Goal: Task Accomplishment & Management: Manage account settings

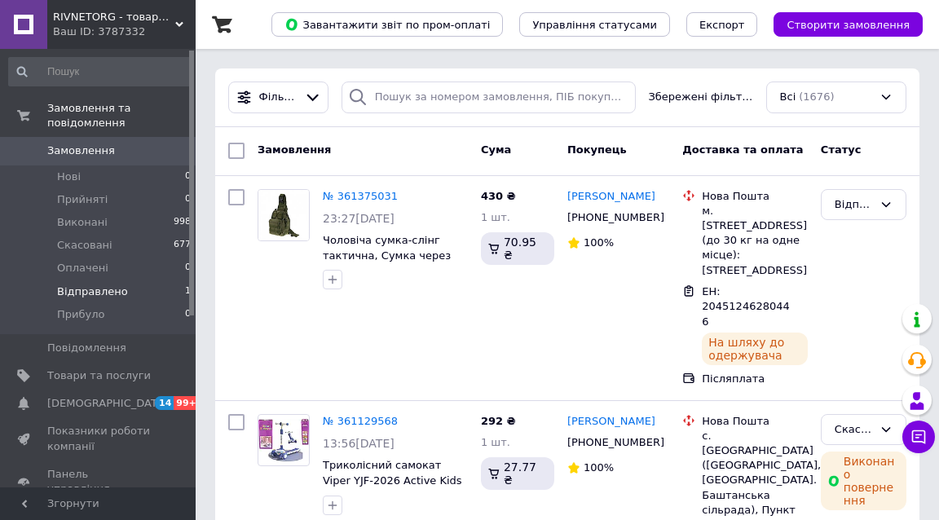
click at [133, 280] on li "Відправлено 1" at bounding box center [100, 291] width 201 height 23
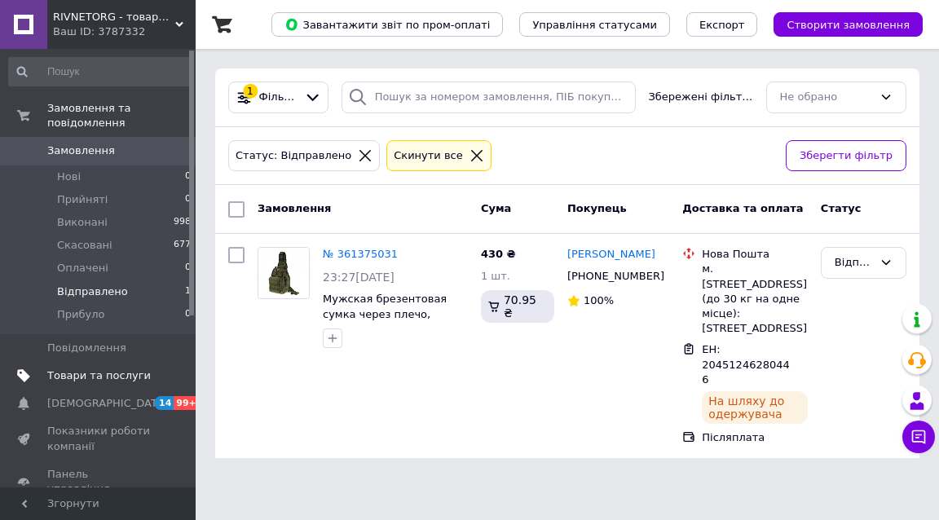
click at [103, 369] on span "Товари та послуги" at bounding box center [99, 376] width 104 height 15
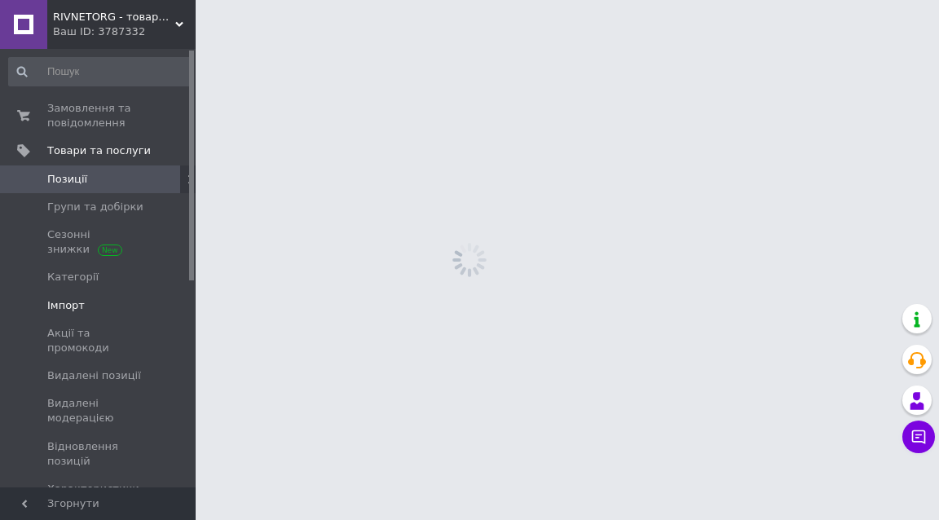
click at [94, 302] on span "Імпорт" at bounding box center [99, 305] width 104 height 15
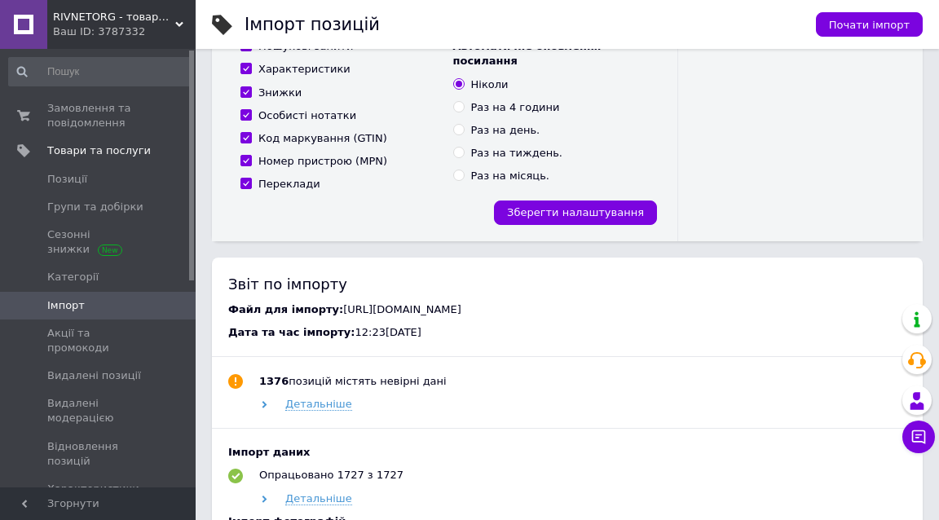
scroll to position [492, 0]
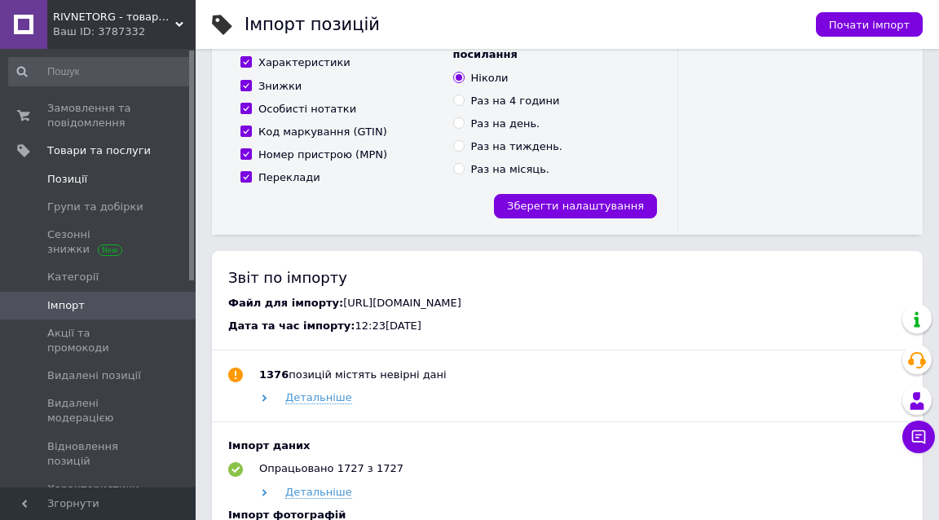
click at [111, 176] on span "Позиції" at bounding box center [99, 179] width 104 height 15
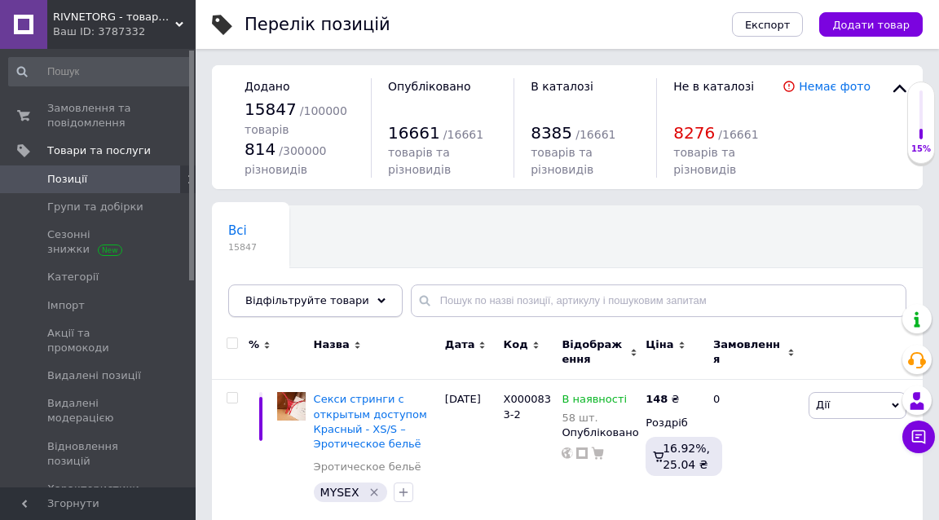
click at [307, 298] on span "Відфільтруйте товари" at bounding box center [307, 300] width 124 height 12
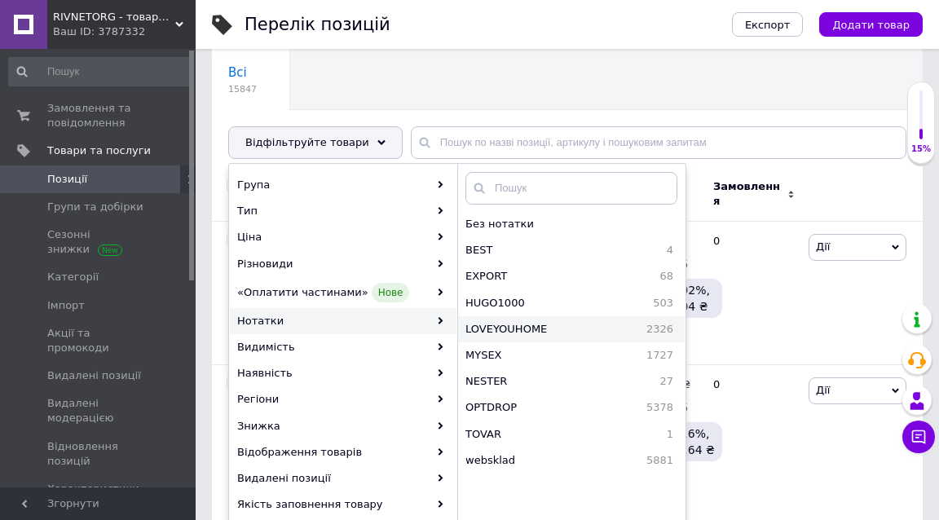
scroll to position [161, 0]
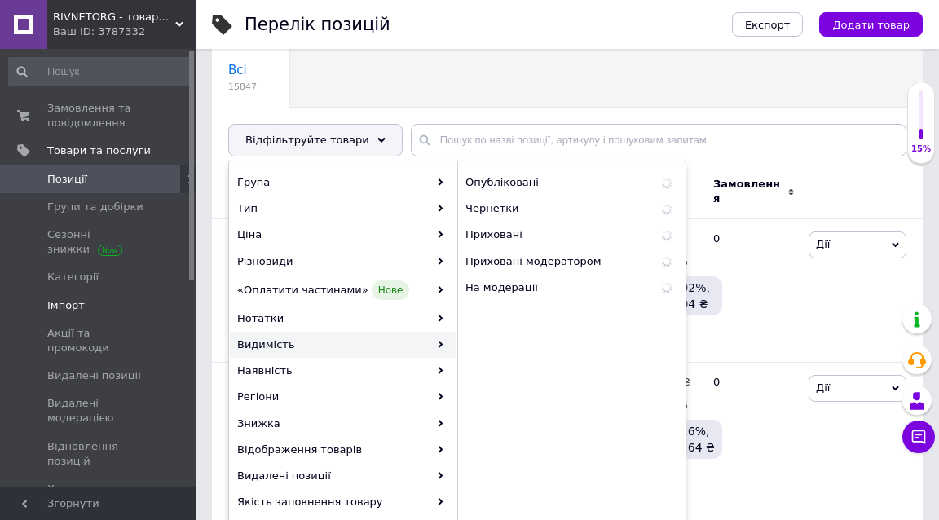
click at [117, 299] on span "Імпорт" at bounding box center [99, 305] width 104 height 15
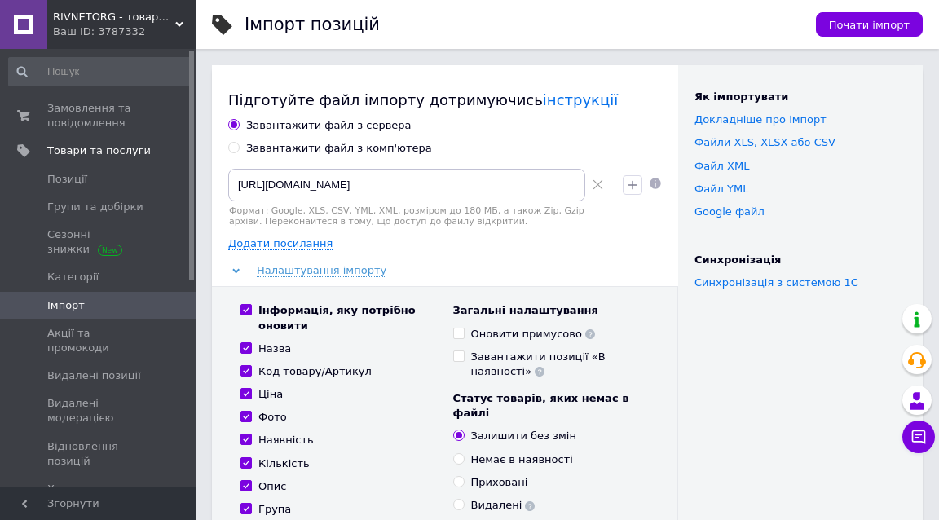
click at [593, 188] on icon at bounding box center [598, 184] width 11 height 11
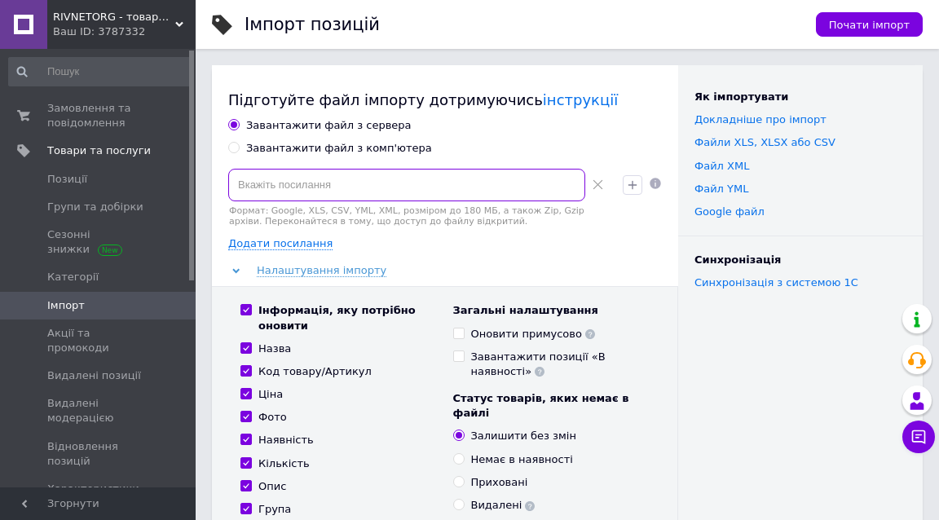
click at [496, 186] on input at bounding box center [406, 185] width 357 height 33
paste input "https://opt-drop.com/storage/xml/opt-drop-61.xml"
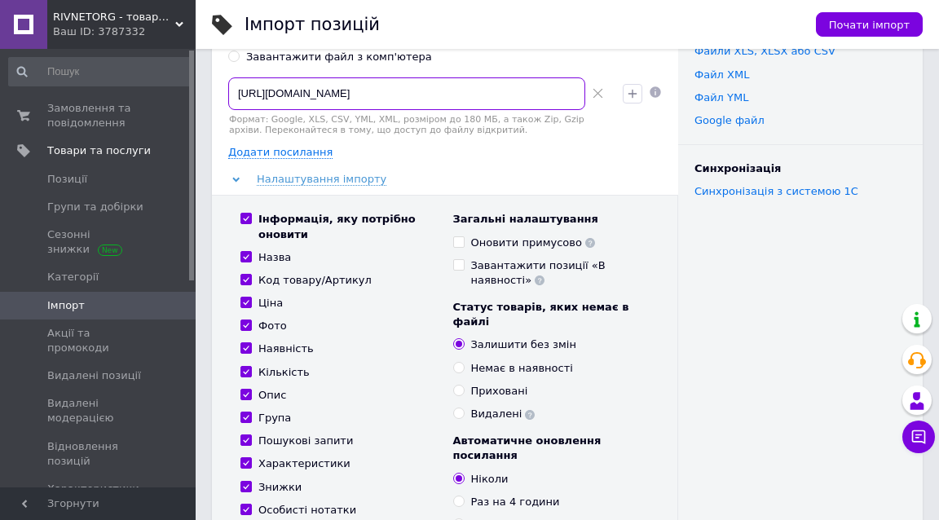
scroll to position [91, 0]
type input "https://opt-drop.com/storage/xml/opt-drop-61.xml"
click at [245, 214] on input "Інформація, яку потрібно оновити" at bounding box center [246, 218] width 11 height 11
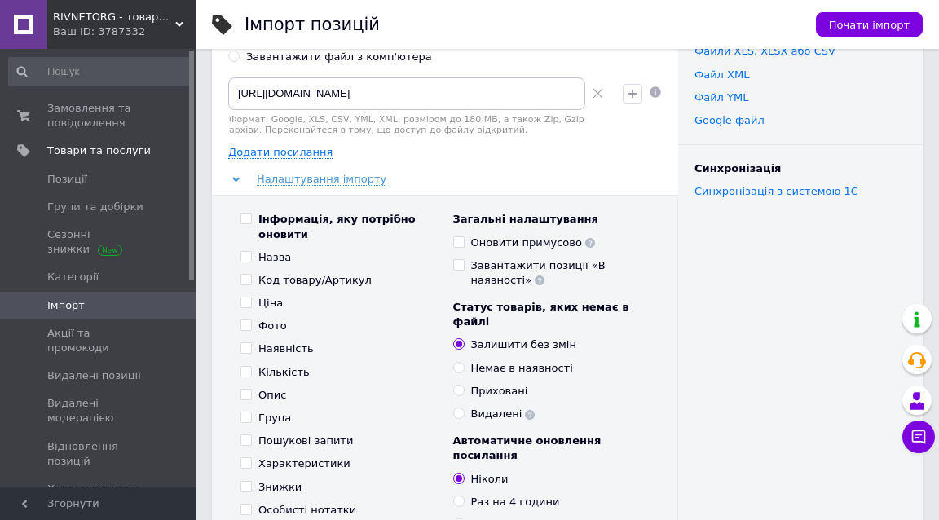
checkbox input "false"
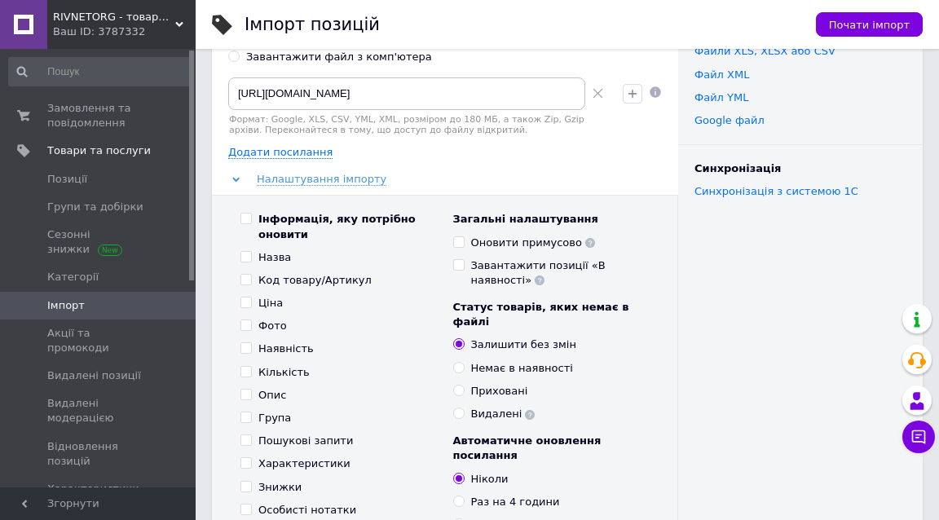
checkbox input "false"
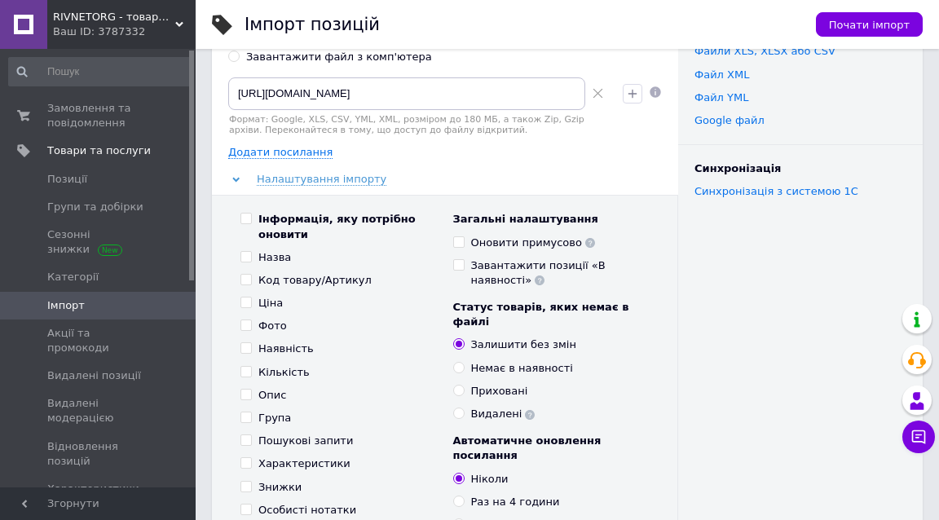
checkbox input "false"
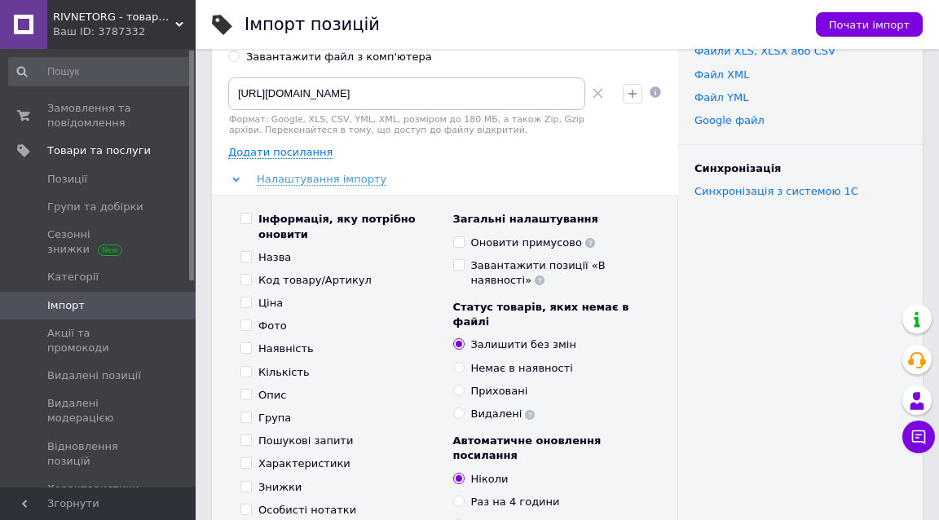
checkbox input "false"
click at [245, 342] on input "Наявність" at bounding box center [246, 347] width 11 height 11
checkbox input "true"
click at [245, 366] on input "Кількість" at bounding box center [246, 371] width 11 height 11
checkbox input "true"
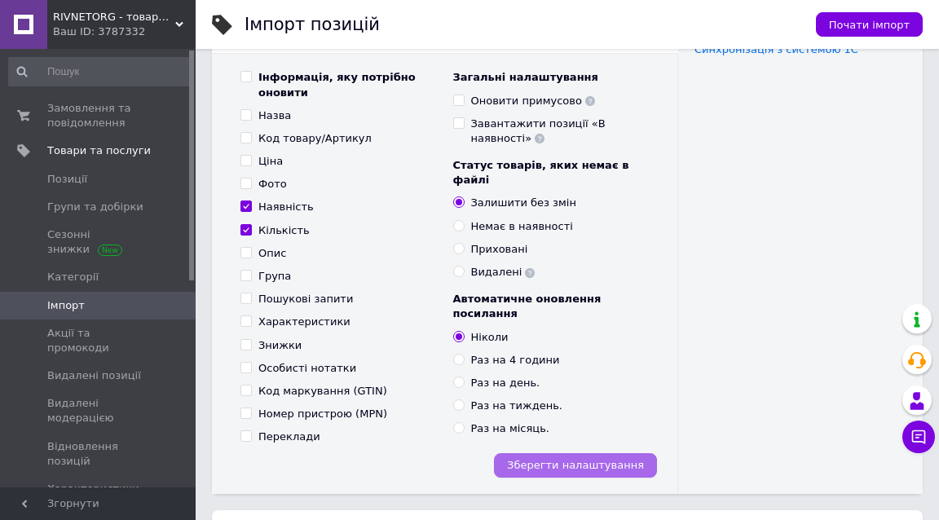
scroll to position [255, 0]
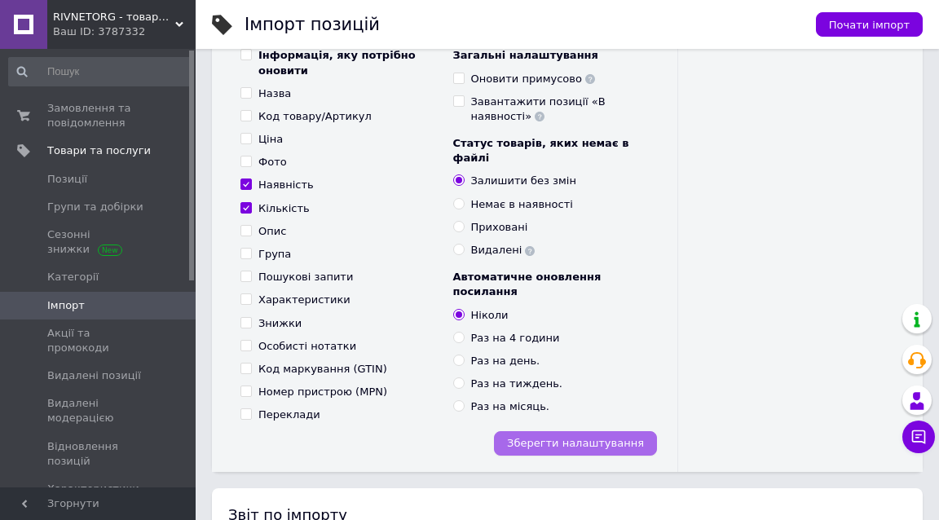
click at [612, 437] on span "Зберегти налаштування" at bounding box center [575, 443] width 137 height 12
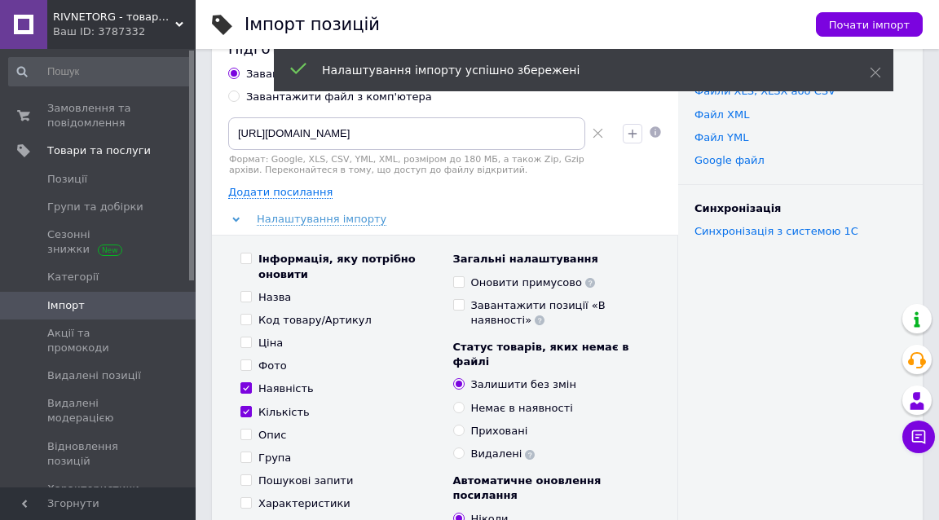
scroll to position [51, 0]
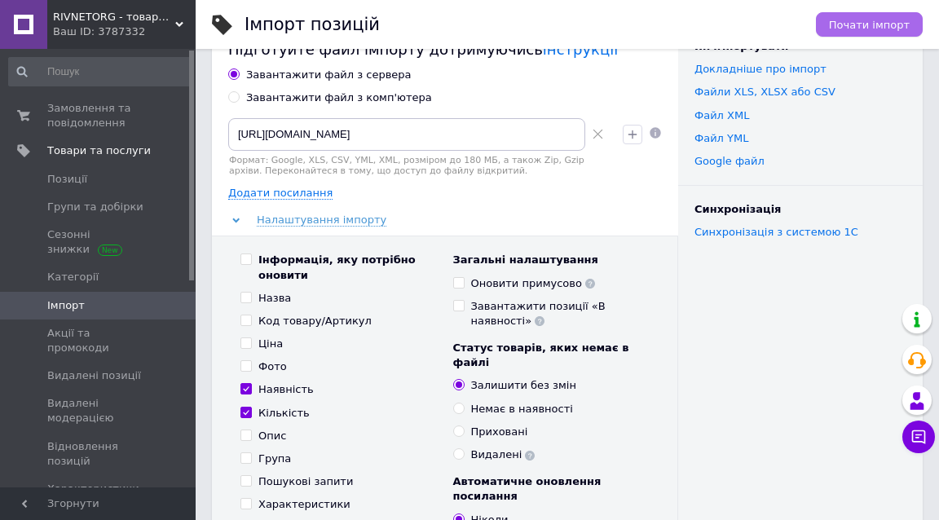
click at [877, 22] on span "Почати імпорт" at bounding box center [869, 25] width 81 height 12
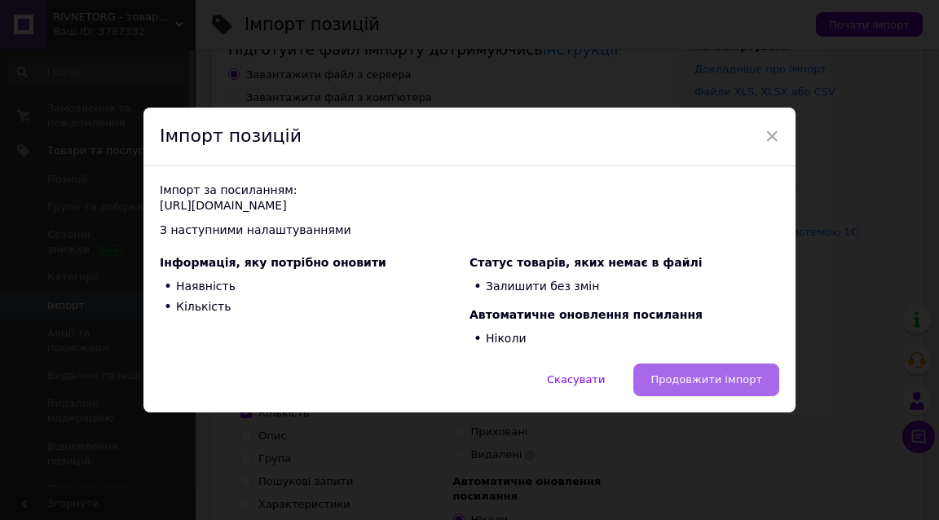
click at [684, 380] on span "Продовжити імпорт" at bounding box center [707, 379] width 112 height 12
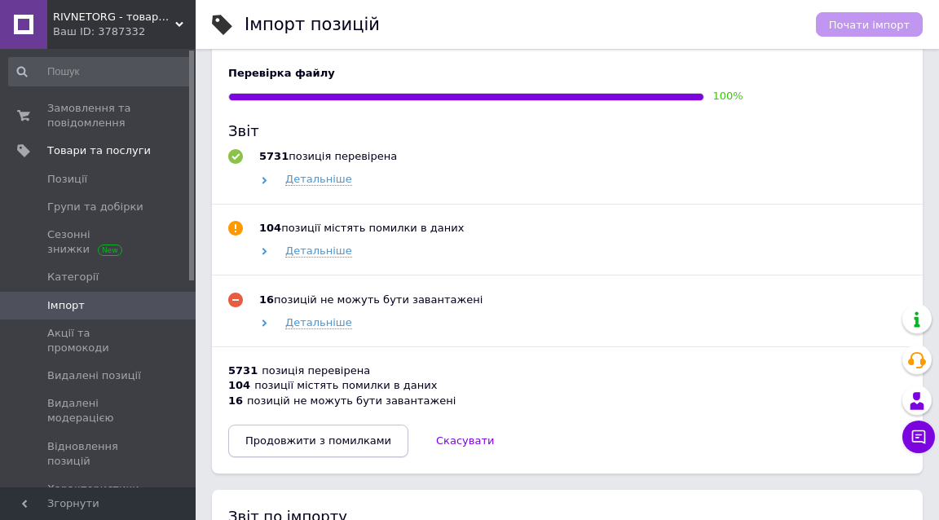
scroll to position [817, 0]
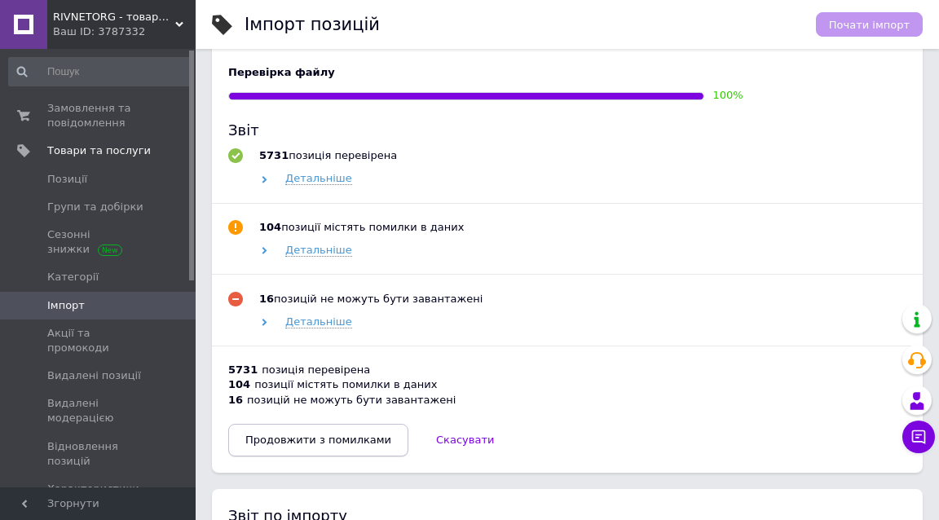
click at [311, 431] on button "Продовжити з помилками" at bounding box center [318, 440] width 180 height 33
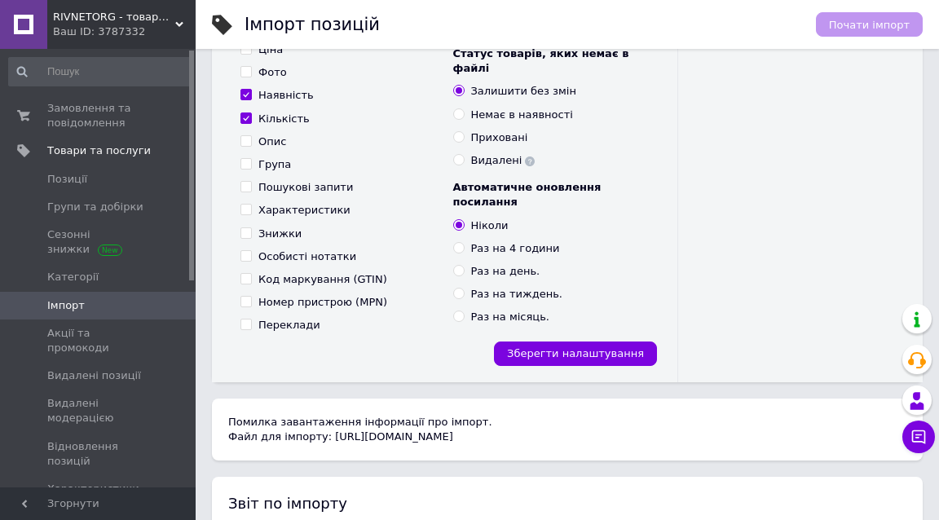
scroll to position [342, 0]
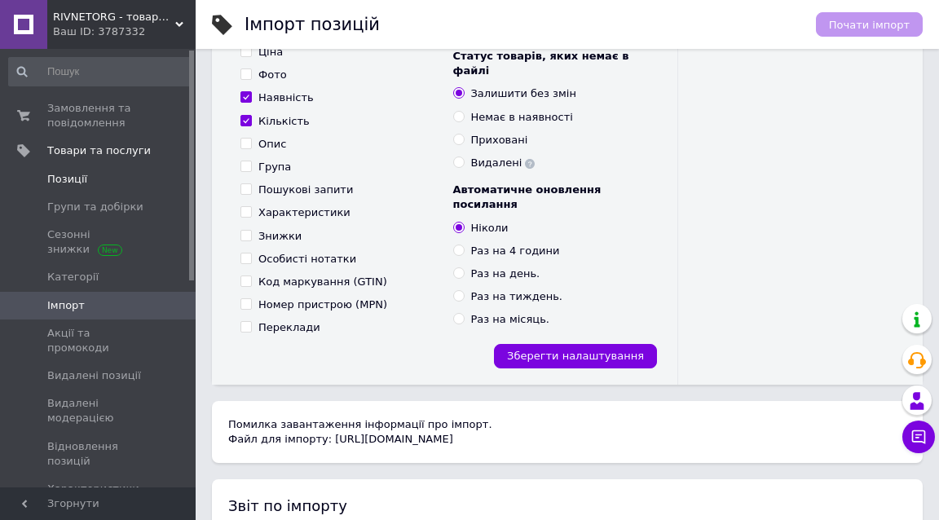
click at [131, 175] on span "Позиції" at bounding box center [99, 179] width 104 height 15
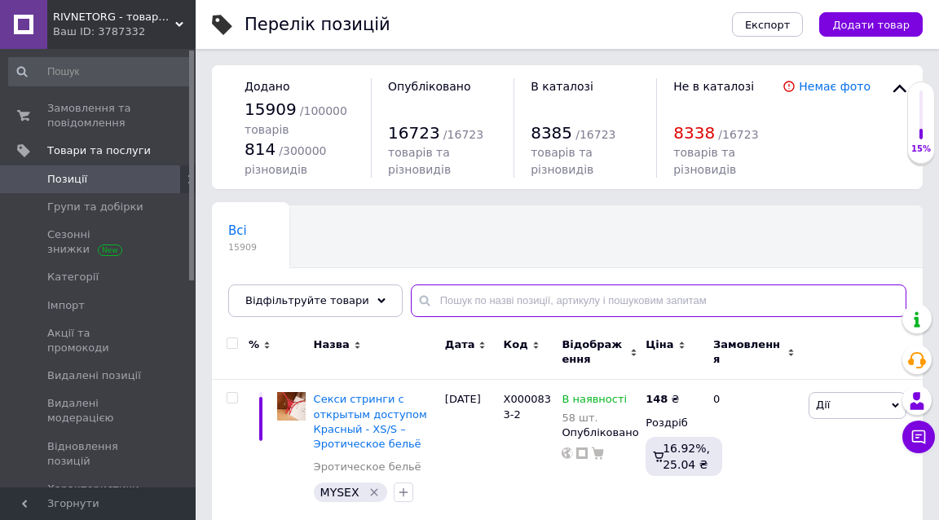
click at [450, 296] on input "text" at bounding box center [659, 301] width 496 height 33
paste input "Дошка для віджимань"
type input "Дошка для віджимань"
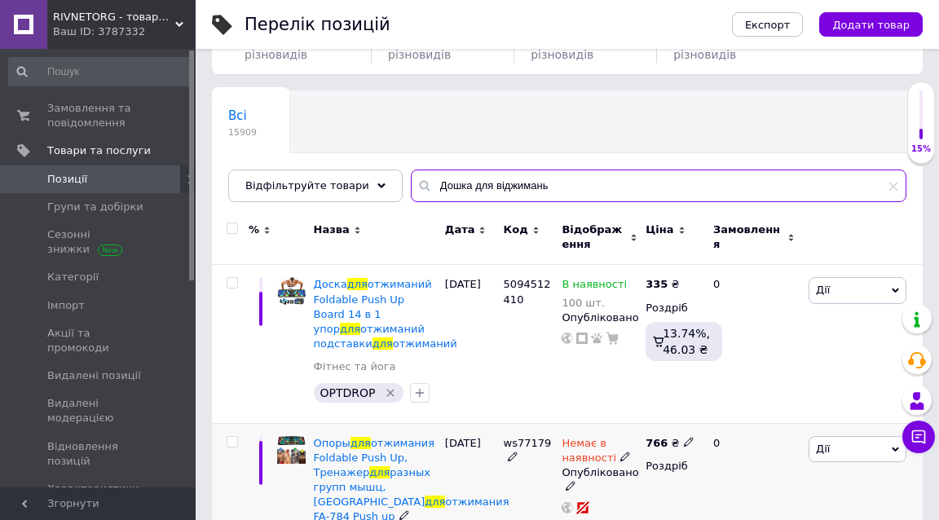
scroll to position [111, 0]
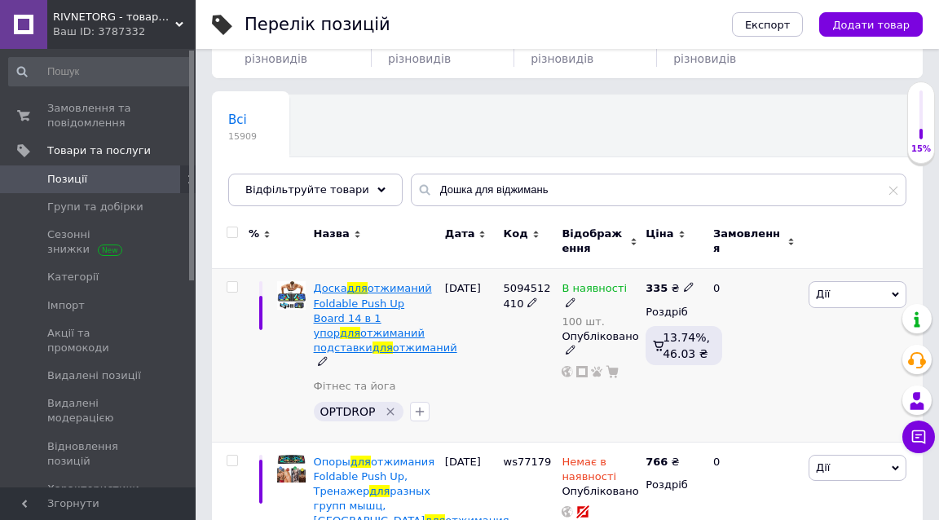
click at [400, 285] on span "отжиманий Foldable Push Up Board 14 в 1 упор" at bounding box center [373, 310] width 118 height 57
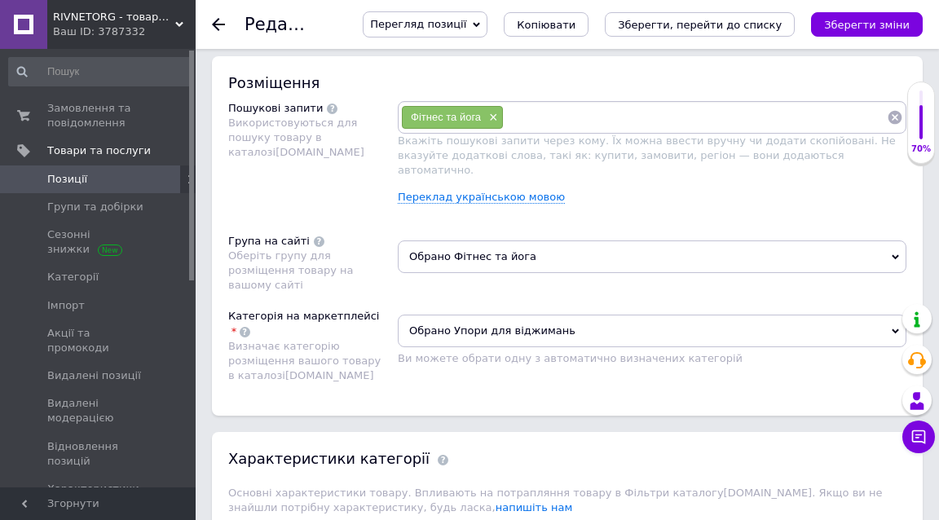
scroll to position [1057, 0]
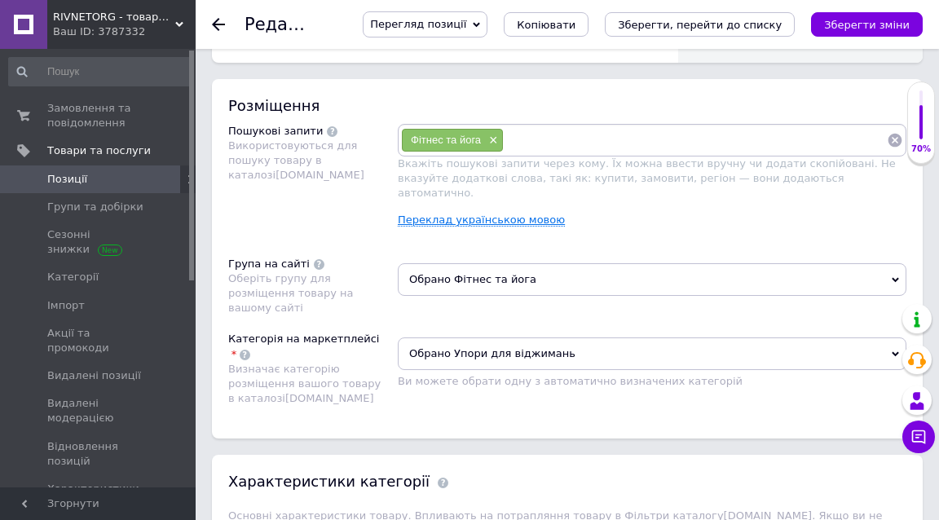
click at [435, 214] on link "Переклад українською мовою" at bounding box center [481, 220] width 167 height 13
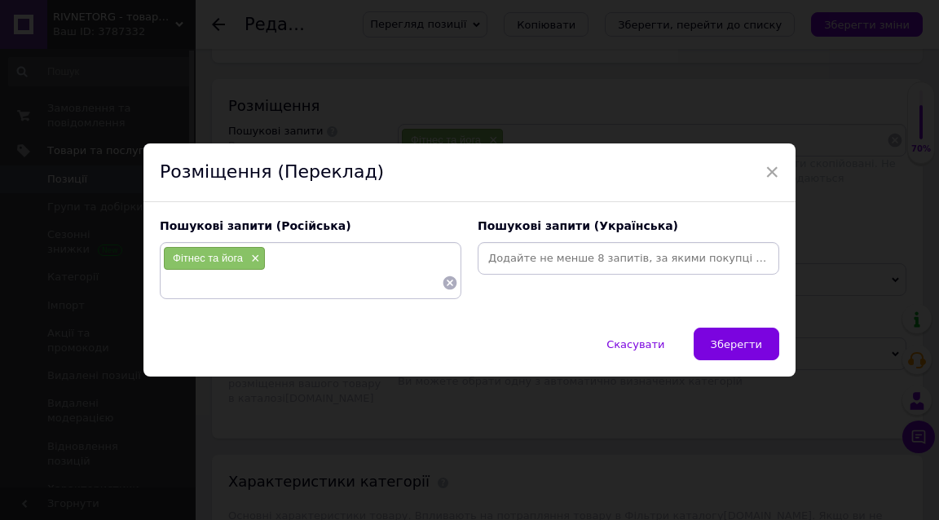
click at [557, 276] on div "Пошукові запити (Українська)" at bounding box center [629, 259] width 318 height 98
click at [550, 260] on input at bounding box center [628, 258] width 295 height 24
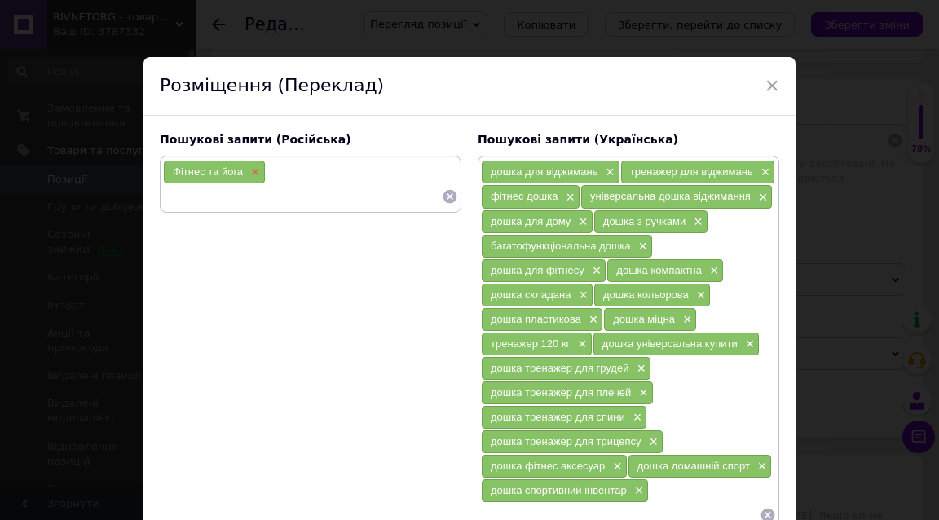
click at [250, 172] on span "×" at bounding box center [253, 173] width 13 height 14
click at [219, 179] on input at bounding box center [310, 172] width 295 height 24
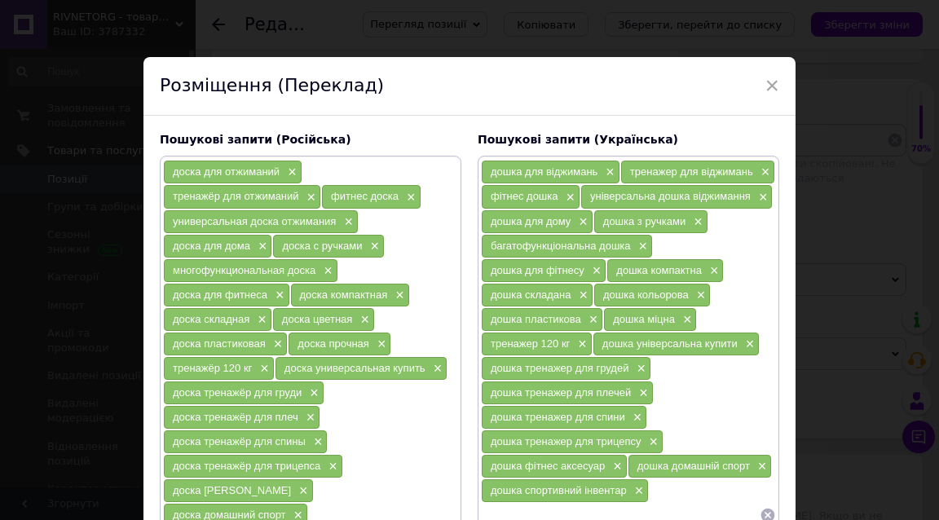
scroll to position [189, 0]
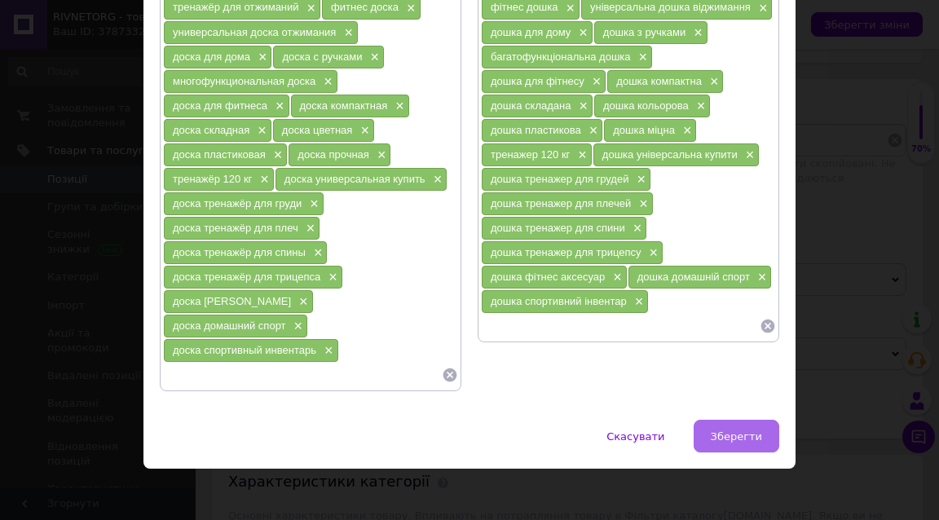
click at [763, 426] on button "Зберегти" at bounding box center [737, 436] width 86 height 33
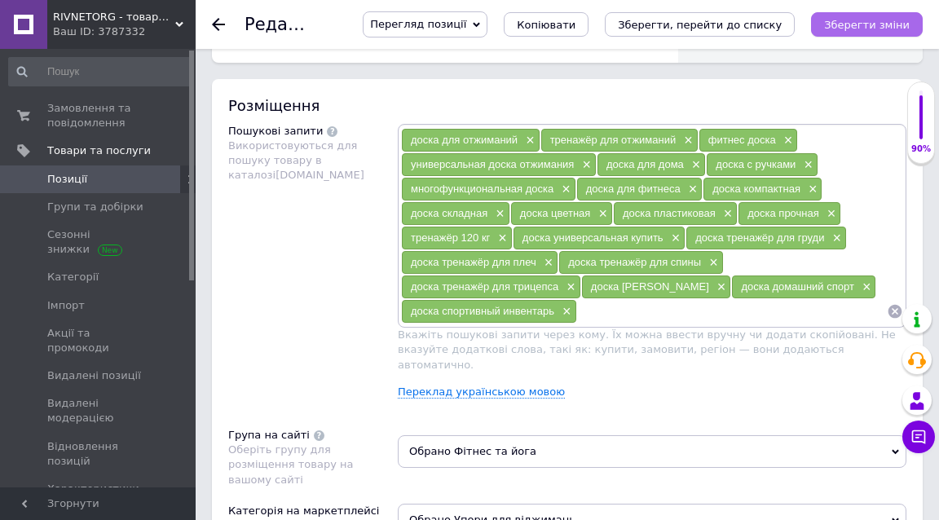
click at [884, 22] on icon "Зберегти зміни" at bounding box center [867, 25] width 86 height 12
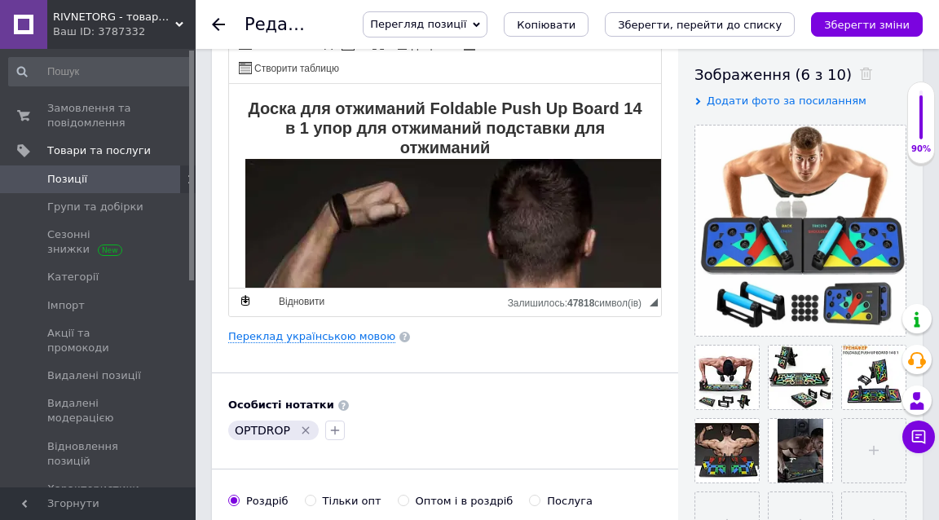
scroll to position [292, 0]
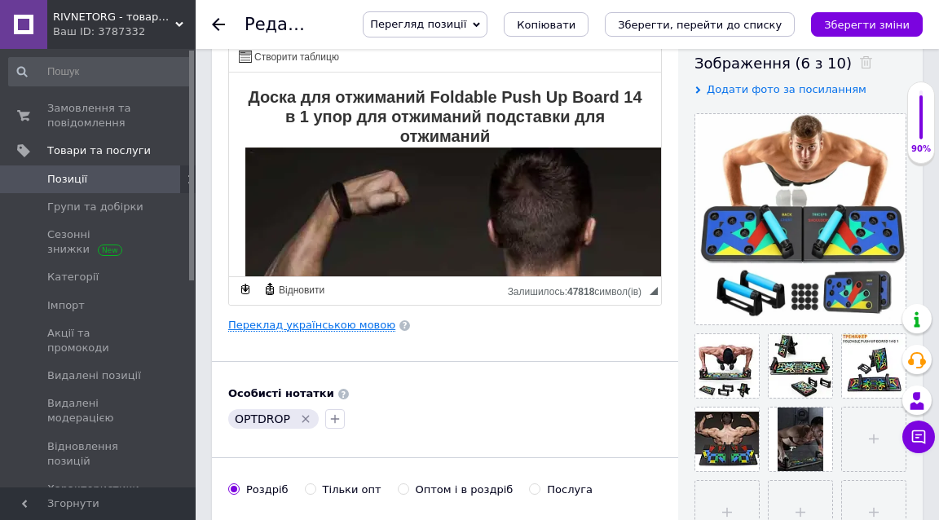
click at [267, 320] on link "Переклад українською мовою" at bounding box center [311, 325] width 167 height 13
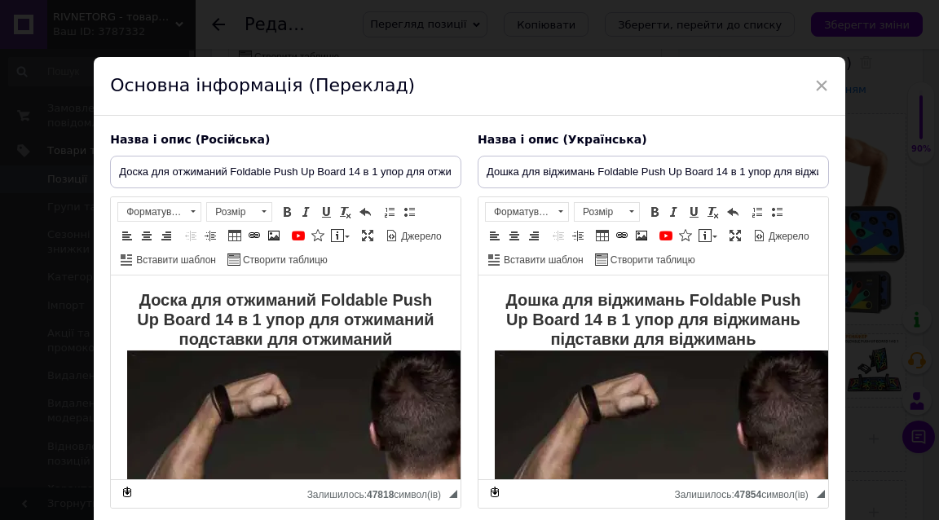
scroll to position [0, 0]
click at [656, 168] on input "Дошка для віджимань Foldable Push Up Board 14 в 1 упор для віджимань підставки …" at bounding box center [653, 172] width 351 height 33
paste input "універсальна багатофункціональна, тренажер для віджимань з кольоровими ручками …"
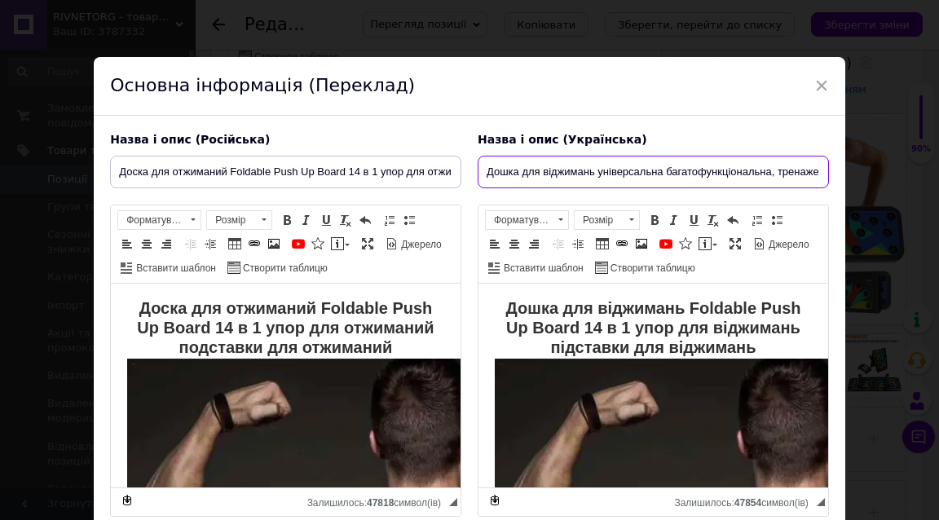
type input "Дошка для віджимань універсальна багатофункціональна, тренажер для віджимань з …"
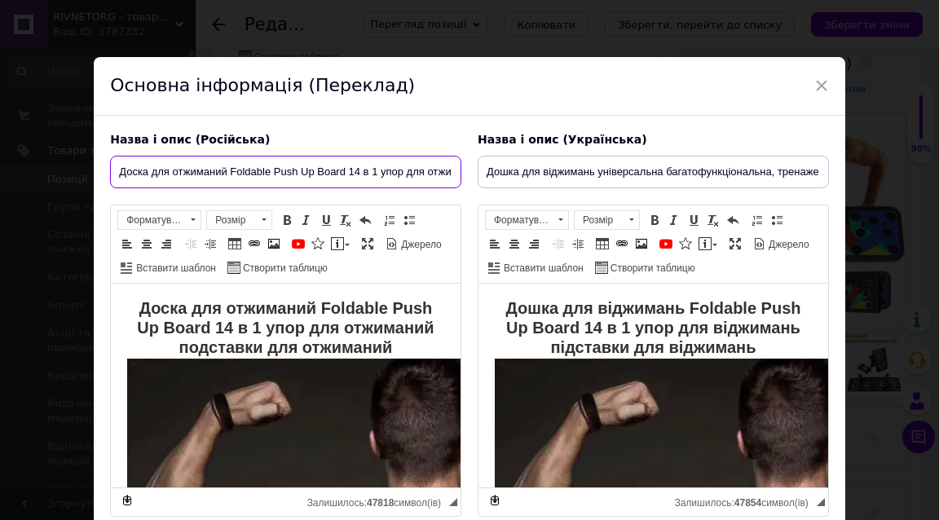
click at [250, 178] on input "Доска для отжиманий Foldable Push Up Board 14 в 1 упор для отжиманий подставки …" at bounding box center [285, 172] width 351 height 33
paste input "универсальная многофункциональная, тренажёр для отжиманий с цветными ручками — …"
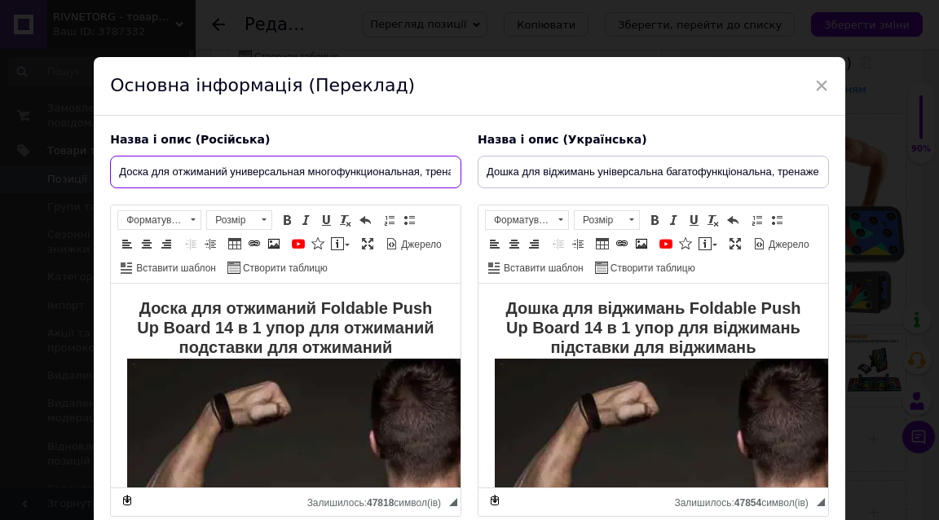
type input "Доска для отжиманий универсальная многофункциональная, тренажёр для отжиманий с…"
click at [414, 133] on div "Назва і опис (Російська)" at bounding box center [285, 140] width 351 height 16
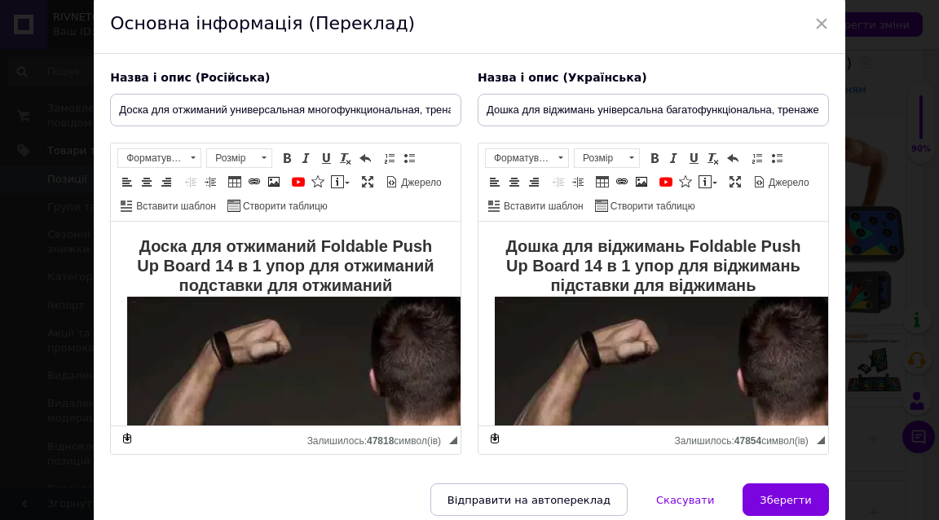
scroll to position [85, 0]
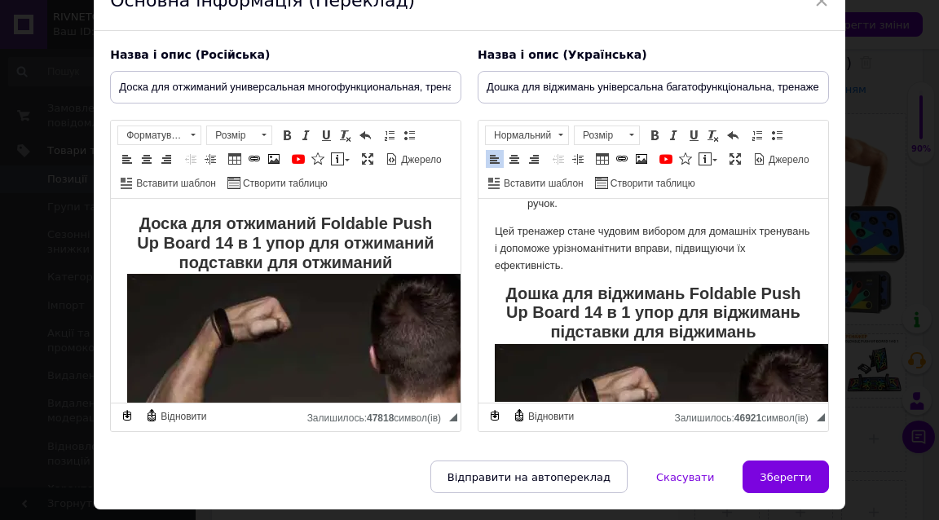
scroll to position [358, 0]
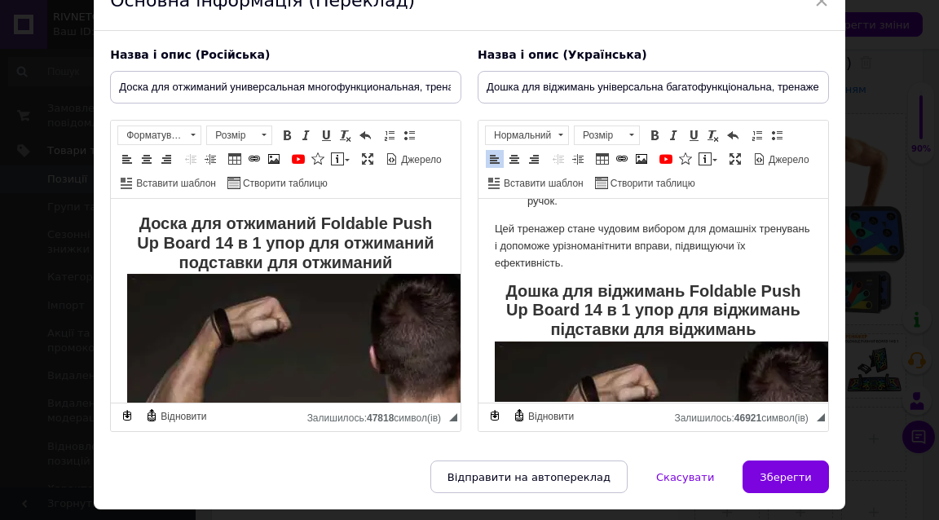
click at [132, 217] on p "Доска для отжиманий Foldable Push Up Board 14 в 1 упор для отжиманий подставки …" at bounding box center [285, 505] width 317 height 581
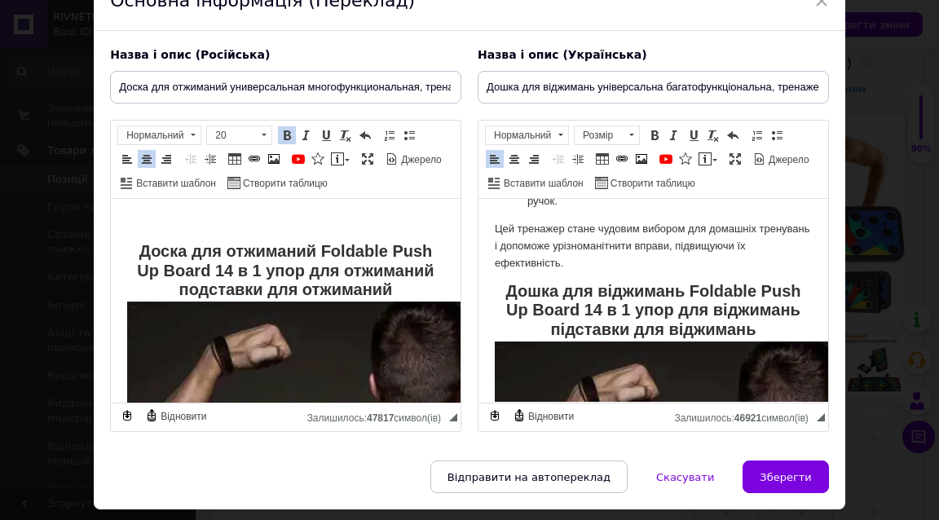
click at [183, 218] on p "Редактор, B6F06791-B613-487C-B0F4-BDDE2624014C" at bounding box center [285, 223] width 317 height 17
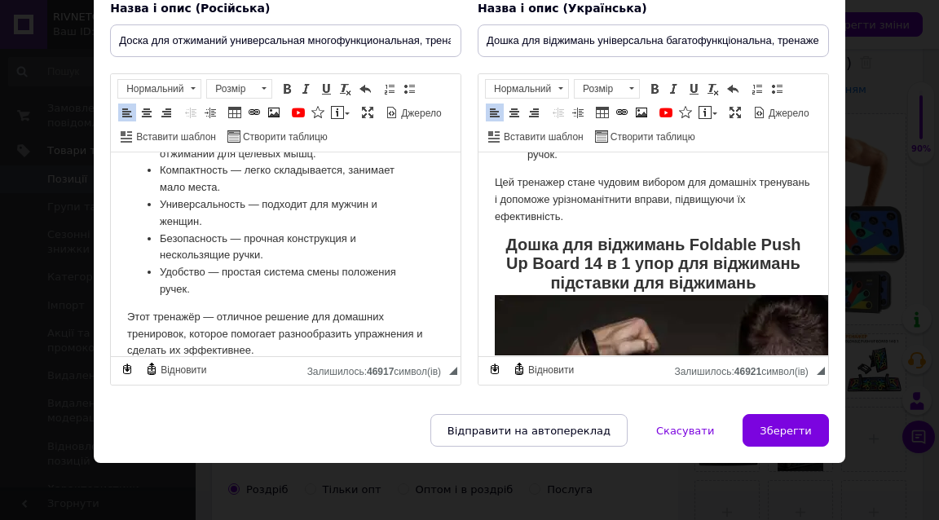
scroll to position [153, 0]
click at [793, 431] on span "Зберегти" at bounding box center [785, 431] width 51 height 12
type input "Доска для отжиманий универсальная многофункциональная, тренажёр для отжиманий с…"
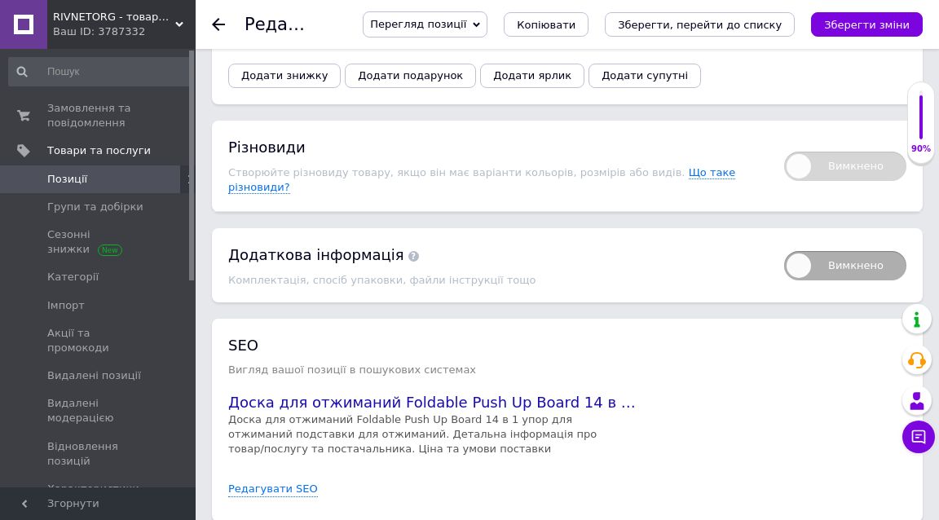
scroll to position [2206, 0]
click at [292, 483] on link "Редагувати SEO" at bounding box center [273, 490] width 90 height 15
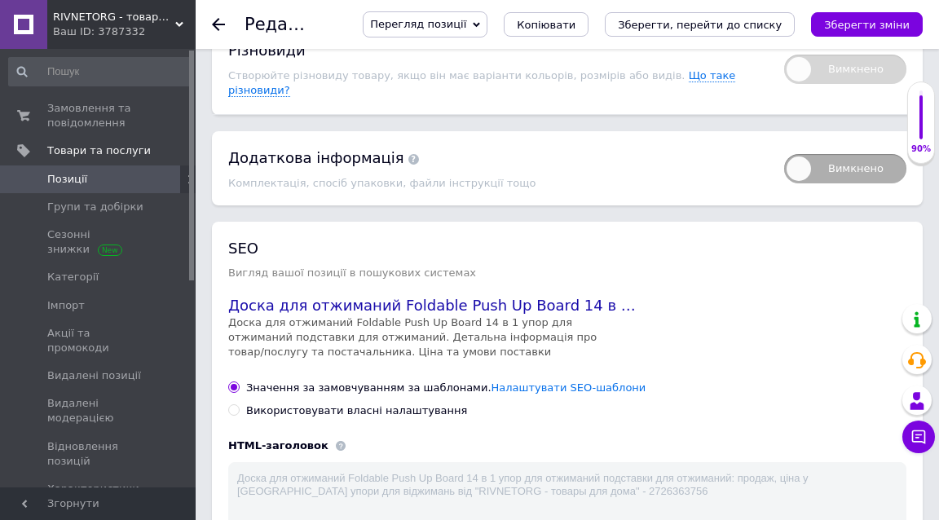
scroll to position [2308, 0]
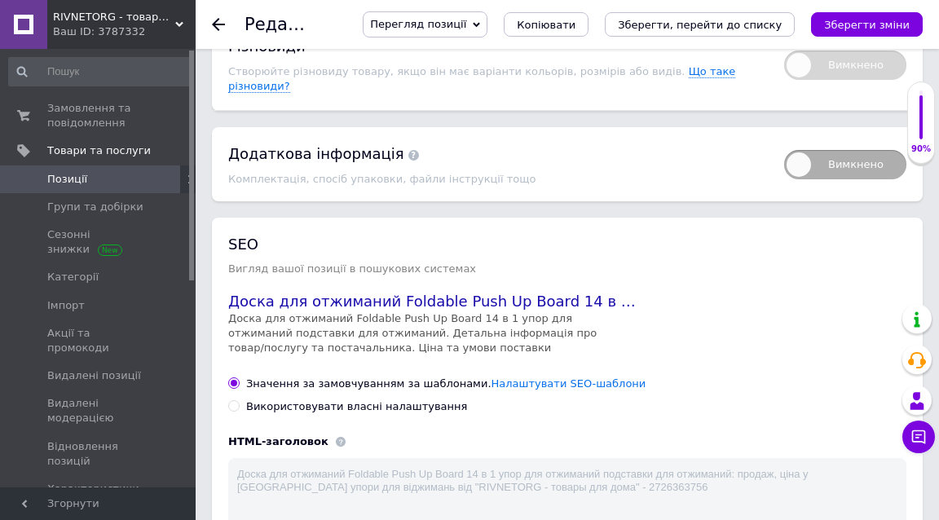
click at [233, 400] on input "Використовувати власні налаштування" at bounding box center [233, 405] width 11 height 11
radio input "true"
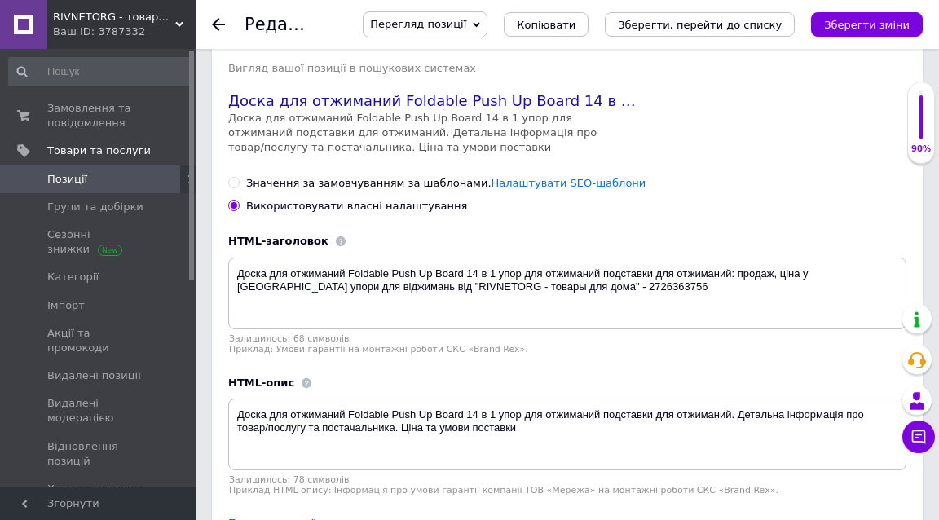
scroll to position [2515, 0]
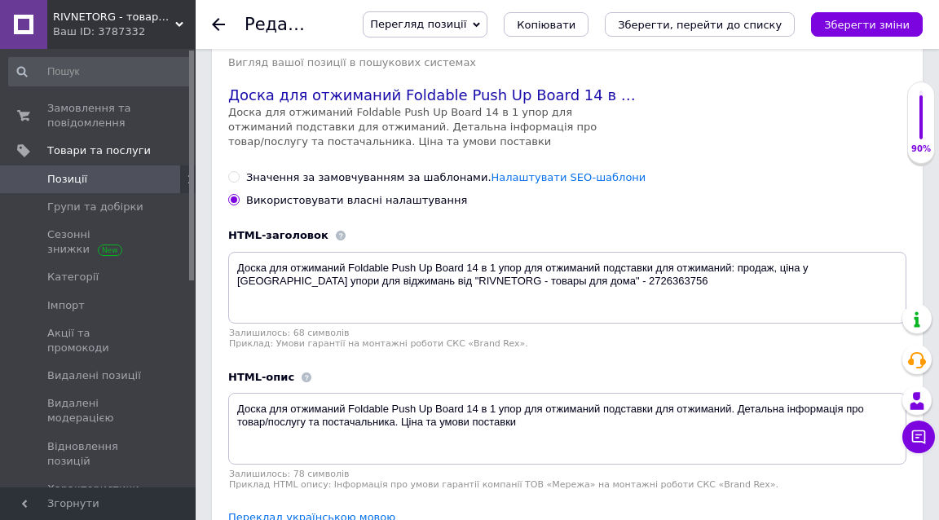
click at [256, 511] on link "Переклад українською мовою" at bounding box center [311, 517] width 167 height 13
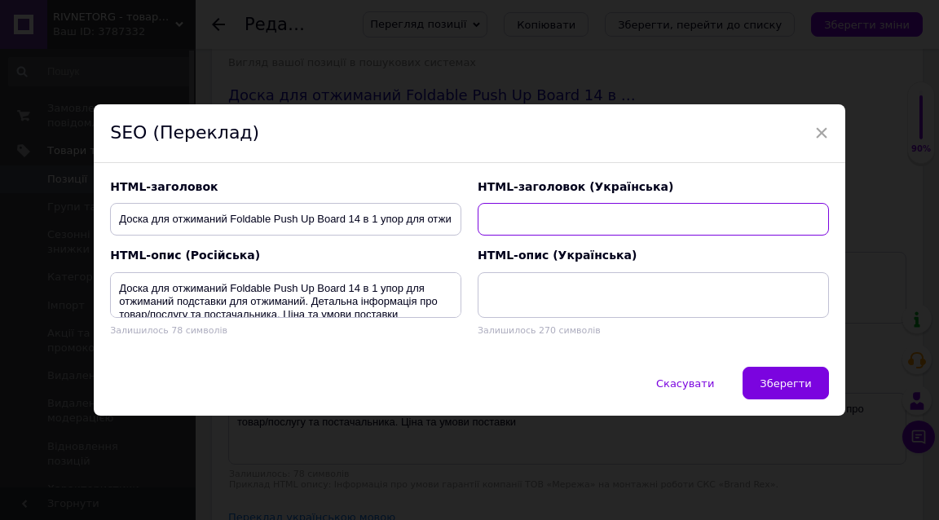
click at [541, 219] on input "text" at bounding box center [653, 219] width 351 height 33
paste input "Дошка для віджимань багатофункціональна універсальна тренажер з кольоровими руч…"
type input "Дошка для віджимань багатофункціональна універсальна тренажер з кольоровими руч…"
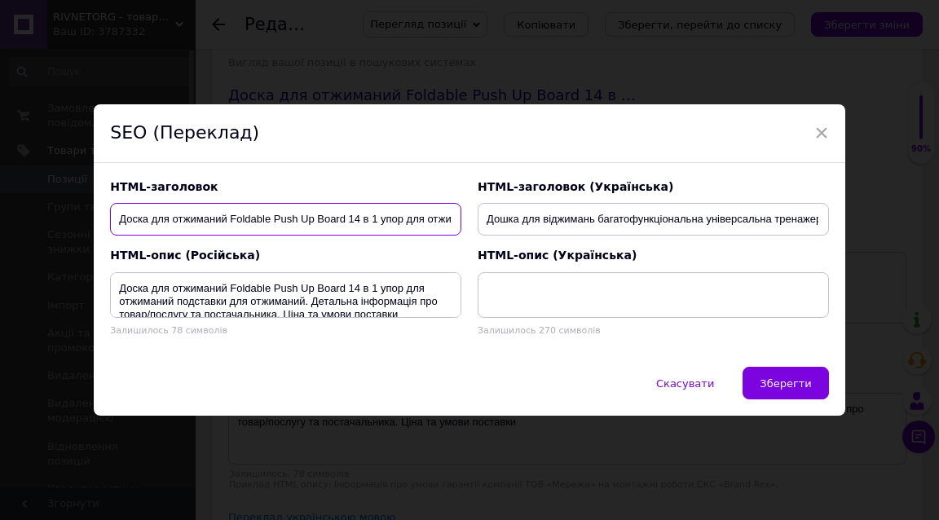
click at [271, 212] on input "Доска для отжиманий Foldable Push Up Board 14 в 1 упор для отжиманий подставки …" at bounding box center [285, 219] width 351 height 33
paste input "многофункциональная универсальная тренажёр с цветными ручками, складная констру…"
type input "Доска для отжиманий многофункциональная универсальная тренажёр с цветными ручка…"
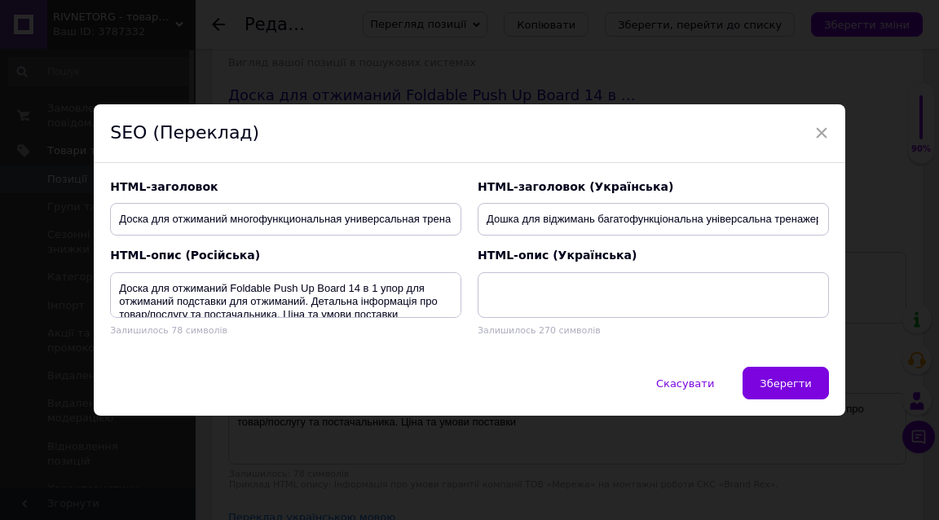
click at [382, 258] on div "HTML-опис (Російська)" at bounding box center [285, 256] width 351 height 16
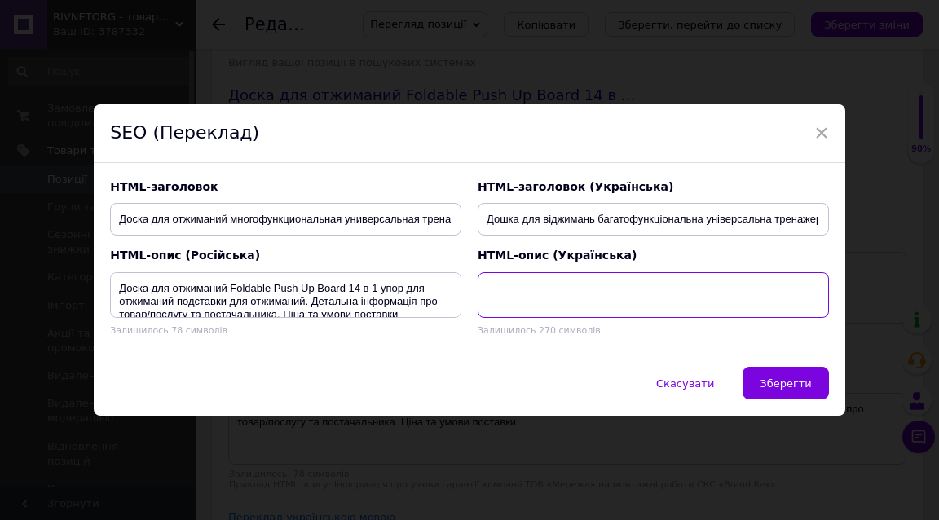
click at [547, 280] on textarea at bounding box center [653, 295] width 351 height 46
paste textarea "Універсальна дошка для віджимань з кольоровими ручками, міцна пластикова констр…"
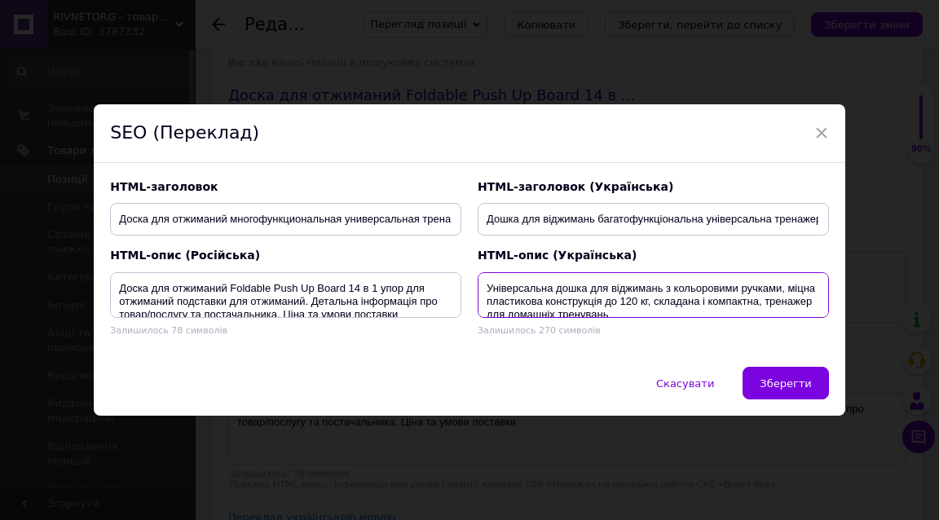
scroll to position [3, 0]
type textarea "Універсальна дошка для віджимань з кольоровими ручками, міцна пластикова констр…"
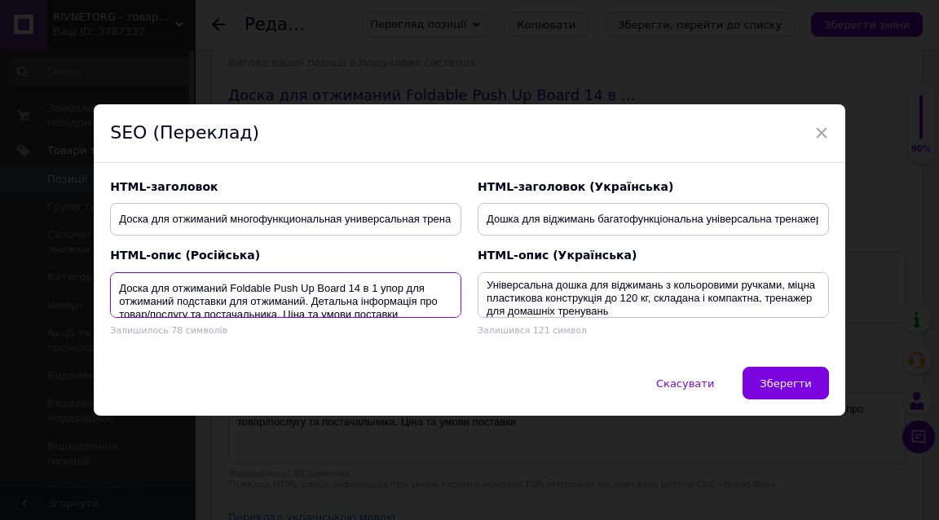
click at [312, 294] on textarea "Доска для отжиманий Foldable Push Up Board 14 в 1 упор для отжиманий подставки …" at bounding box center [285, 295] width 351 height 46
click at [254, 298] on textarea "Доска для отжиманий Foldable Push Up Board 14 в 1 упор для отжиманий подставки …" at bounding box center [285, 295] width 351 height 46
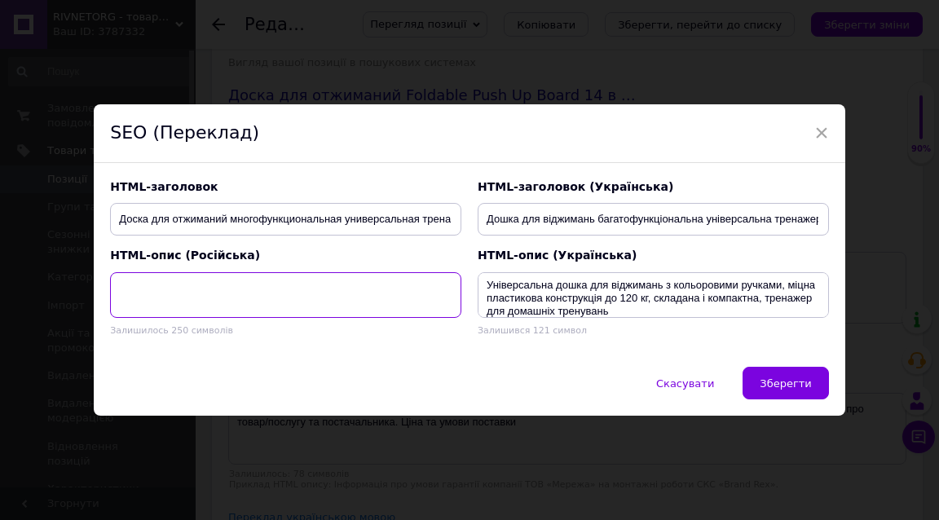
paste textarea "Универсальная доска для отжиманий с цветными ручками, прочная пластиковая конст…"
type textarea "Универсальная доска для отжиманий с цветными ручками, прочная пластиковая конст…"
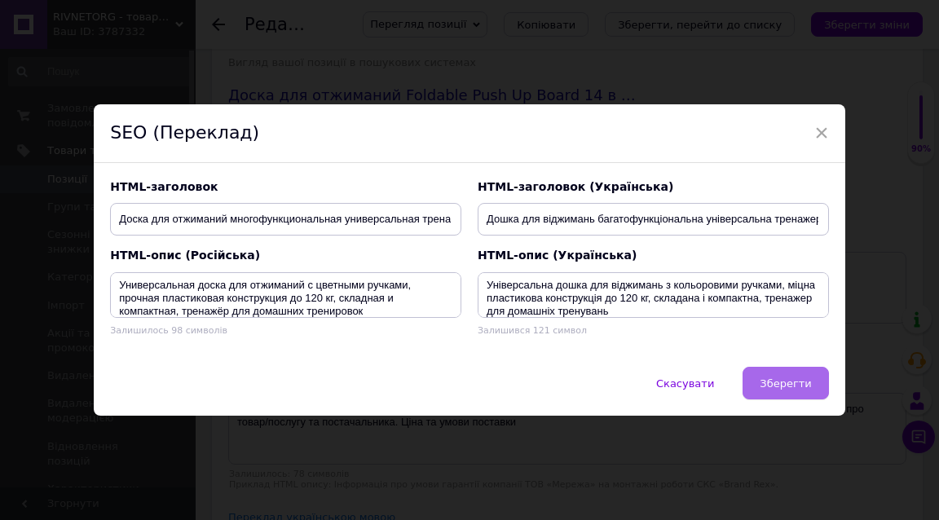
click at [789, 378] on span "Зберегти" at bounding box center [785, 384] width 51 height 12
type textarea "Доска для отжиманий многофункциональная универсальная тренажёр с цветными ручка…"
type textarea "Универсальная доска для отжиманий с цветными ручками, прочная пластиковая конст…"
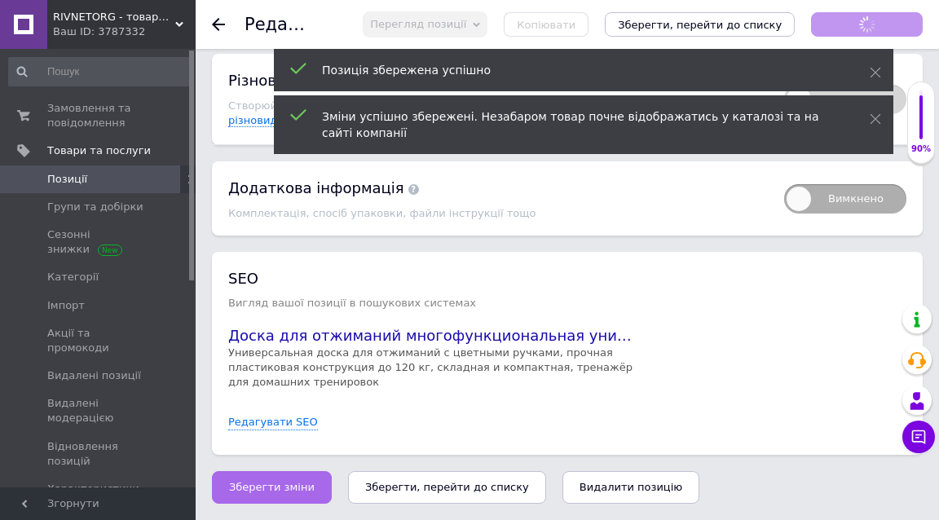
scroll to position [2206, 0]
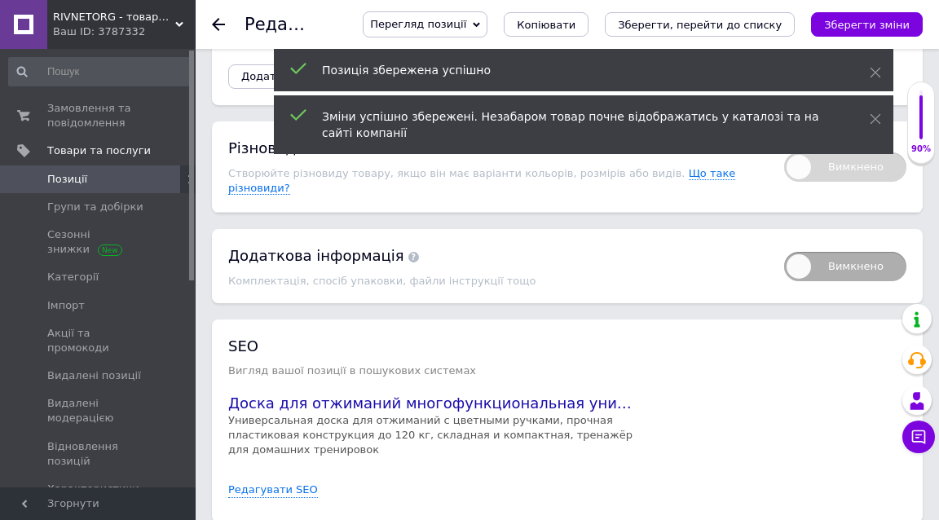
click at [488, 22] on span "Перегляд позиції" at bounding box center [425, 24] width 125 height 26
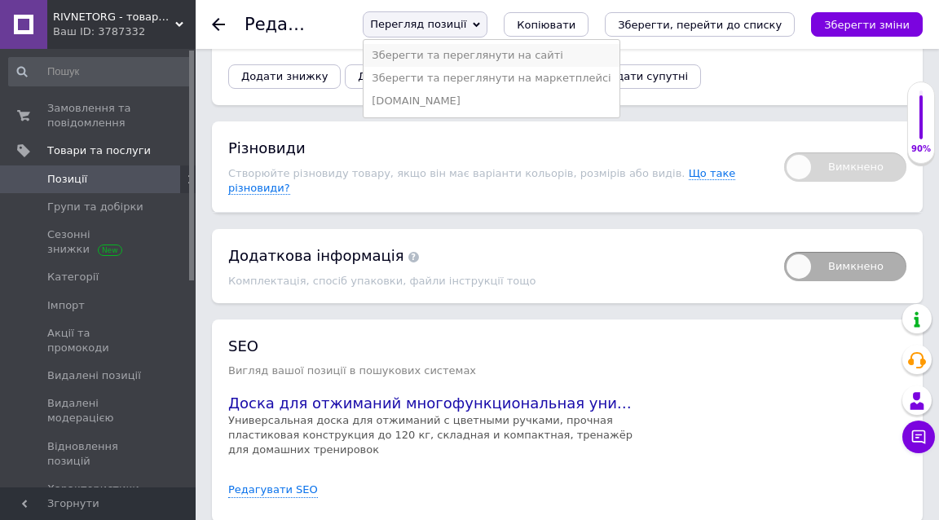
click at [509, 48] on li "Зберегти та переглянути на сайті" at bounding box center [491, 55] width 255 height 23
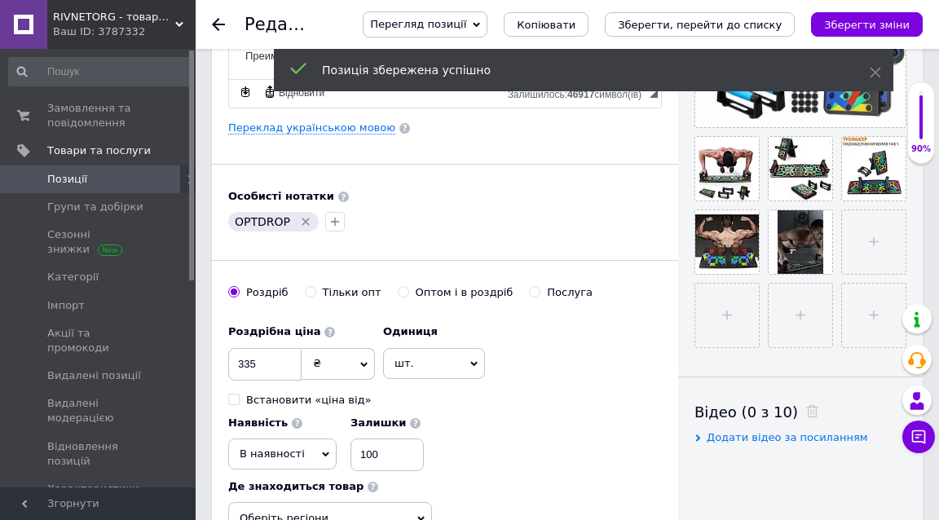
scroll to position [511, 0]
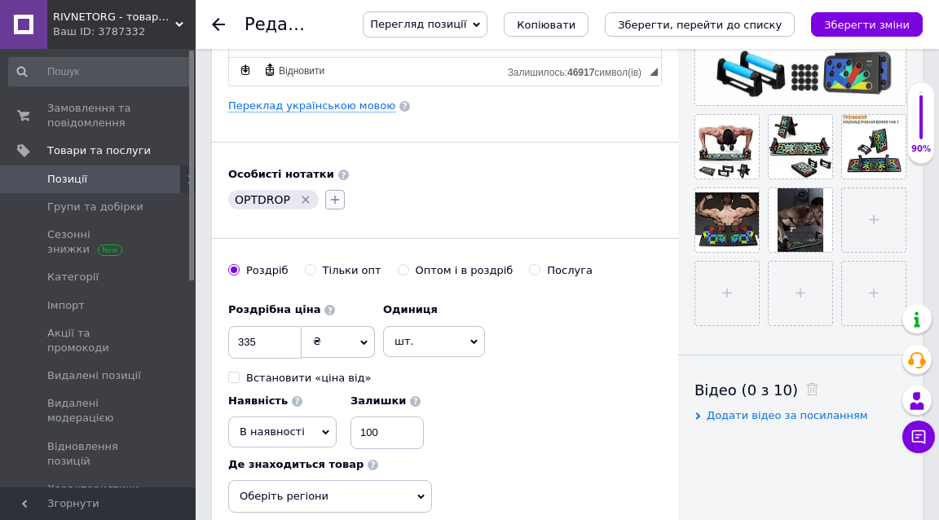
click at [332, 197] on icon "button" at bounding box center [334, 200] width 9 height 9
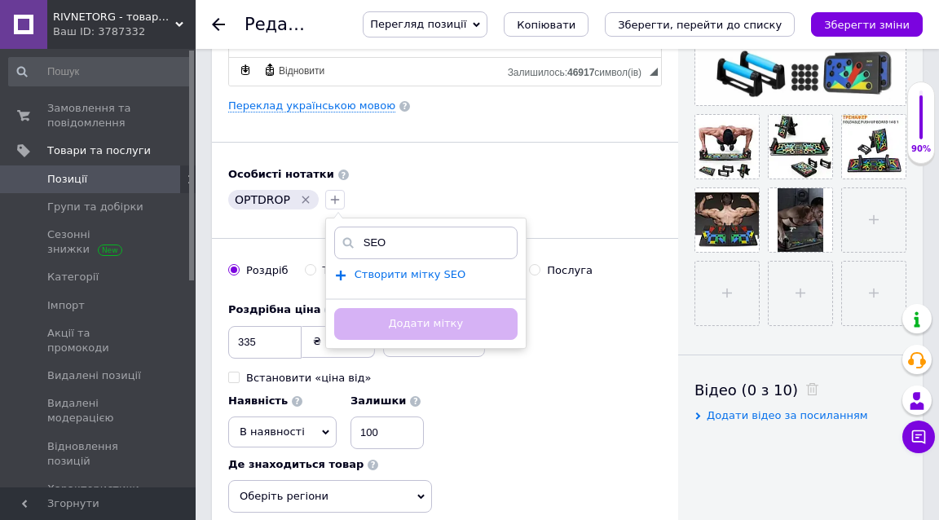
type input "SEO"
click at [384, 270] on span "Створити мітку SEO" at bounding box center [411, 274] width 112 height 13
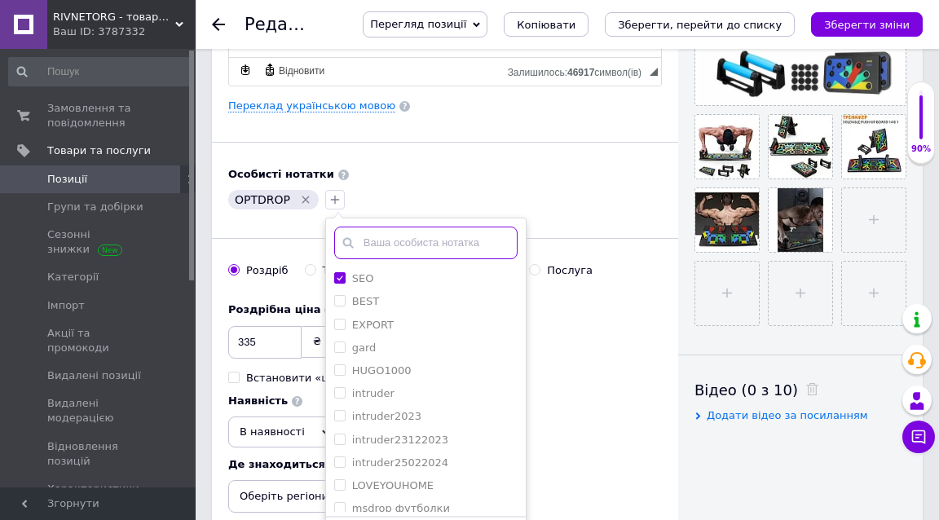
click at [400, 239] on input "text" at bounding box center [425, 243] width 183 height 33
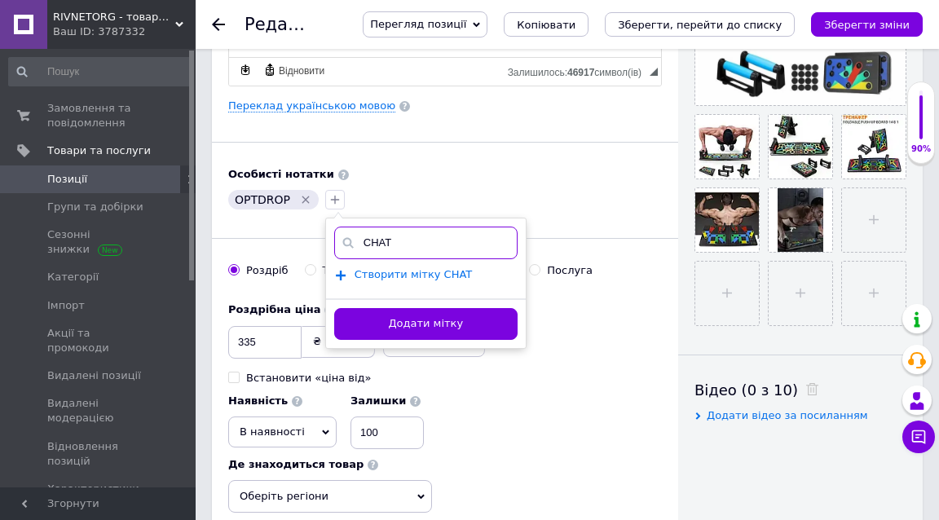
type input "CHAT"
click at [439, 269] on span "Створити мітку CHAT" at bounding box center [414, 274] width 118 height 13
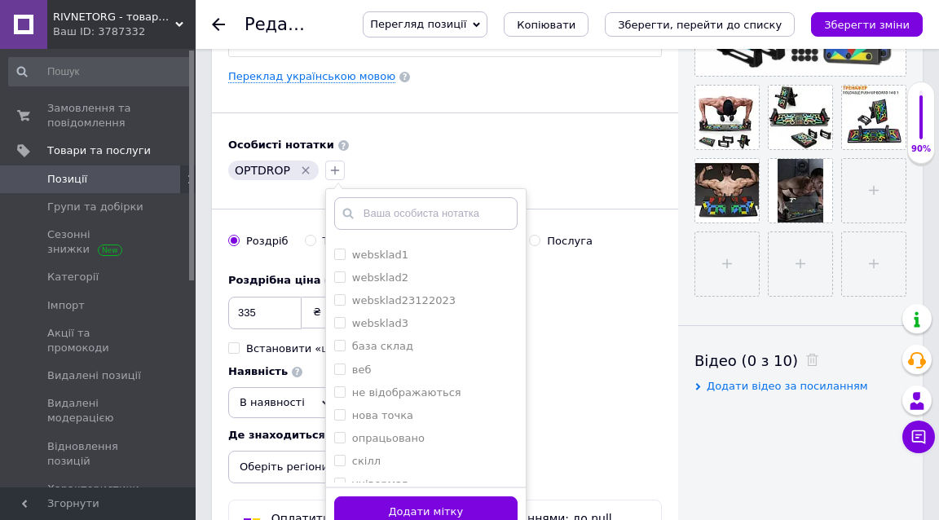
scroll to position [777, 0]
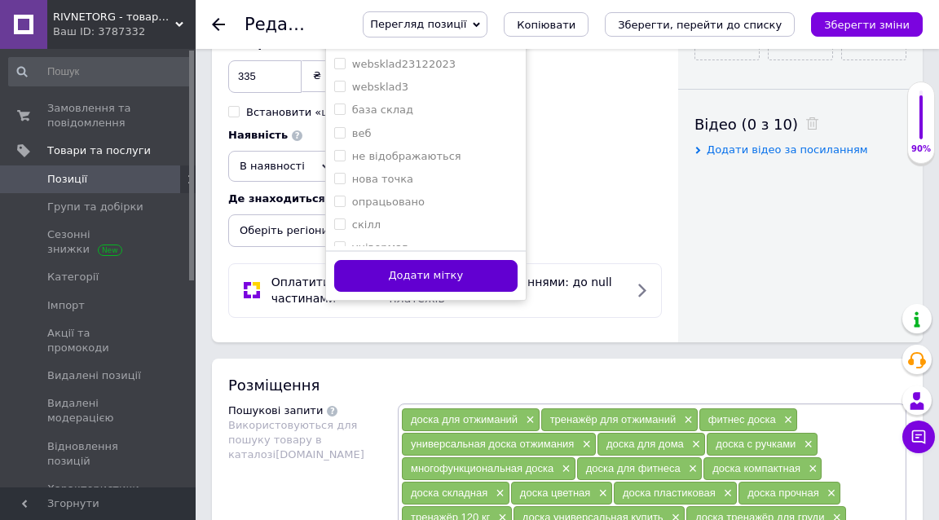
click at [452, 269] on button "Додати мітку" at bounding box center [425, 276] width 183 height 32
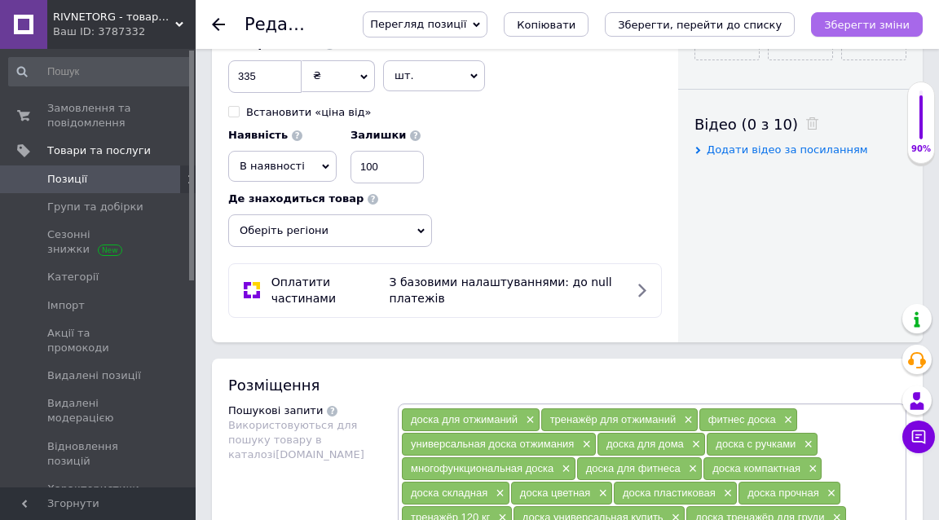
click at [851, 19] on icon "Зберегти зміни" at bounding box center [867, 25] width 86 height 12
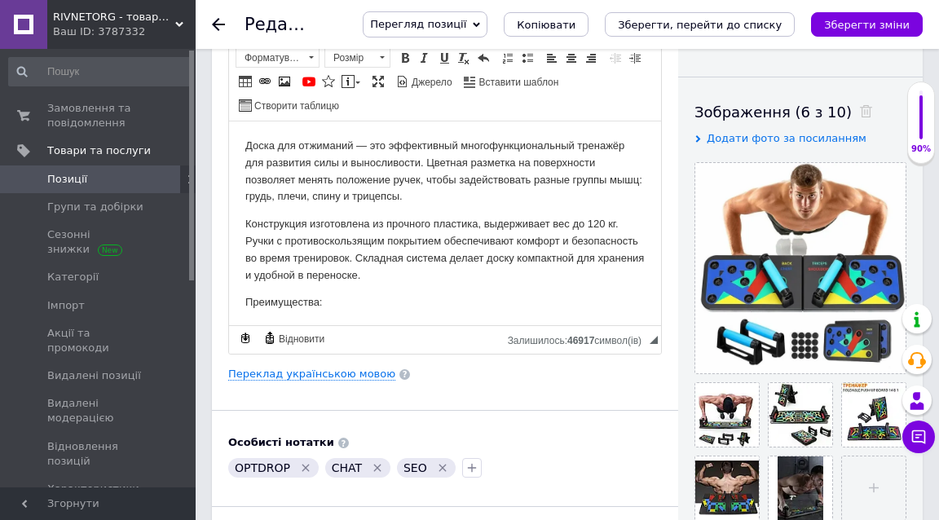
scroll to position [244, 0]
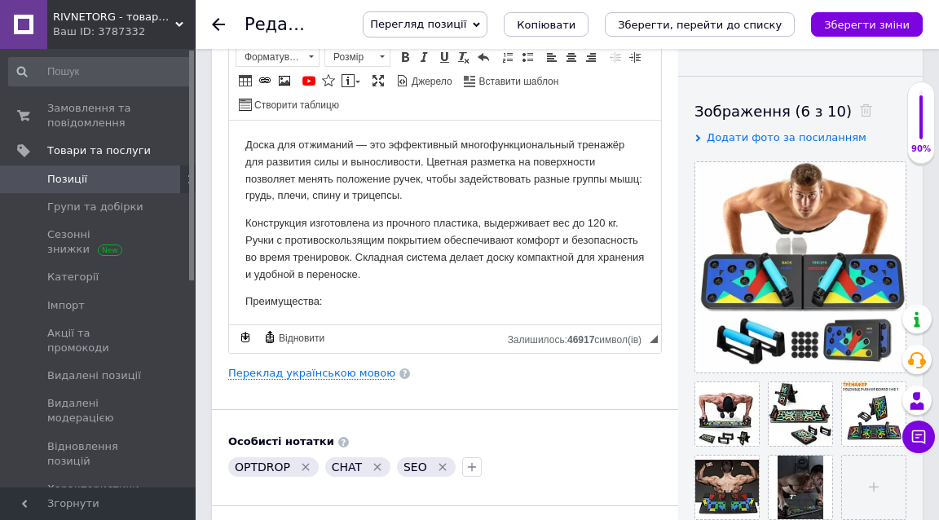
click at [464, 22] on span "Перегляд позиції" at bounding box center [418, 24] width 96 height 12
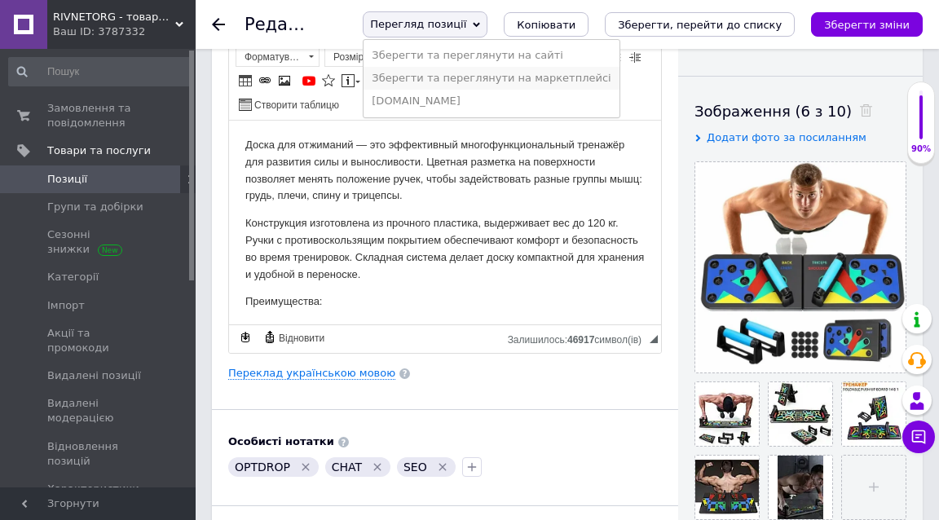
click at [471, 68] on li "Зберегти та переглянути на маркетплейсі" at bounding box center [491, 78] width 255 height 23
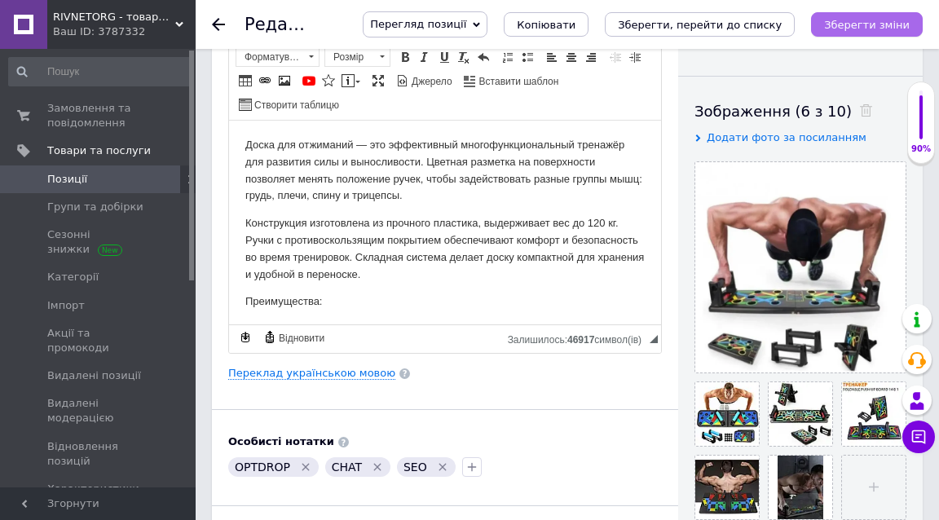
click at [874, 22] on icon "Зберегти зміни" at bounding box center [867, 25] width 86 height 12
click at [111, 179] on span "Позиції" at bounding box center [99, 179] width 104 height 15
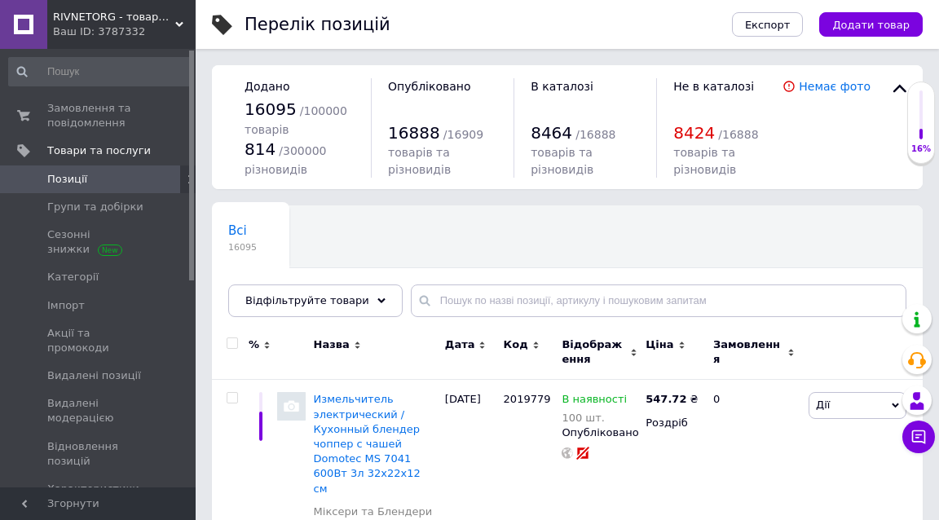
click at [101, 20] on span "RIVNETORG - товари для дому" at bounding box center [114, 17] width 122 height 15
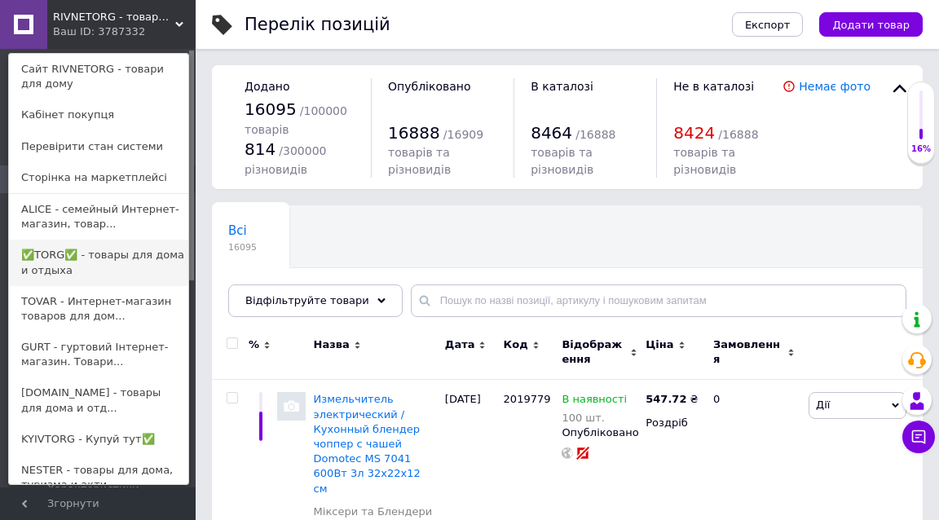
click at [70, 250] on link "✅TORG✅ - товары для дома и отдыха" at bounding box center [98, 263] width 179 height 46
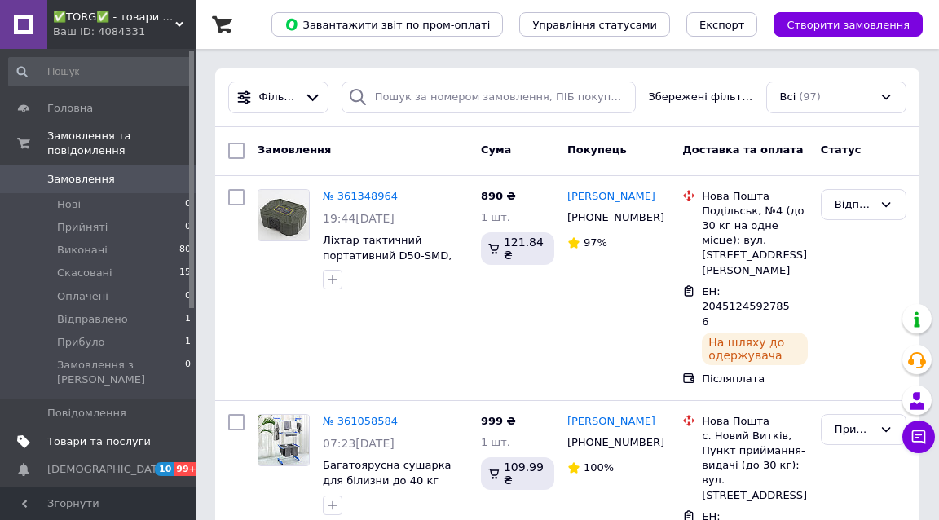
click at [139, 435] on span "Товари та послуги" at bounding box center [99, 442] width 104 height 15
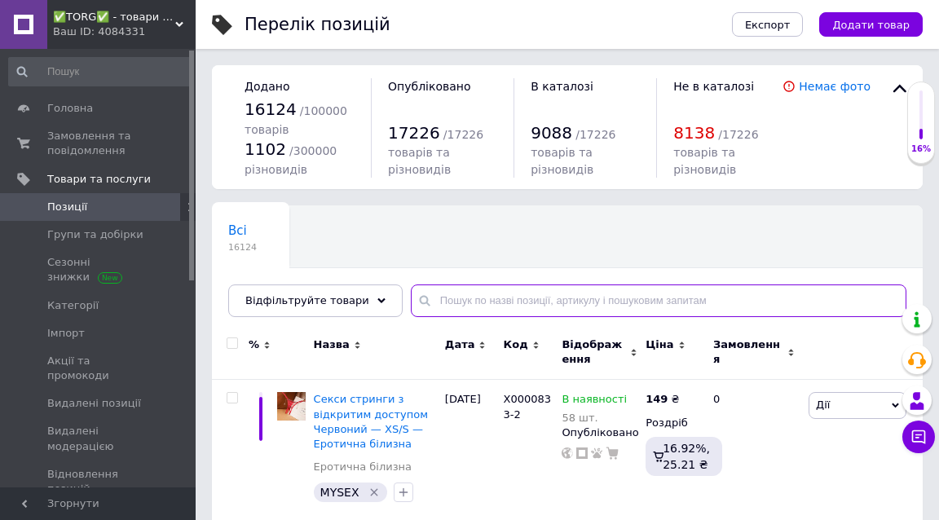
click at [463, 297] on input "text" at bounding box center [659, 301] width 496 height 33
type input "l"
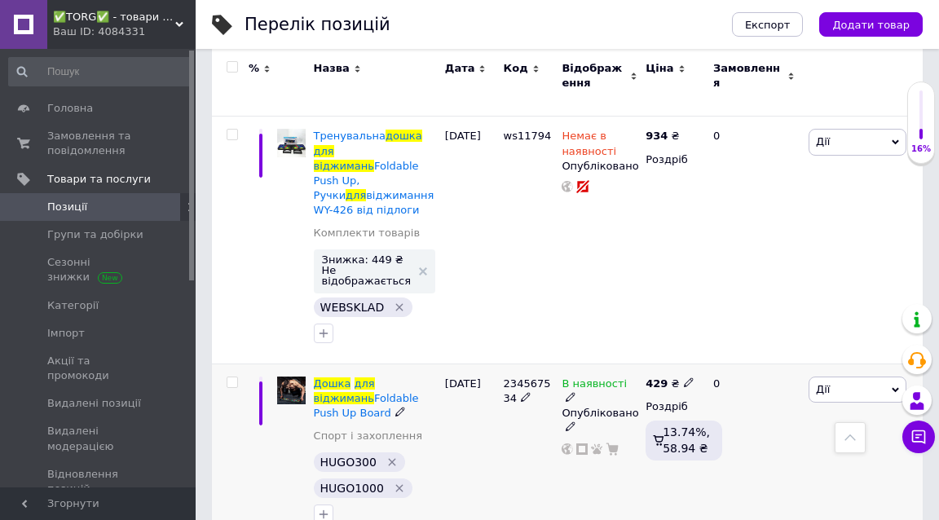
scroll to position [867, 0]
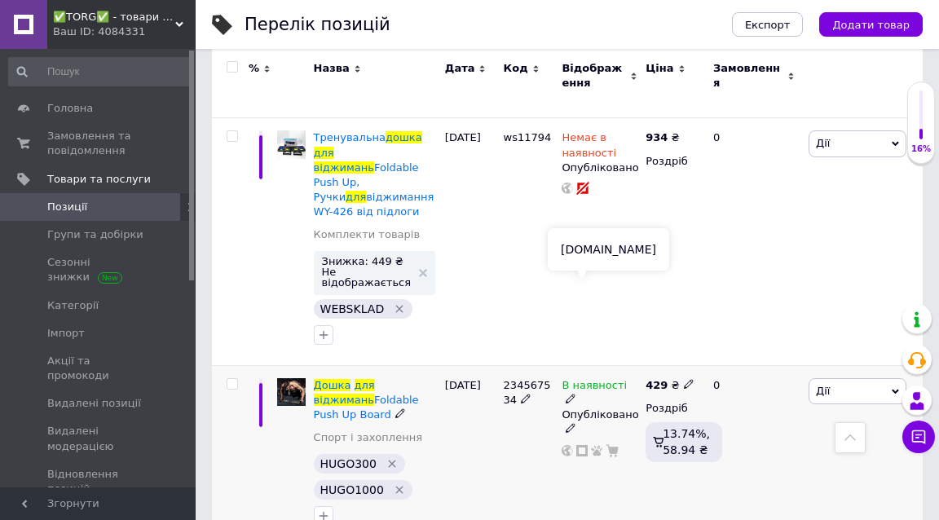
type input "дошка для віджимань"
click at [585, 445] on use at bounding box center [581, 450] width 11 height 11
click at [374, 394] on span "віджимань" at bounding box center [344, 400] width 60 height 12
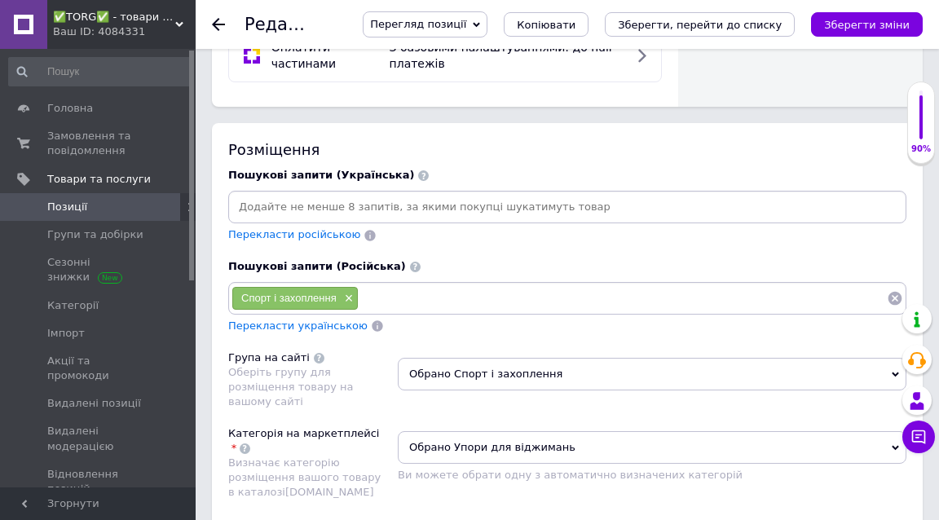
scroll to position [1576, 0]
click at [316, 196] on input at bounding box center [568, 208] width 672 height 24
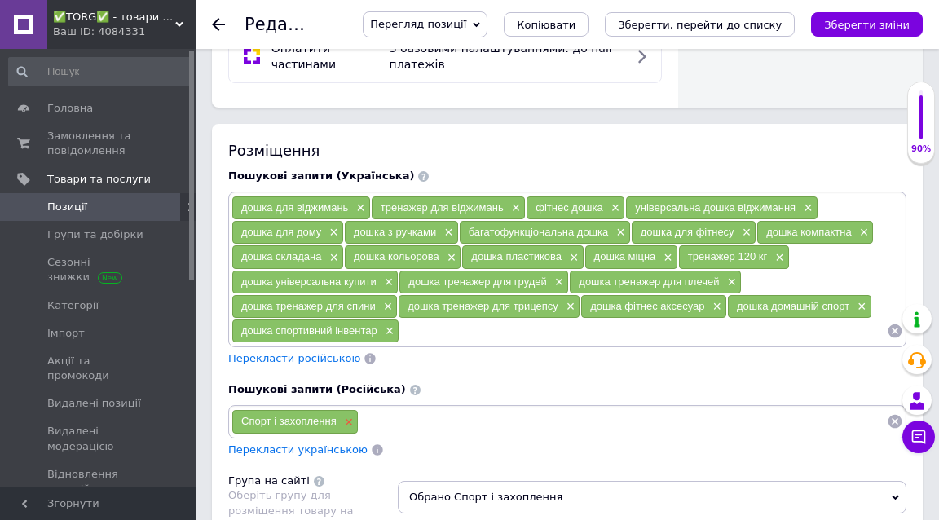
click at [348, 416] on span "×" at bounding box center [347, 423] width 13 height 14
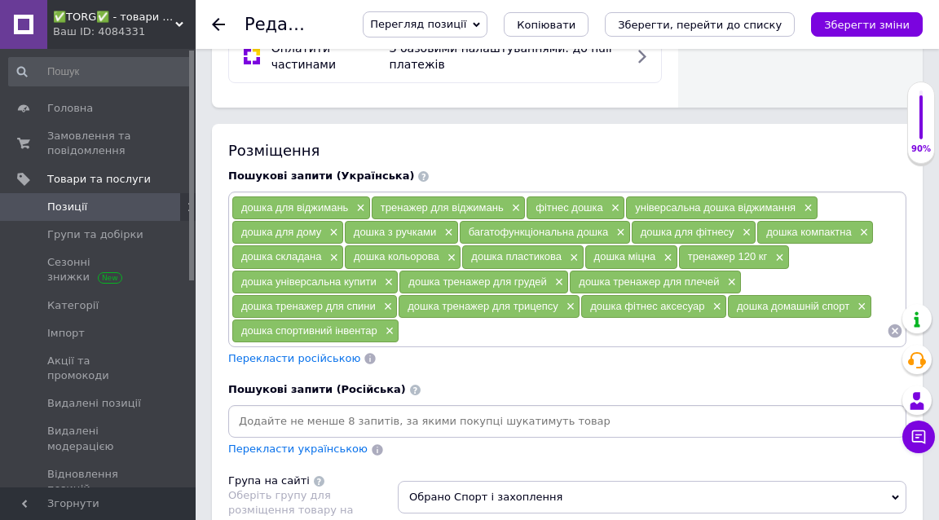
click at [350, 409] on input at bounding box center [568, 421] width 672 height 24
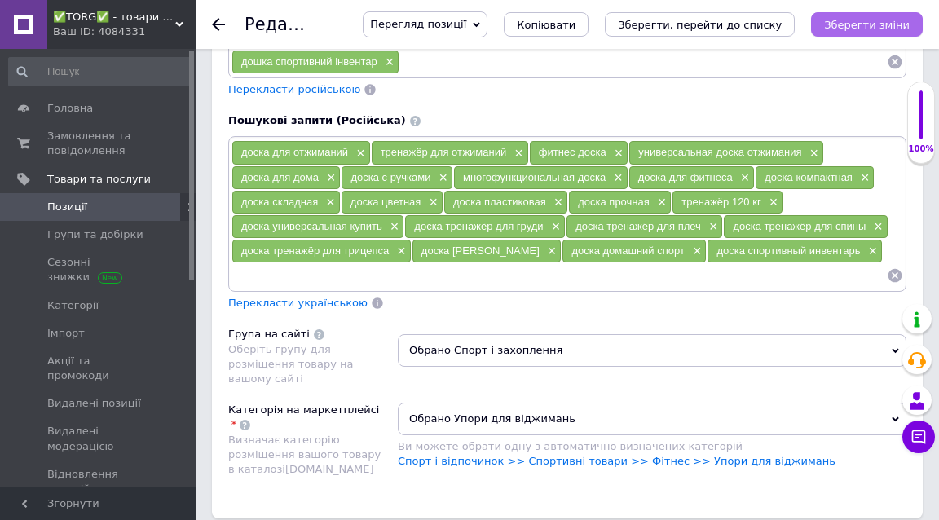
click at [877, 22] on icon "Зберегти зміни" at bounding box center [867, 25] width 86 height 12
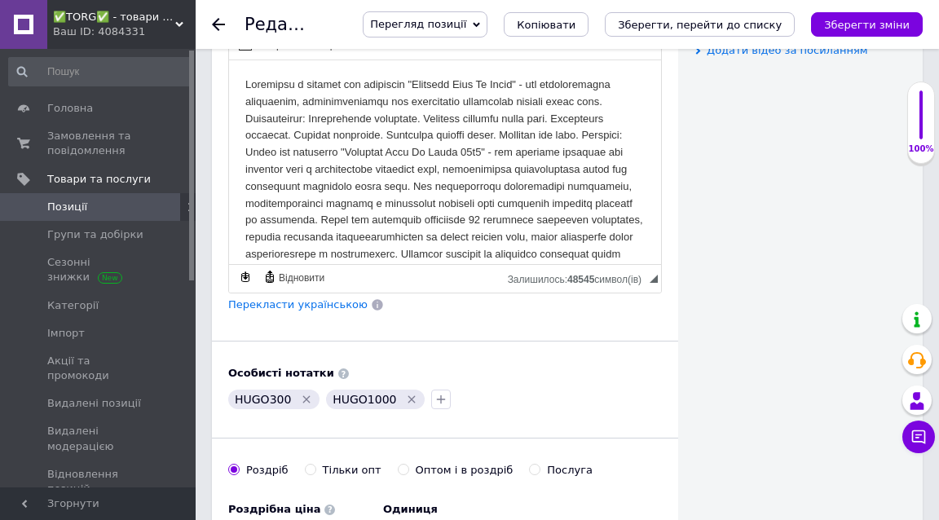
scroll to position [881, 0]
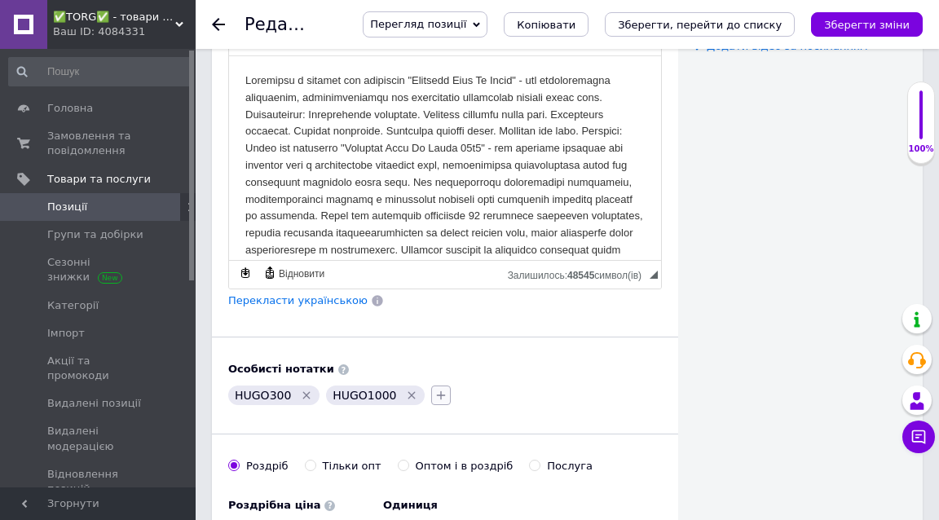
click at [435, 389] on icon "button" at bounding box center [441, 395] width 13 height 13
type input "І"
type input "SEO"
click at [458, 468] on label "SEO" at bounding box center [469, 474] width 22 height 12
checkbox input "true"
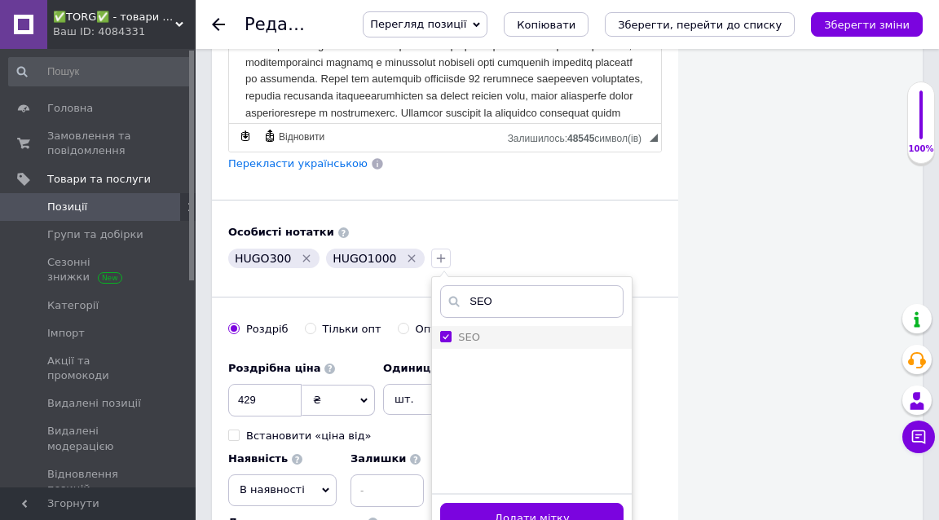
scroll to position [1081, 0]
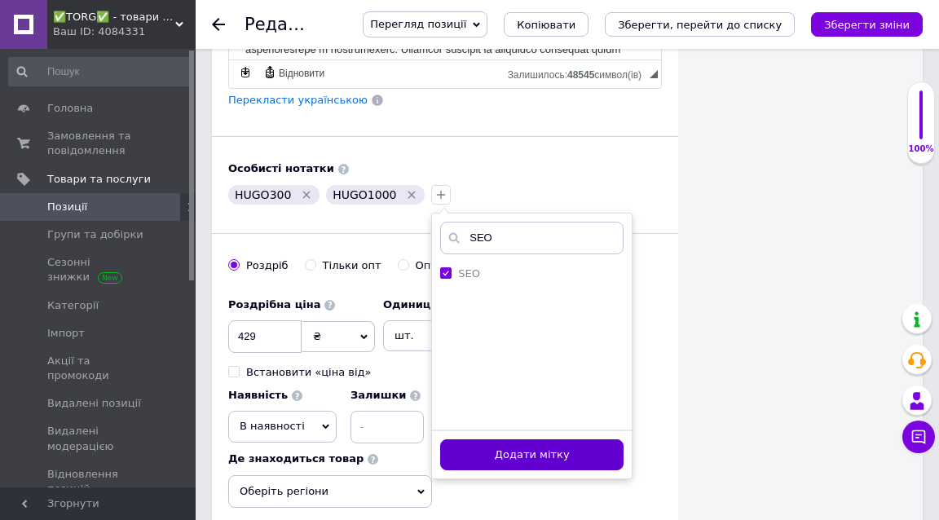
click at [526, 455] on button "Додати мітку" at bounding box center [531, 455] width 183 height 32
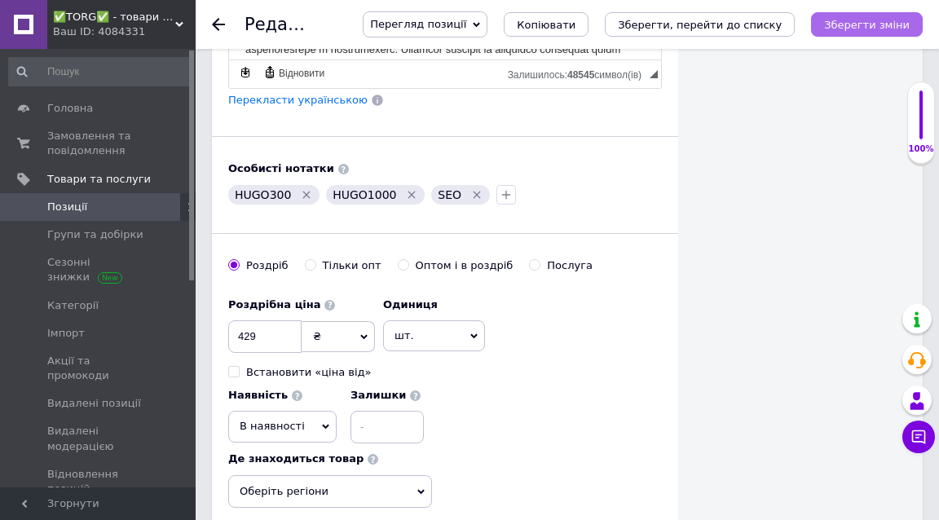
click at [884, 26] on icon "Зберегти зміни" at bounding box center [867, 25] width 86 height 12
click at [64, 329] on span "Імпорт" at bounding box center [66, 333] width 38 height 15
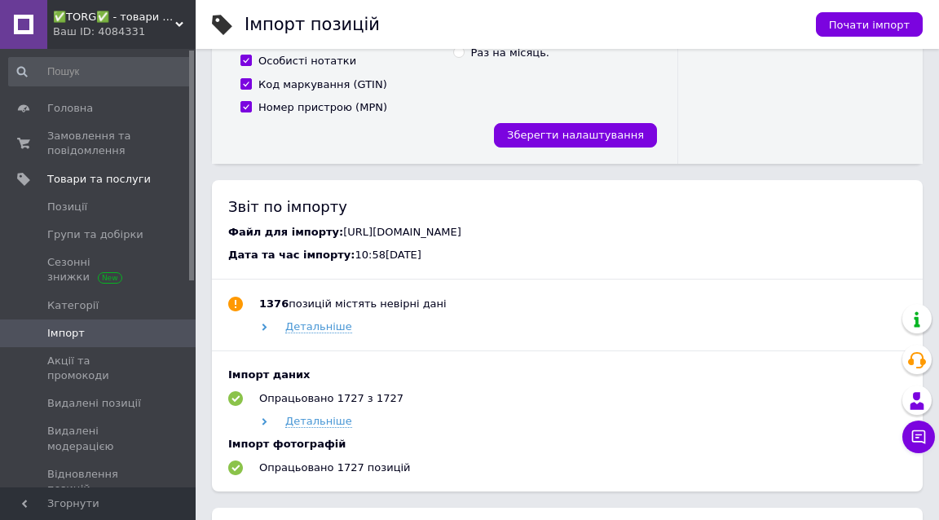
scroll to position [610, 0]
click at [130, 12] on span "✅TORG✅ - товари для дому та відпочинку" at bounding box center [114, 17] width 122 height 15
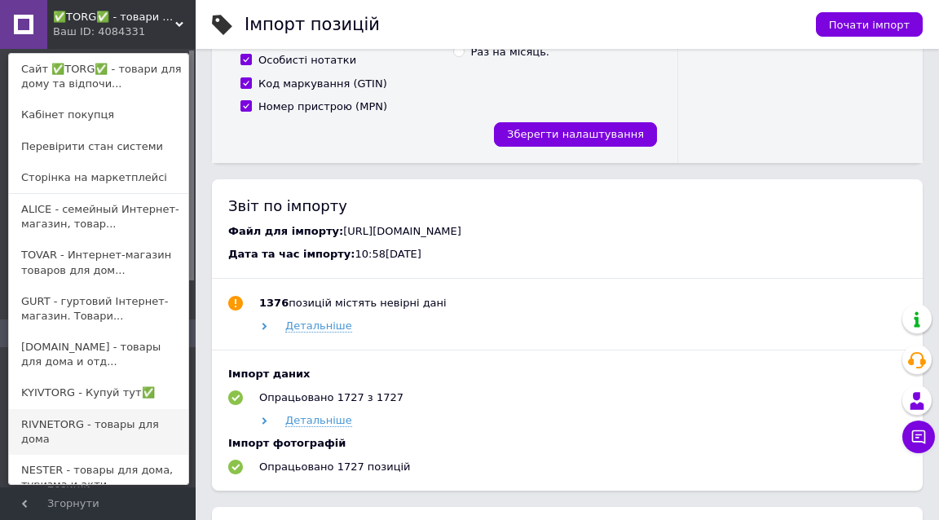
click at [98, 420] on link "RIVNETORG - товары для дома" at bounding box center [98, 432] width 179 height 46
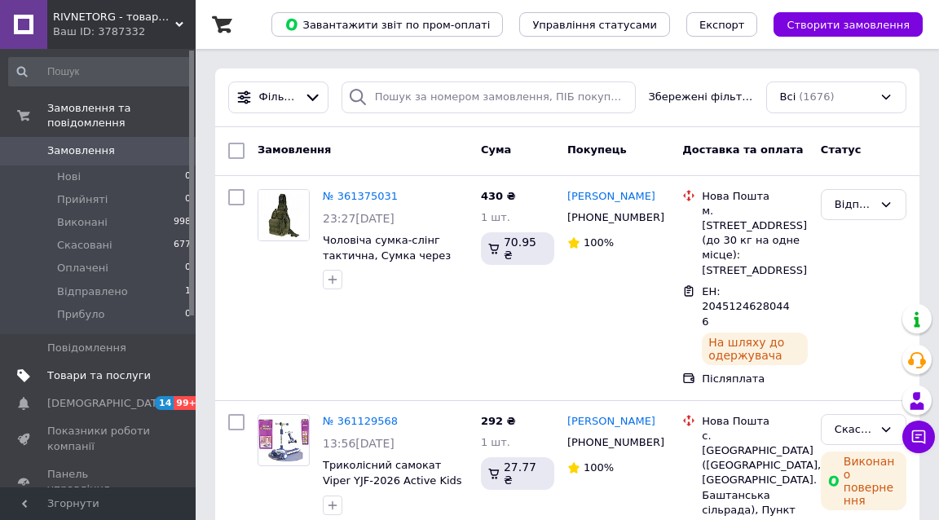
click at [146, 369] on span "Товари та послуги" at bounding box center [99, 376] width 104 height 15
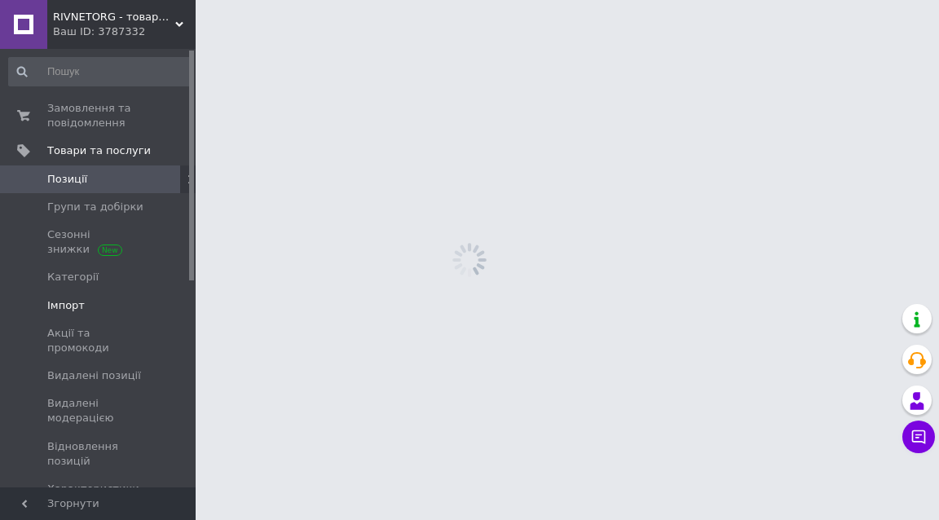
click at [120, 301] on span "Імпорт" at bounding box center [99, 305] width 104 height 15
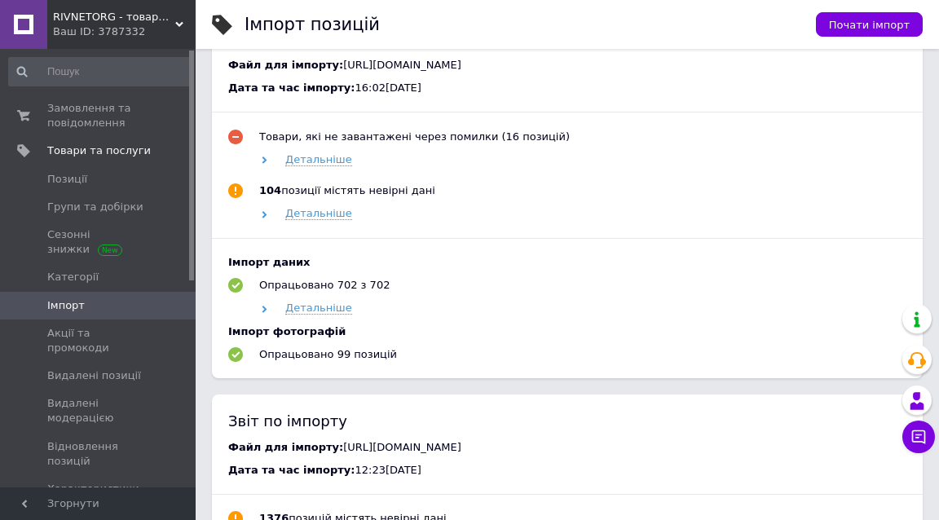
scroll to position [732, 0]
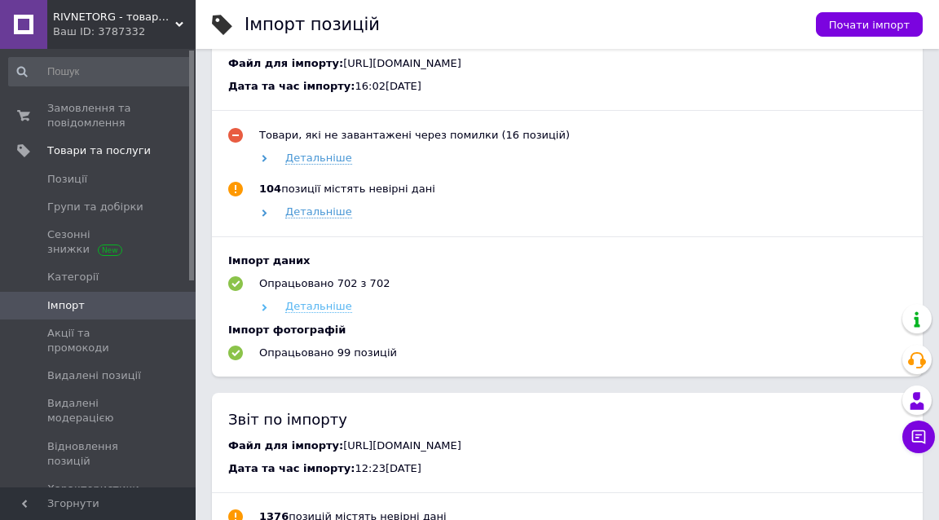
click at [326, 300] on span "Детальніше" at bounding box center [318, 306] width 67 height 13
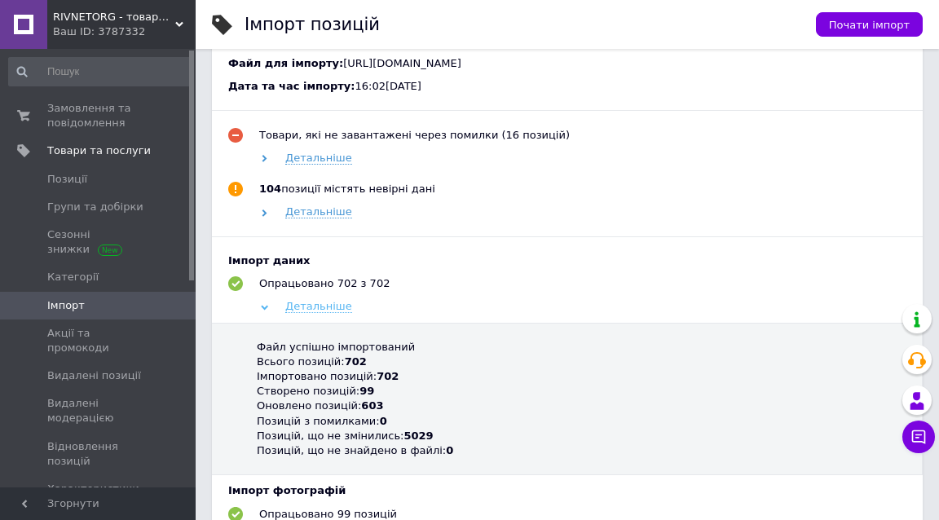
click at [326, 300] on span "Детальніше" at bounding box center [318, 306] width 67 height 13
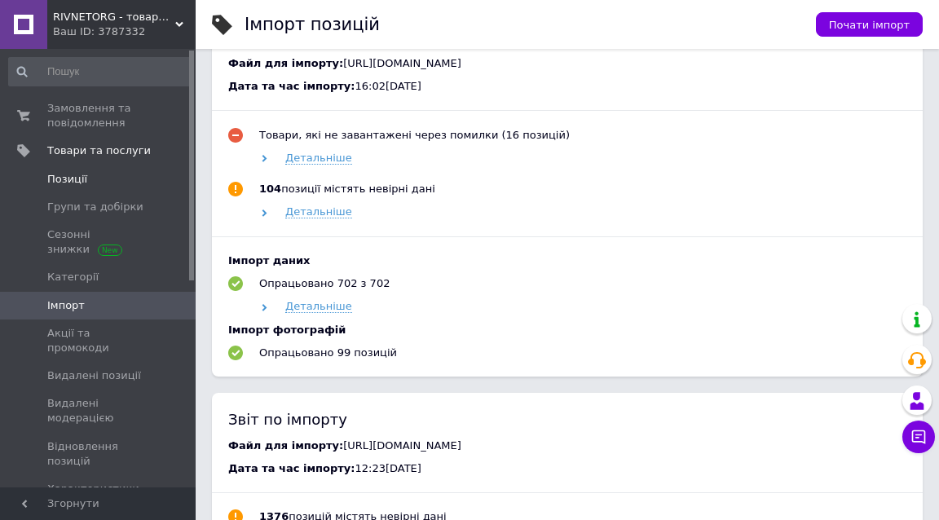
click at [117, 172] on span "Позиції" at bounding box center [99, 179] width 104 height 15
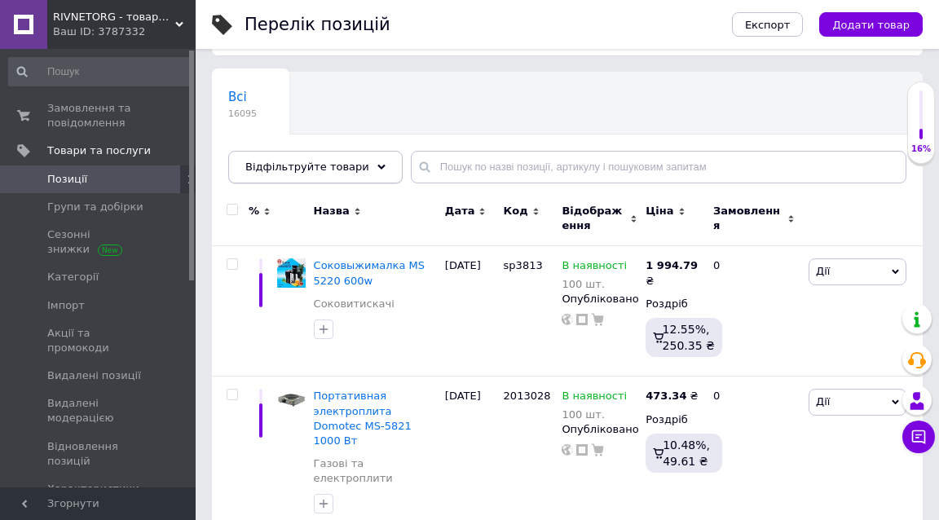
scroll to position [140, 0]
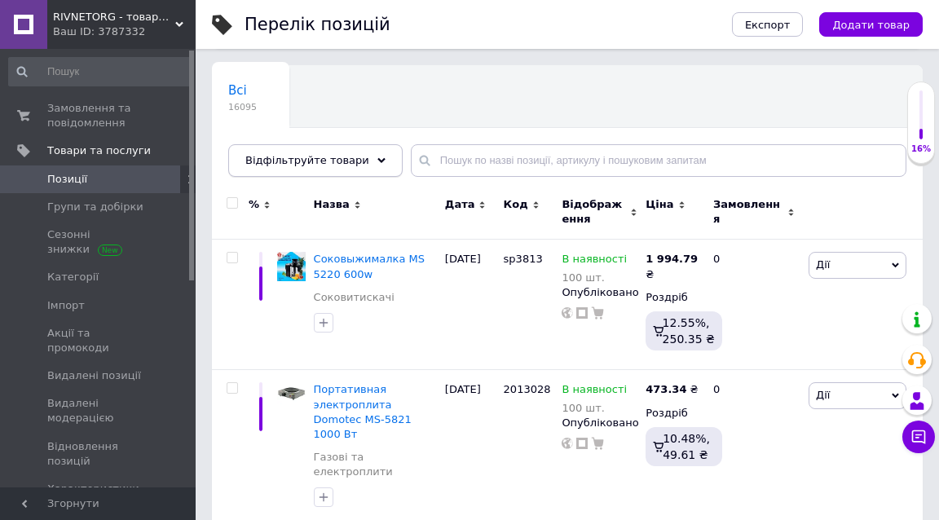
click at [337, 162] on span "Відфільтруйте товари" at bounding box center [307, 160] width 124 height 12
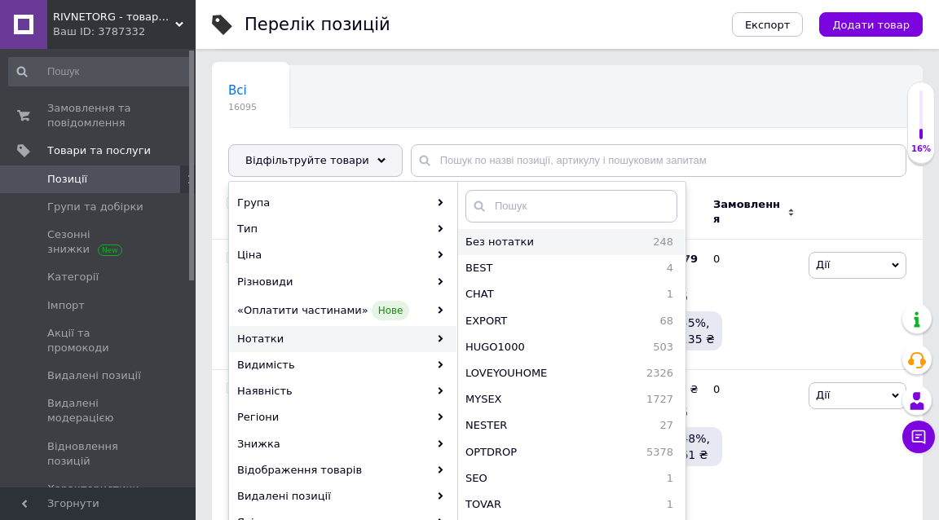
click at [510, 237] on span "Без нотатки" at bounding box center [539, 242] width 147 height 15
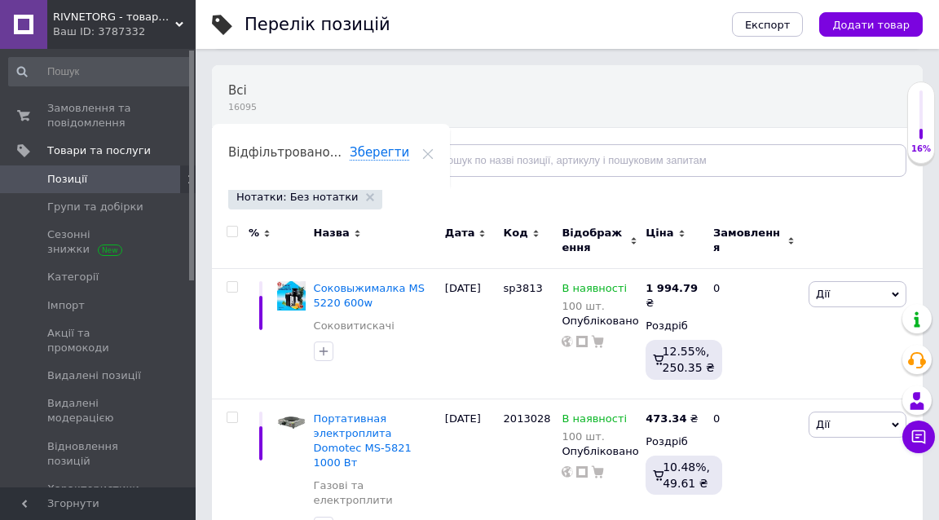
click at [232, 228] on input "checkbox" at bounding box center [232, 232] width 11 height 11
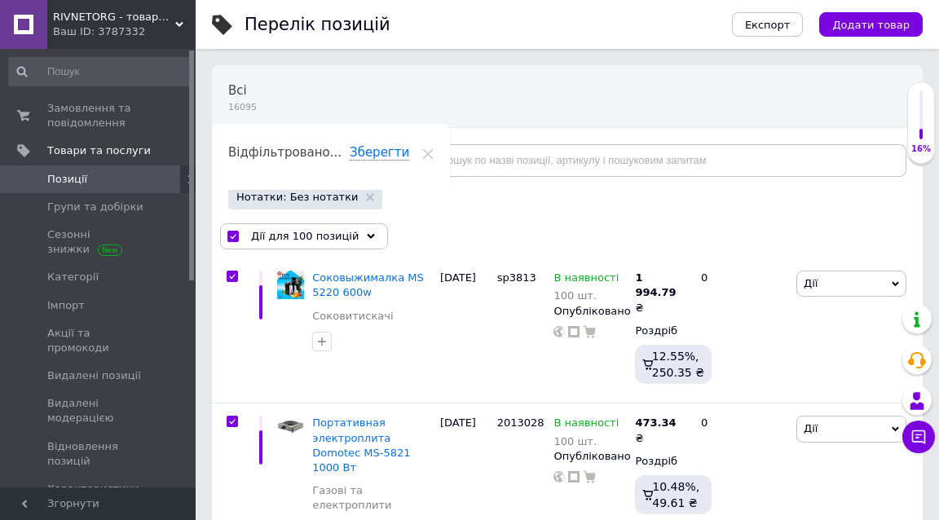
checkbox input "true"
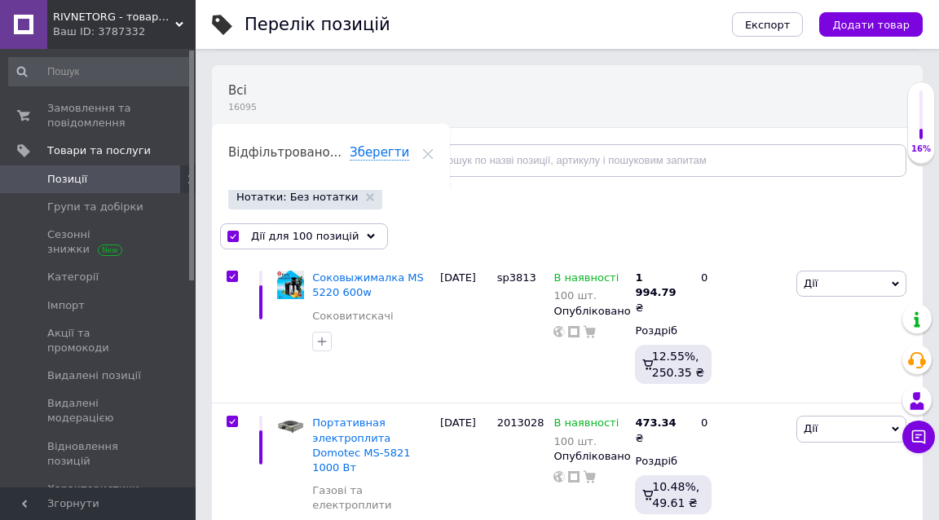
checkbox input "true"
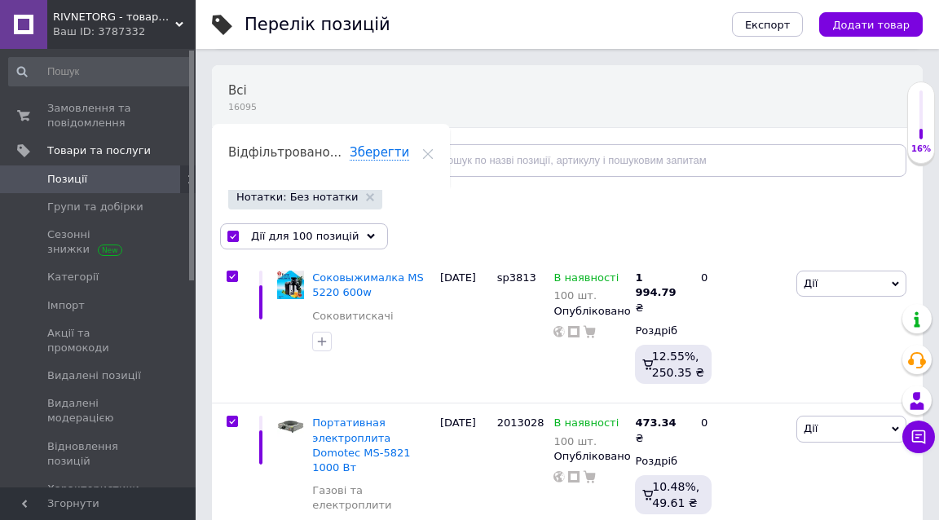
checkbox input "true"
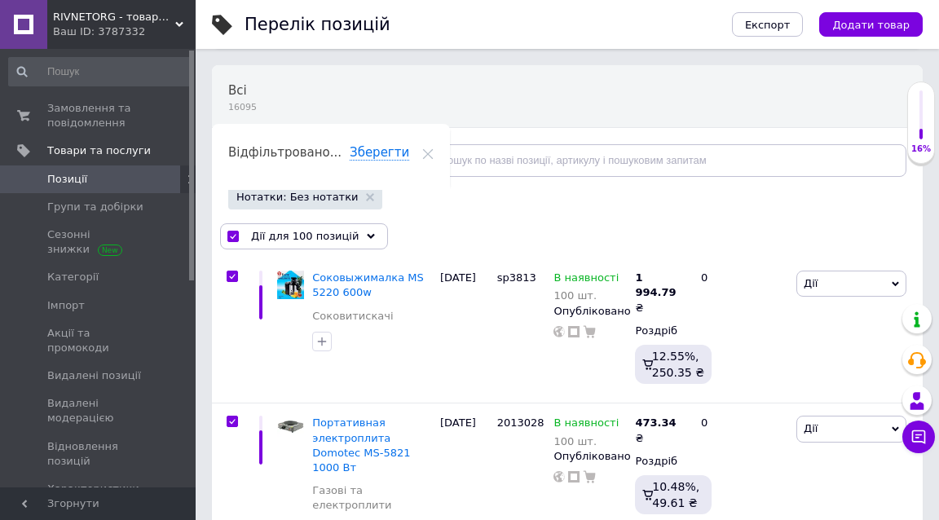
checkbox input "true"
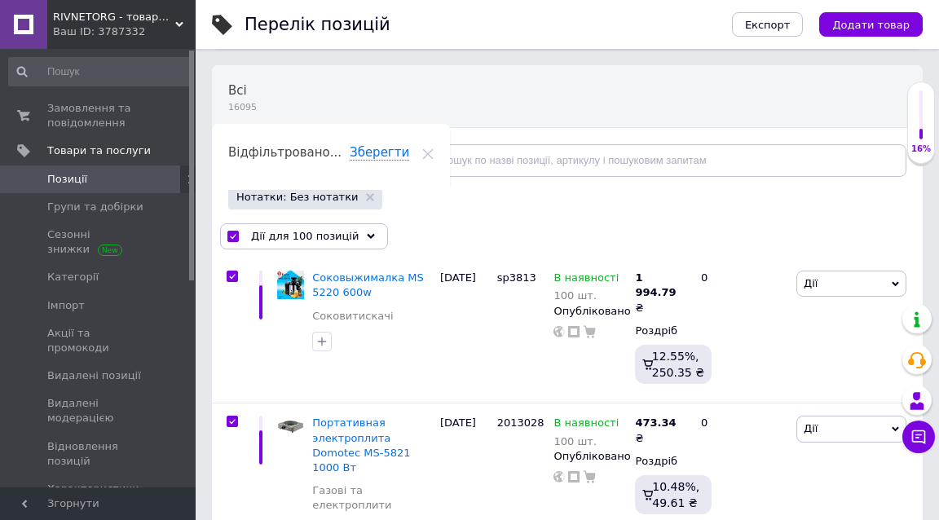
checkbox input "true"
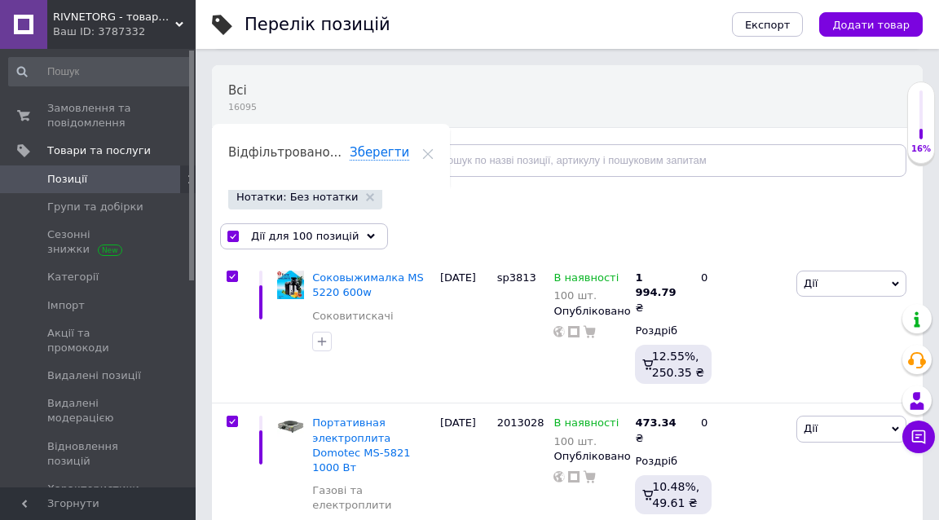
checkbox input "true"
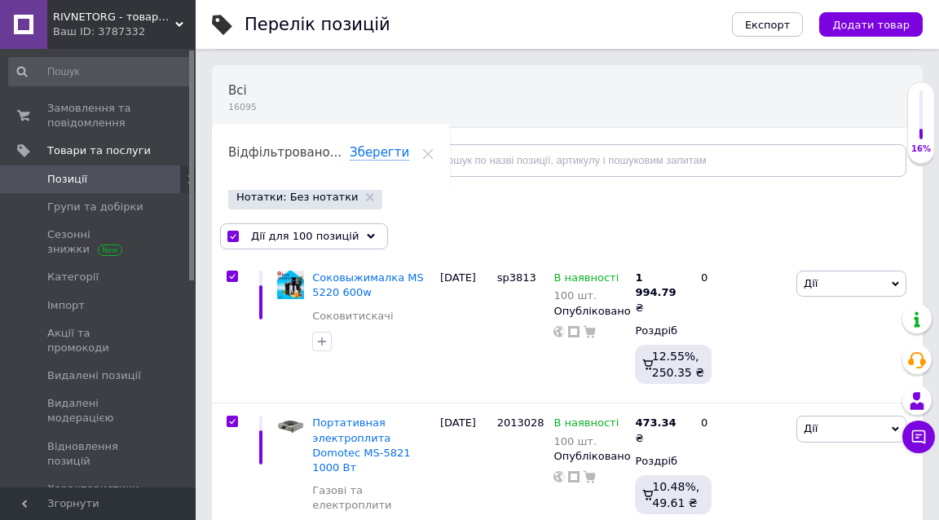
checkbox input "true"
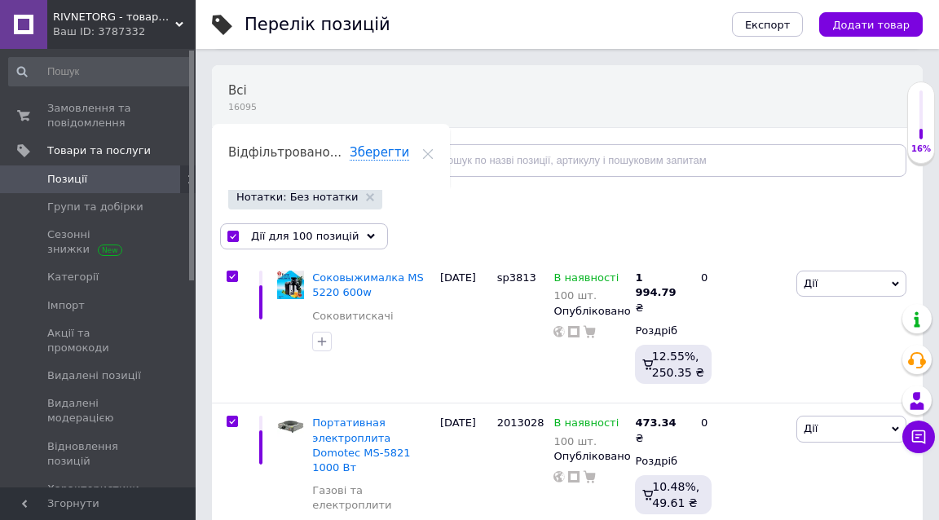
checkbox input "true"
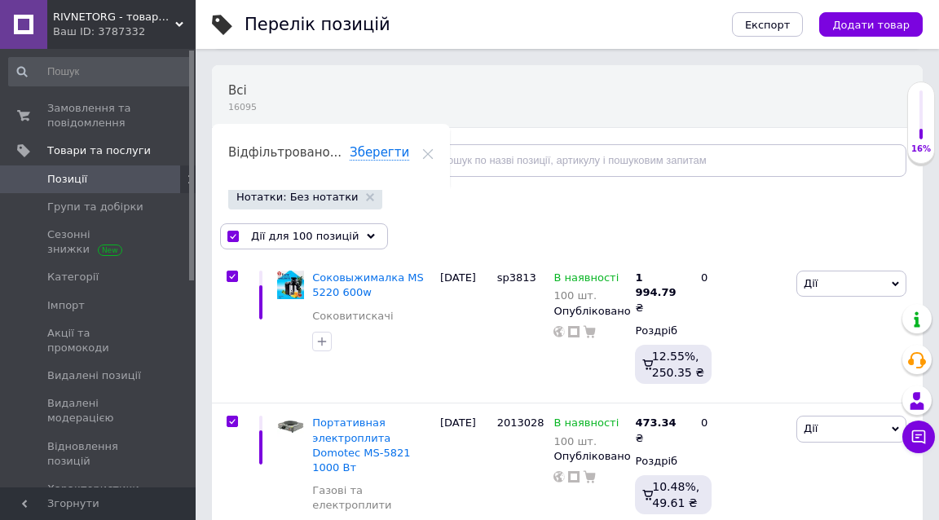
checkbox input "true"
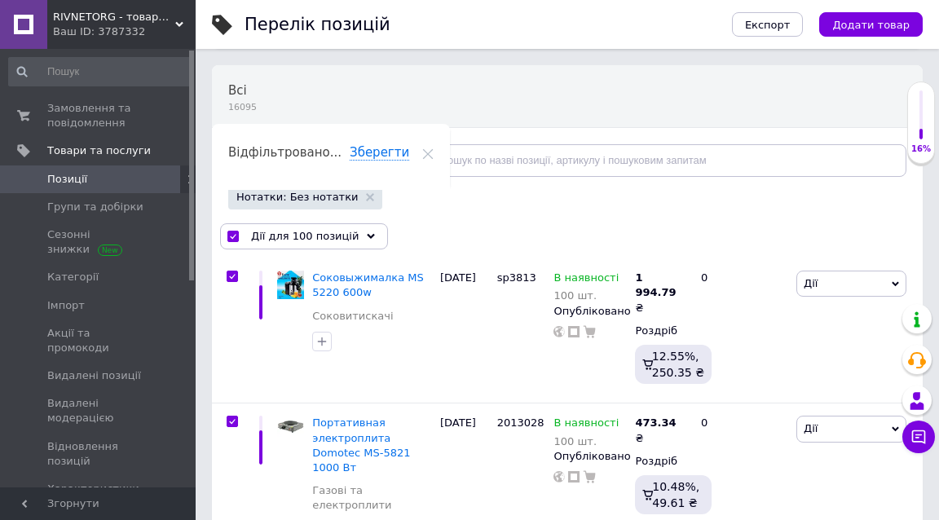
checkbox input "true"
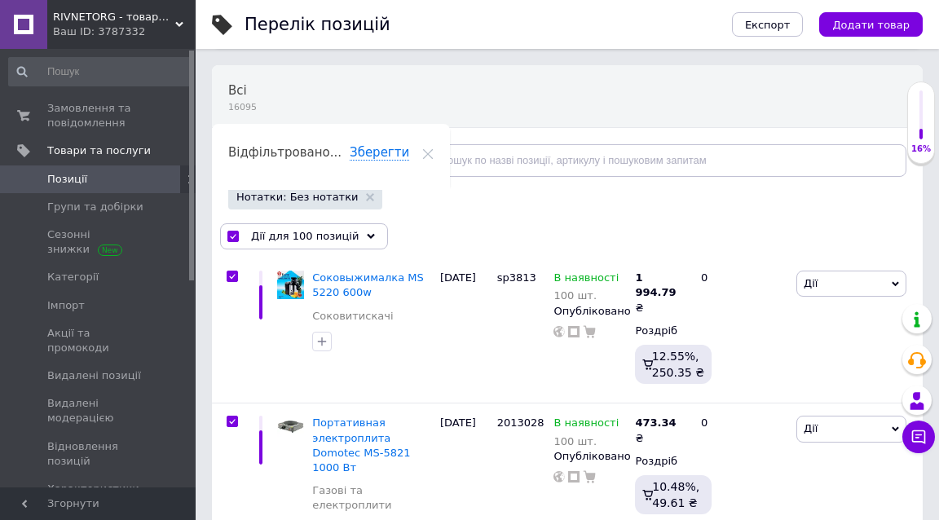
checkbox input "true"
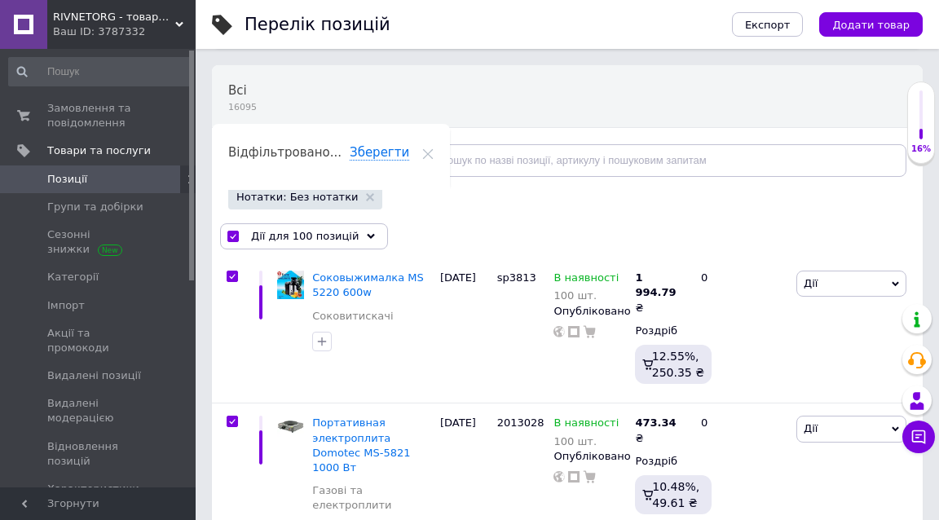
checkbox input "true"
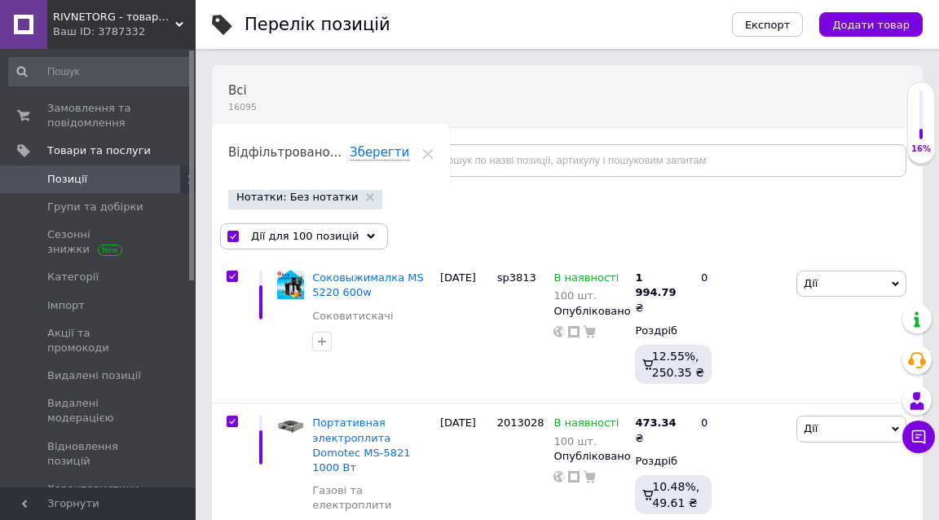
checkbox input "true"
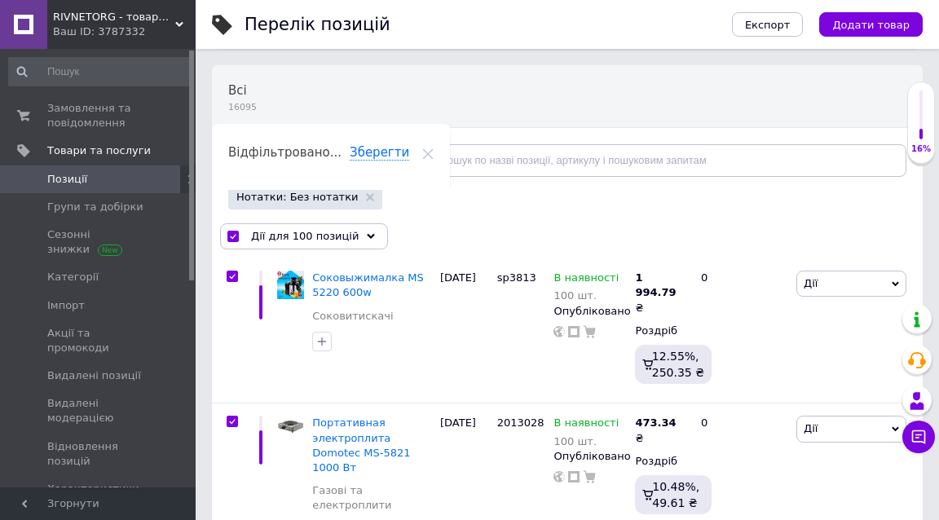
checkbox input "true"
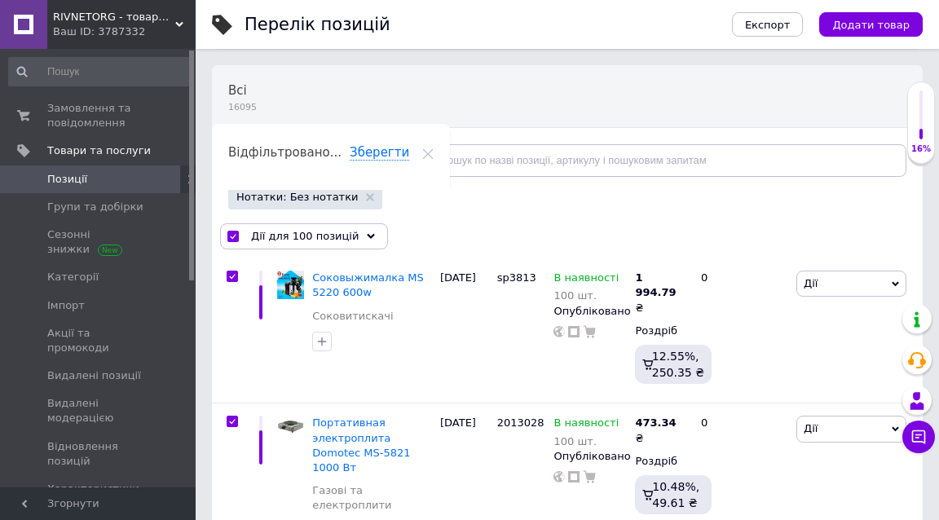
checkbox input "true"
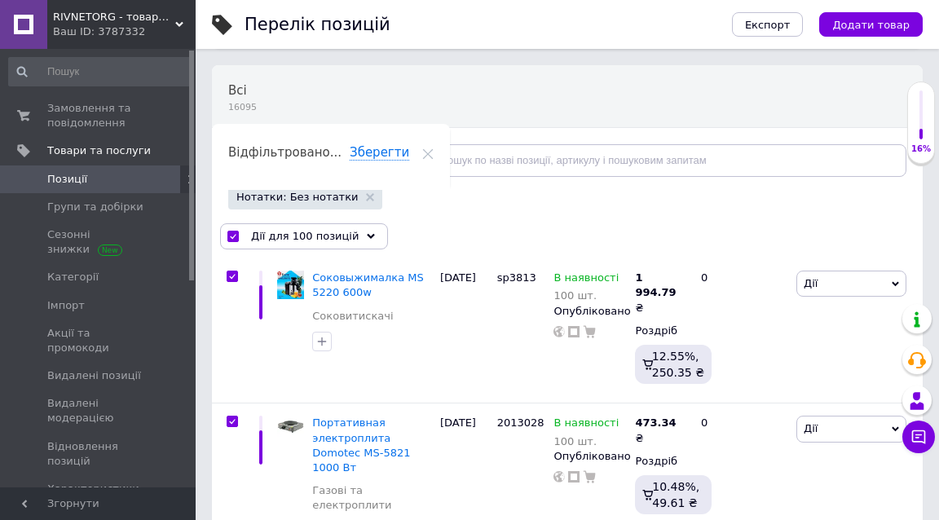
checkbox input "true"
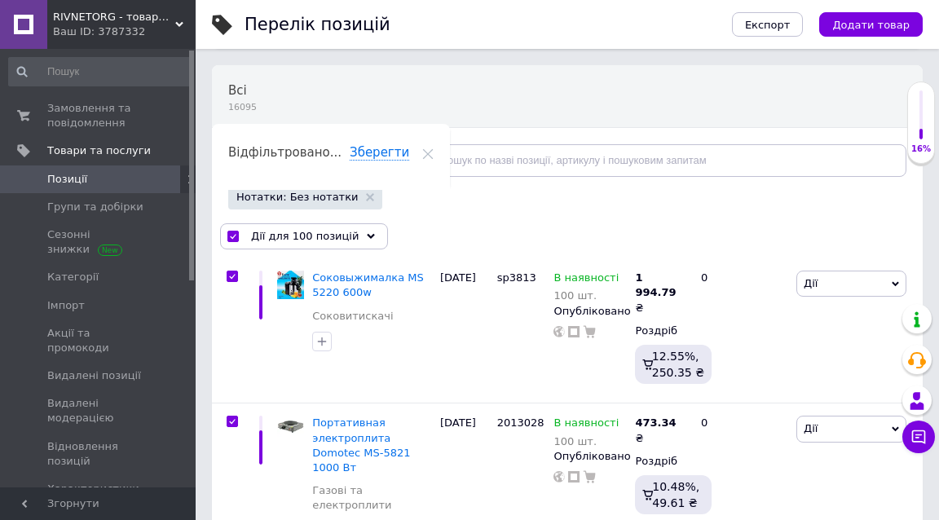
checkbox input "true"
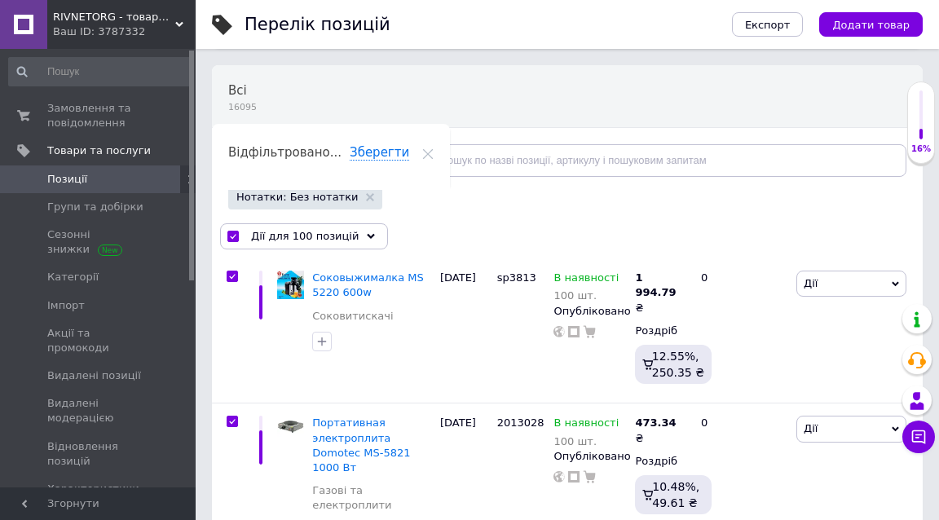
checkbox input "true"
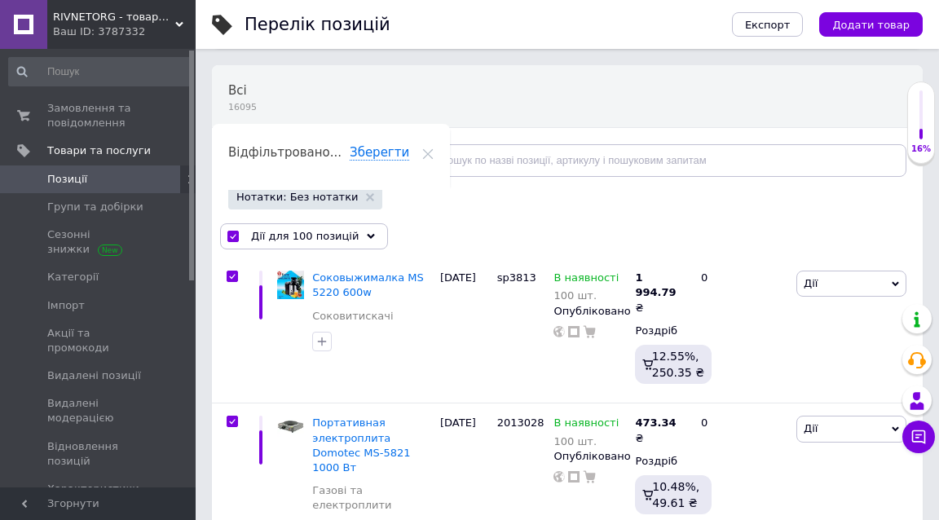
checkbox input "true"
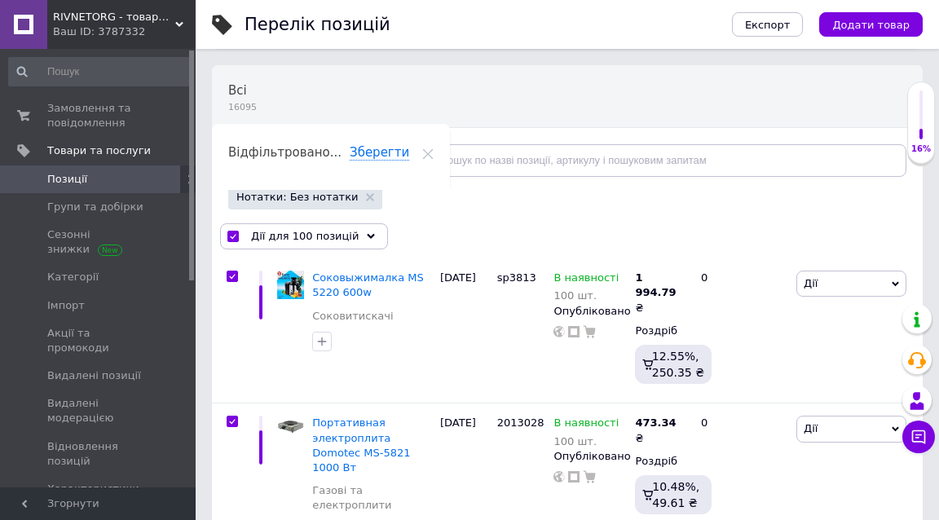
checkbox input "true"
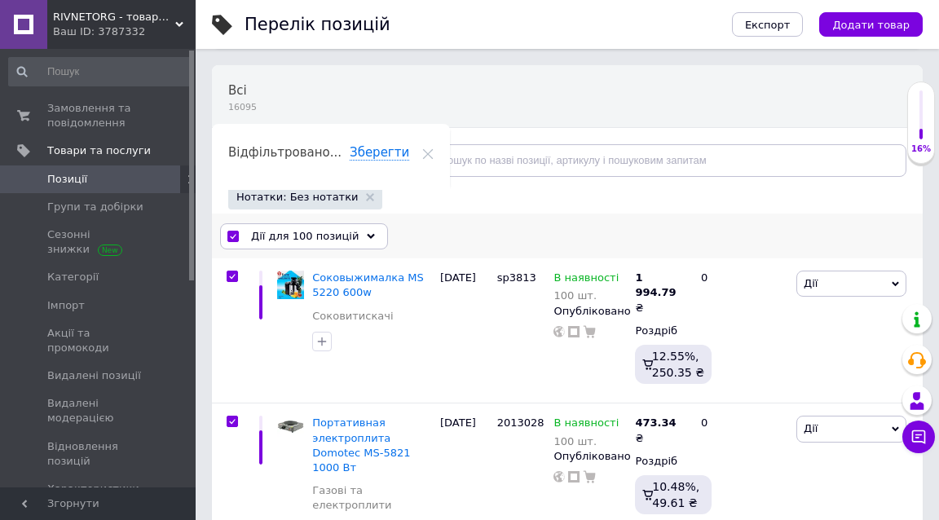
click at [271, 229] on span "Дії для 100 позицій" at bounding box center [305, 236] width 108 height 15
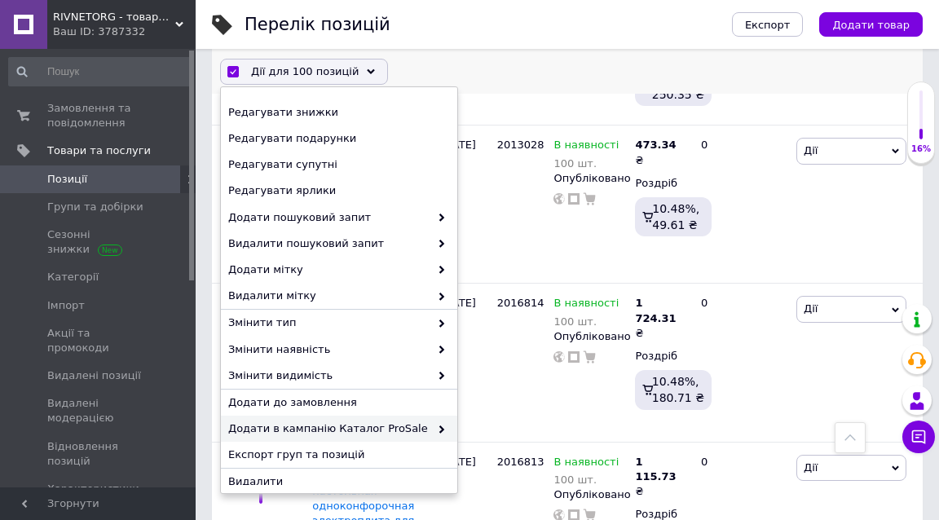
scroll to position [425, 0]
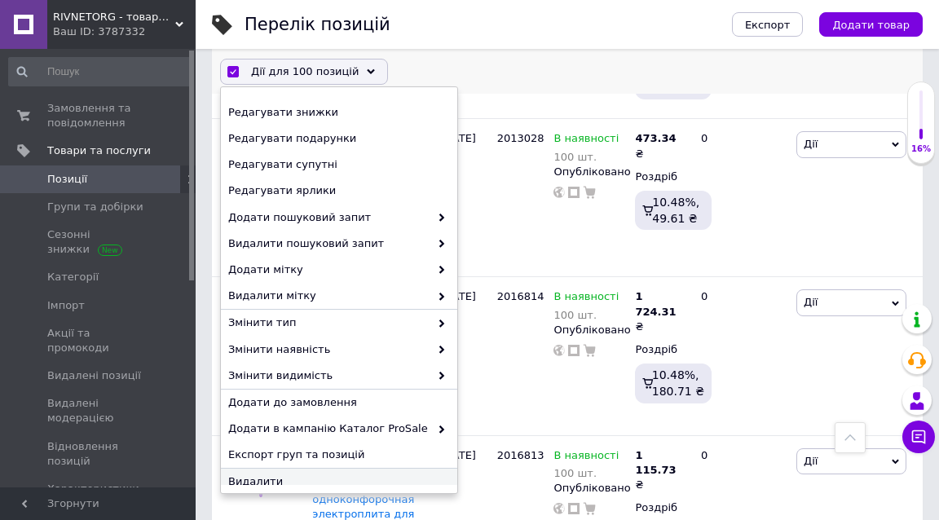
click at [285, 475] on span "Видалити" at bounding box center [337, 482] width 218 height 15
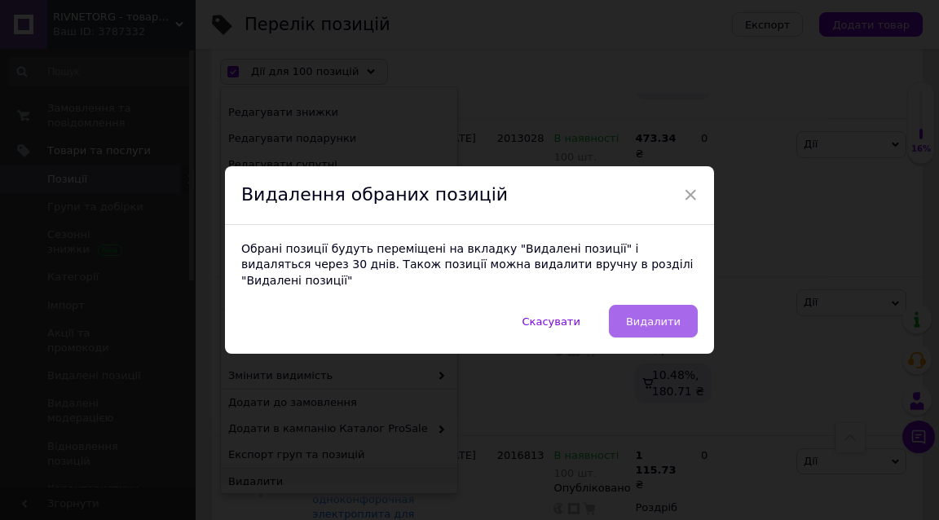
click at [654, 305] on button "Видалити" at bounding box center [653, 321] width 89 height 33
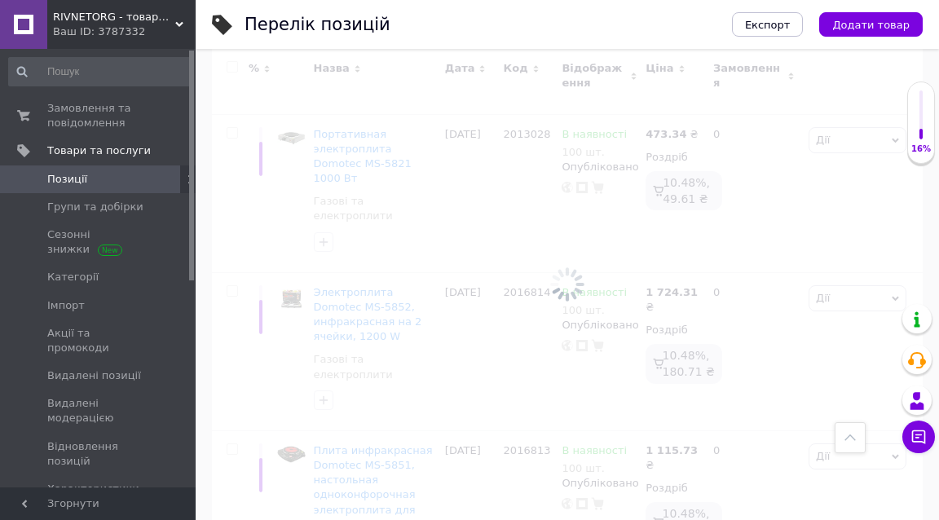
checkbox input "false"
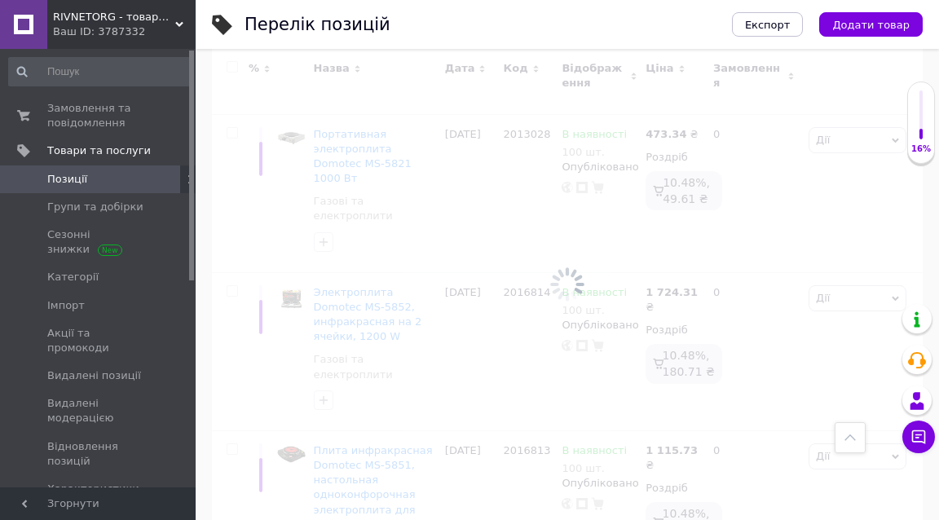
checkbox input "false"
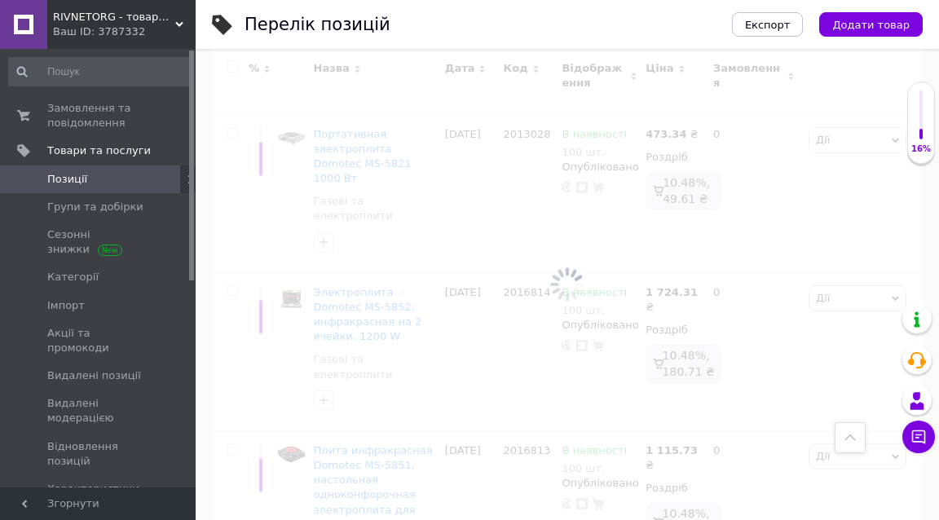
checkbox input "false"
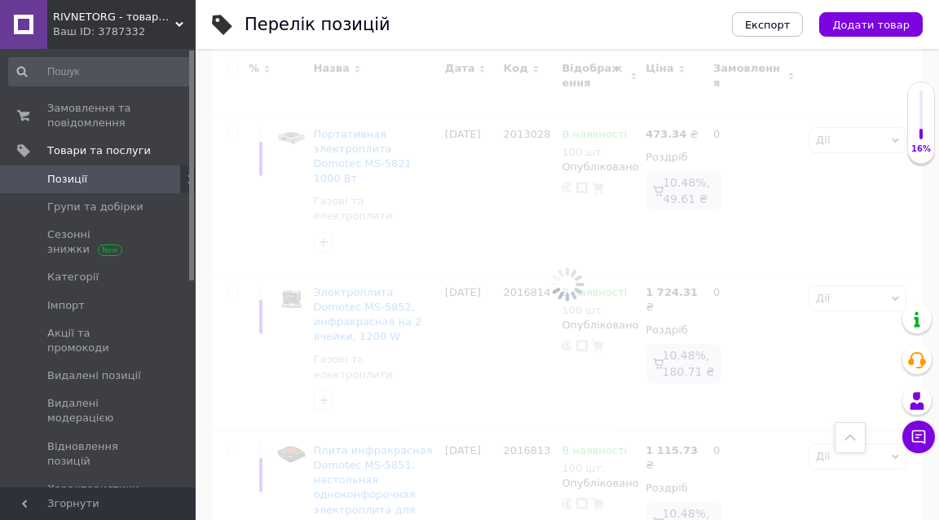
checkbox input "false"
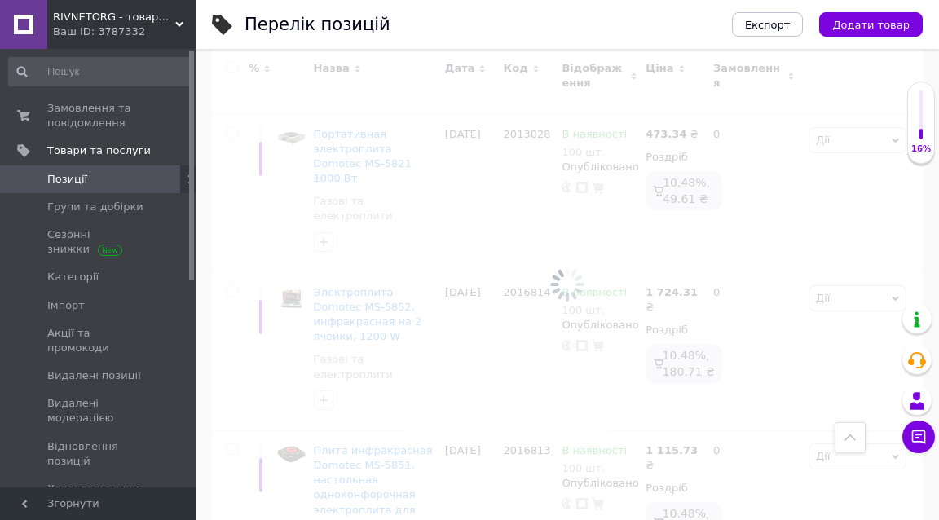
checkbox input "false"
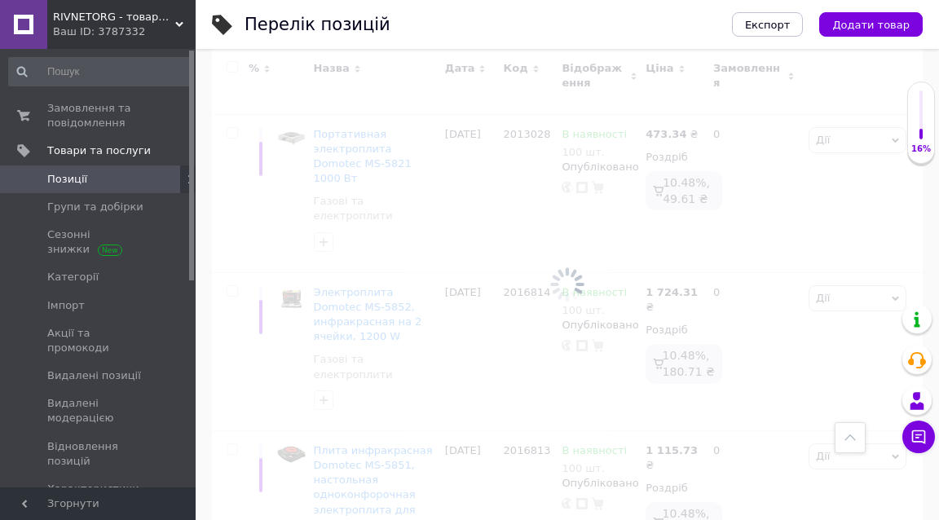
checkbox input "false"
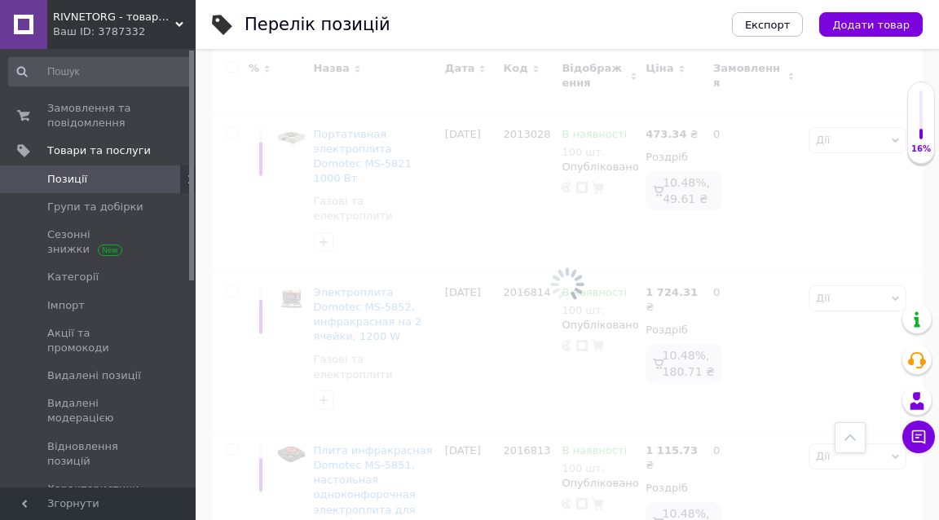
checkbox input "false"
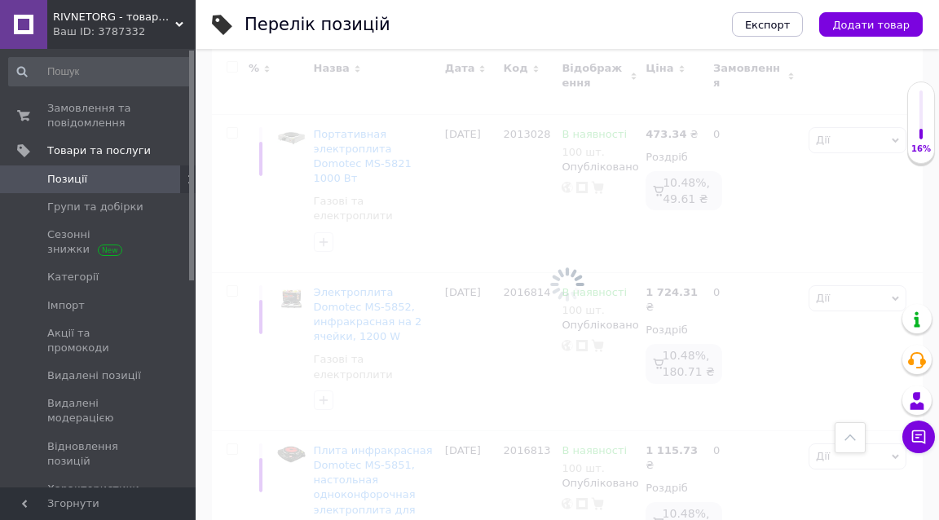
checkbox input "false"
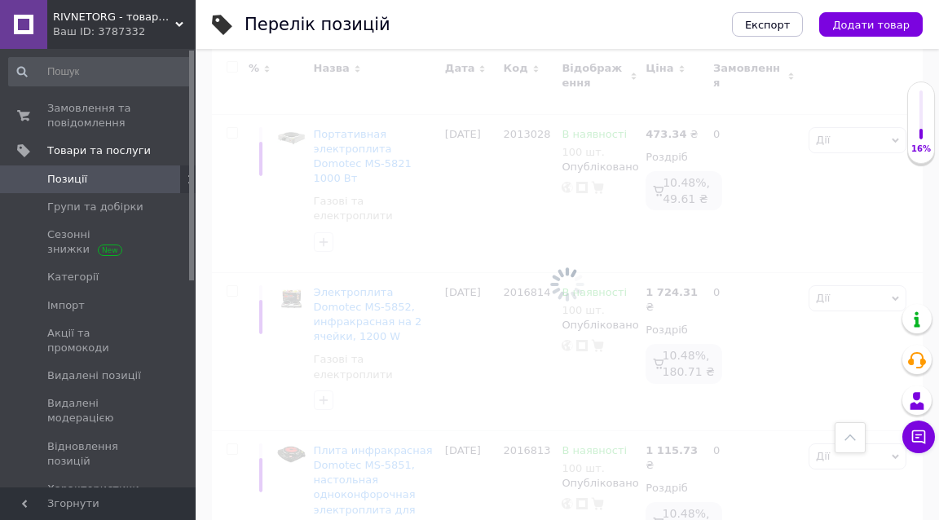
checkbox input "false"
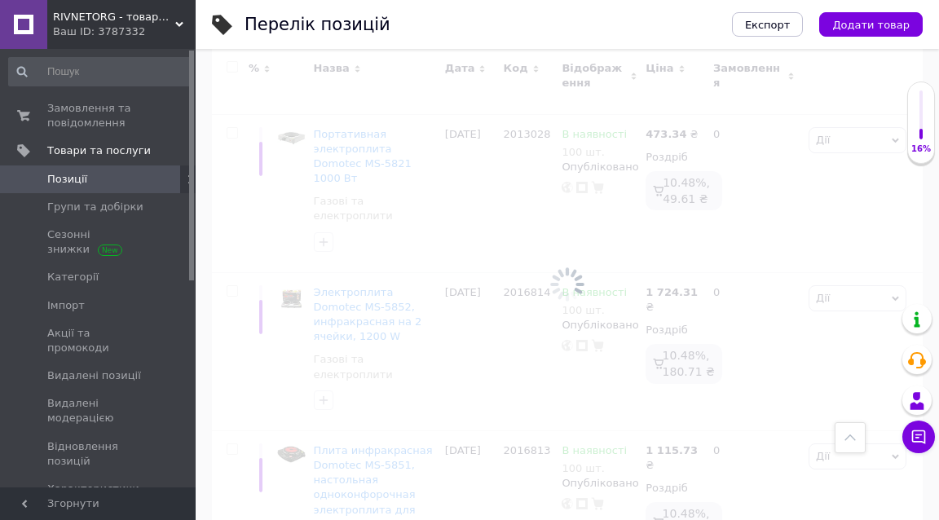
checkbox input "false"
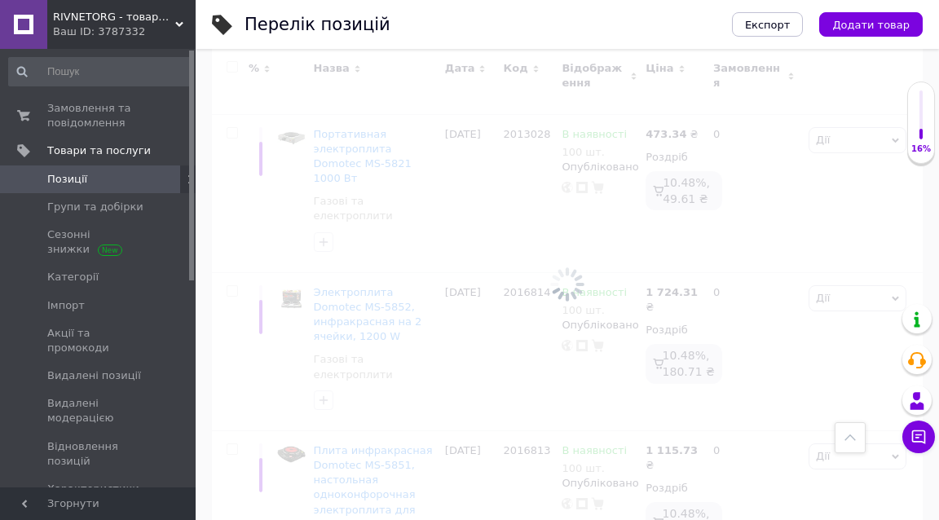
checkbox input "false"
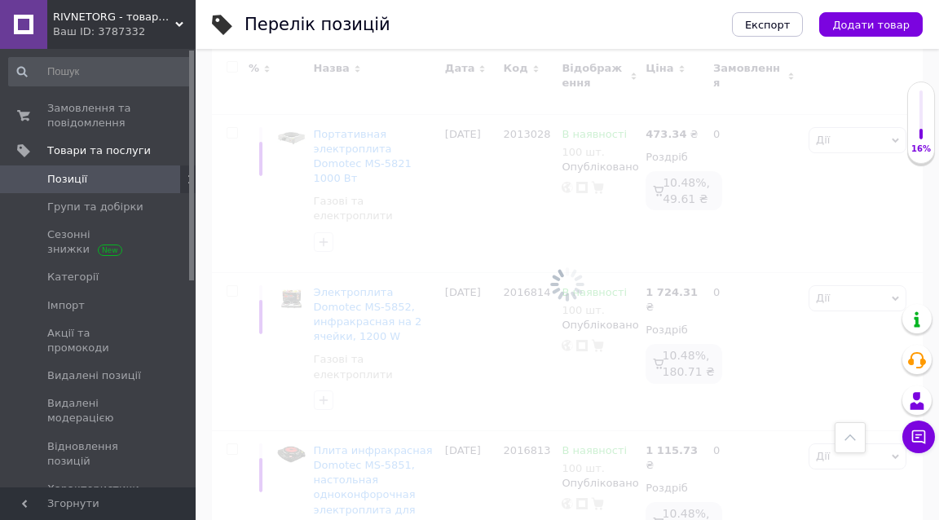
checkbox input "false"
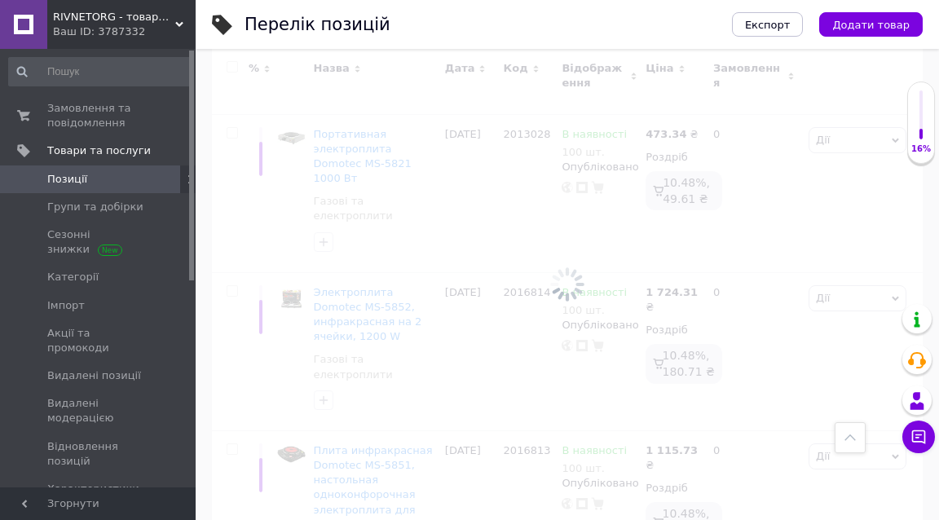
checkbox input "false"
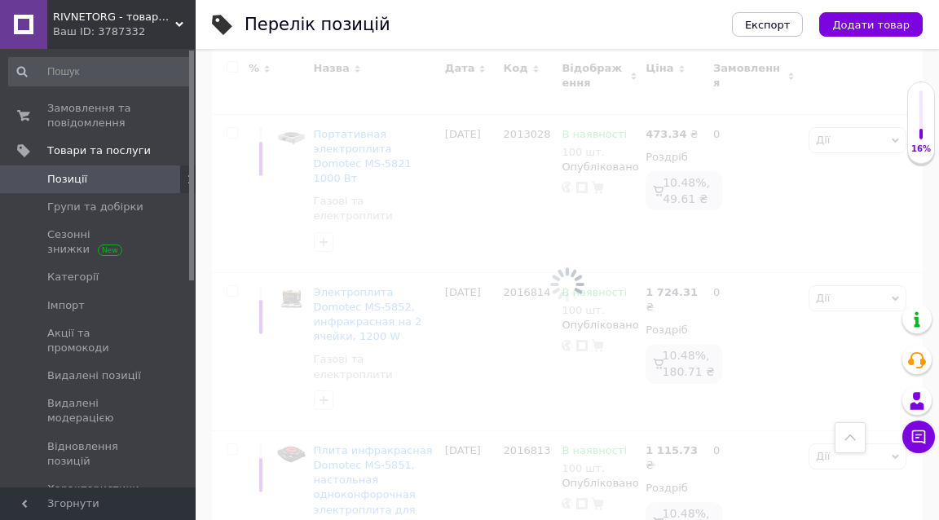
checkbox input "false"
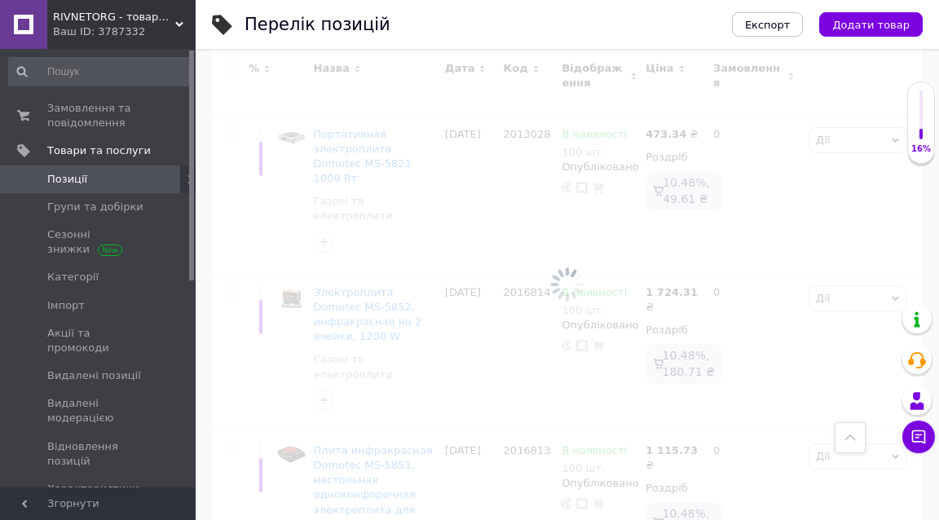
checkbox input "false"
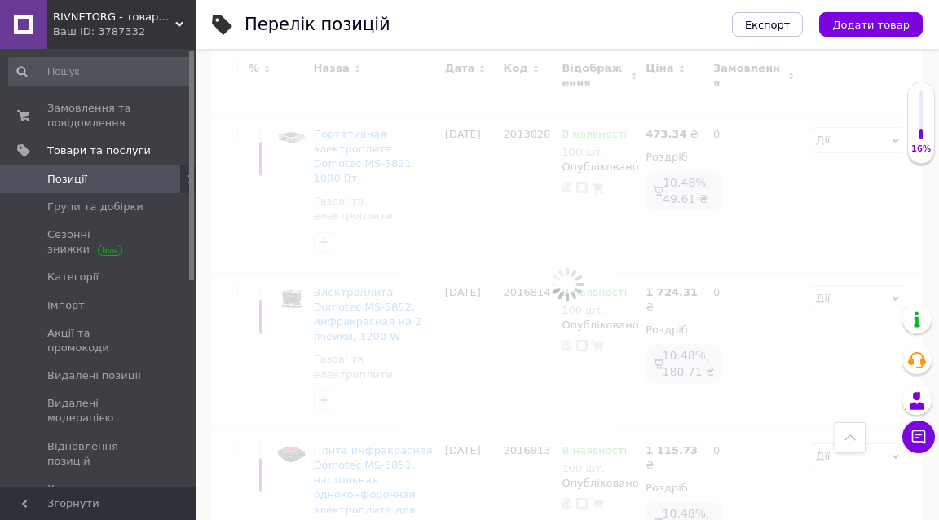
checkbox input "false"
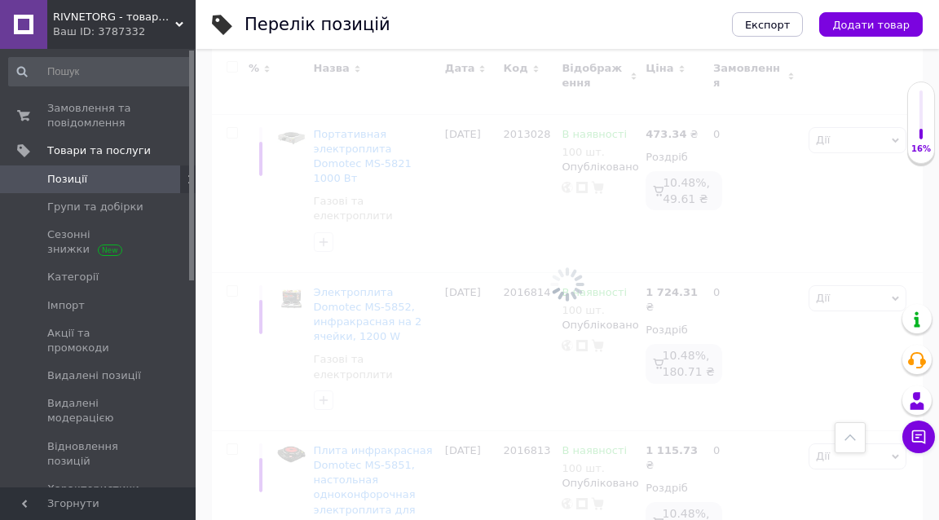
checkbox input "false"
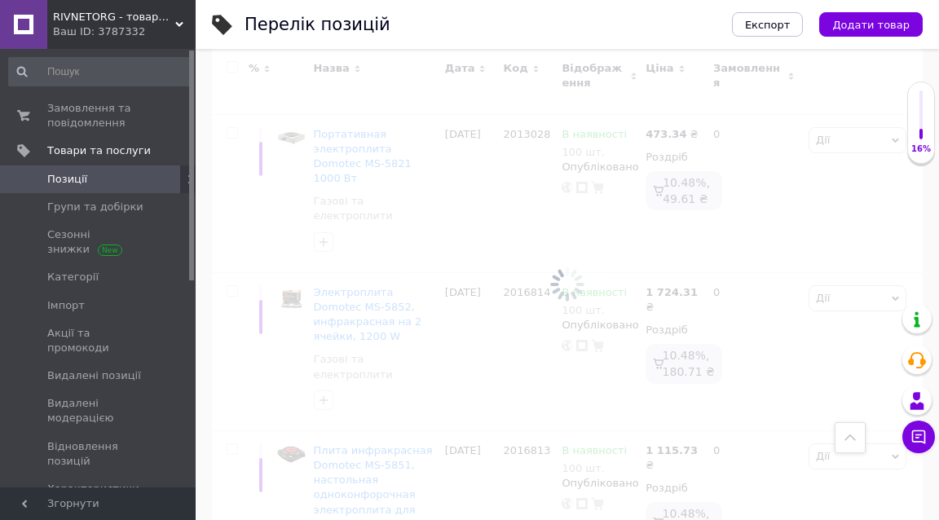
checkbox input "false"
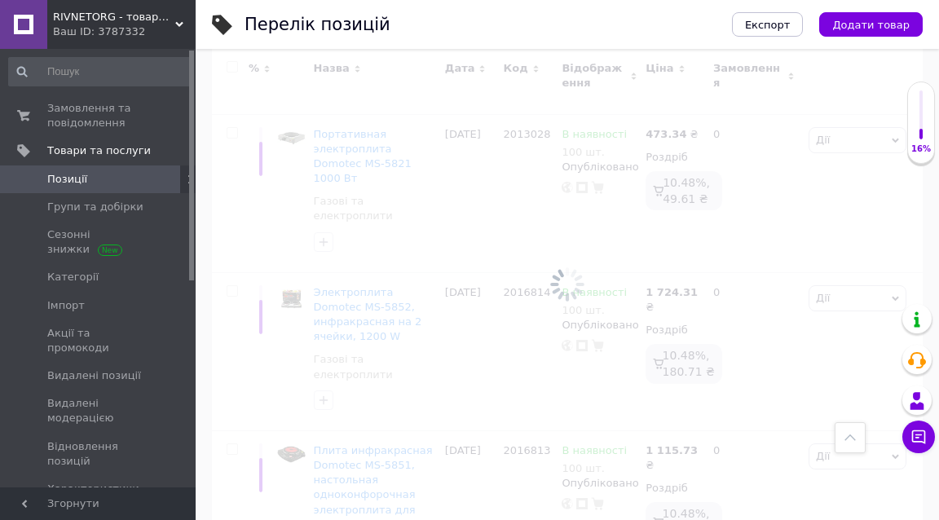
checkbox input "false"
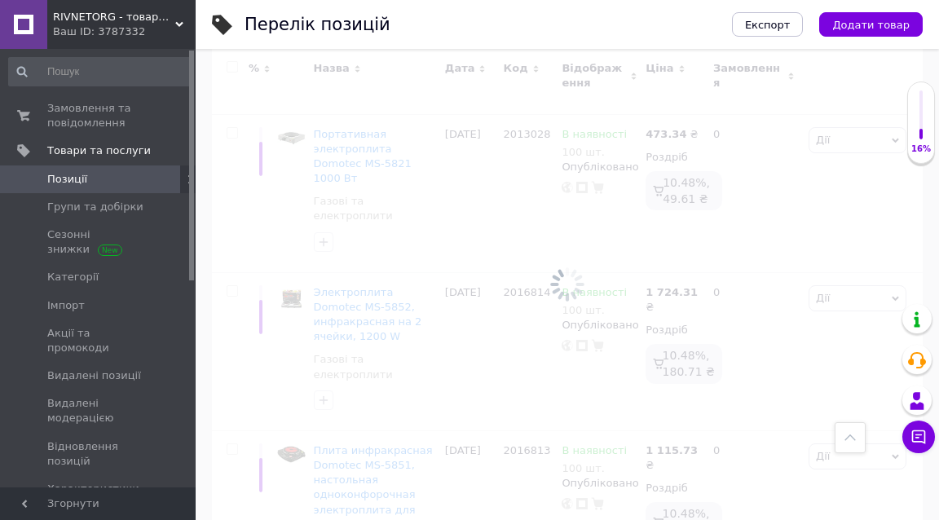
checkbox input "false"
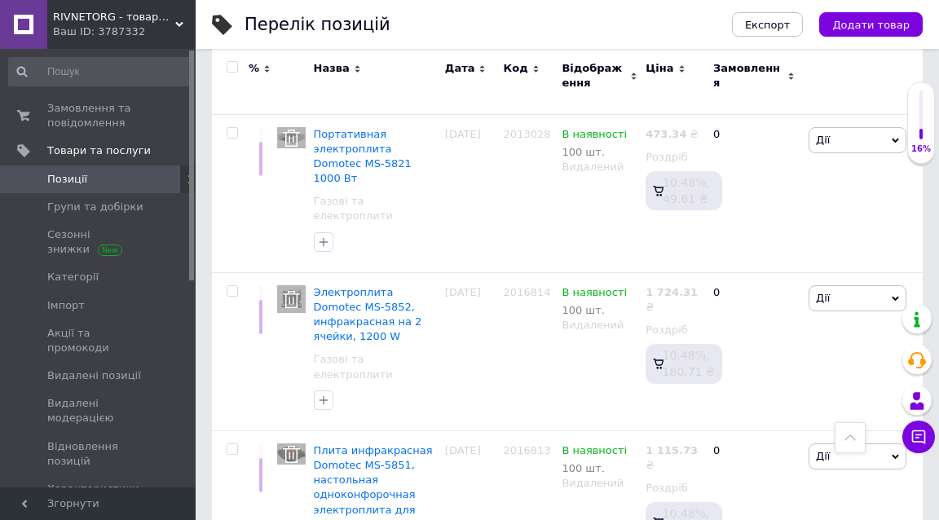
click at [232, 64] on input "checkbox" at bounding box center [232, 67] width 11 height 11
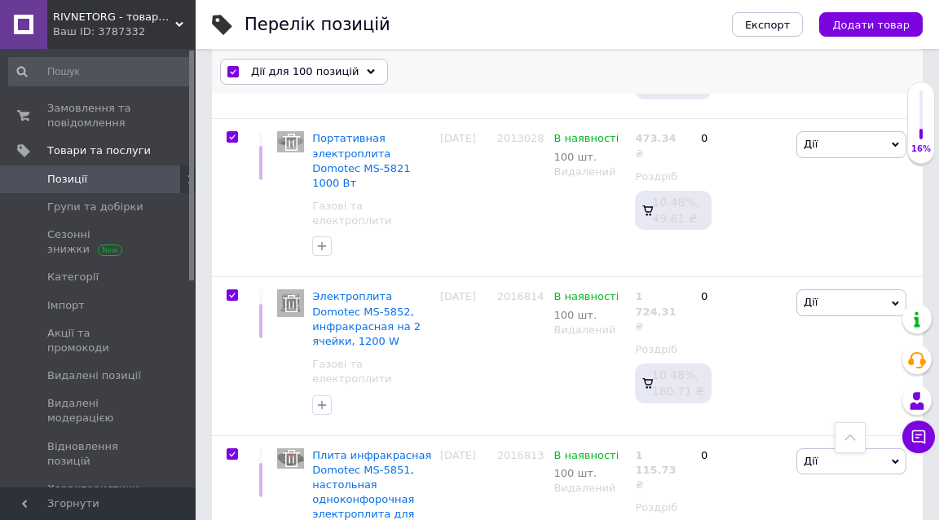
click at [267, 71] on span "Дії для 100 позицій" at bounding box center [305, 71] width 108 height 15
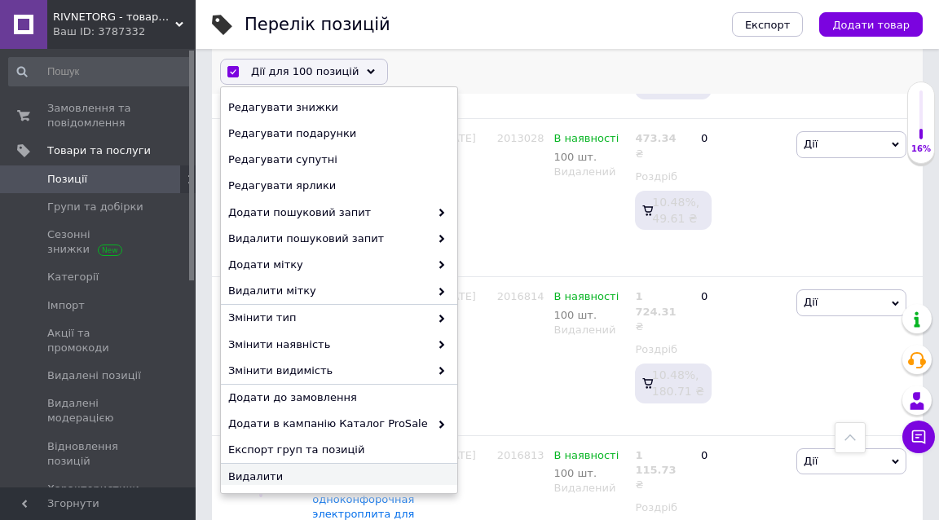
scroll to position [185, 0]
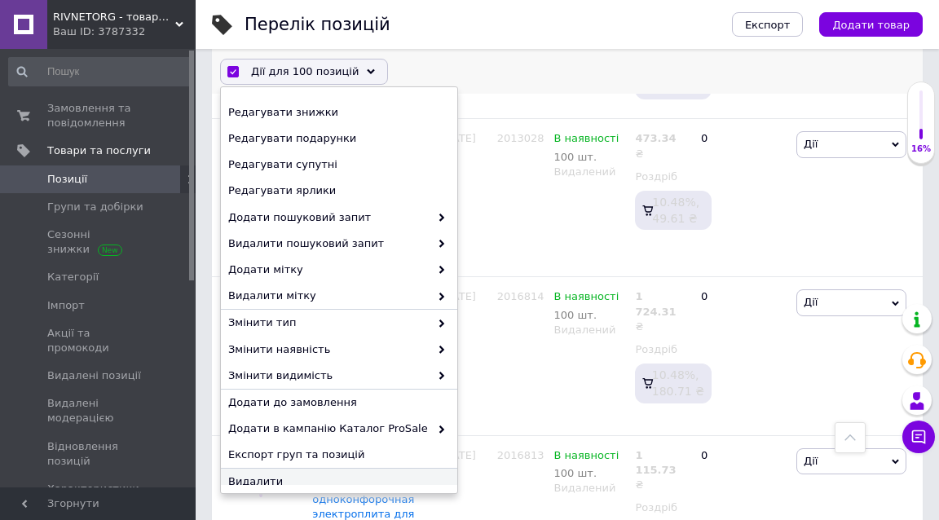
click at [254, 475] on span "Видалити" at bounding box center [337, 482] width 218 height 15
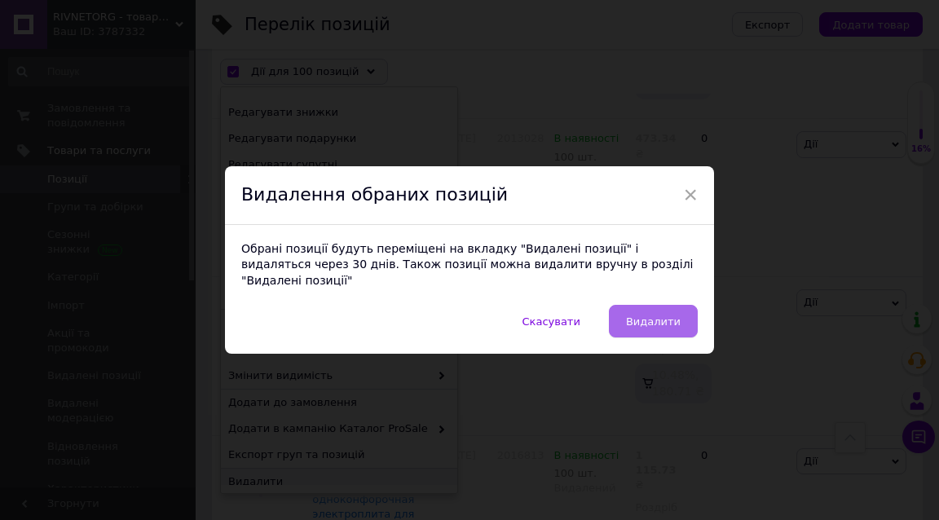
click at [649, 305] on button "Видалити" at bounding box center [653, 321] width 89 height 33
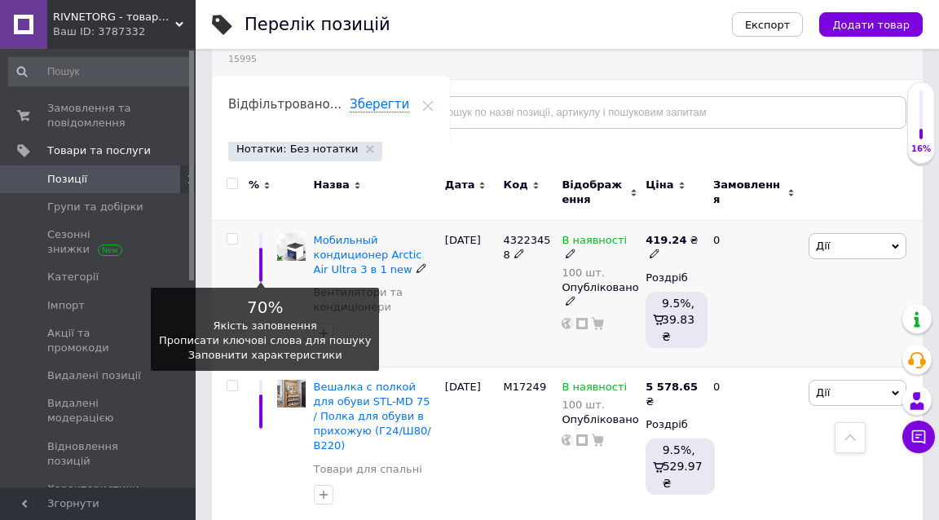
scroll to position [133, 0]
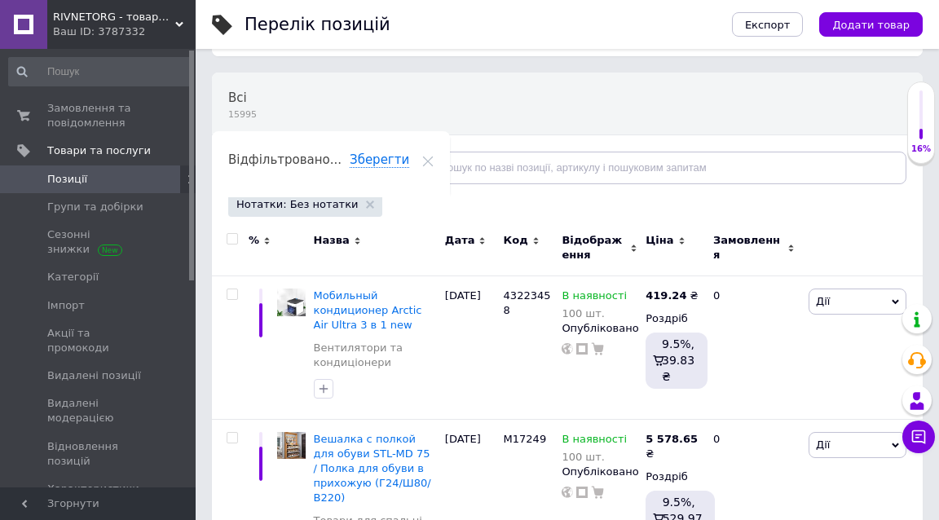
click at [232, 235] on input "checkbox" at bounding box center [232, 239] width 11 height 11
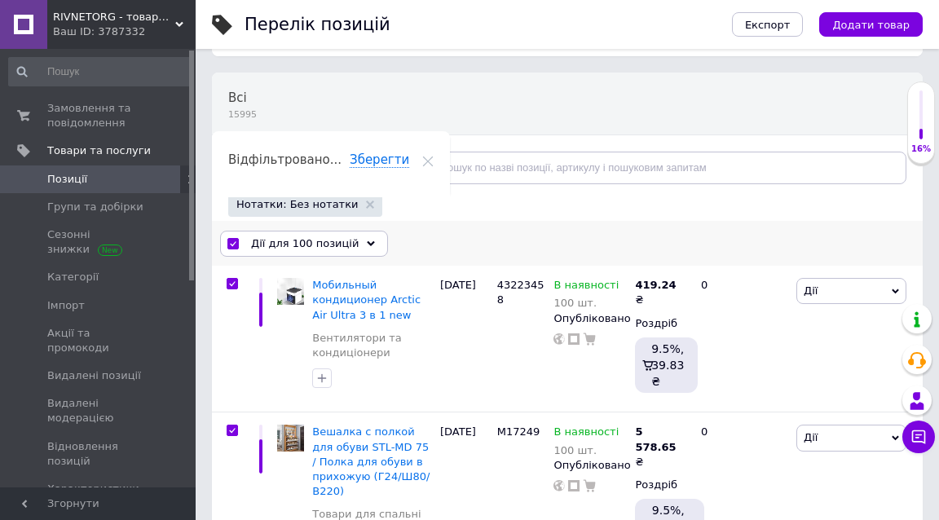
click at [284, 241] on span "Дії для 100 позицій" at bounding box center [305, 243] width 108 height 15
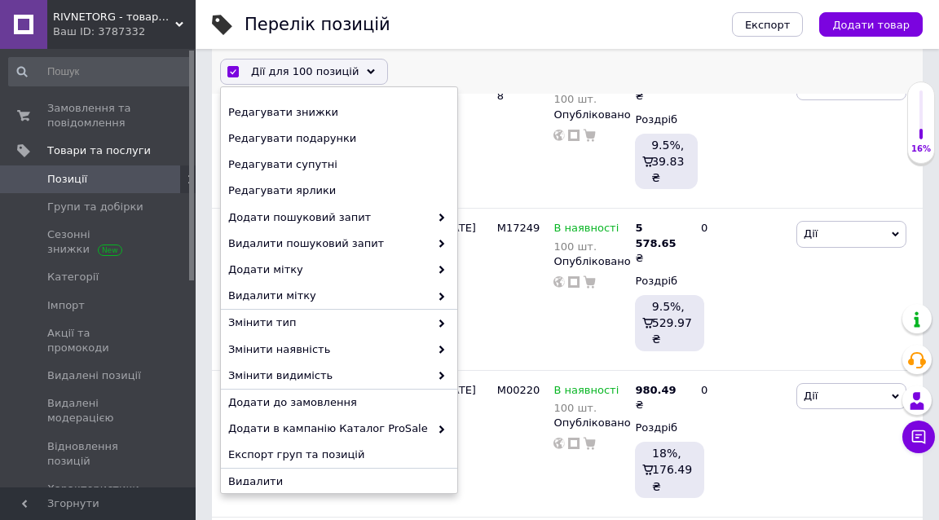
scroll to position [406, 0]
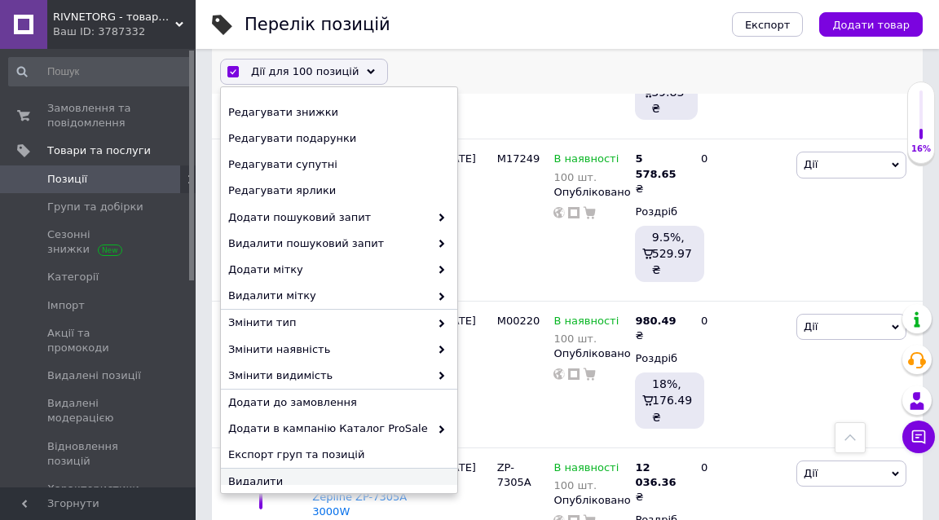
click at [287, 475] on span "Видалити" at bounding box center [337, 482] width 218 height 15
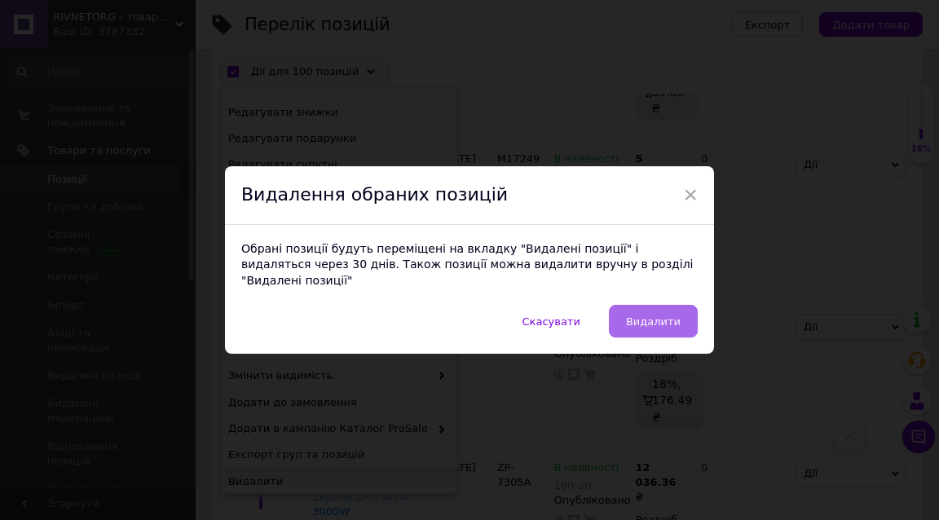
click at [639, 316] on span "Видалити" at bounding box center [653, 322] width 55 height 12
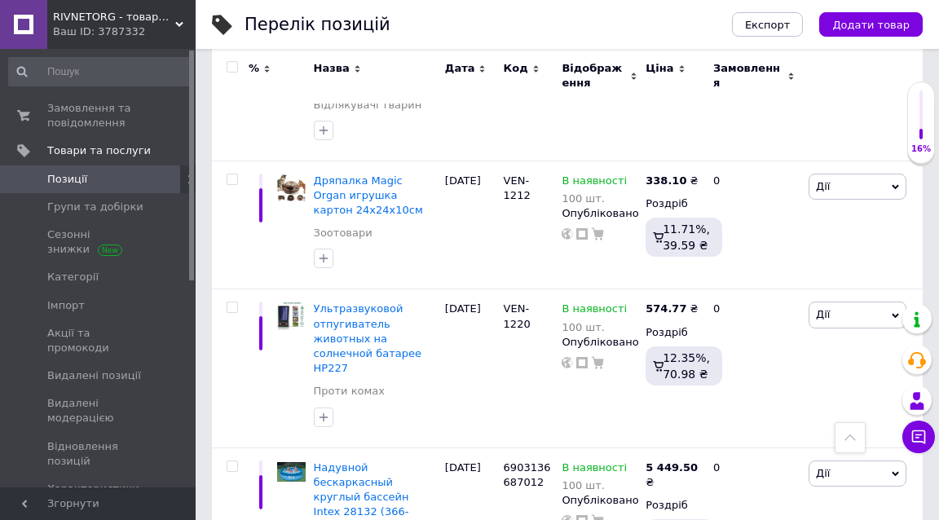
click at [232, 66] on input "checkbox" at bounding box center [232, 67] width 11 height 11
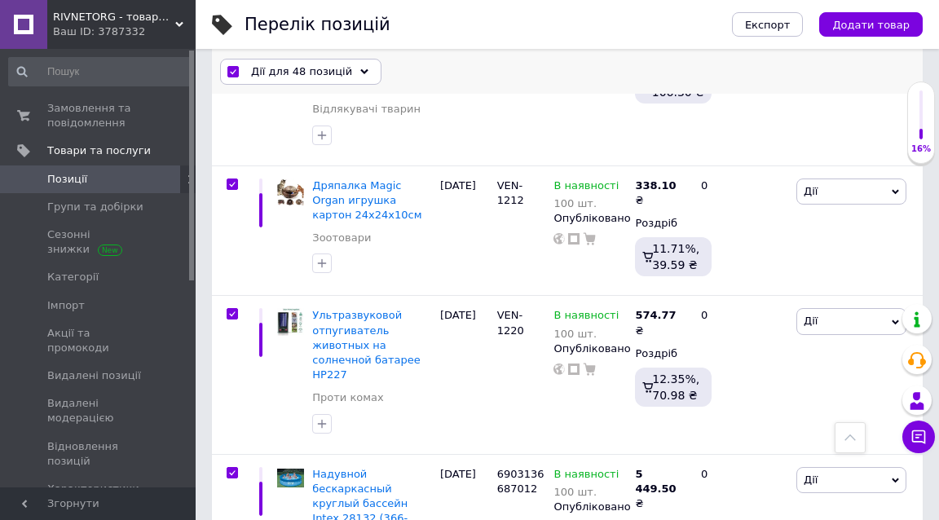
click at [269, 78] on div "Дії для 48 позицій" at bounding box center [300, 72] width 161 height 26
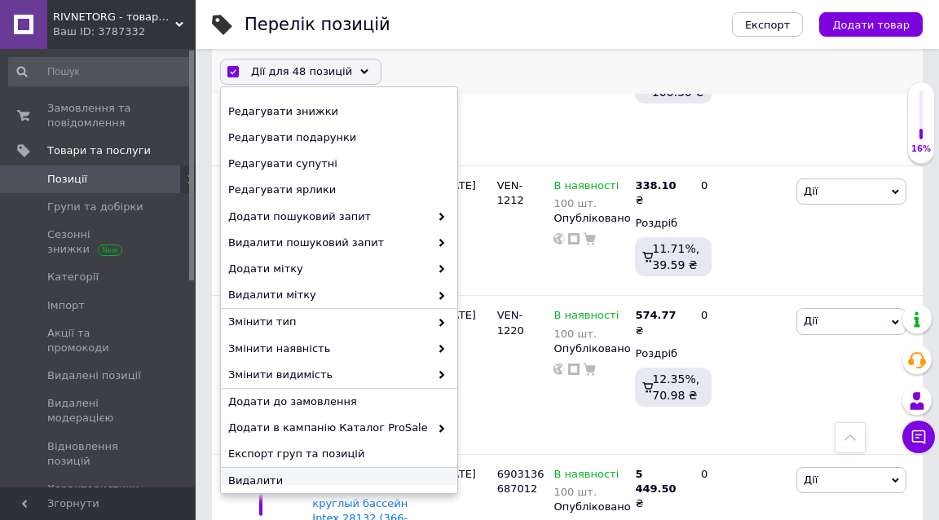
scroll to position [185, 0]
click at [296, 475] on span "Видалити" at bounding box center [337, 482] width 218 height 15
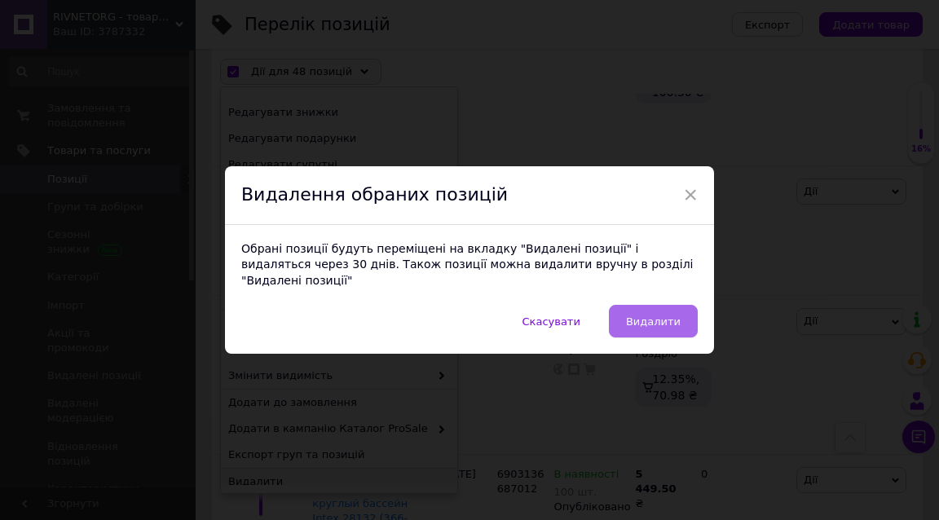
click at [672, 316] on span "Видалити" at bounding box center [653, 322] width 55 height 12
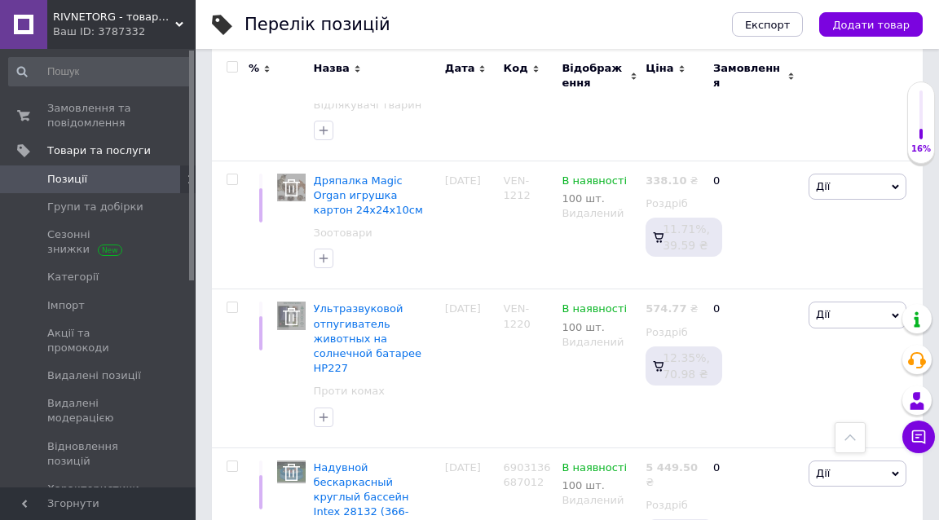
click at [82, 178] on span "Позиції" at bounding box center [67, 179] width 40 height 15
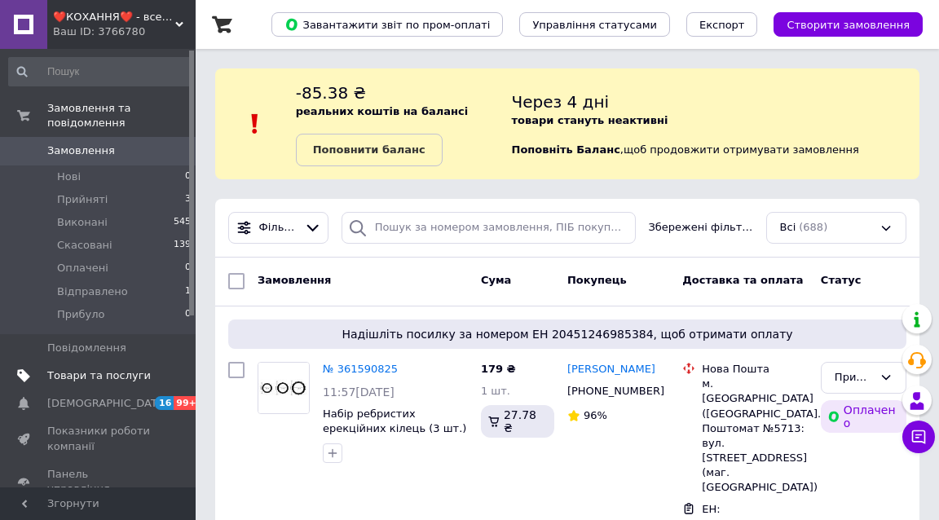
click at [144, 369] on span "Товари та послуги" at bounding box center [99, 376] width 104 height 15
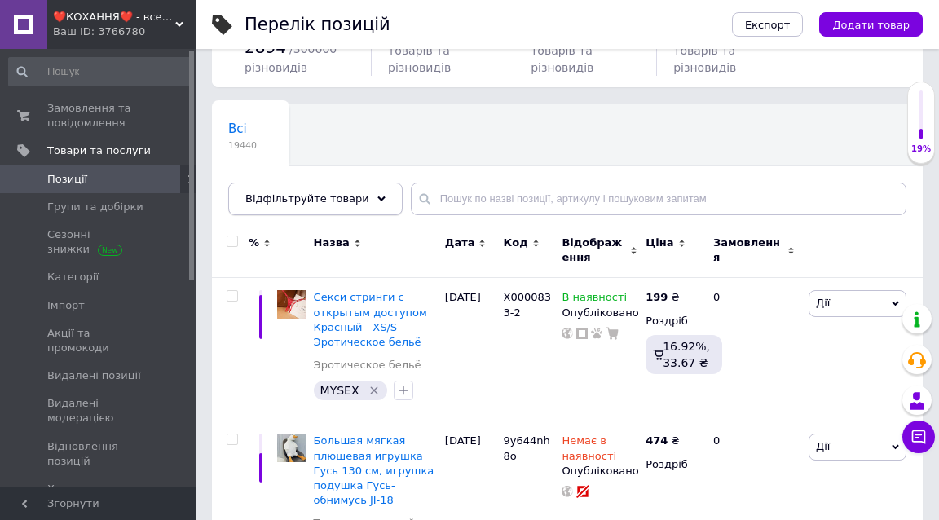
scroll to position [104, 0]
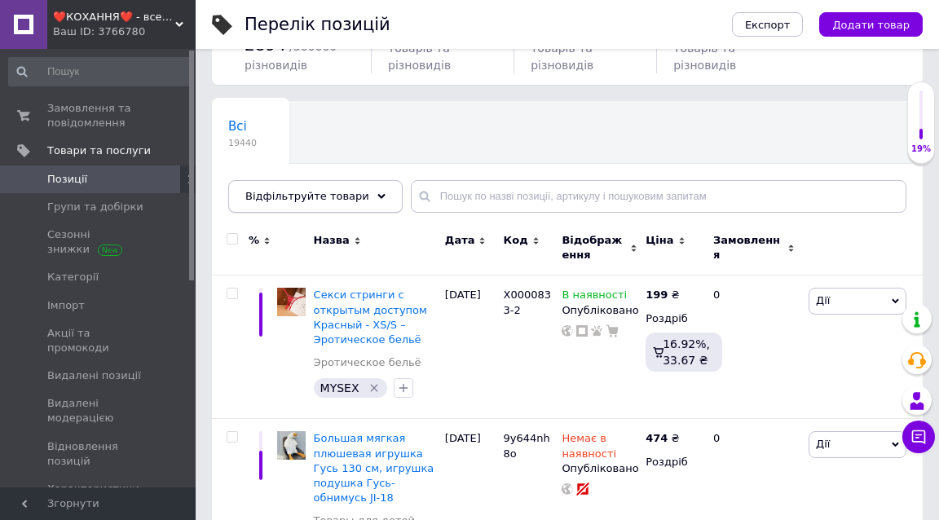
click at [342, 188] on div "Відфільтруйте товари" at bounding box center [315, 196] width 174 height 33
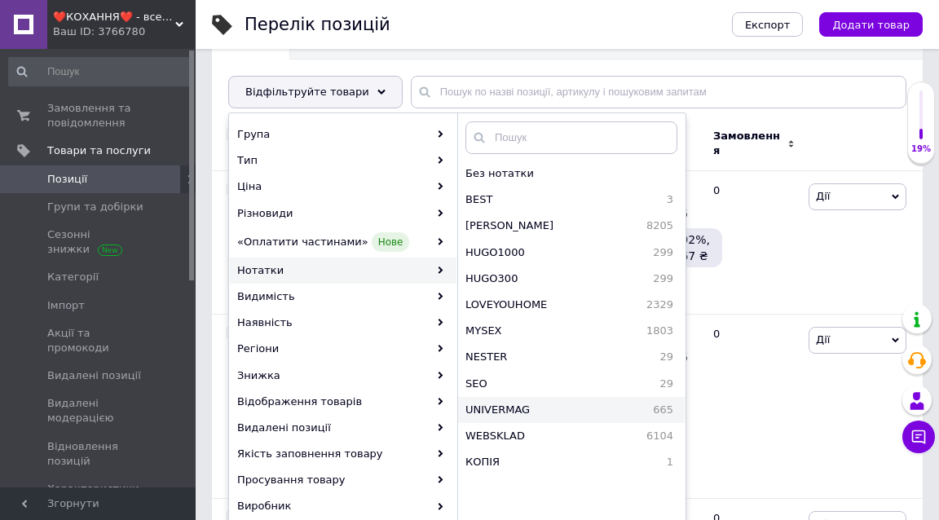
scroll to position [217, 0]
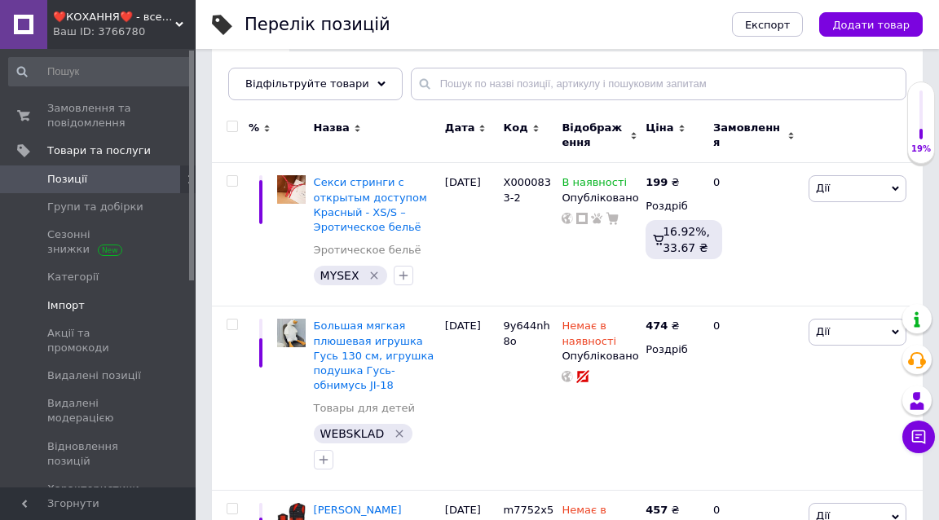
click at [112, 304] on span "Імпорт" at bounding box center [99, 305] width 104 height 15
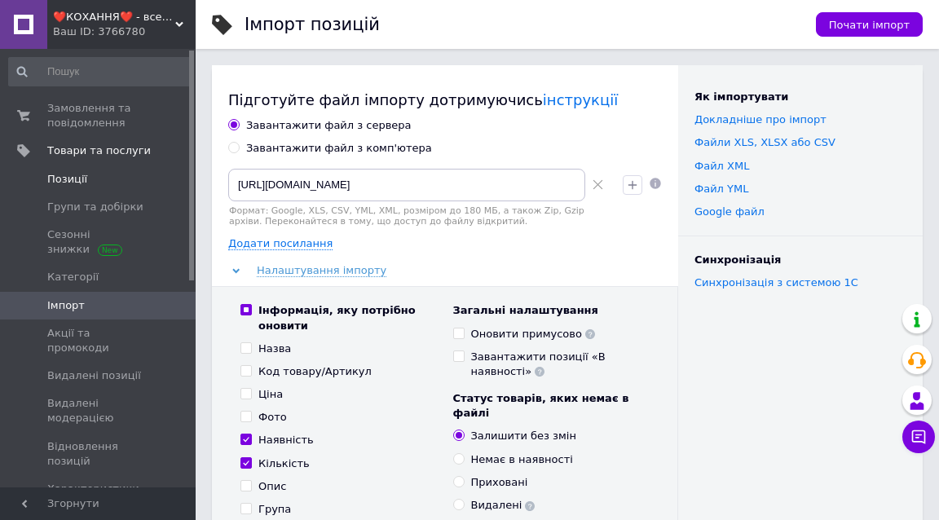
click at [108, 177] on span "Позиції" at bounding box center [99, 179] width 104 height 15
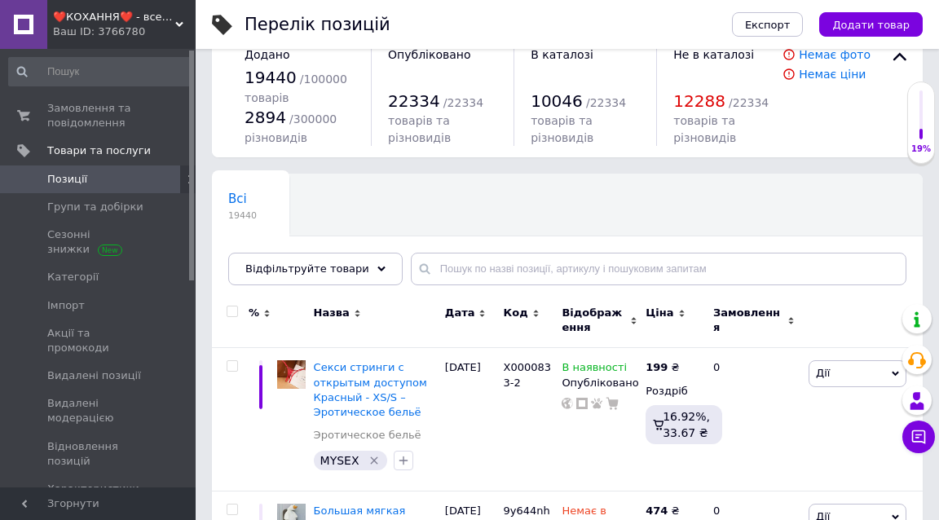
scroll to position [104, 0]
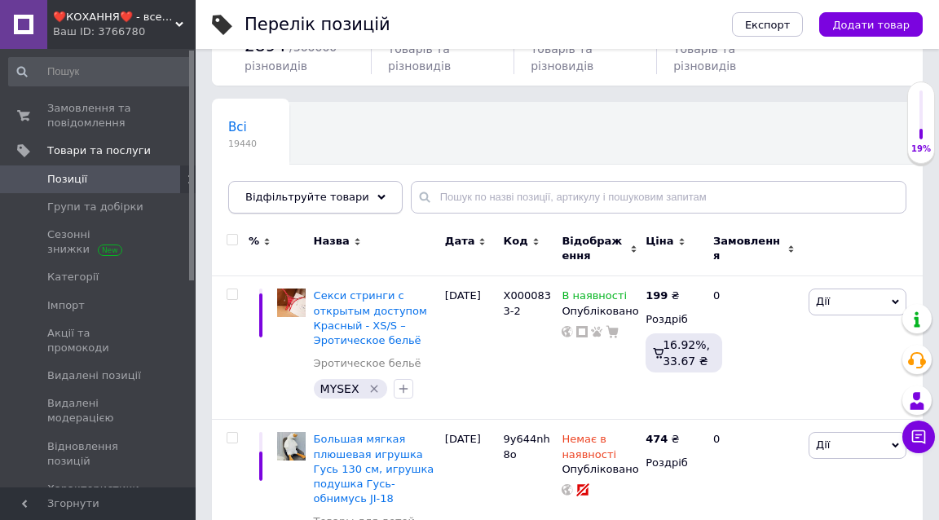
click at [336, 201] on span "Відфільтруйте товари" at bounding box center [307, 197] width 124 height 12
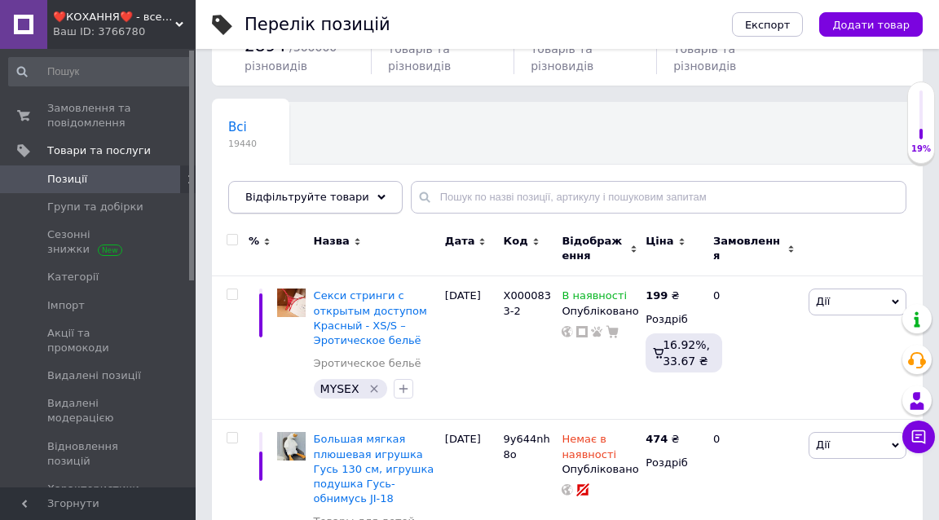
click at [300, 202] on div "Відфільтруйте товари" at bounding box center [315, 197] width 174 height 33
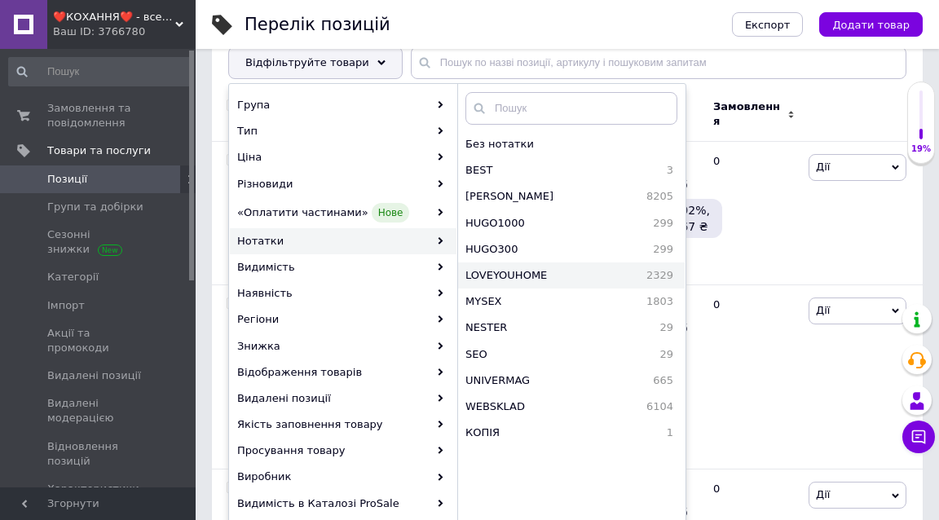
scroll to position [240, 0]
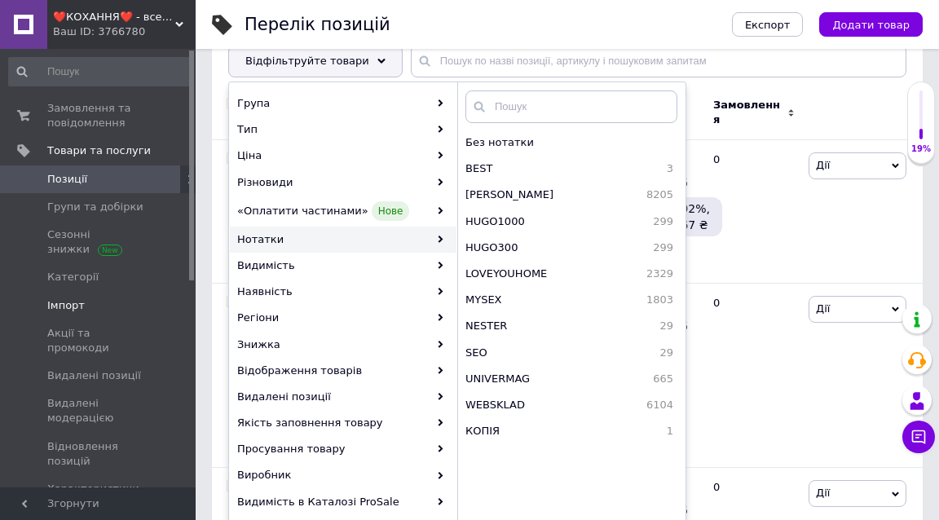
click at [101, 298] on span "Імпорт" at bounding box center [99, 305] width 104 height 15
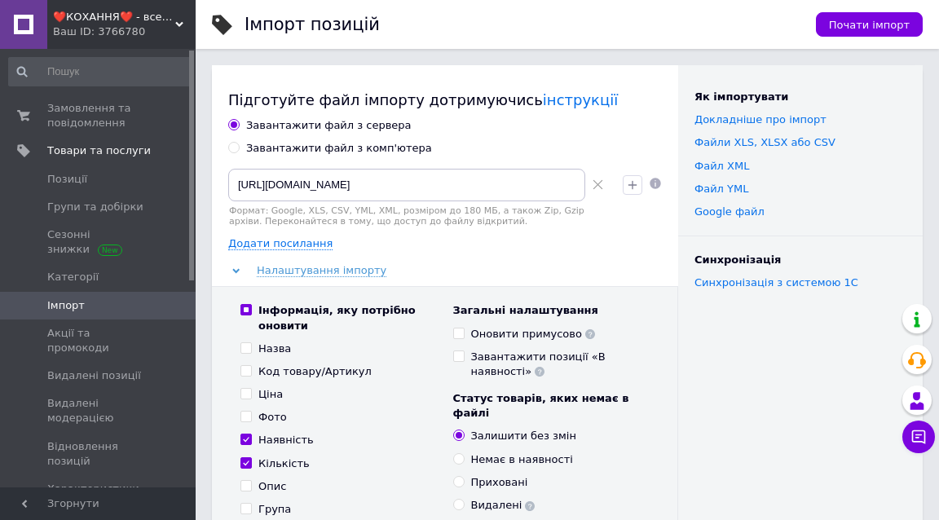
click at [597, 180] on icon at bounding box center [598, 184] width 11 height 11
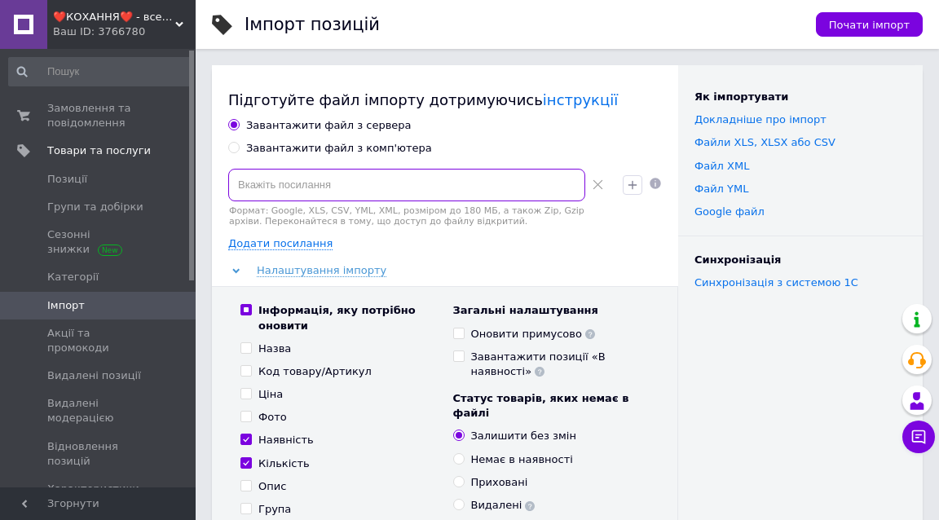
click at [451, 188] on input at bounding box center [406, 185] width 357 height 33
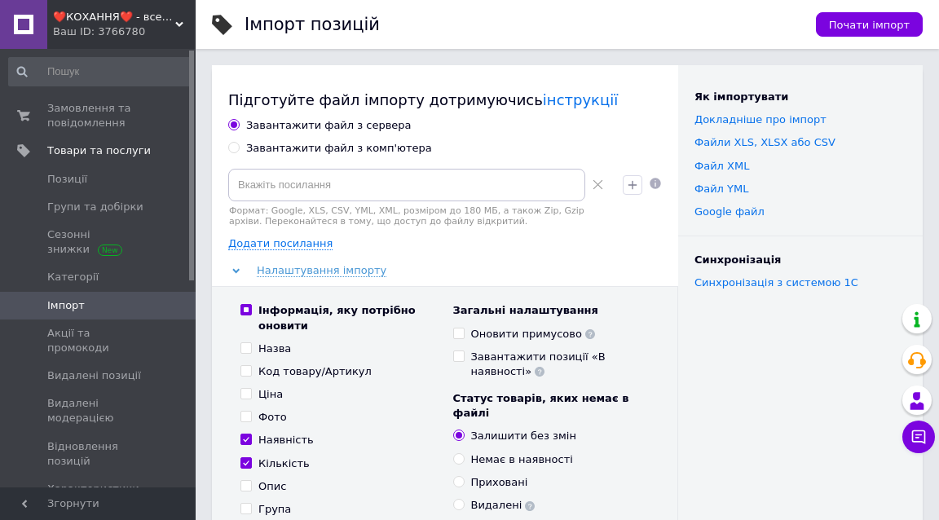
click at [244, 307] on input "Інформація, яку потрібно оновити" at bounding box center [246, 309] width 11 height 11
checkbox input "false"
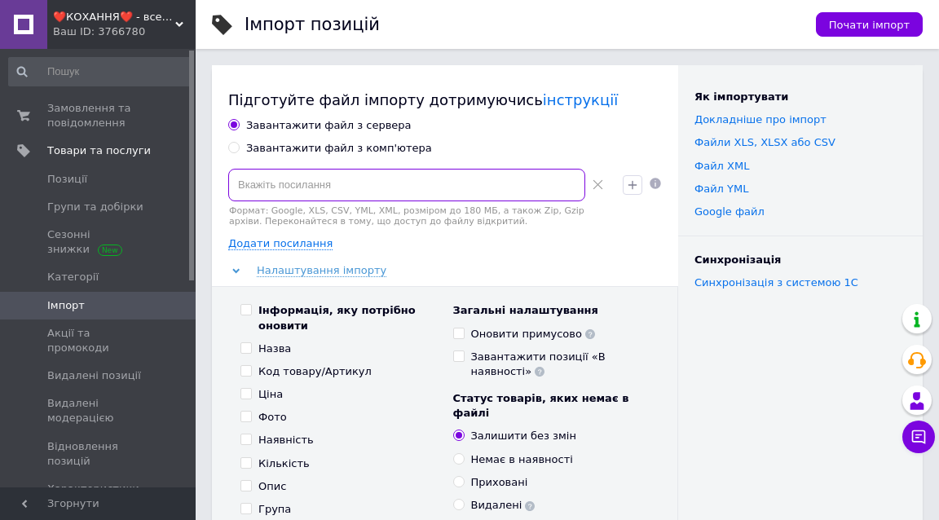
click at [270, 180] on input at bounding box center [406, 185] width 357 height 33
paste input "[URL][DOMAIN_NAME]"
type input "[URL][DOMAIN_NAME]"
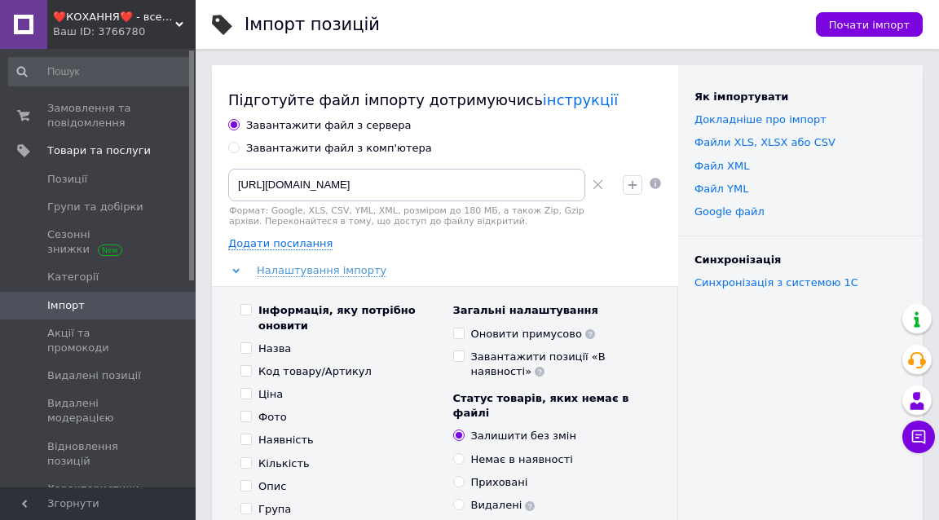
click at [242, 309] on input "Інформація, яку потрібно оновити" at bounding box center [246, 309] width 11 height 11
checkbox input "true"
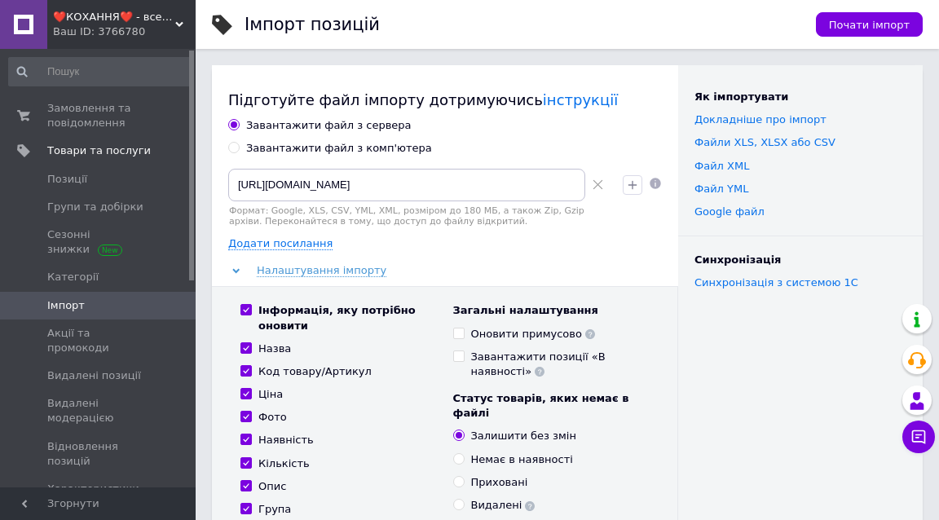
checkbox input "true"
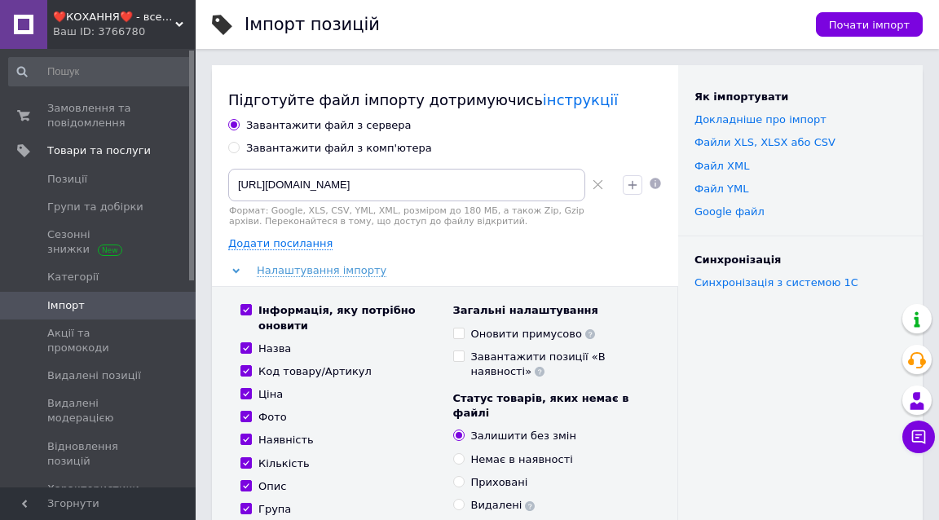
checkbox input "true"
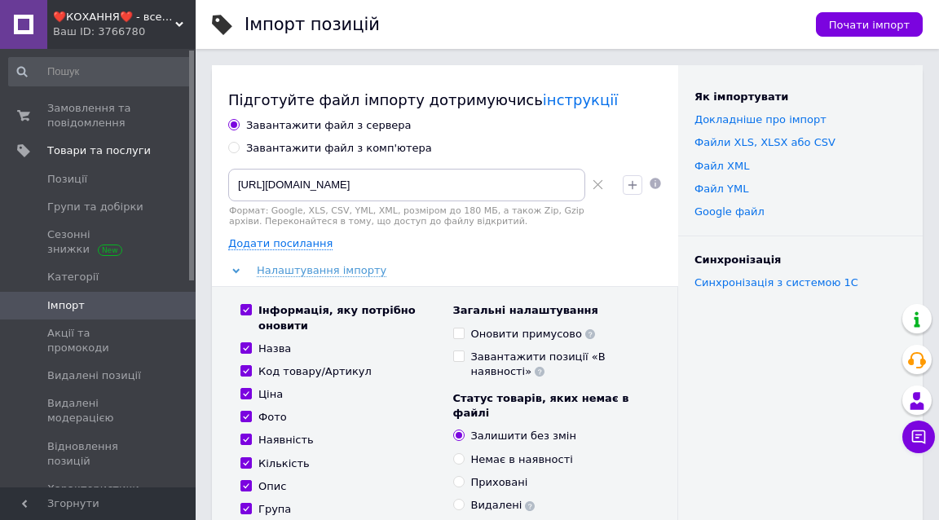
checkbox input "true"
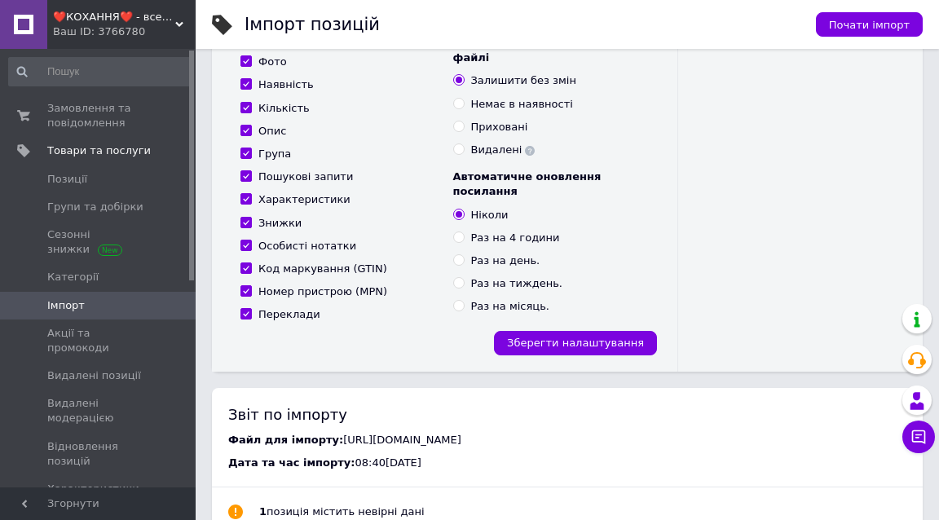
scroll to position [373, 0]
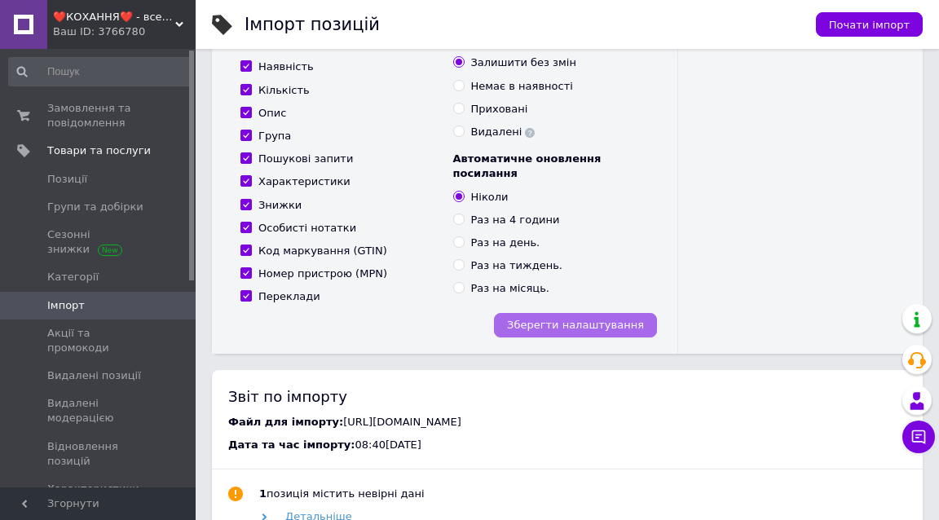
click at [623, 319] on span "Зберегти налаштування" at bounding box center [575, 325] width 137 height 12
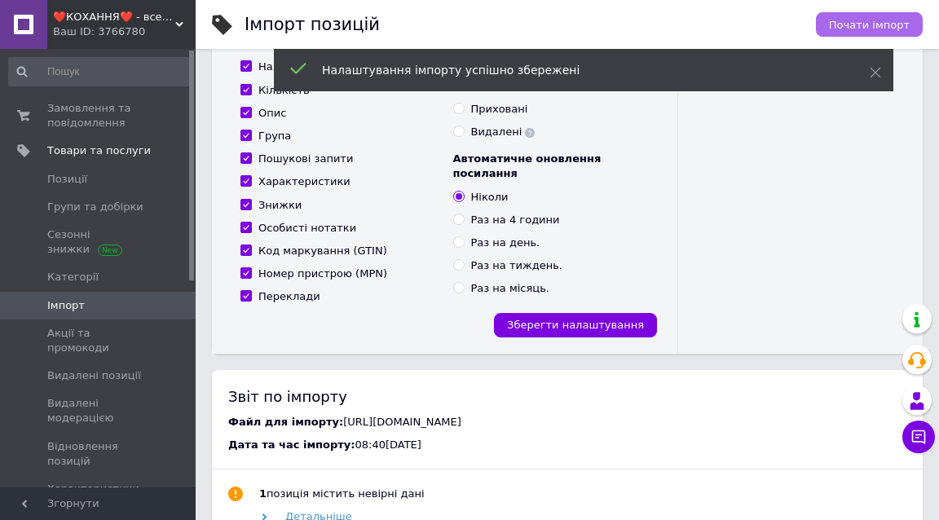
click at [887, 22] on span "Почати імпорт" at bounding box center [869, 25] width 81 height 12
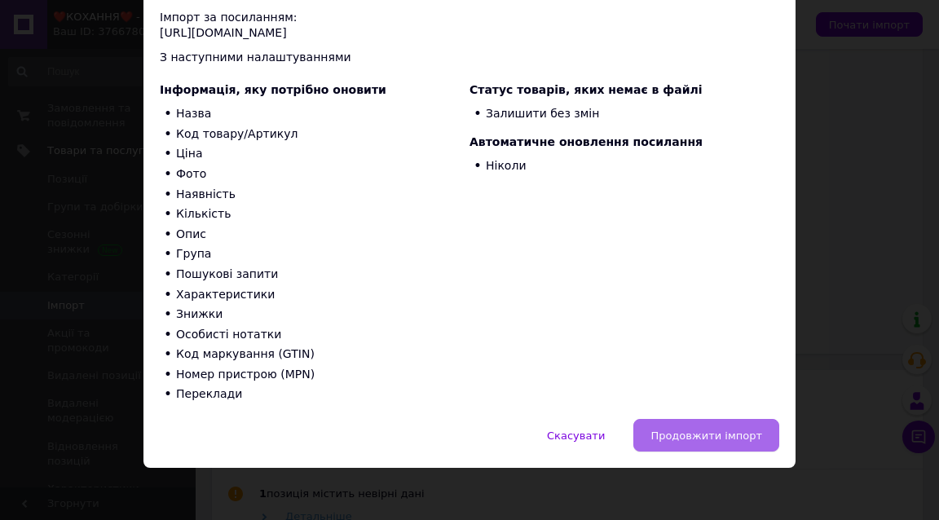
scroll to position [121, 0]
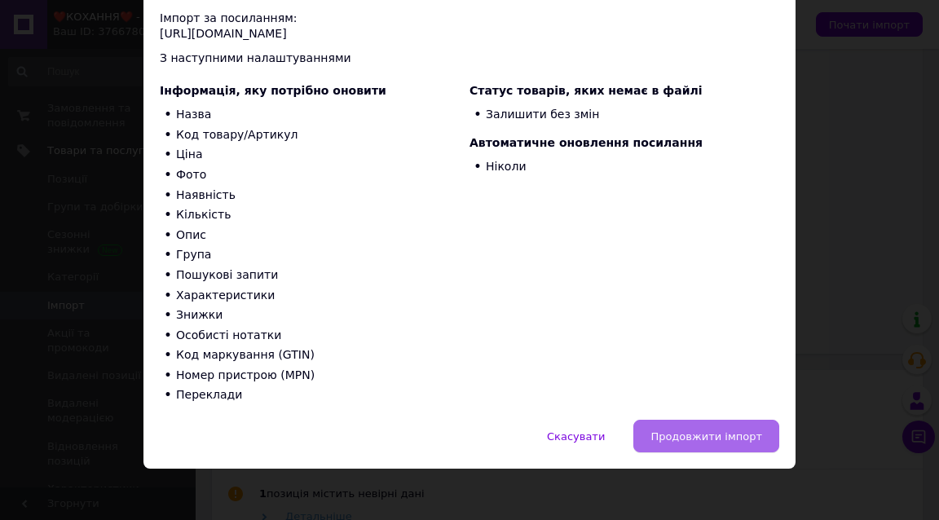
click at [729, 432] on span "Продовжити імпорт" at bounding box center [707, 437] width 112 height 12
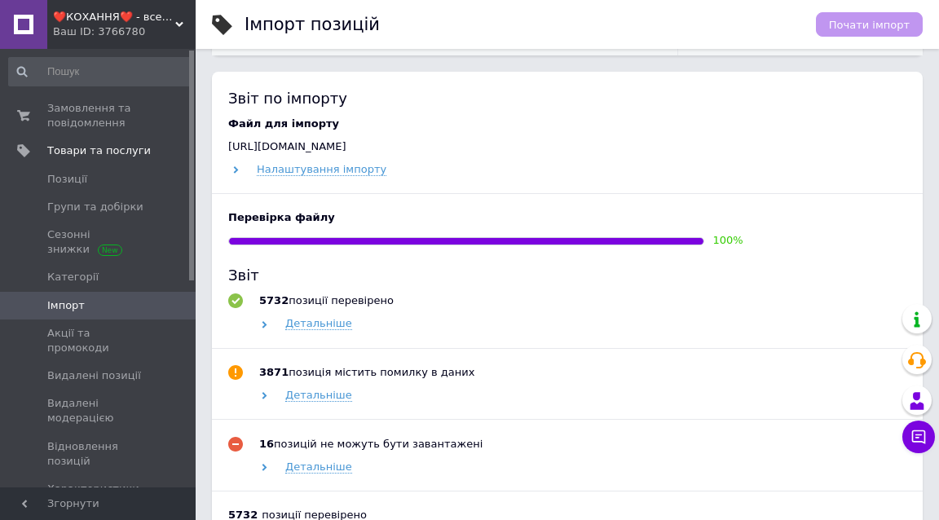
scroll to position [883, 0]
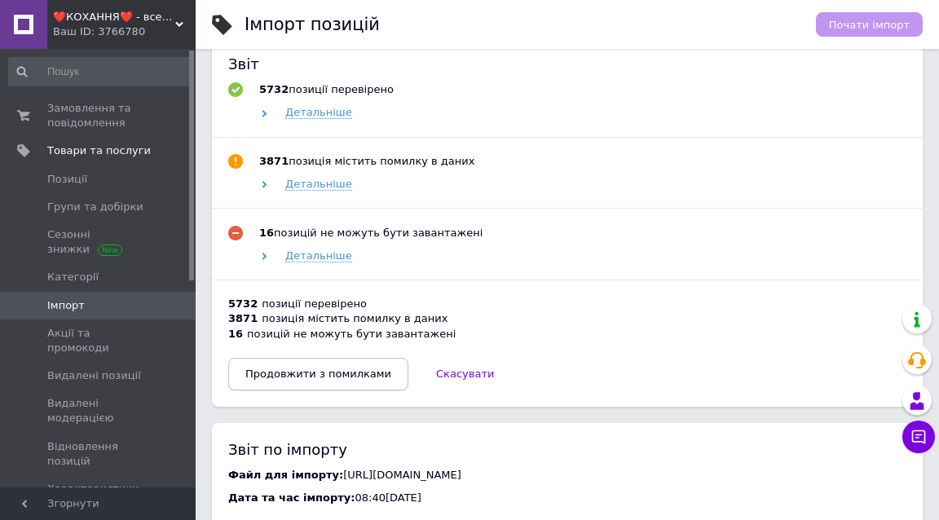
click at [286, 368] on span "Продовжити з помилками" at bounding box center [318, 374] width 146 height 12
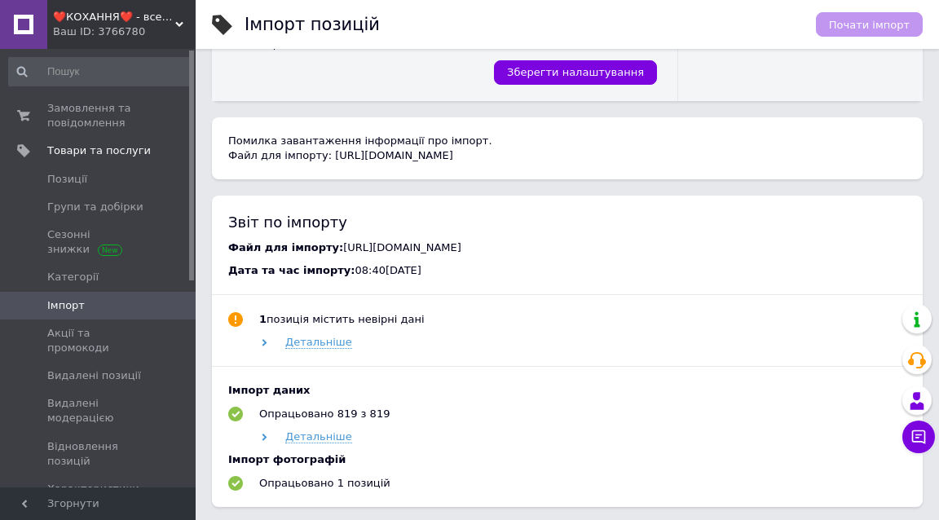
scroll to position [588, 0]
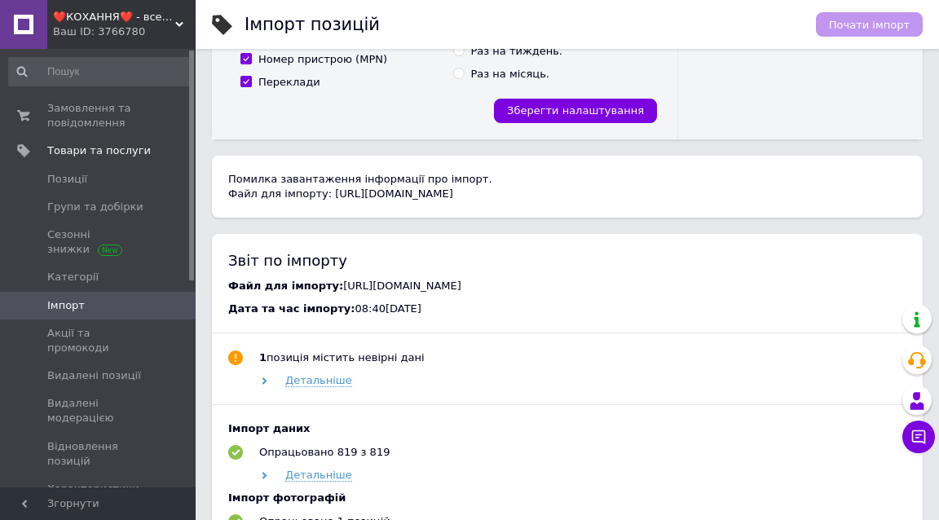
click at [95, 27] on div "Ваш ID: 3766780" at bounding box center [124, 31] width 143 height 15
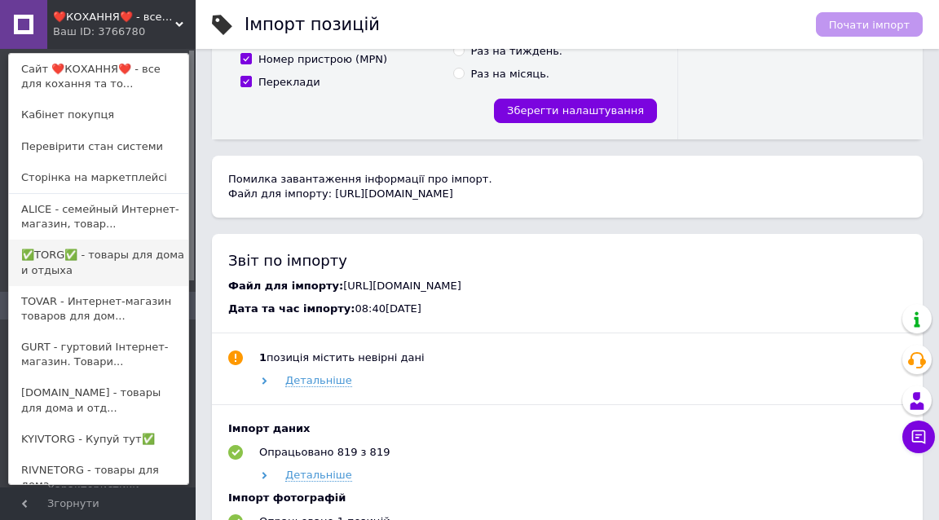
click at [38, 257] on link "✅TORG✅ - товары для дома и отдыха" at bounding box center [98, 263] width 179 height 46
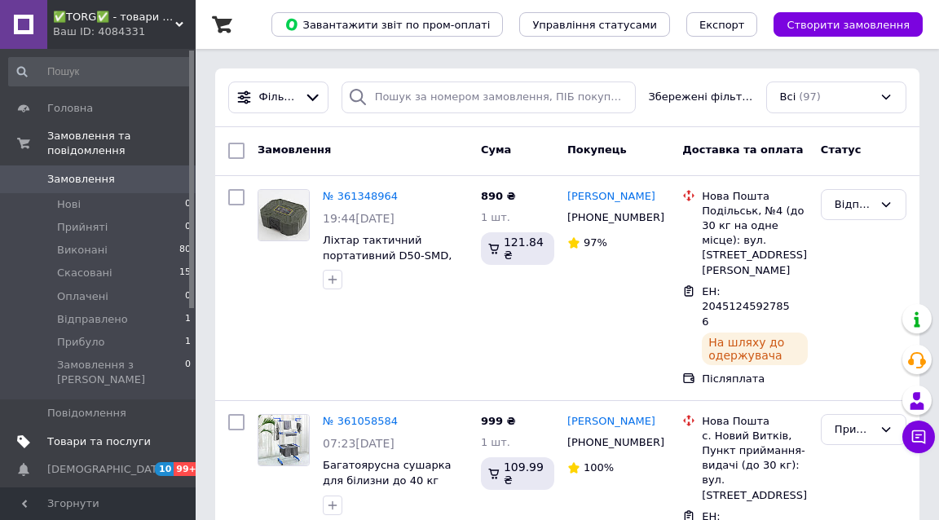
click at [122, 435] on span "Товари та послуги" at bounding box center [99, 442] width 104 height 15
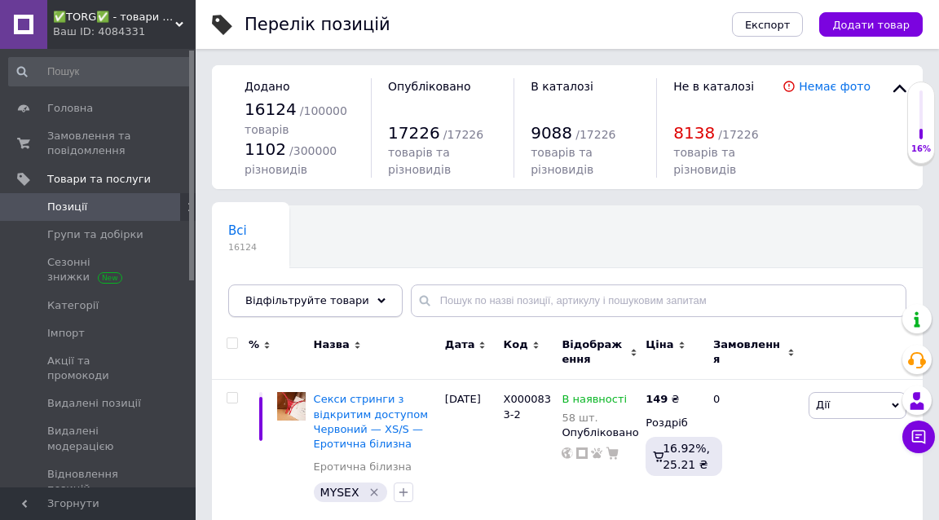
click at [309, 304] on span "Відфільтруйте товари" at bounding box center [307, 300] width 124 height 12
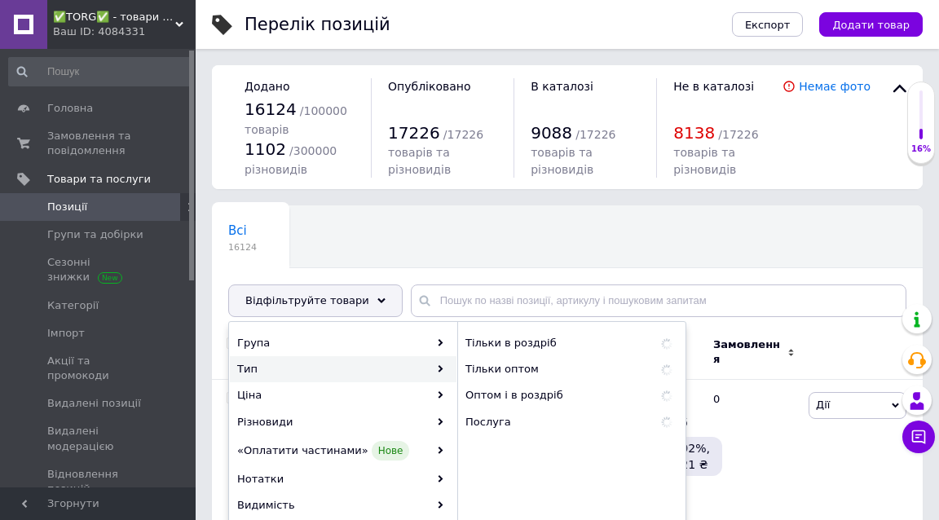
scroll to position [305, 0]
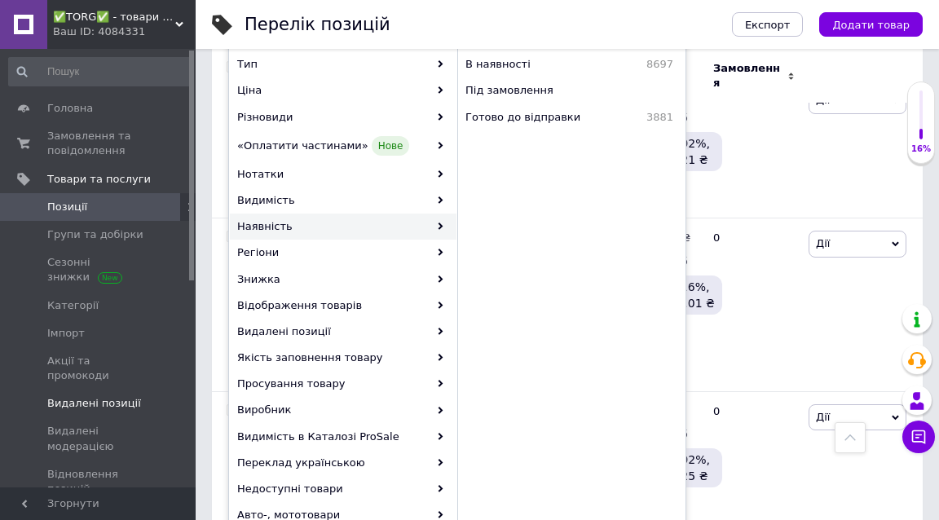
click at [113, 396] on span "Видалені позиції" at bounding box center [94, 403] width 94 height 15
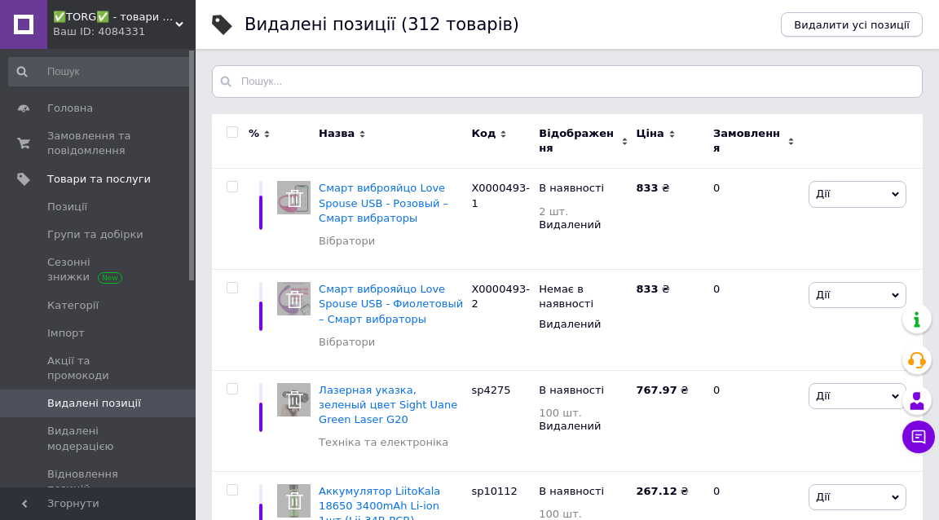
click at [879, 21] on span "Видалити усі позиції" at bounding box center [852, 25] width 116 height 12
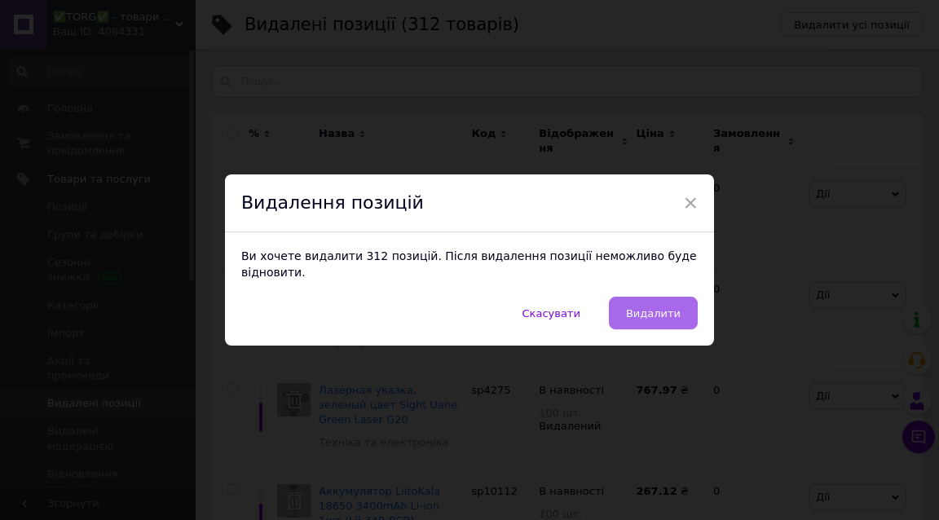
click at [669, 314] on span "Видалити" at bounding box center [653, 313] width 55 height 12
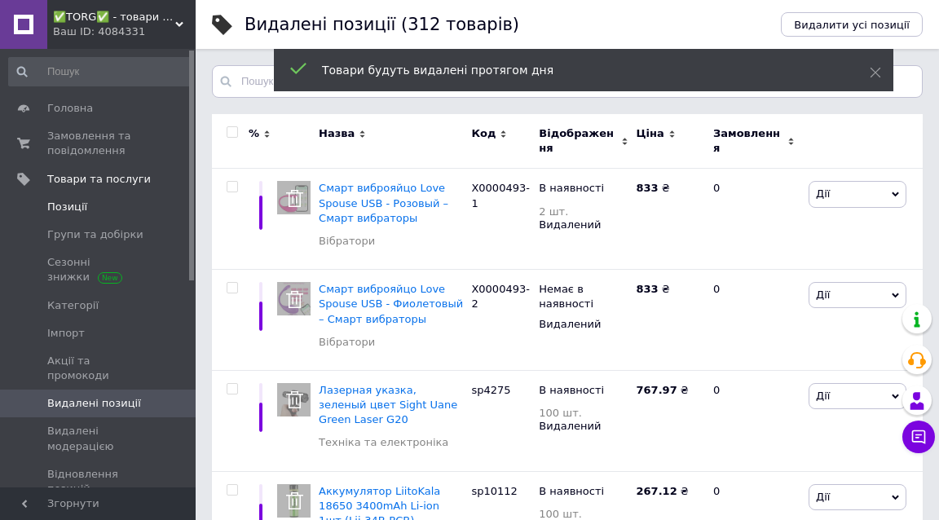
click at [121, 201] on span "Позиції" at bounding box center [99, 207] width 104 height 15
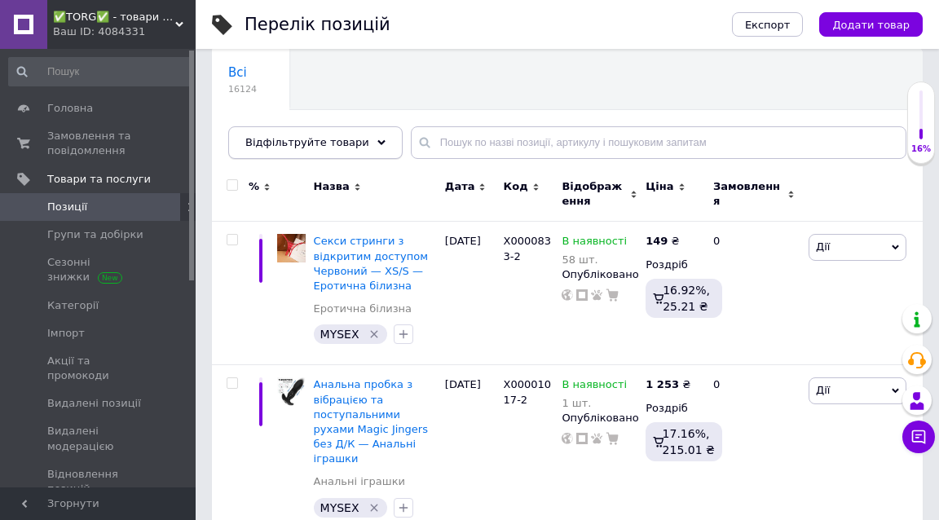
scroll to position [159, 0]
click at [320, 138] on span "Відфільтруйте товари" at bounding box center [307, 141] width 124 height 12
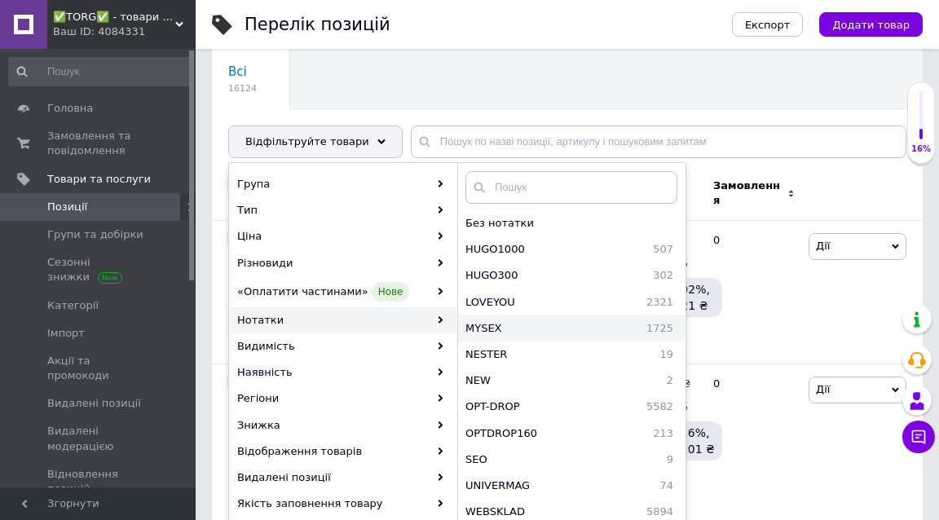
click at [511, 323] on span "MYSEX" at bounding box center [519, 328] width 106 height 15
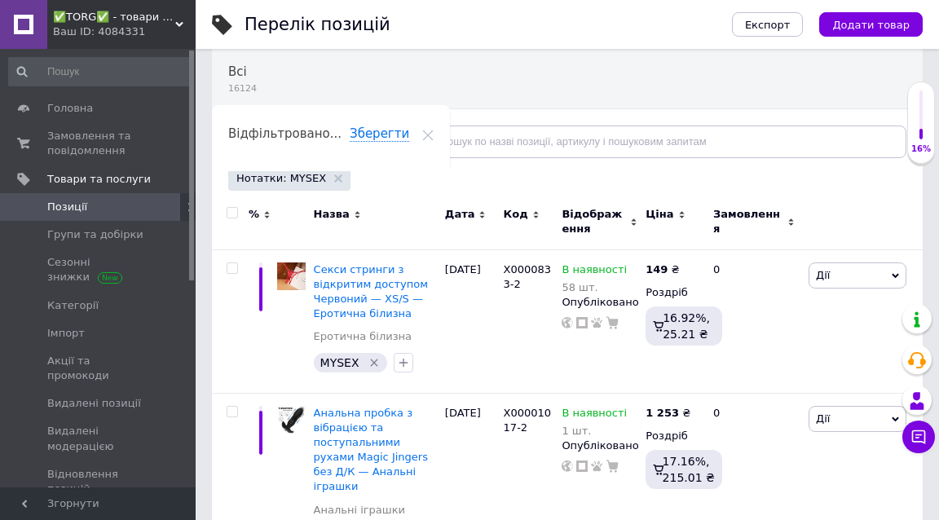
click at [656, 210] on span "Ціна" at bounding box center [660, 214] width 28 height 15
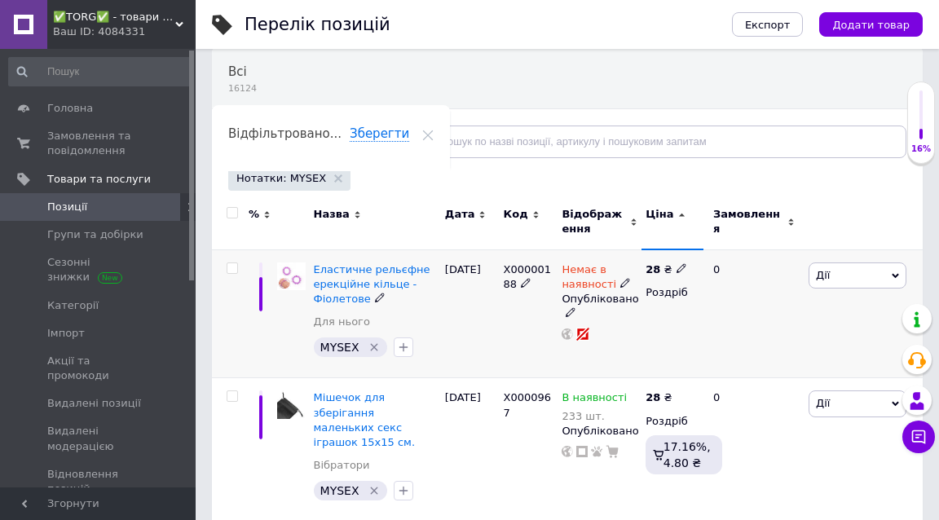
click at [678, 264] on use at bounding box center [681, 268] width 9 height 9
type input "2"
type input "99"
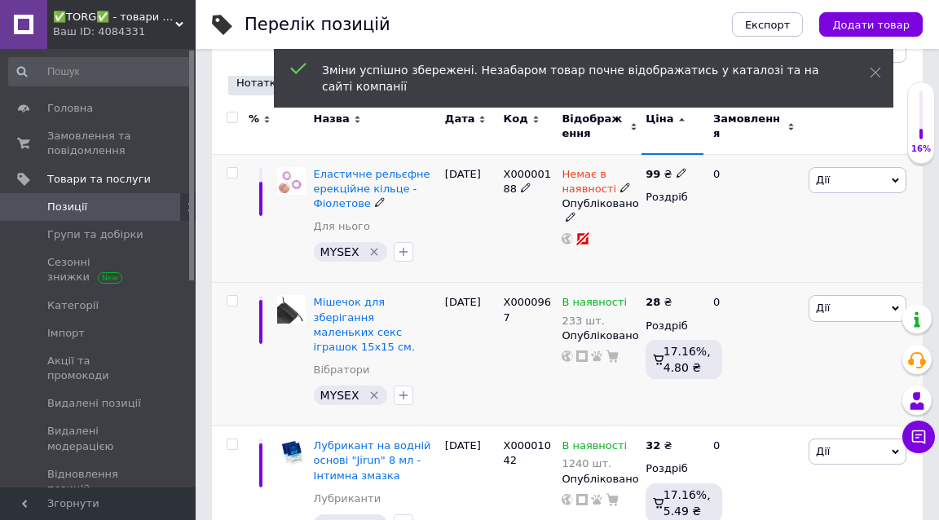
scroll to position [287, 0]
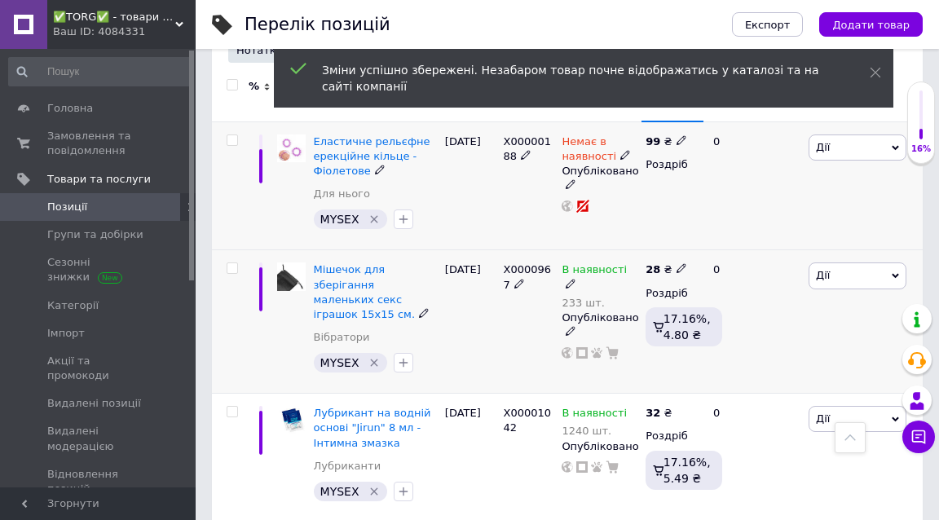
click at [679, 264] on icon at bounding box center [682, 268] width 10 height 10
type input "2"
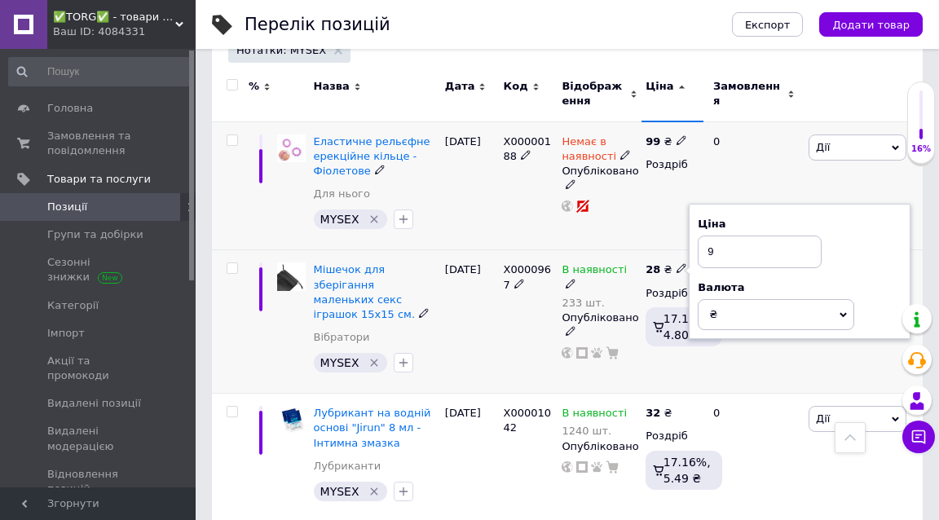
type input "99"
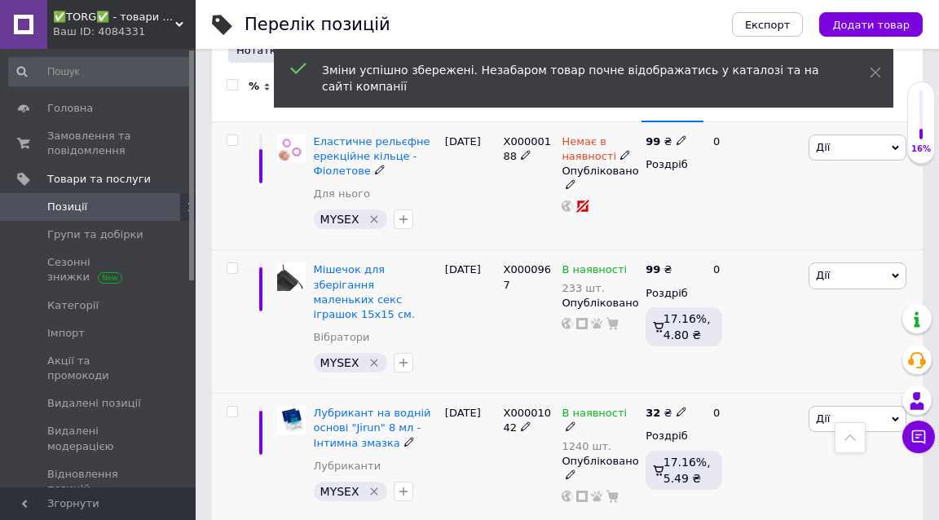
click at [678, 407] on icon at bounding box center [682, 412] width 10 height 10
type input "3"
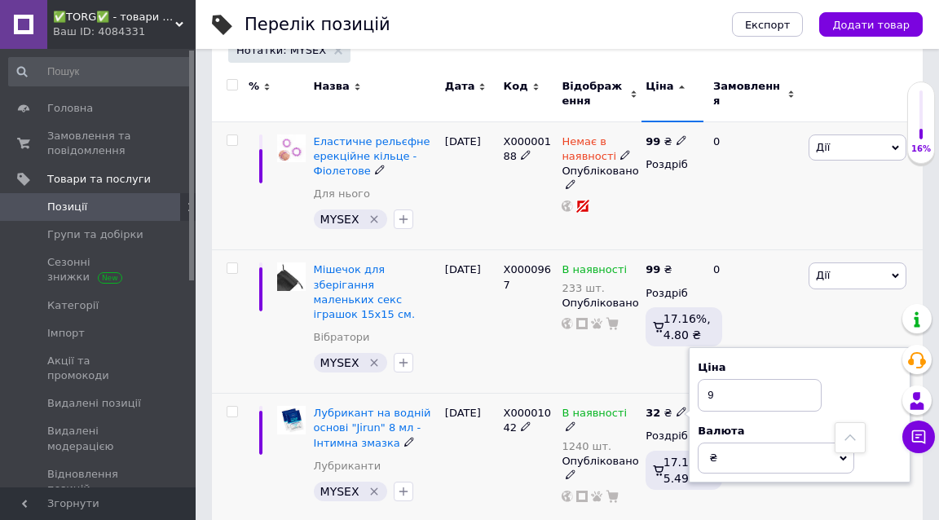
type input "99"
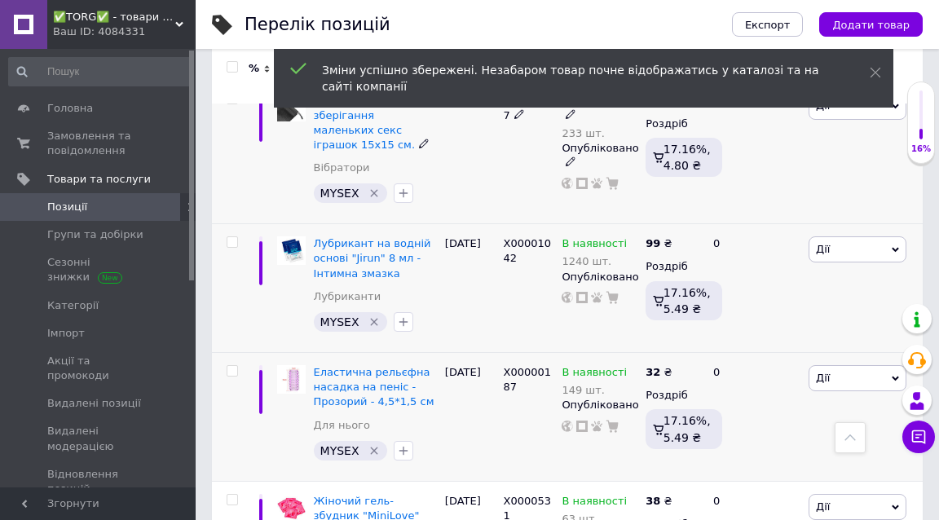
scroll to position [492, 0]
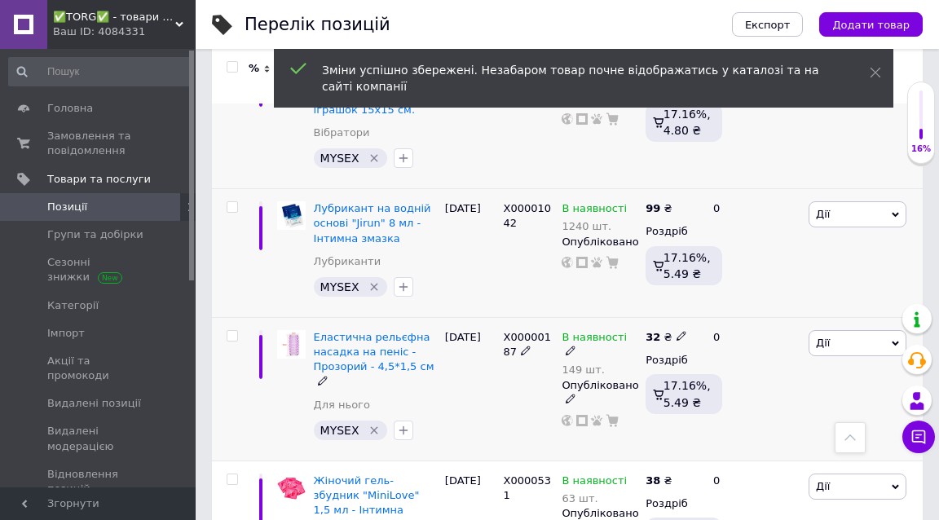
click at [678, 331] on icon at bounding box center [682, 336] width 10 height 10
type input "3"
type input "99"
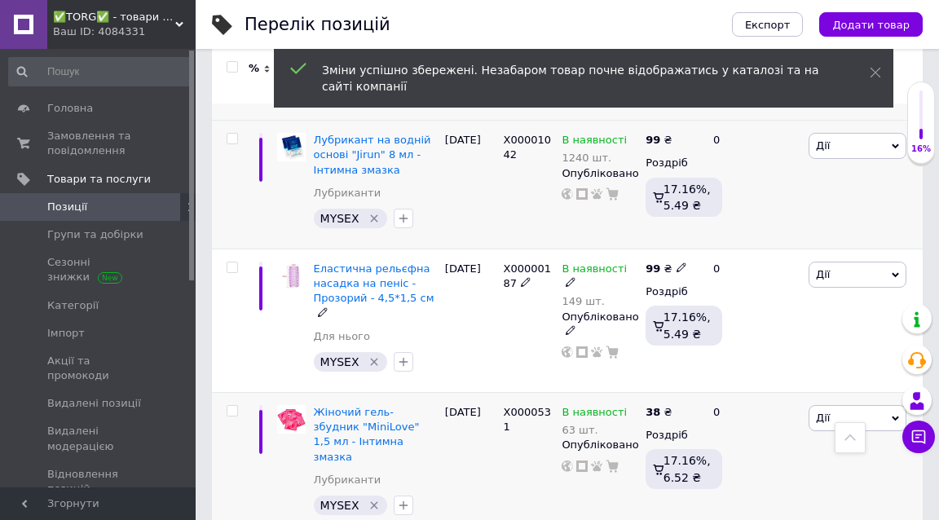
scroll to position [610, 0]
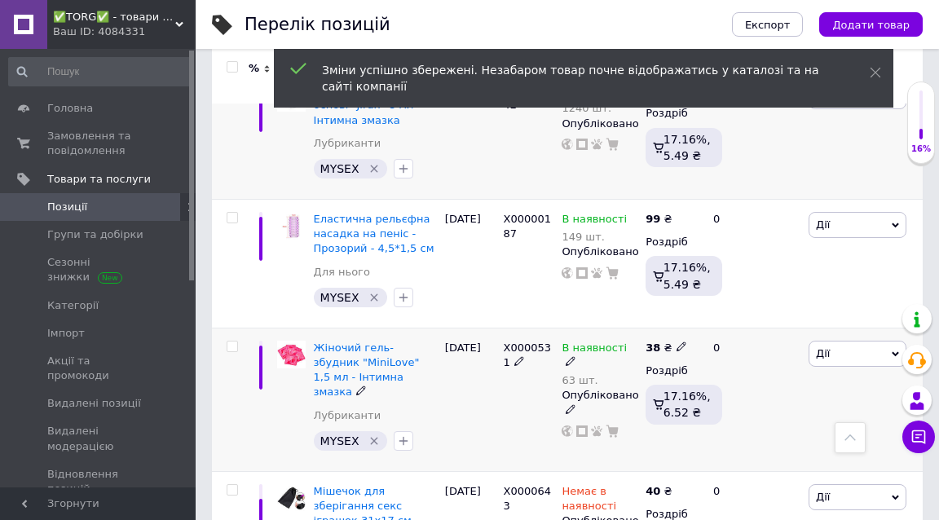
click at [679, 342] on icon at bounding box center [682, 347] width 10 height 10
type input "3"
type input "99"
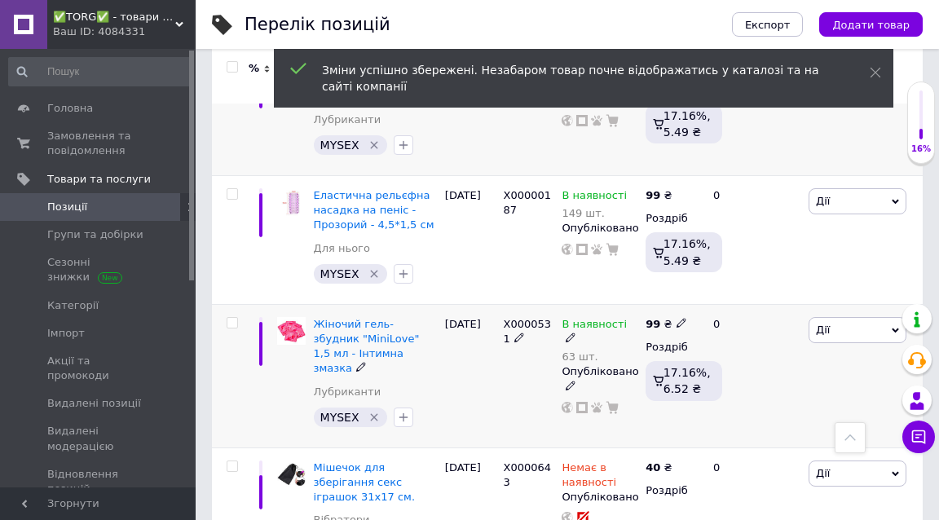
scroll to position [763, 0]
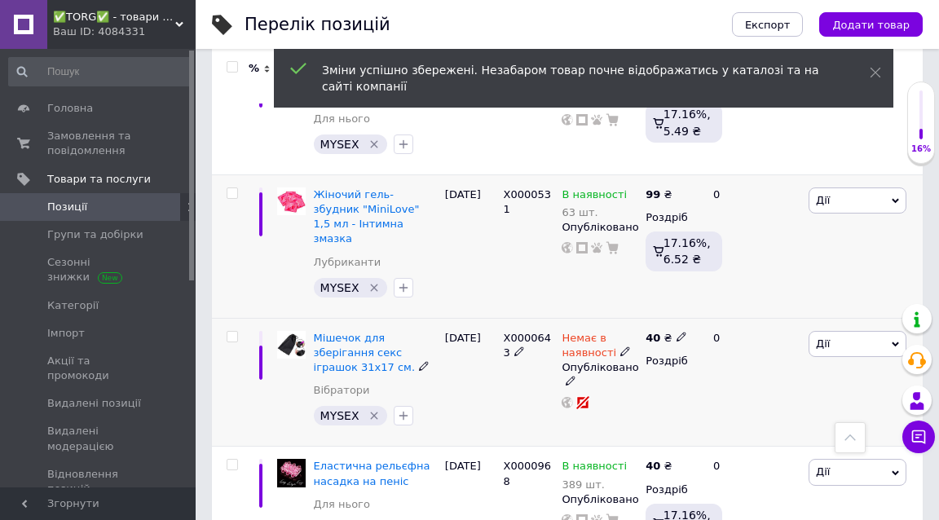
click at [681, 332] on icon at bounding box center [682, 337] width 10 height 10
type input "4"
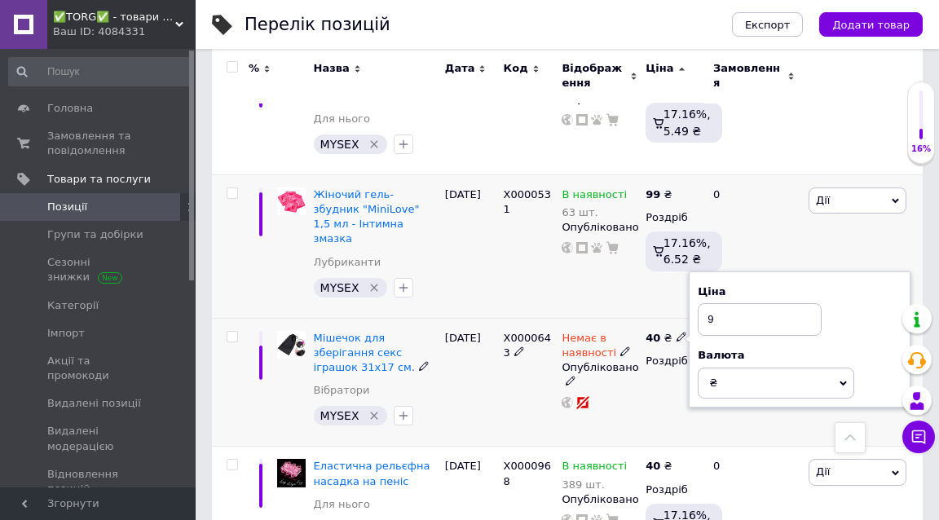
type input "99"
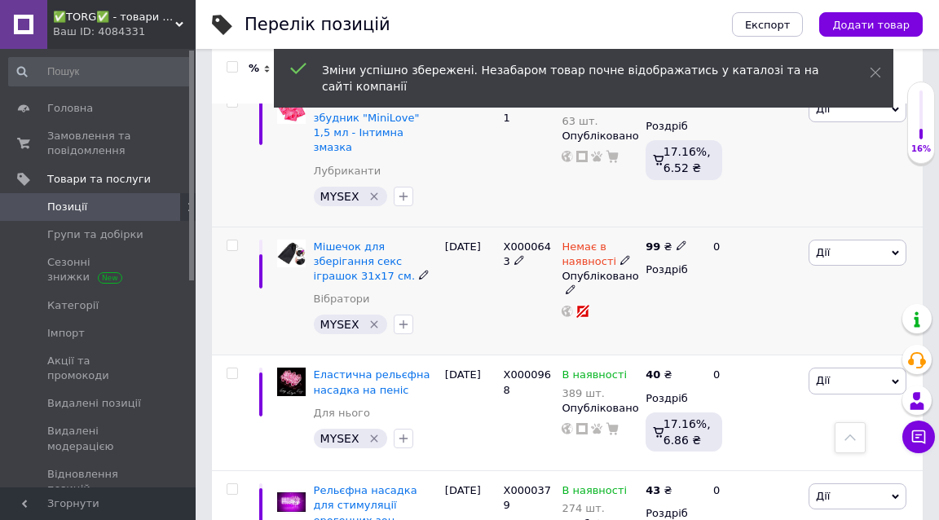
scroll to position [864, 0]
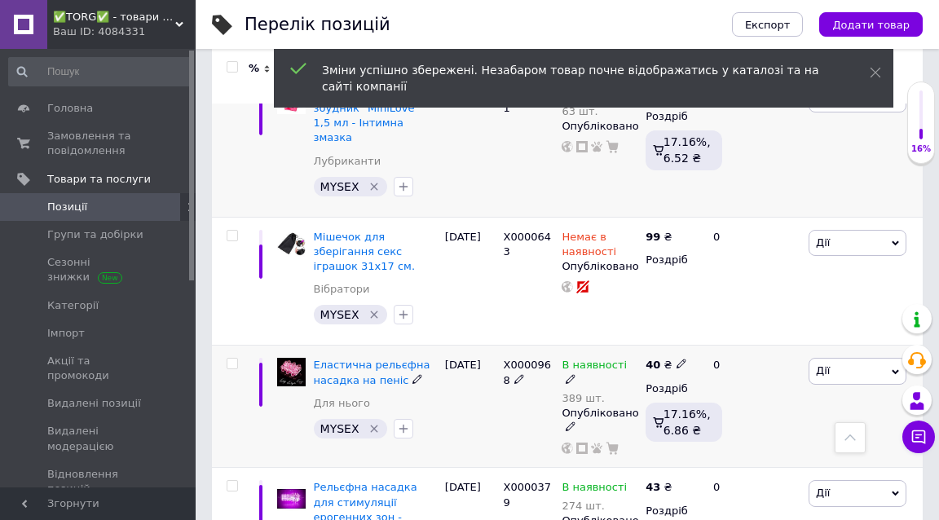
click at [678, 360] on use at bounding box center [681, 364] width 9 height 9
type input "4"
type input "99"
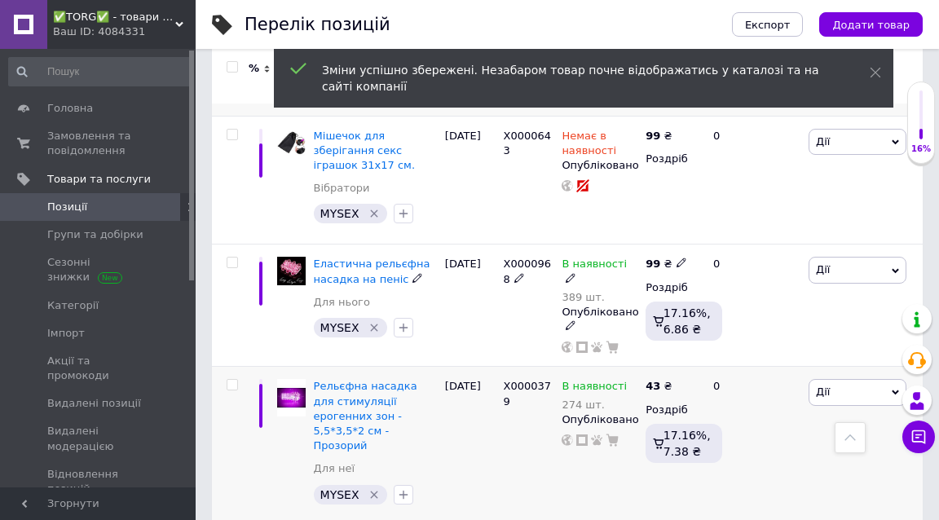
scroll to position [992, 0]
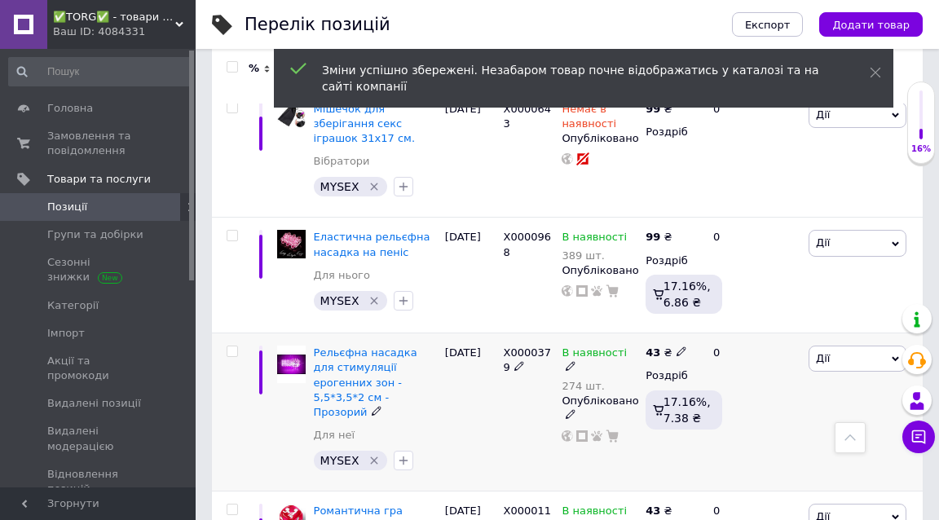
click at [682, 347] on use at bounding box center [681, 351] width 9 height 9
type input "4"
type input "99"
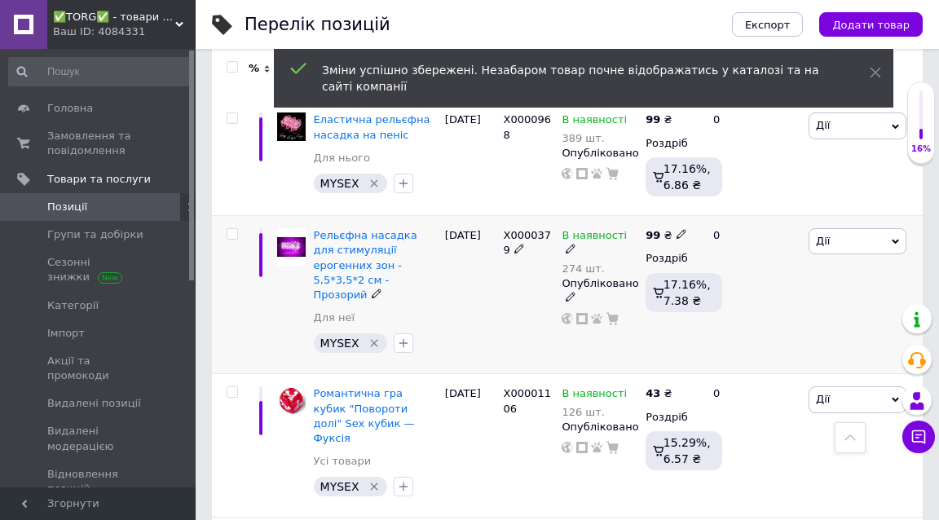
scroll to position [1162, 0]
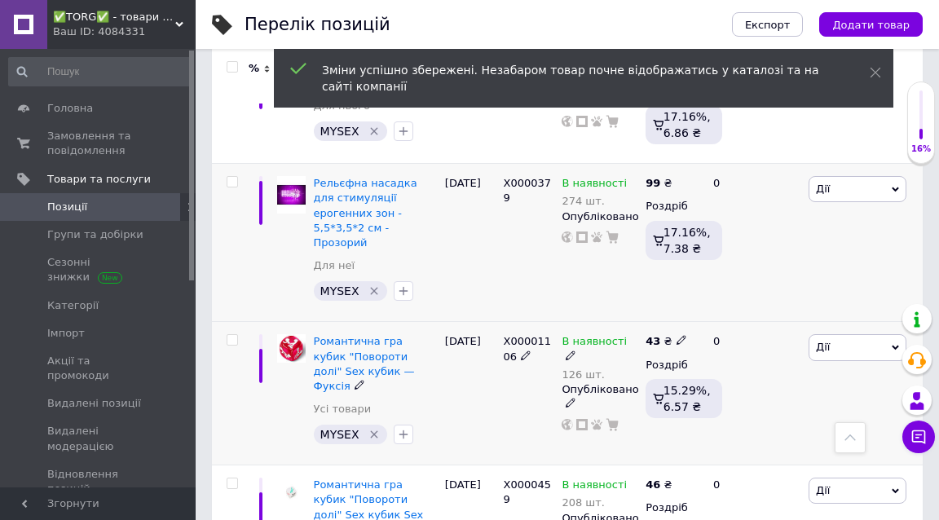
click at [682, 335] on icon at bounding box center [682, 340] width 10 height 10
type input "4"
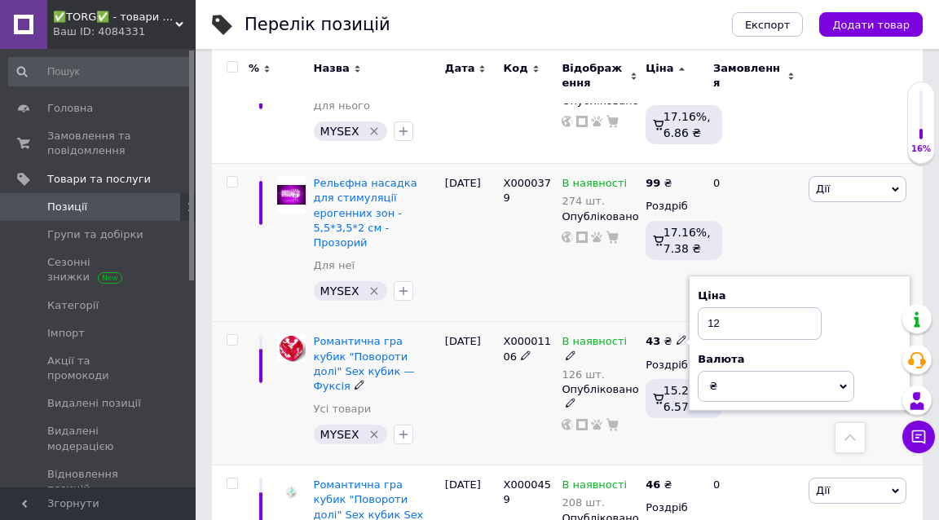
type input "129"
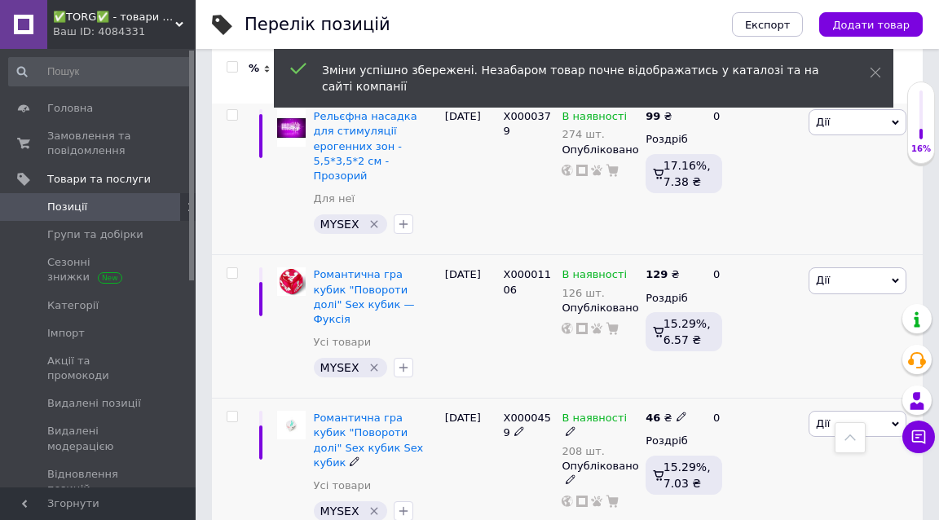
scroll to position [1249, 0]
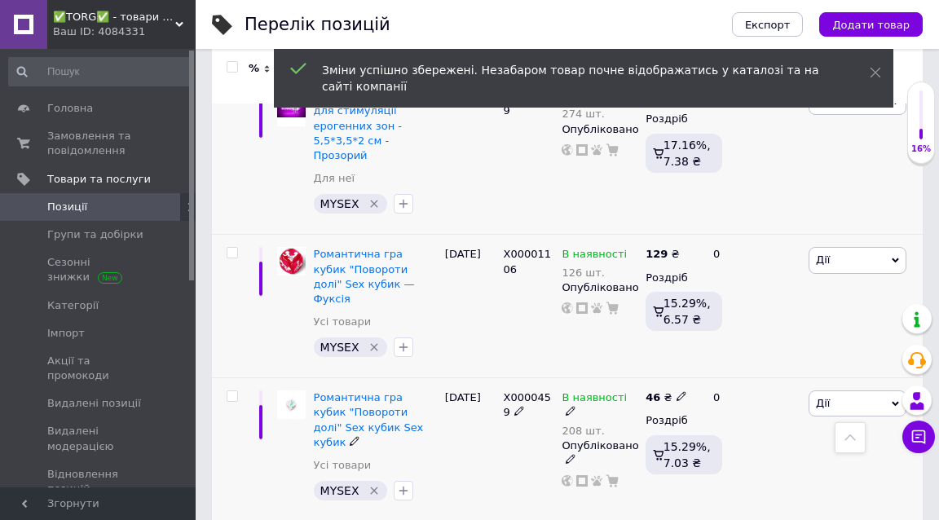
click at [678, 391] on icon at bounding box center [682, 396] width 10 height 10
type input "4"
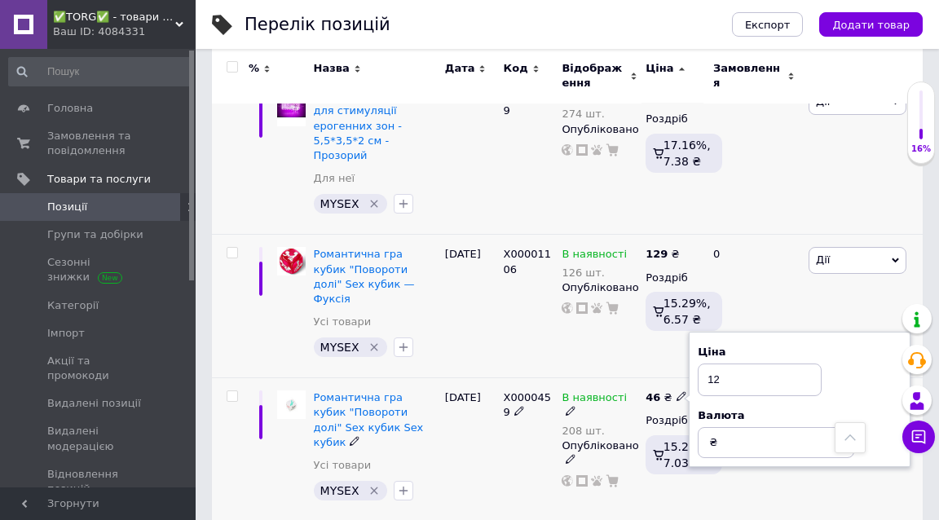
type input "129"
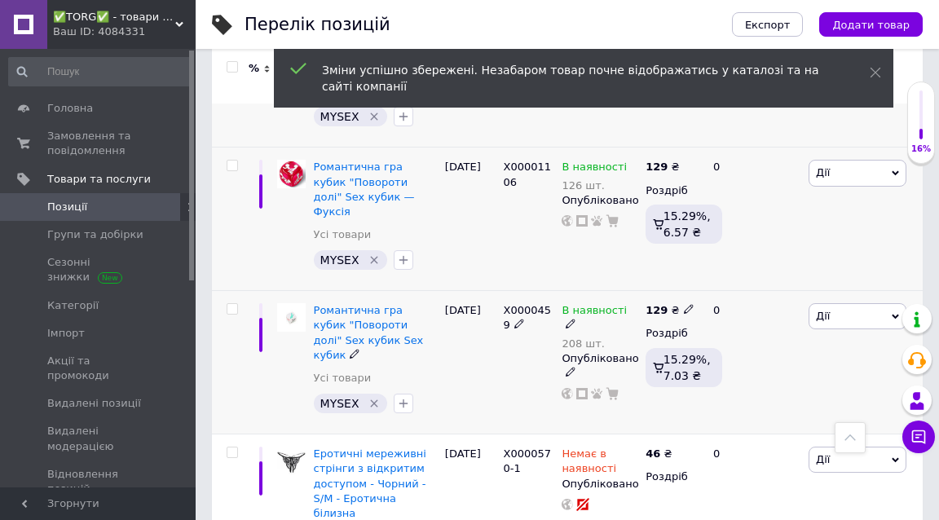
scroll to position [1343, 0]
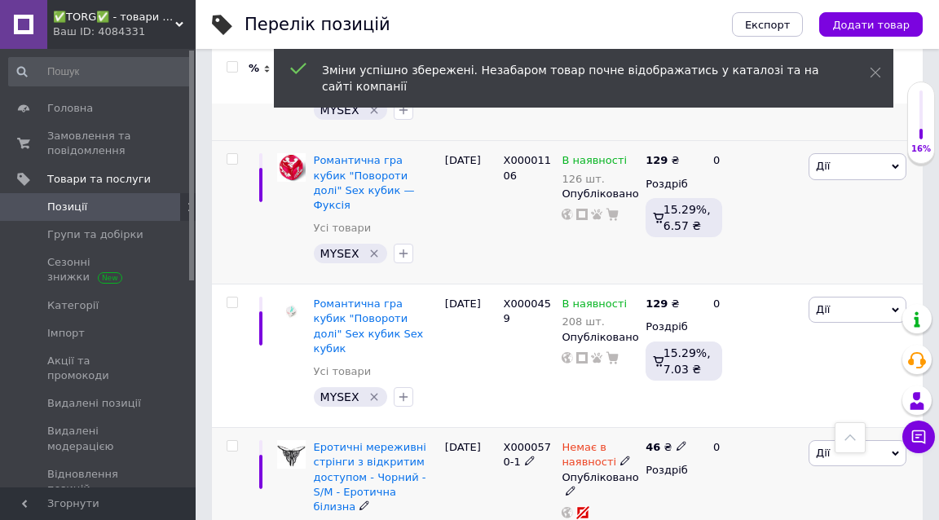
click at [678, 441] on icon at bounding box center [682, 446] width 10 height 10
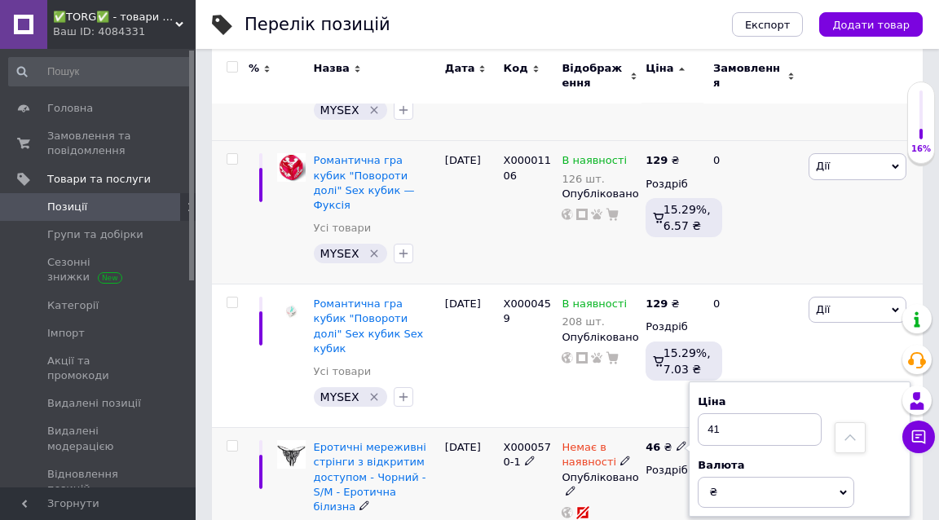
type input "4"
type input "129"
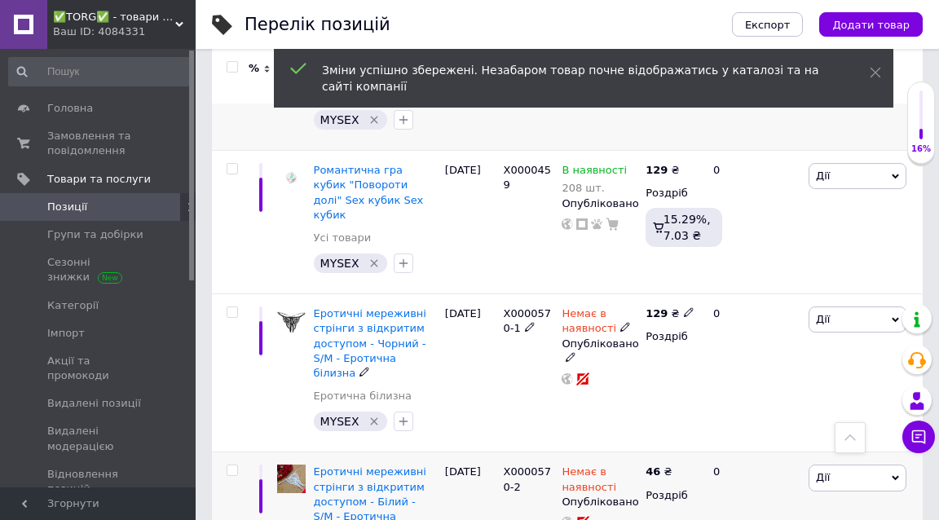
scroll to position [1559, 0]
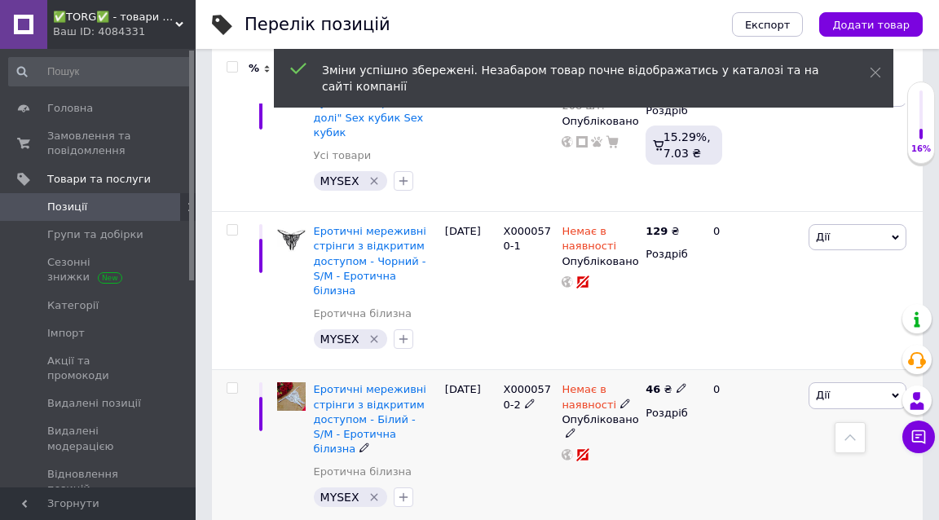
click at [679, 383] on icon at bounding box center [682, 388] width 10 height 10
type input "4"
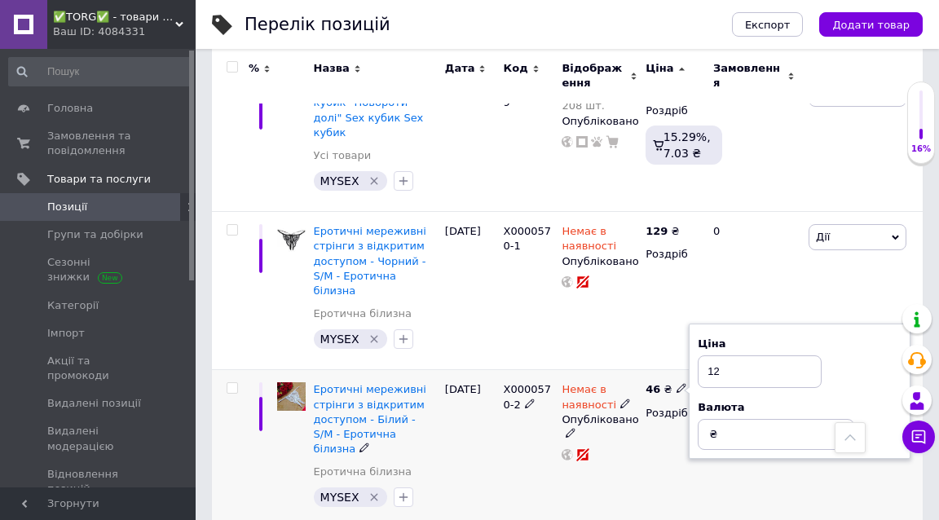
type input "129"
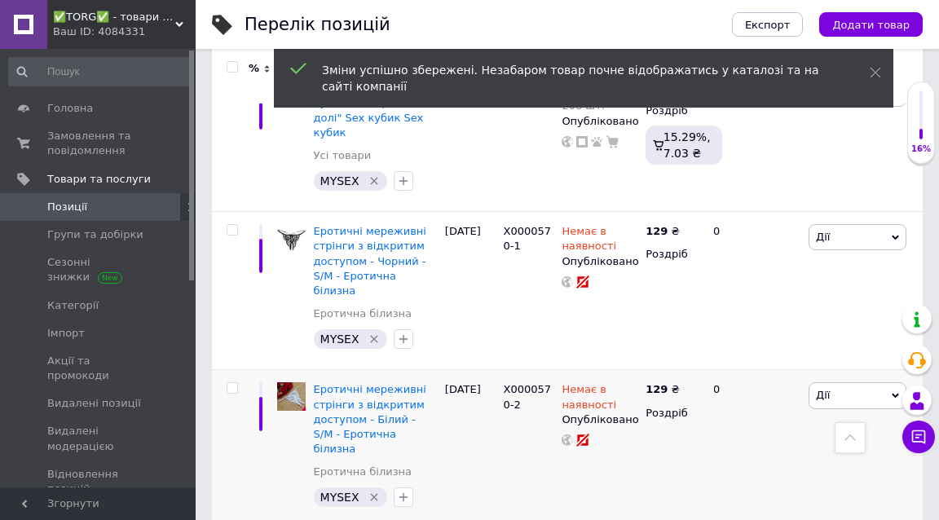
type input "4"
type input "129"
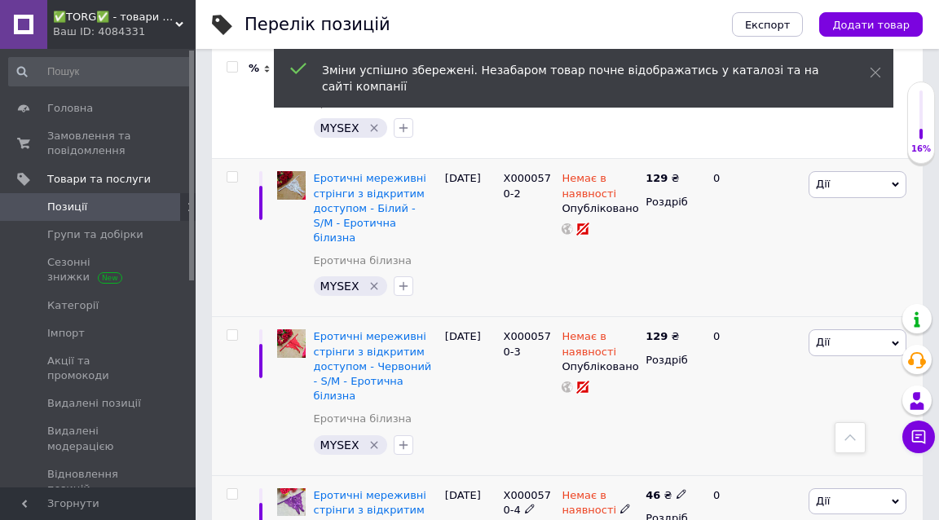
scroll to position [1776, 0]
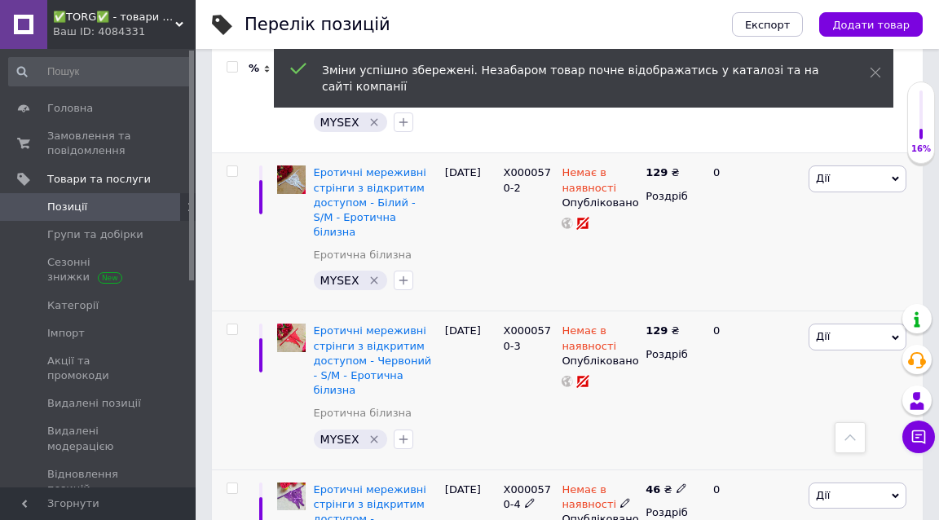
click at [680, 484] on icon at bounding box center [682, 489] width 10 height 10
type input "4"
type input "129"
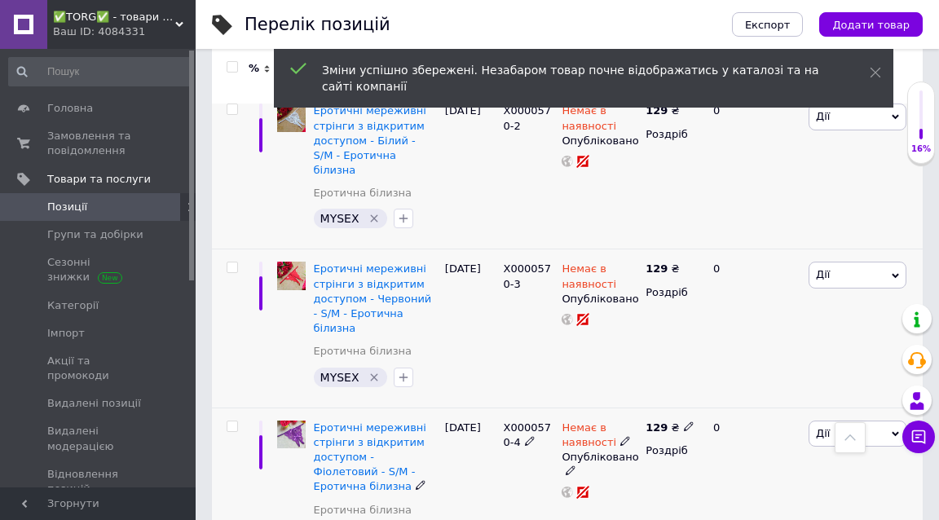
scroll to position [1958, 0]
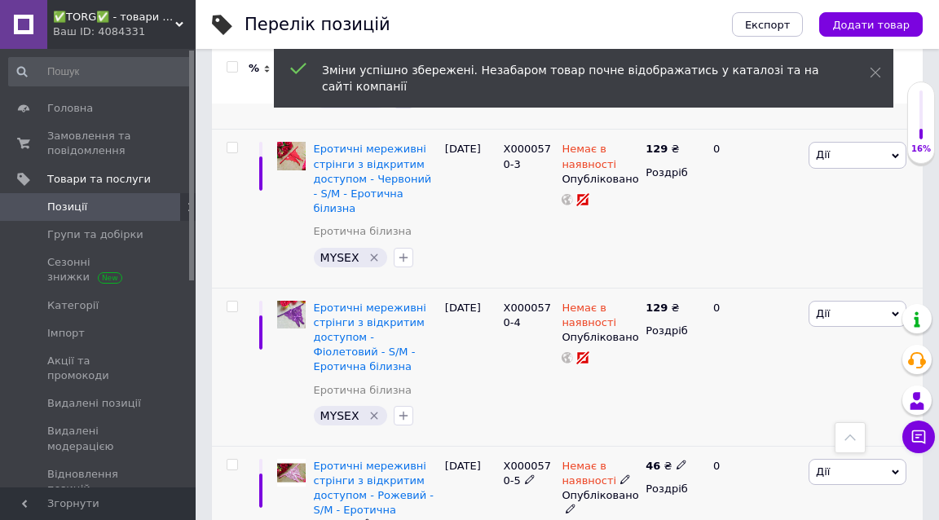
click at [678, 460] on icon at bounding box center [682, 465] width 10 height 10
type input "4"
type input "129"
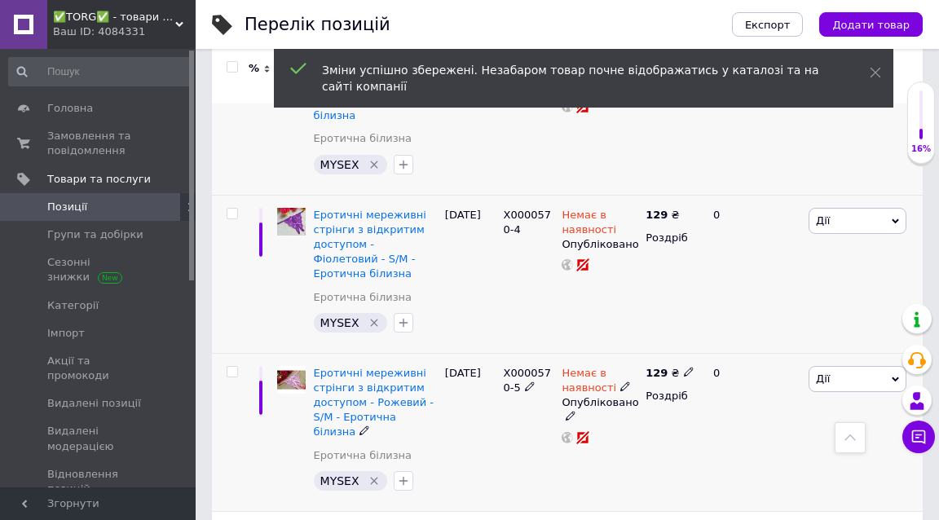
scroll to position [2199, 0]
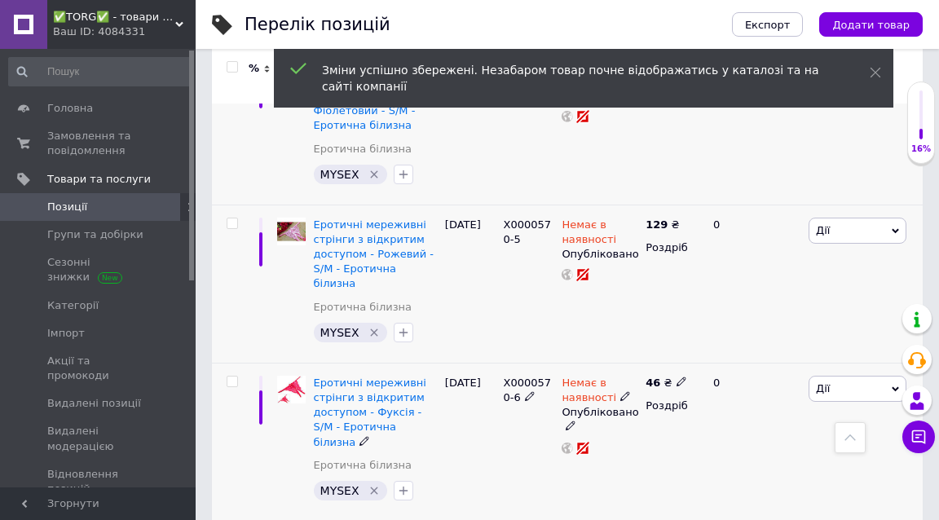
click at [677, 377] on icon at bounding box center [682, 382] width 10 height 10
type input "4"
type input "129"
type input "5"
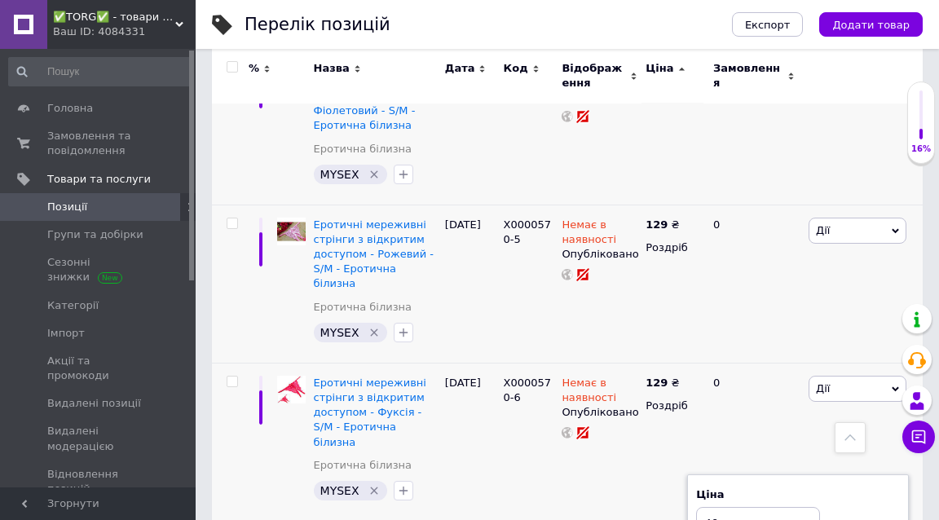
type input "129"
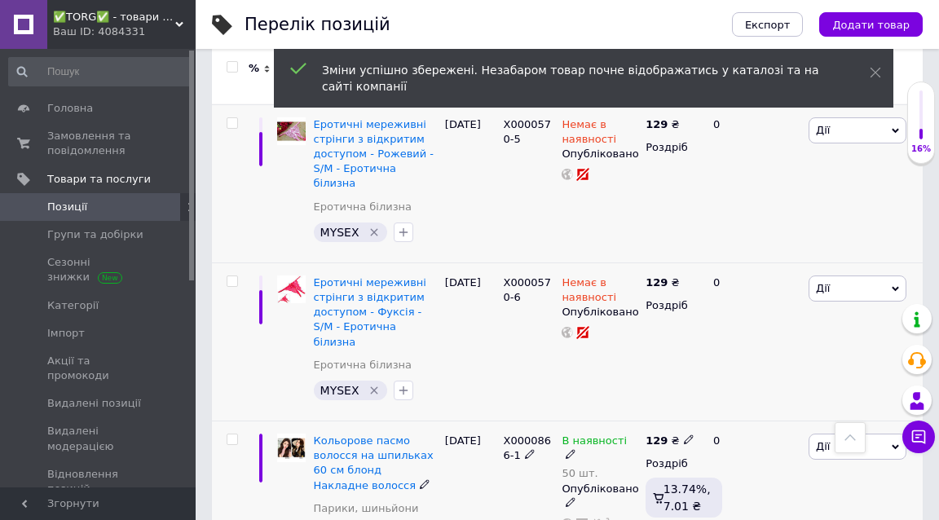
scroll to position [2328, 0]
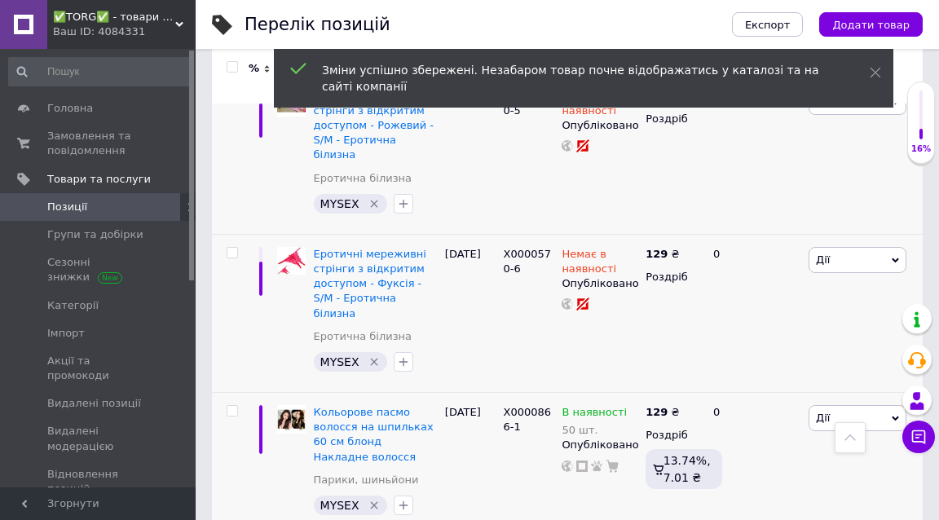
type input "5"
type input "129"
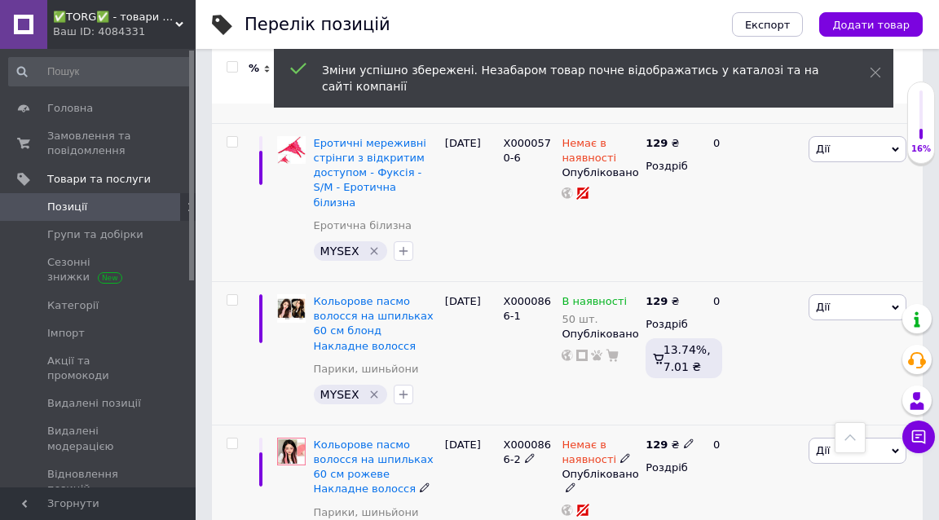
scroll to position [2487, 0]
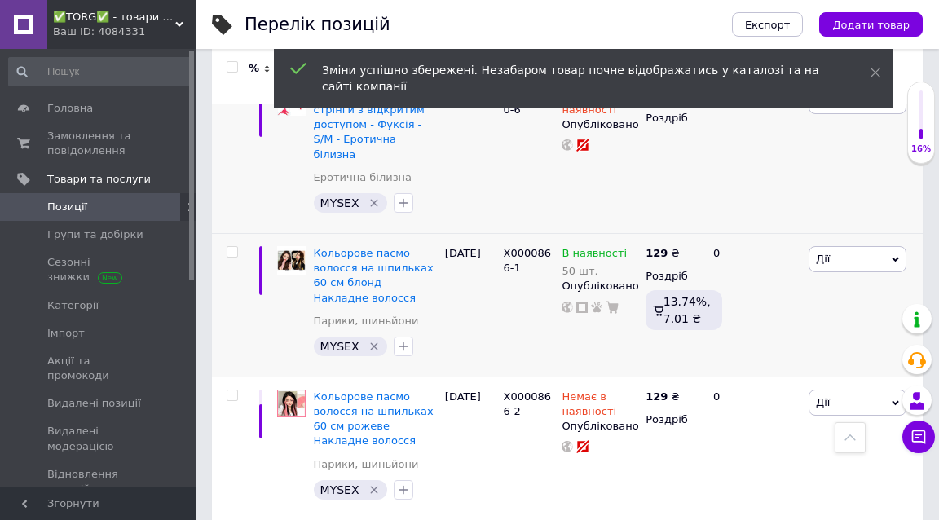
type input "5"
type input "129"
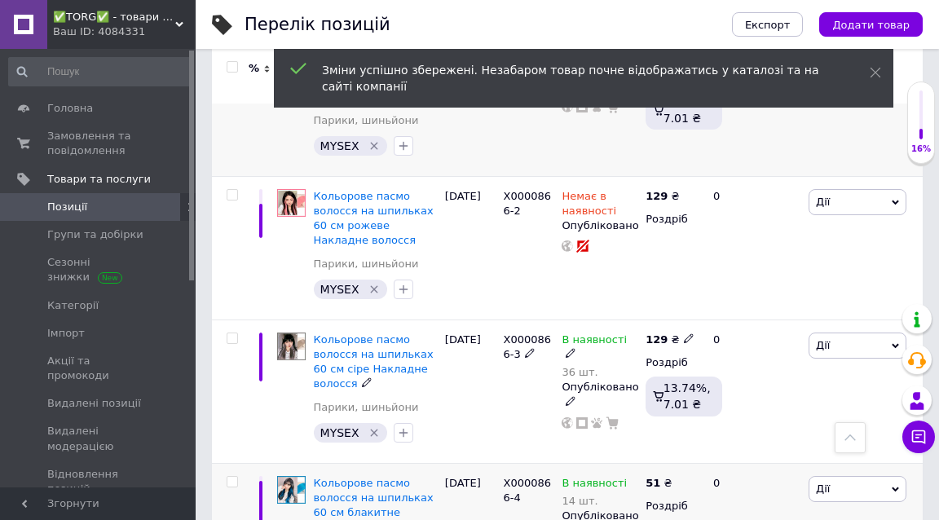
scroll to position [2700, 0]
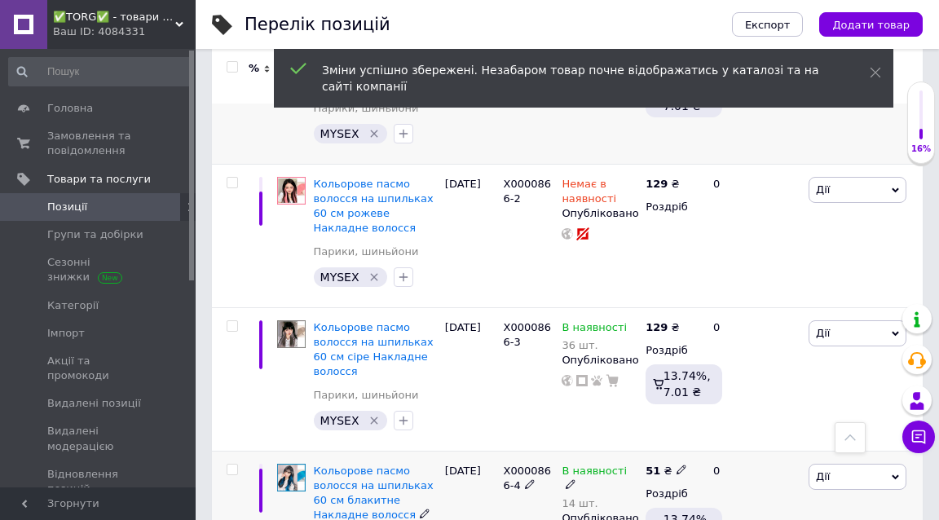
click at [678, 466] on use at bounding box center [681, 470] width 9 height 9
type input "5"
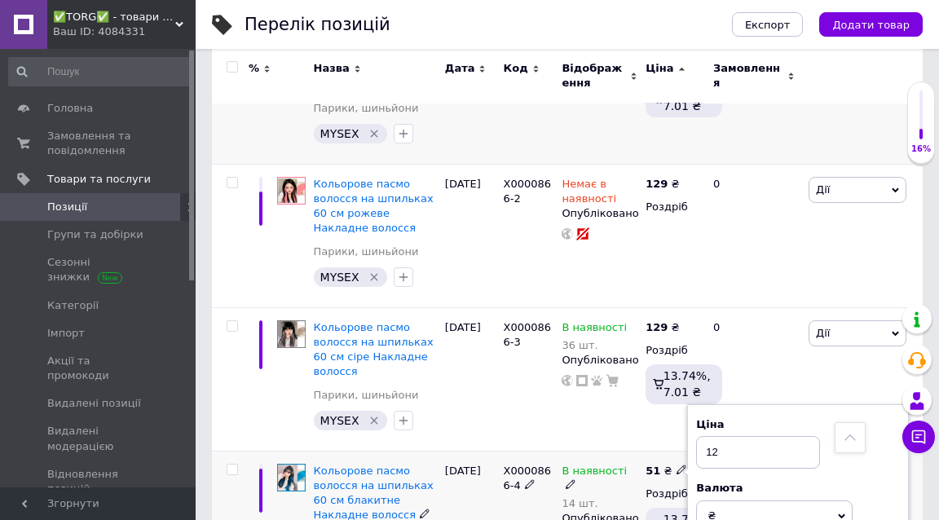
type input "129"
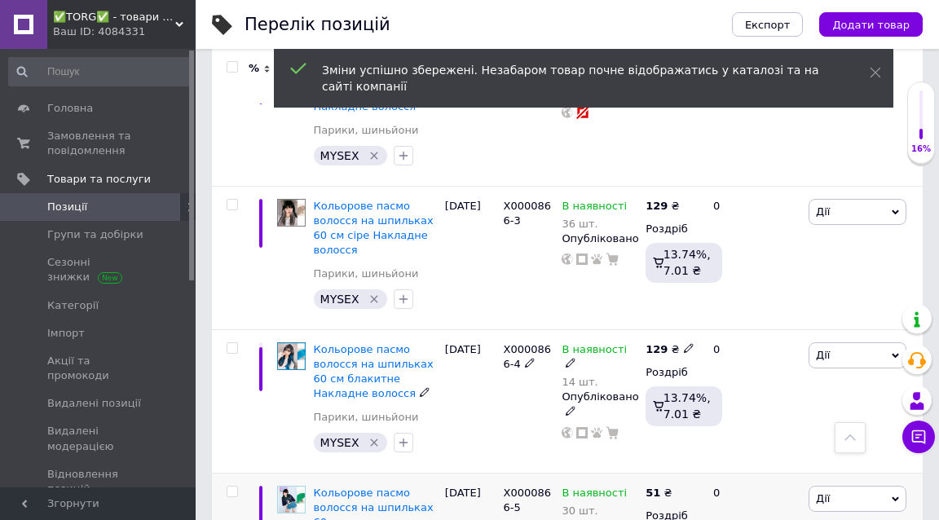
scroll to position [2837, 0]
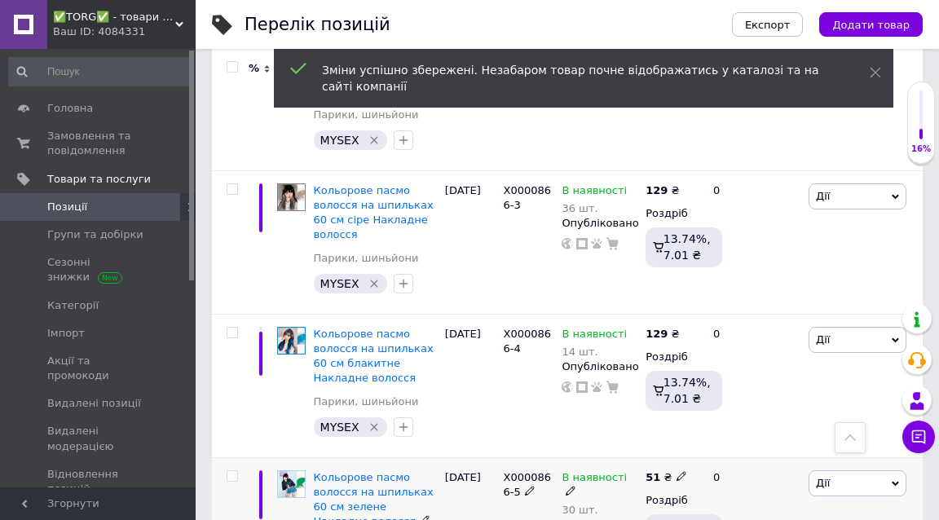
click at [678, 471] on use at bounding box center [681, 475] width 9 height 9
type input "5"
type input "129"
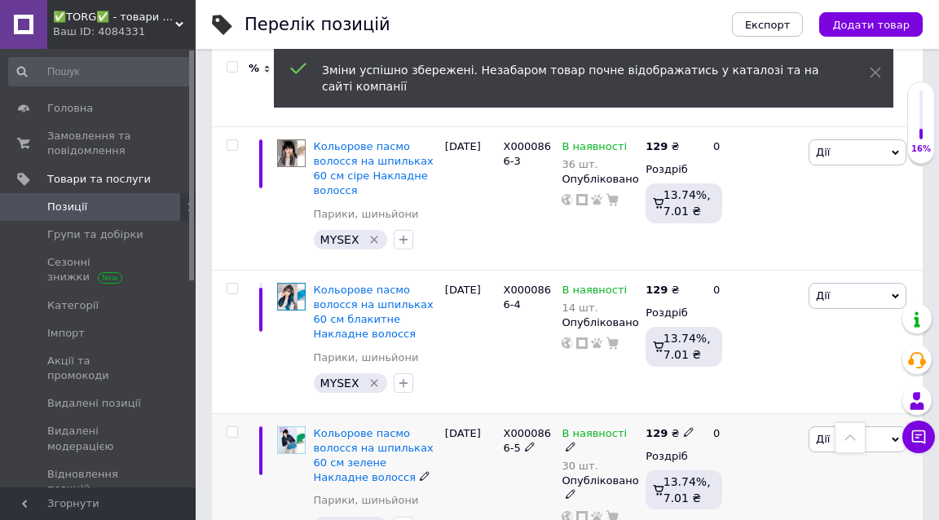
scroll to position [3063, 0]
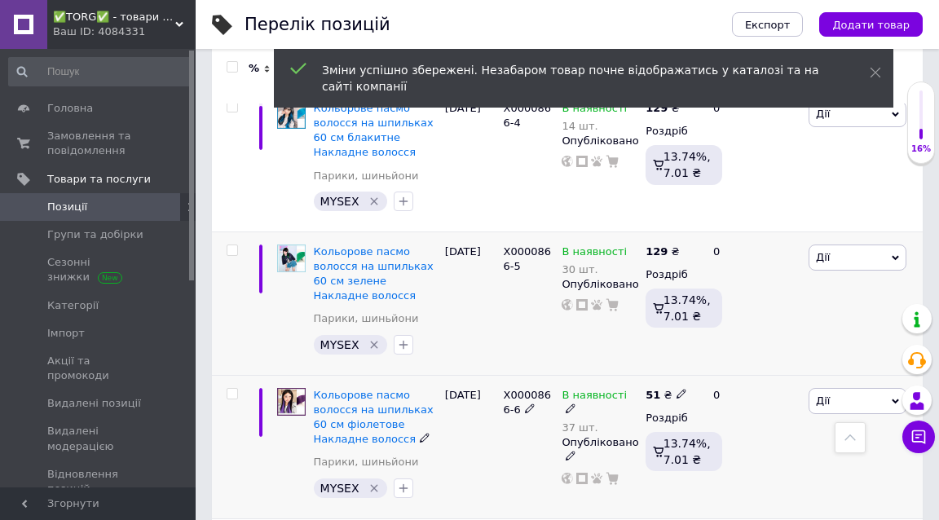
click at [678, 389] on icon at bounding box center [682, 394] width 10 height 10
type input "5"
type input "129"
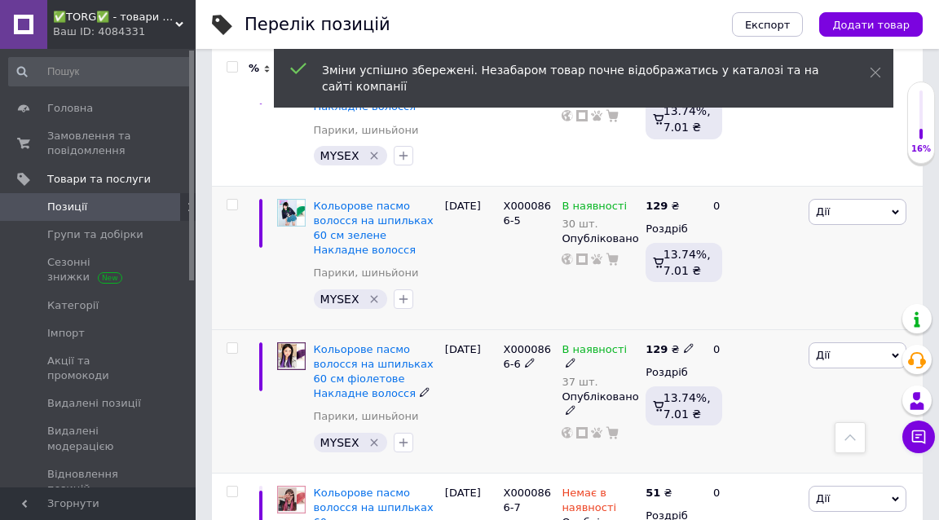
scroll to position [3165, 0]
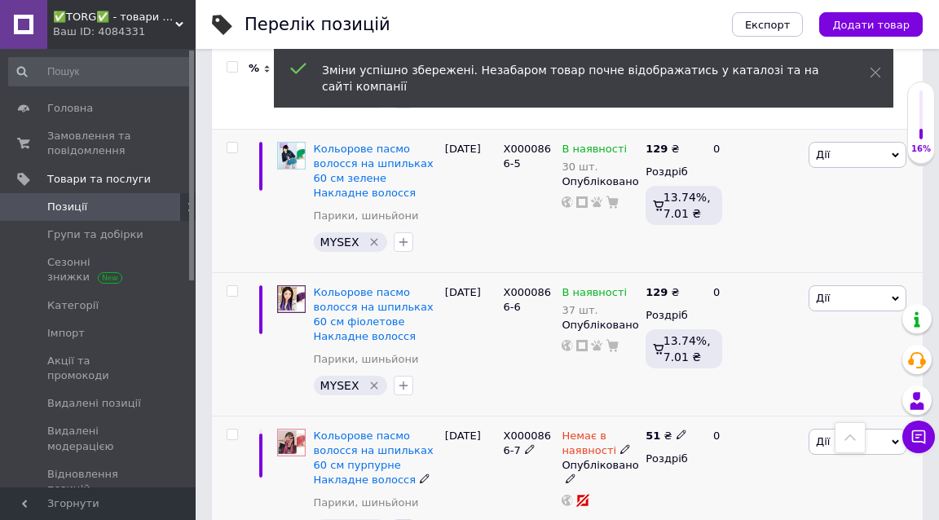
click at [677, 430] on icon at bounding box center [682, 435] width 10 height 10
type input "5"
type input "129"
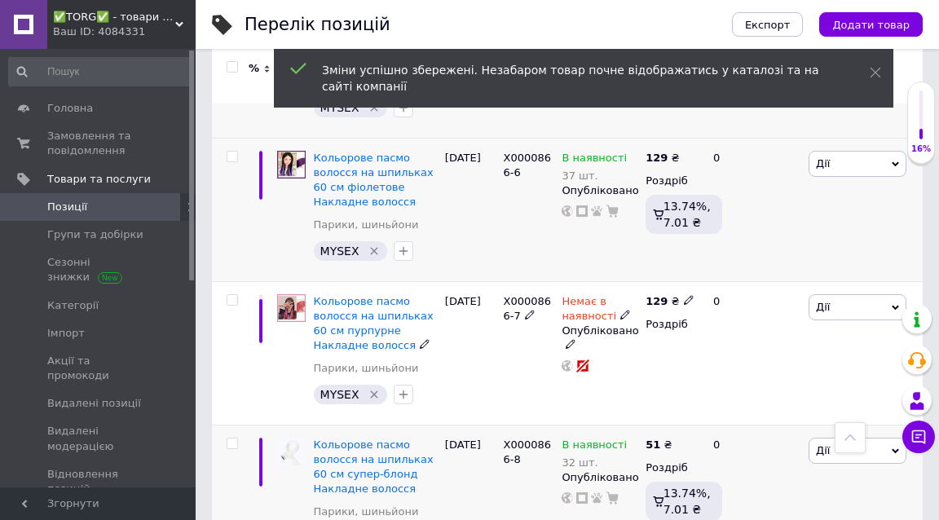
scroll to position [3305, 0]
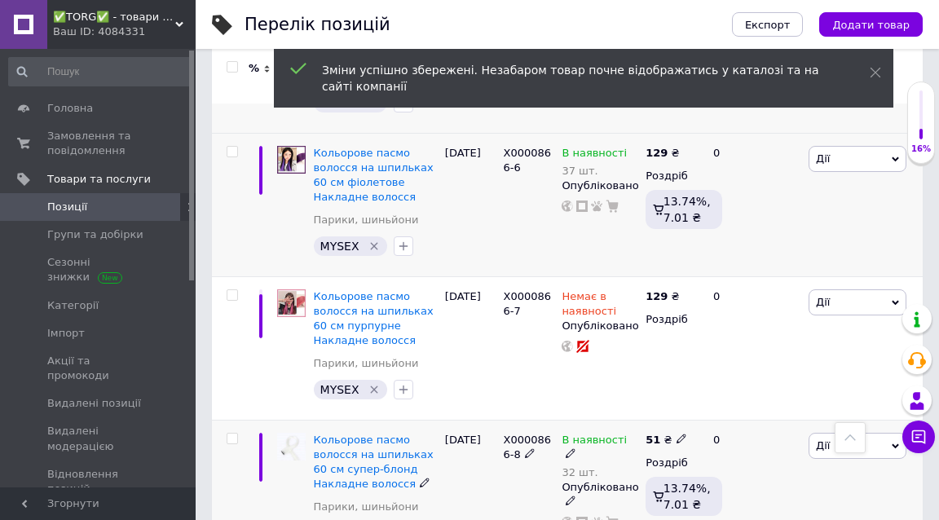
click at [677, 434] on icon at bounding box center [682, 439] width 10 height 10
type input "5"
type input "129"
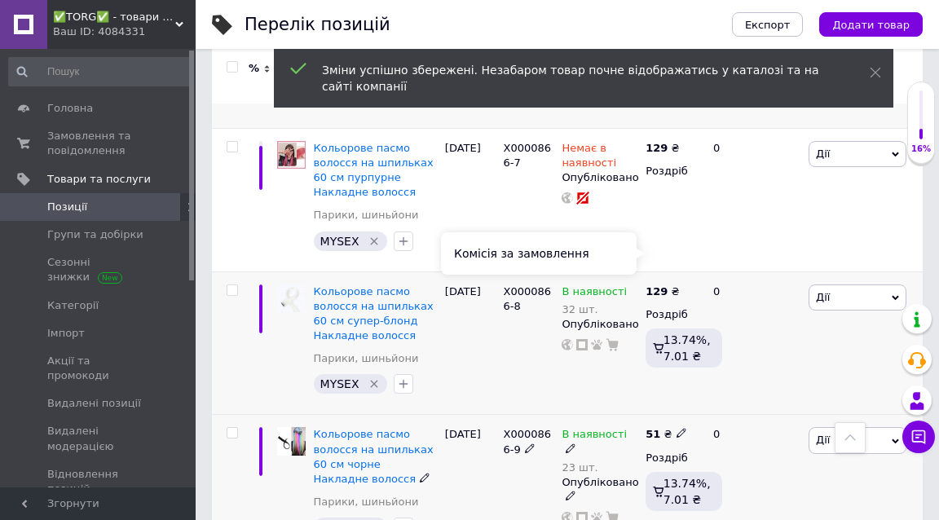
scroll to position [3447, 0]
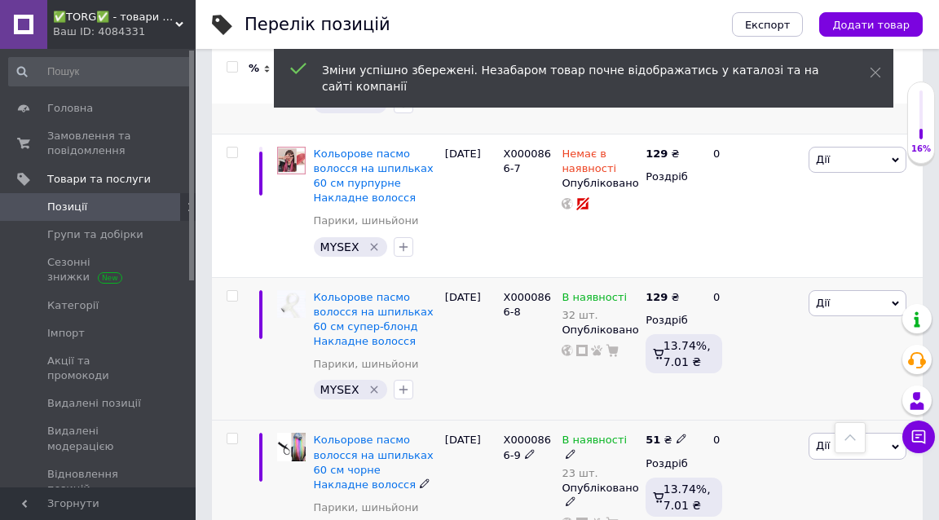
click at [682, 434] on icon at bounding box center [682, 439] width 10 height 10
type input "5"
type input "129"
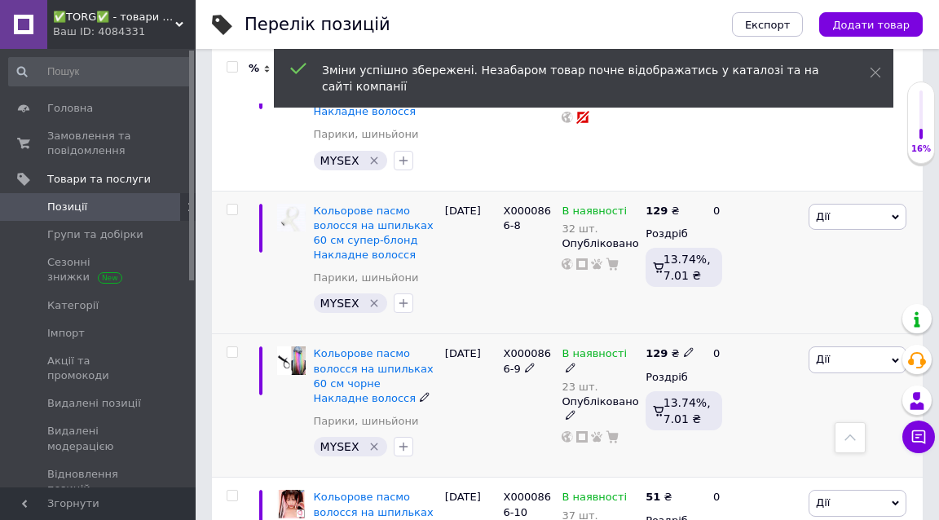
scroll to position [3568, 0]
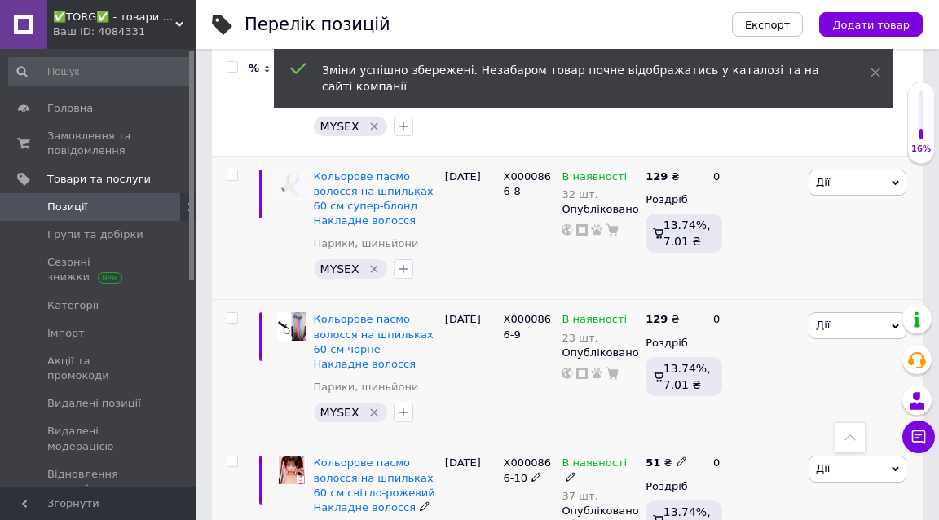
click at [677, 457] on icon at bounding box center [682, 462] width 10 height 10
type input "5"
type input "129"
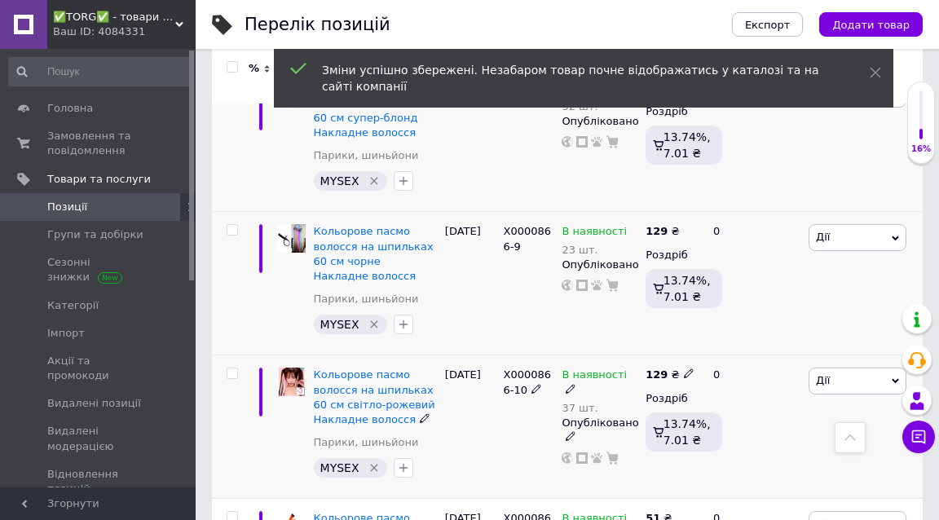
scroll to position [3692, 0]
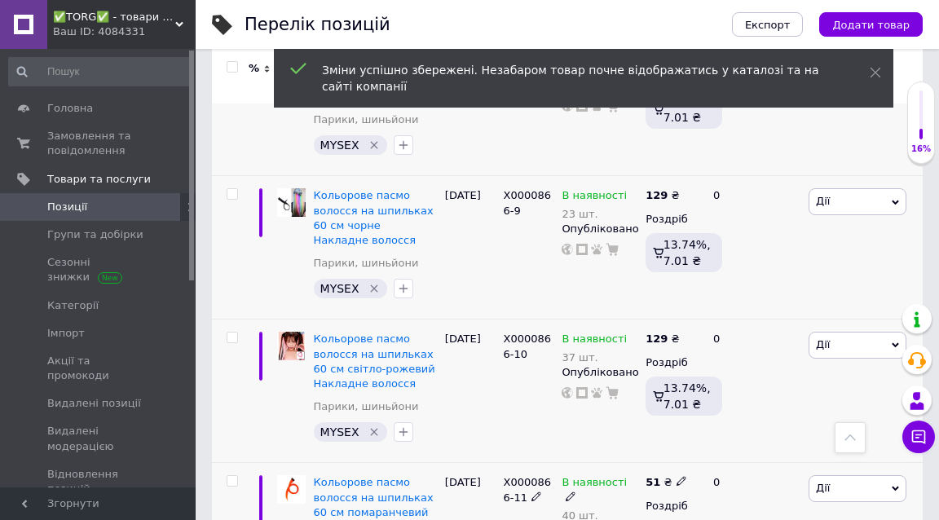
click at [677, 477] on use at bounding box center [681, 481] width 9 height 9
type input "5"
type input "129"
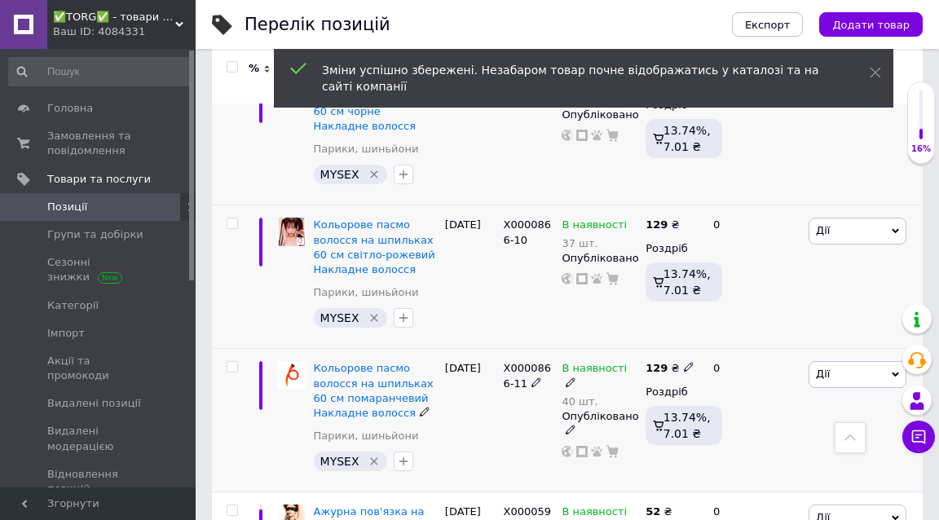
scroll to position [3825, 0]
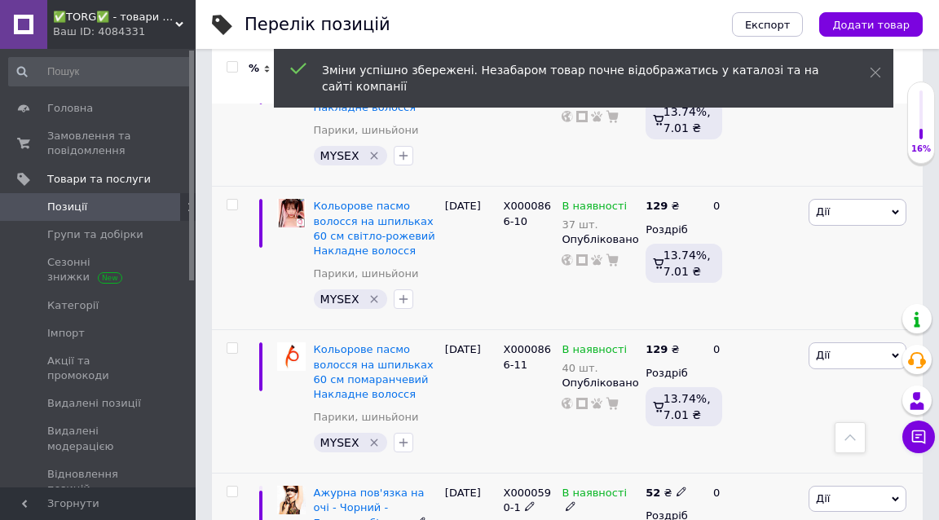
click at [677, 488] on use at bounding box center [681, 492] width 9 height 9
type input "5"
type input "129"
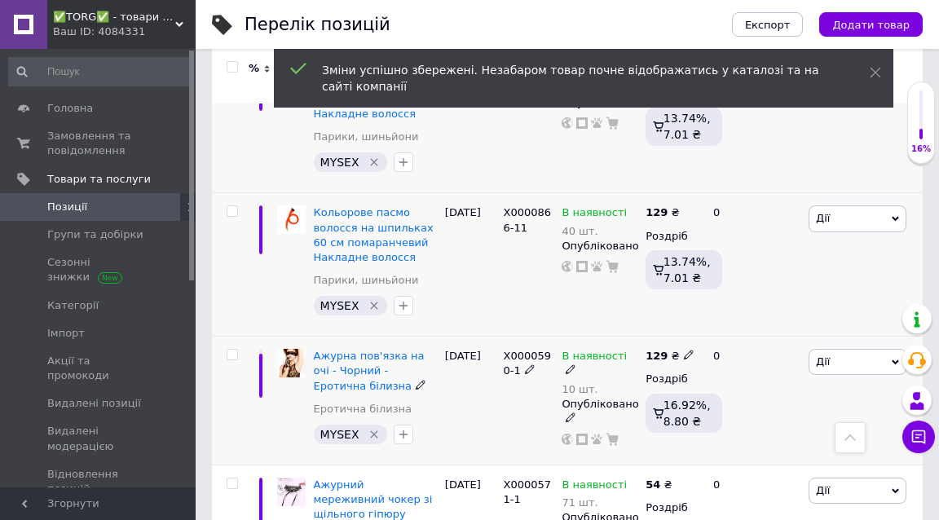
scroll to position [3994, 0]
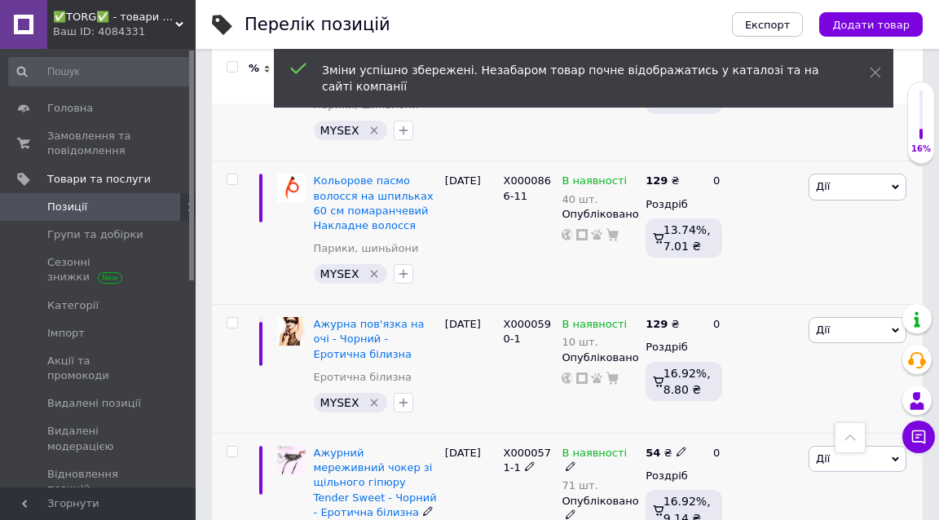
click at [678, 448] on use at bounding box center [681, 452] width 9 height 9
type input "5"
type input "129"
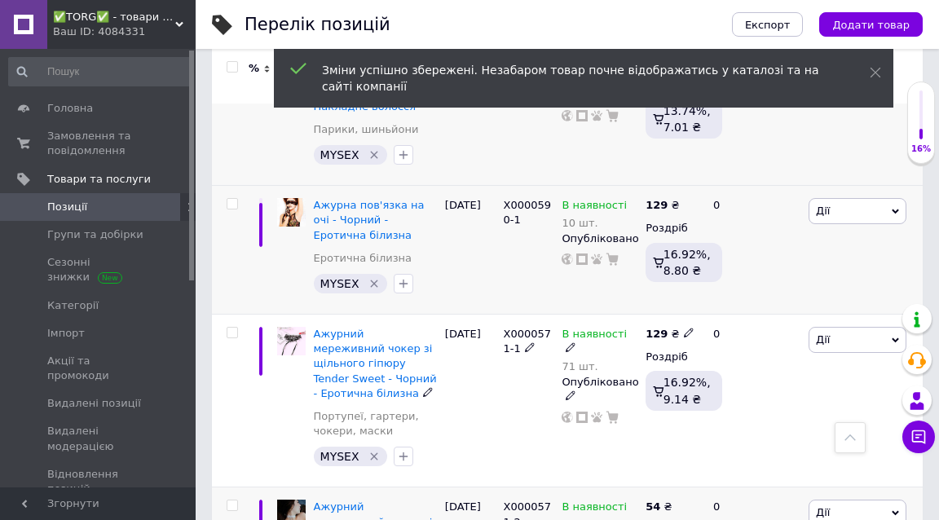
scroll to position [4123, 0]
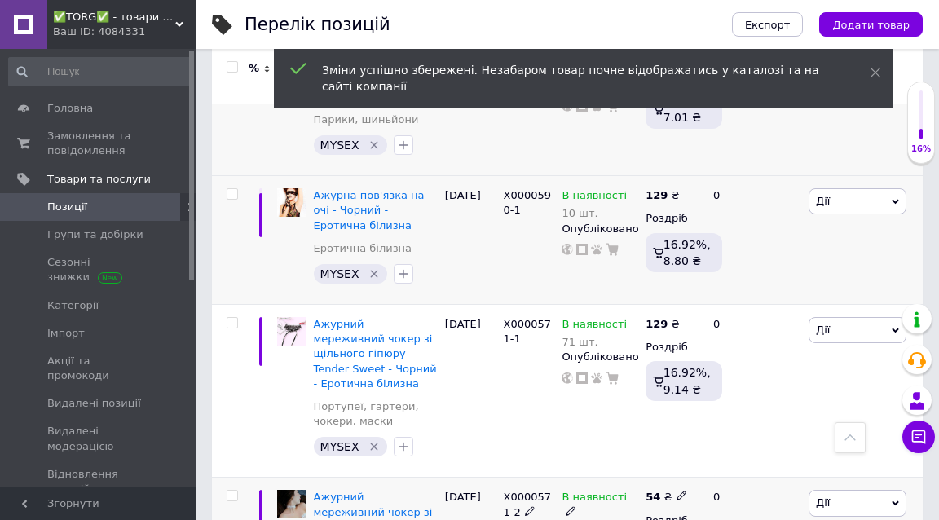
click at [677, 491] on icon at bounding box center [682, 496] width 10 height 10
type input "5"
type input "129"
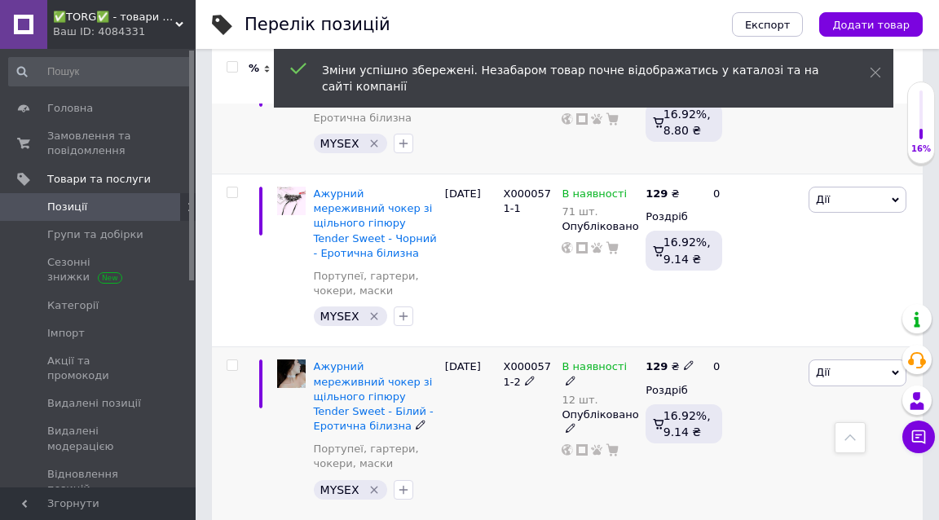
scroll to position [4269, 0]
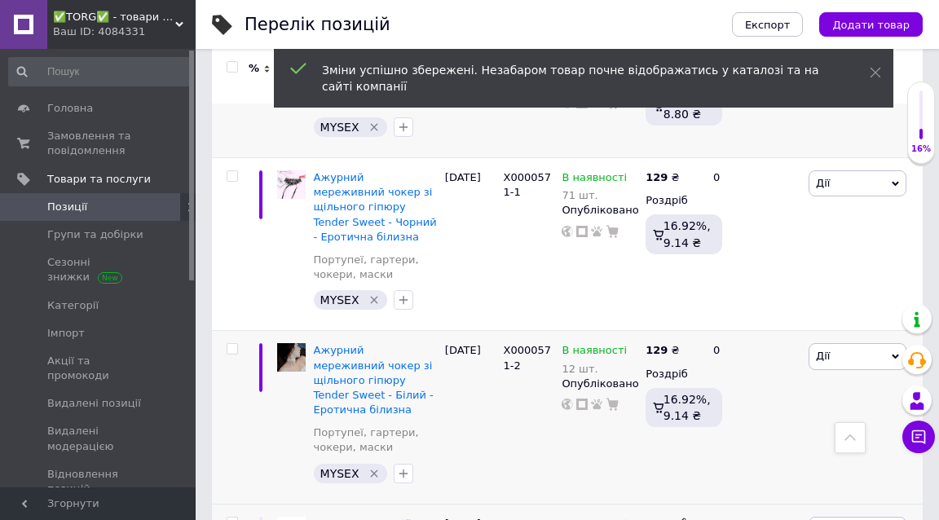
click at [678, 518] on icon at bounding box center [682, 523] width 10 height 10
type input "5"
type input "129"
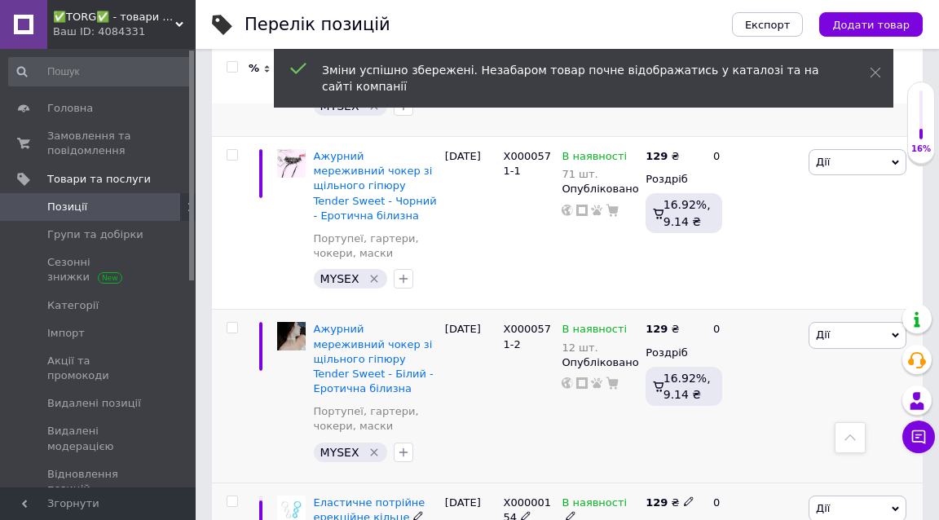
scroll to position [4331, 0]
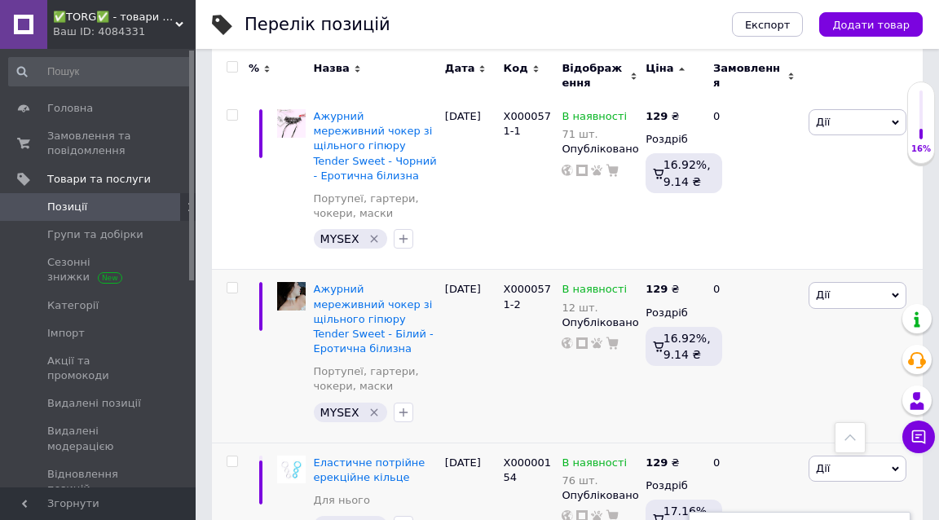
type input "5"
type input "129"
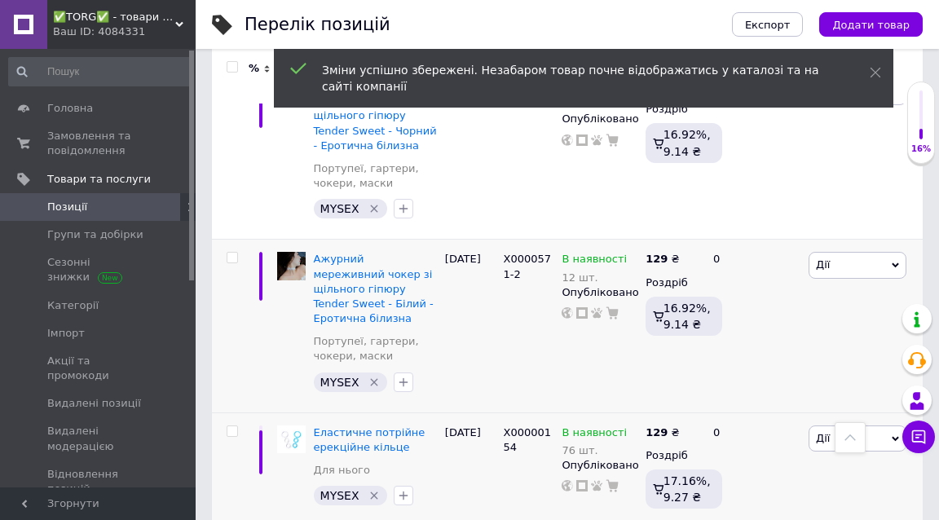
scroll to position [4423, 0]
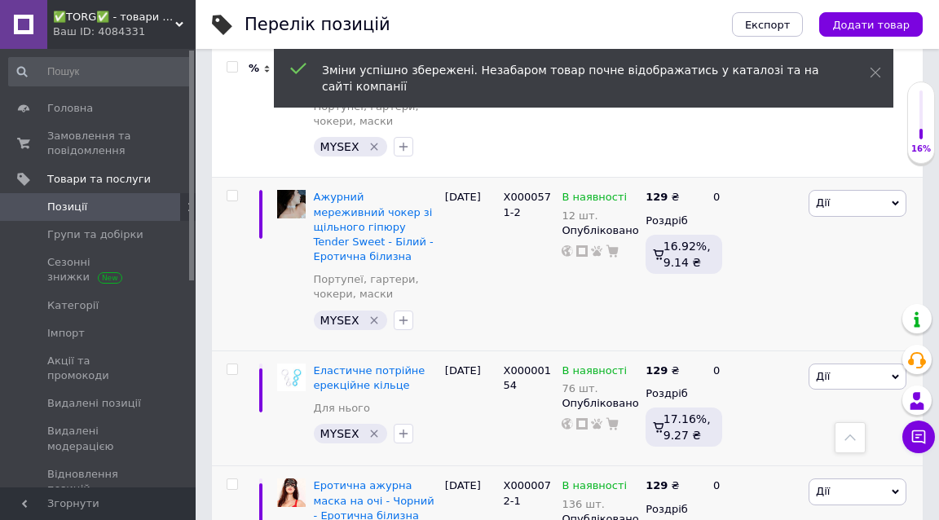
type input "5"
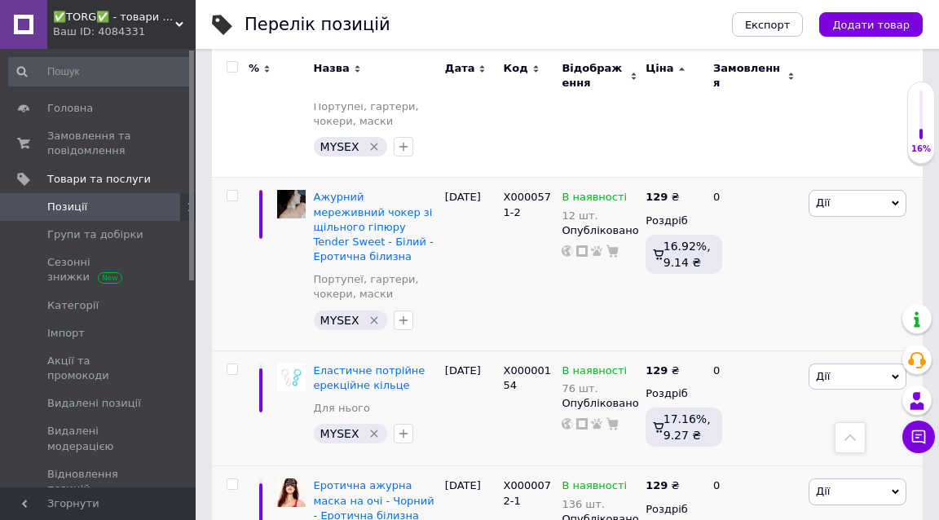
type input "129"
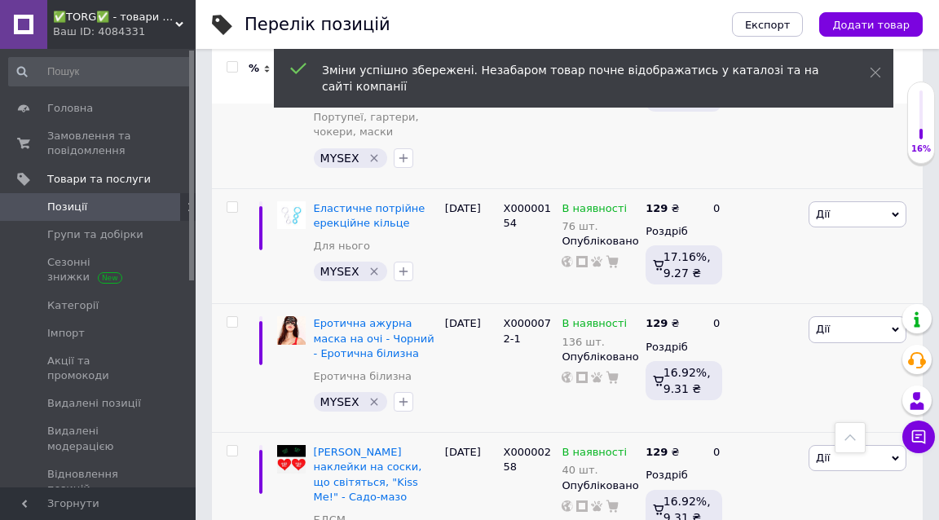
scroll to position [4596, 0]
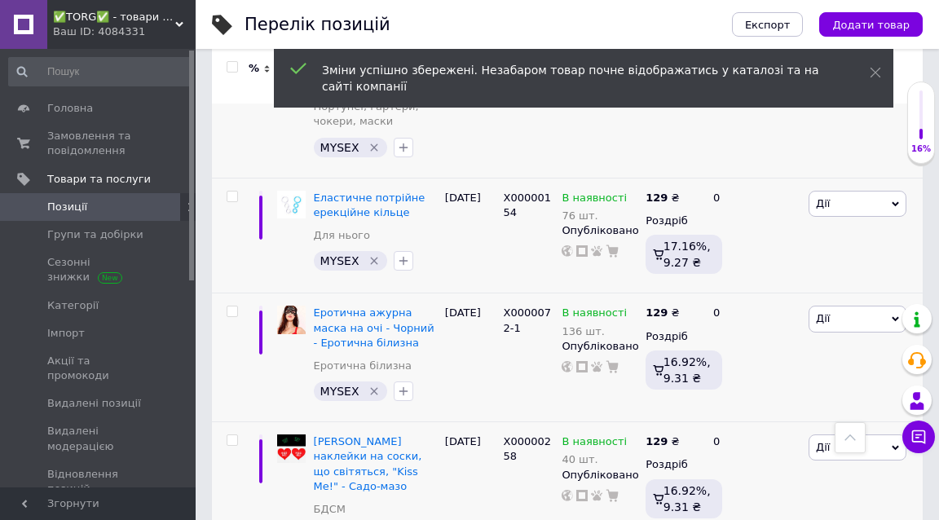
type input "5"
type input "129"
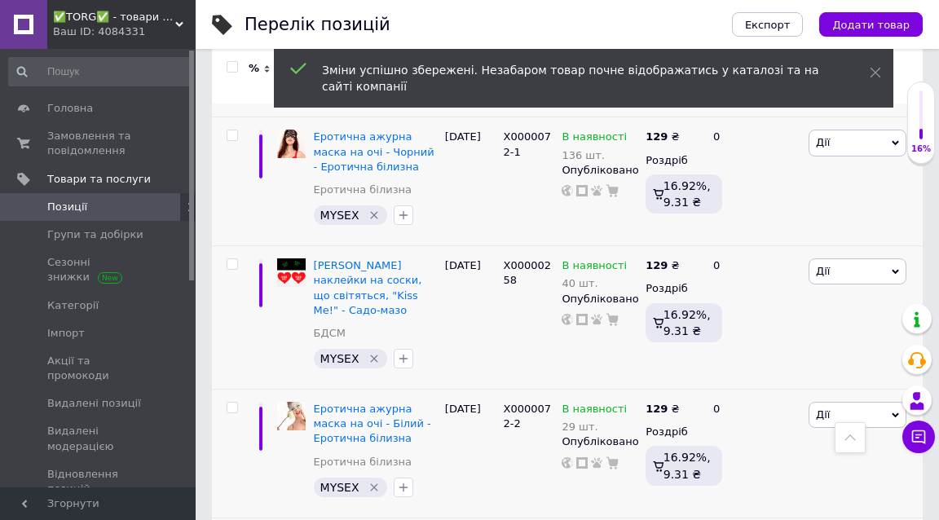
scroll to position [4778, 0]
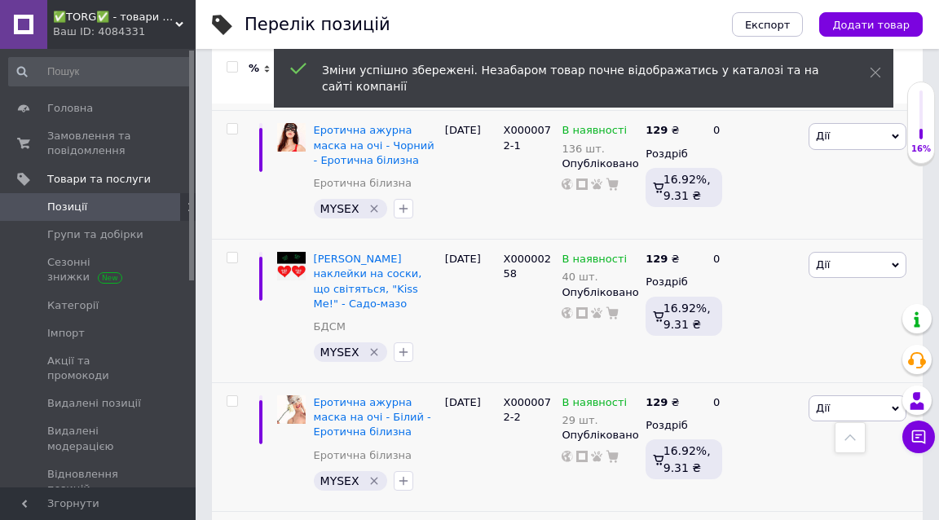
click at [677, 519] on icon at bounding box center [682, 530] width 10 height 10
type input "5"
type input "129"
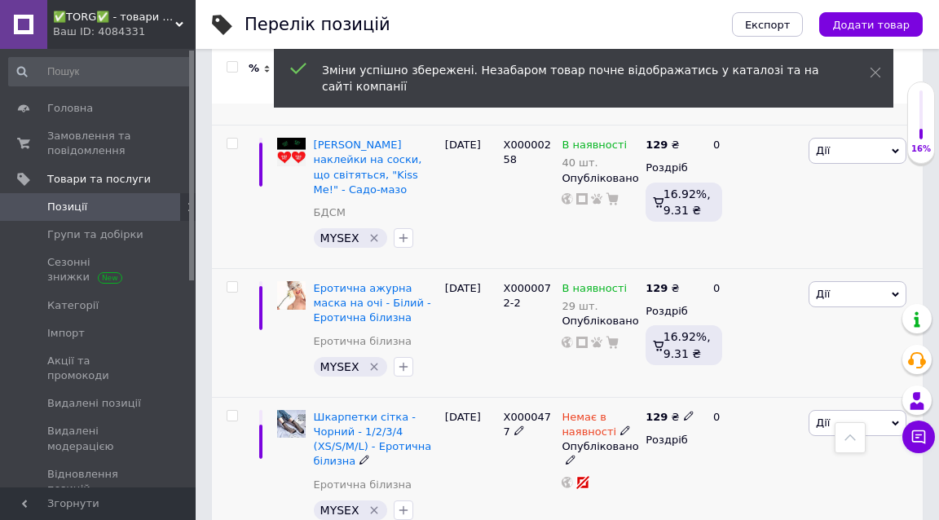
scroll to position [4948, 0]
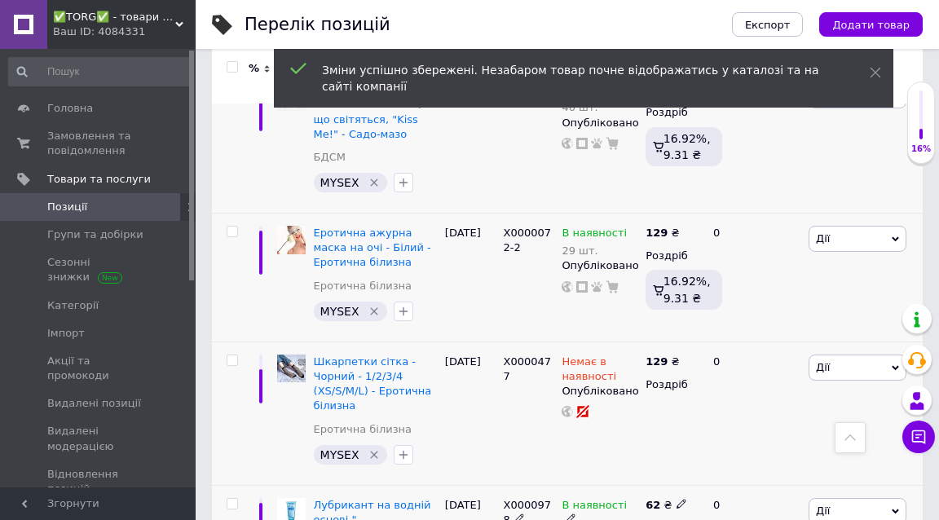
click at [678, 500] on use at bounding box center [681, 504] width 9 height 9
type input "6"
type input "129"
type input "6"
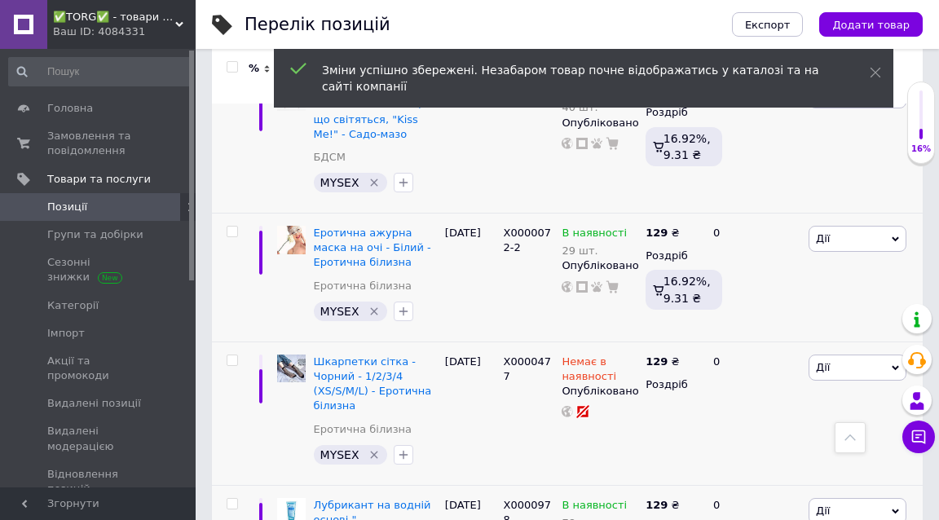
type input "129"
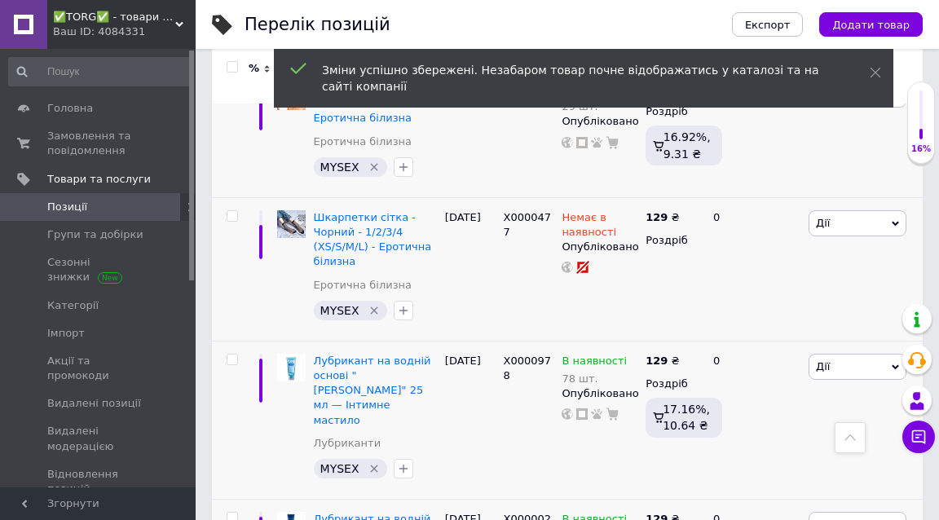
scroll to position [5115, 0]
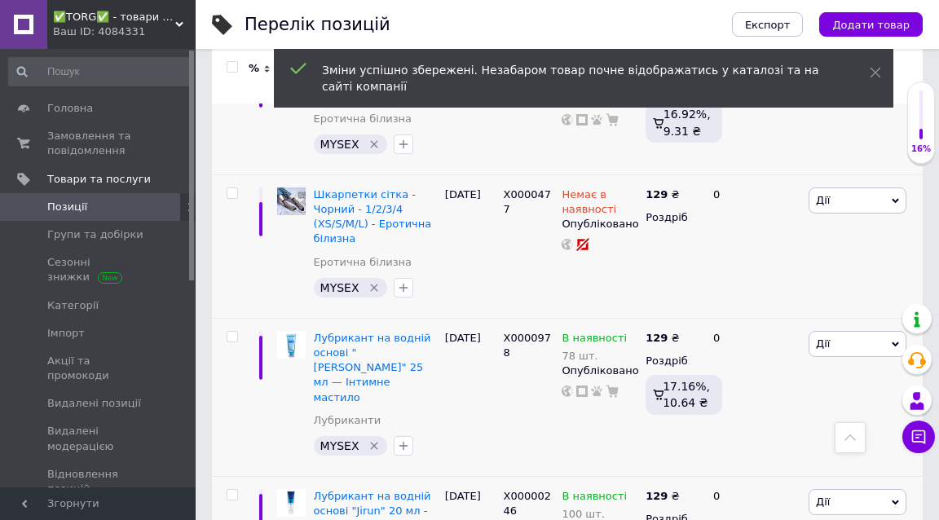
type input "6"
type input "129"
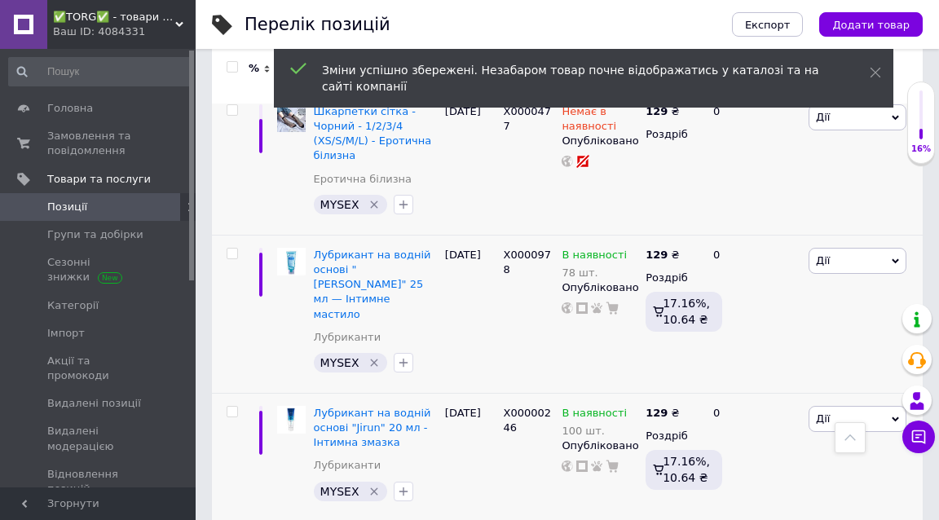
scroll to position [5219, 0]
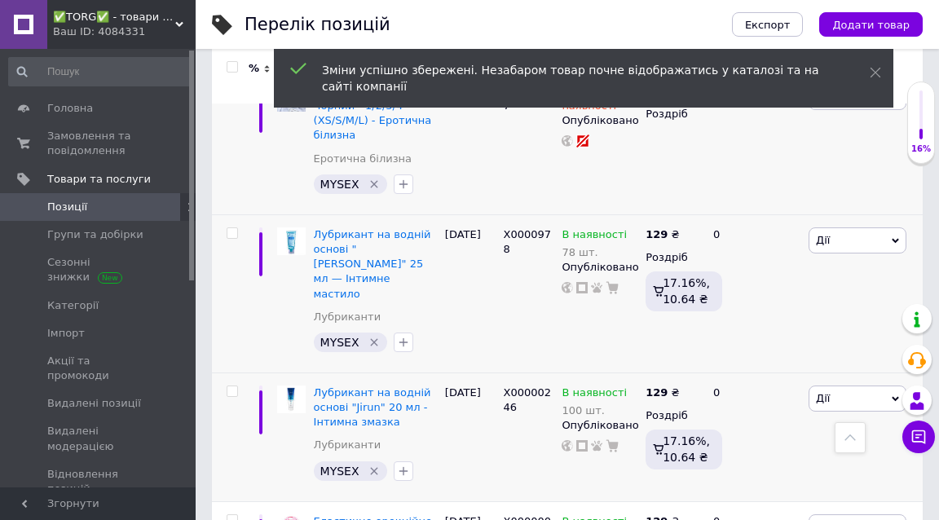
type input "6"
type input "129"
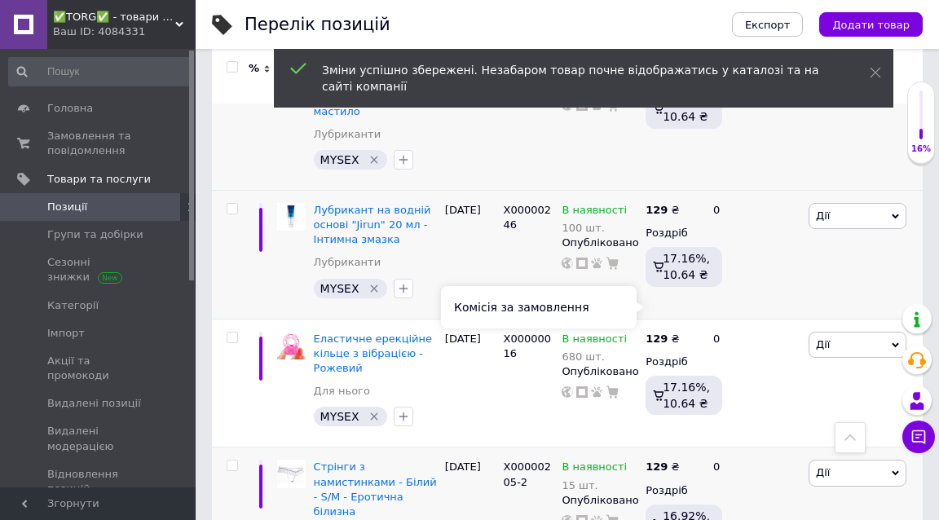
scroll to position [5421, 0]
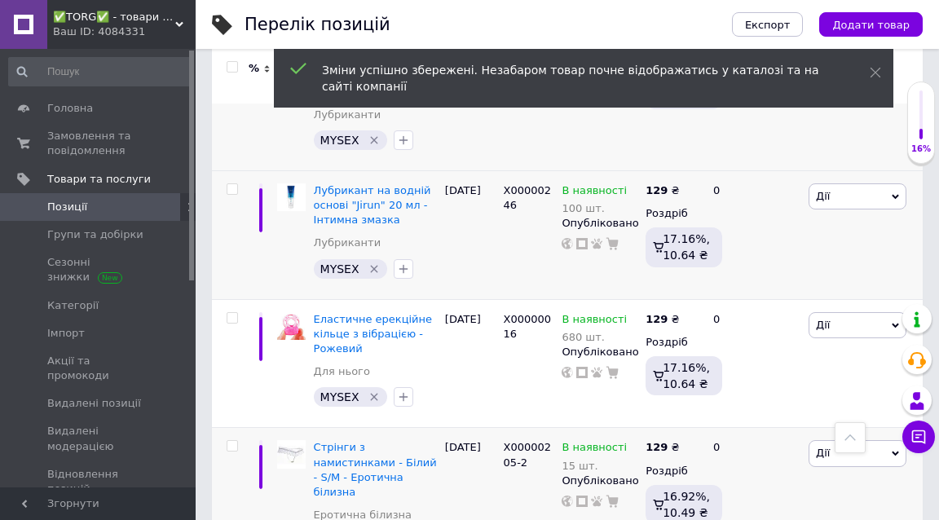
type input "6"
type input "129"
type input "6"
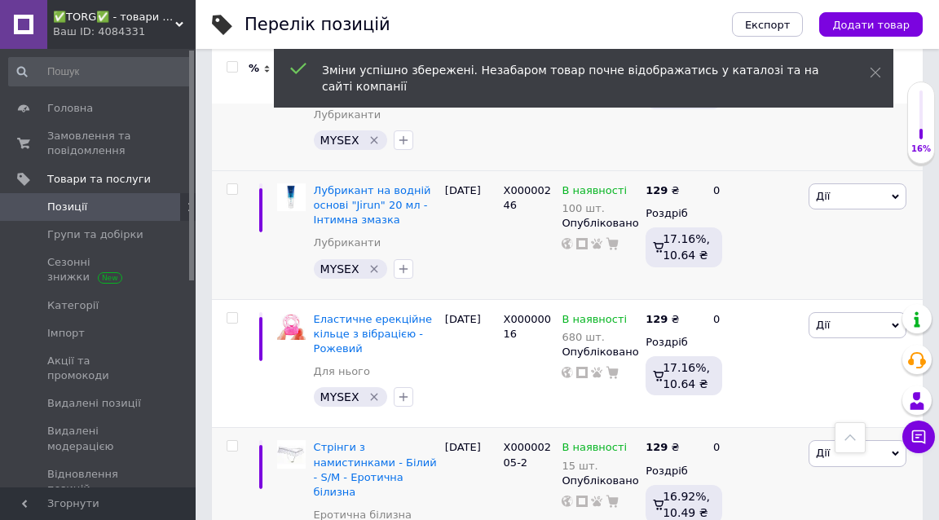
type input "129"
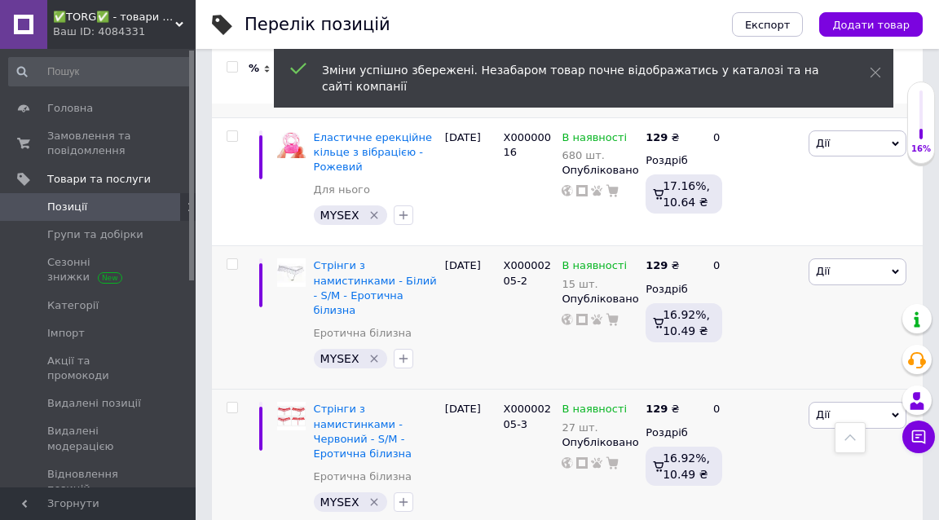
scroll to position [5651, 0]
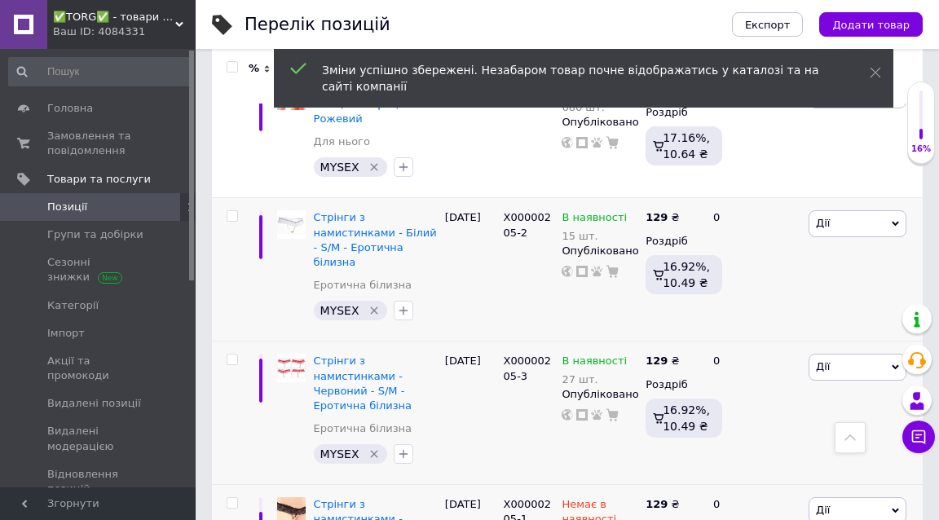
type input "6"
type input "129"
type input "6"
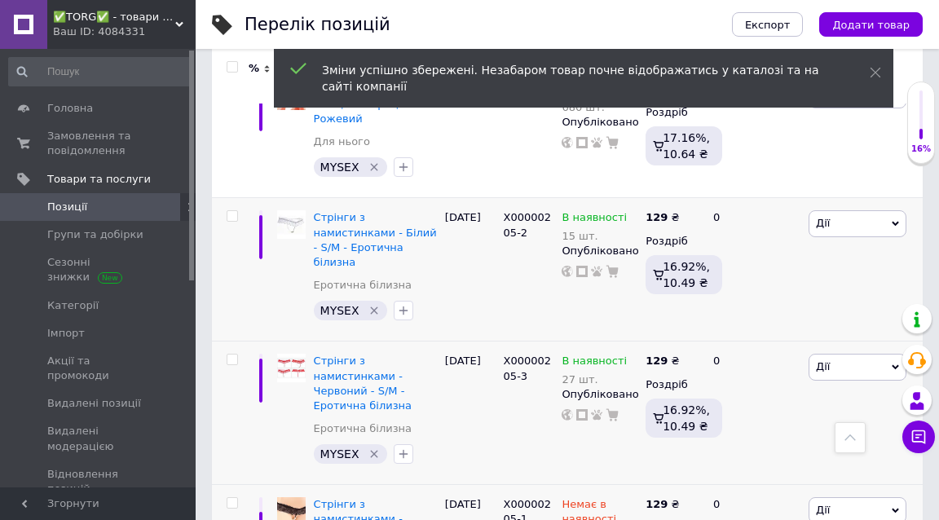
type input "129"
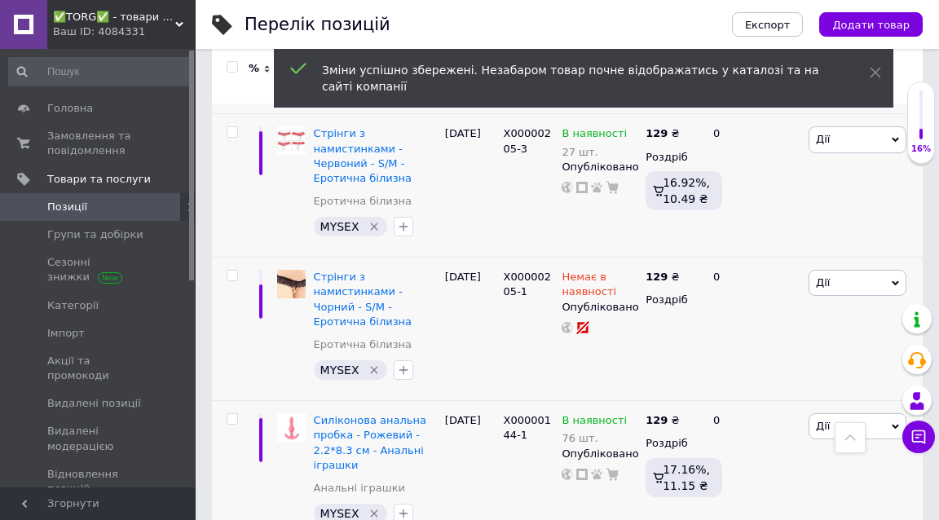
scroll to position [5881, 0]
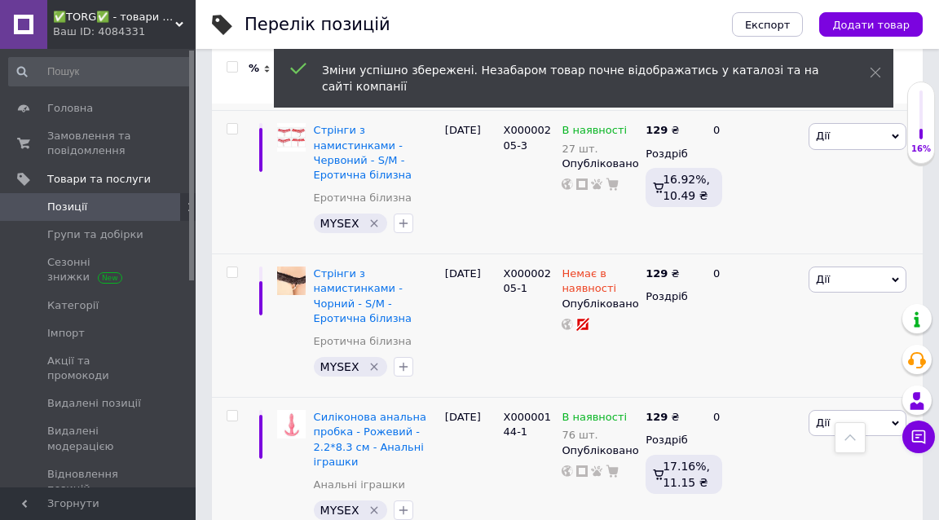
type input "6"
type input "129"
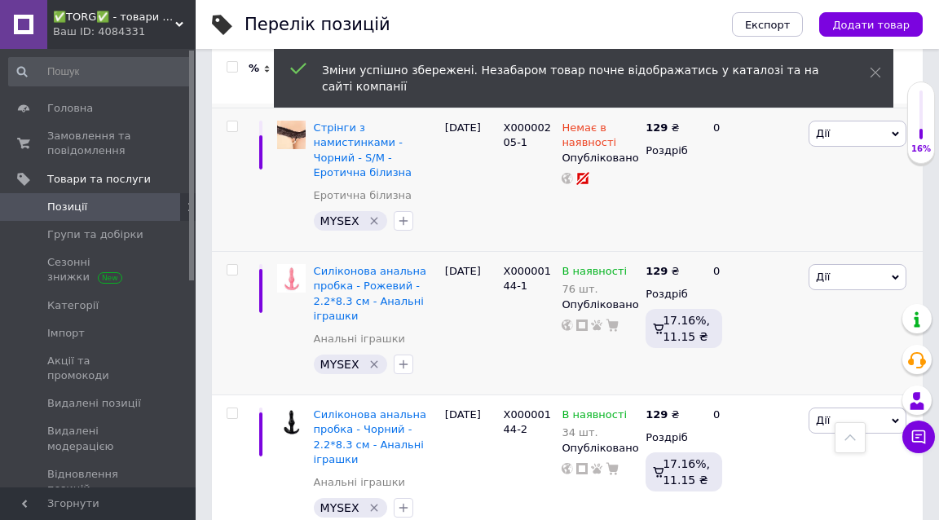
scroll to position [6067, 0]
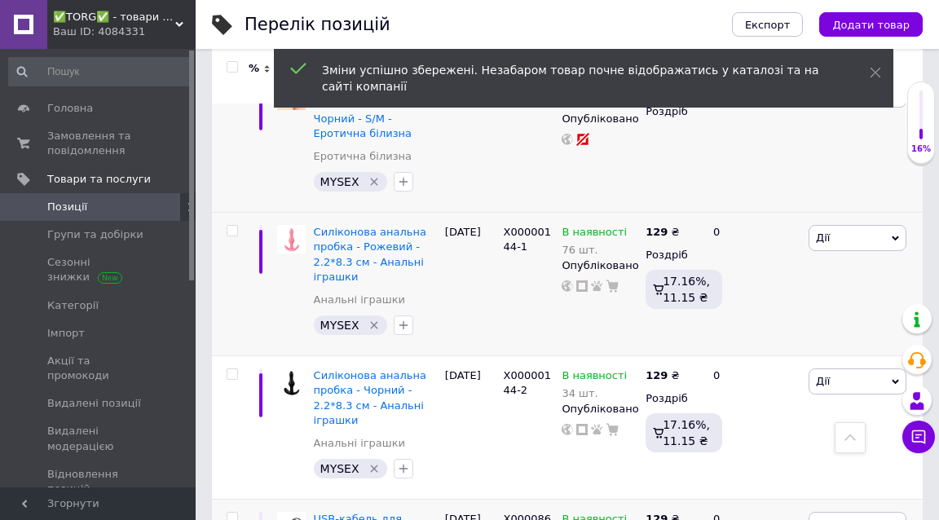
type input "6"
type input "129"
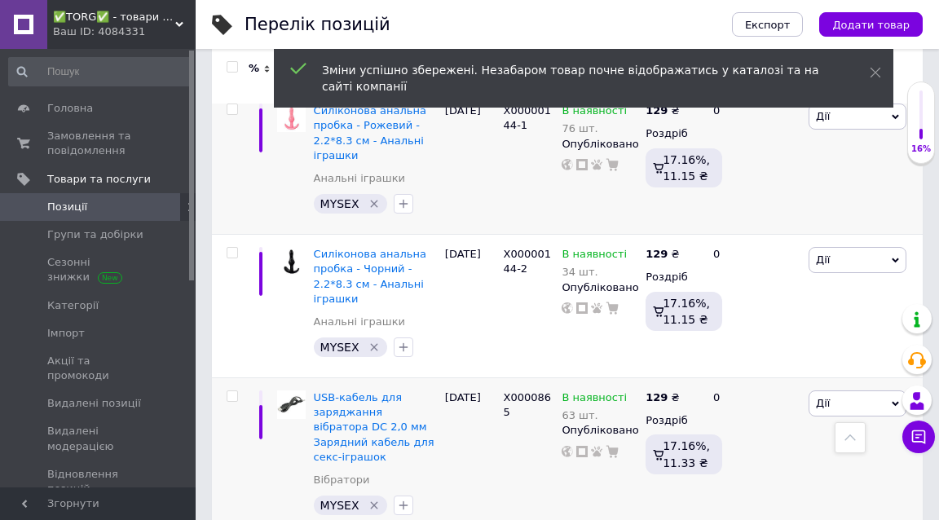
scroll to position [6226, 0]
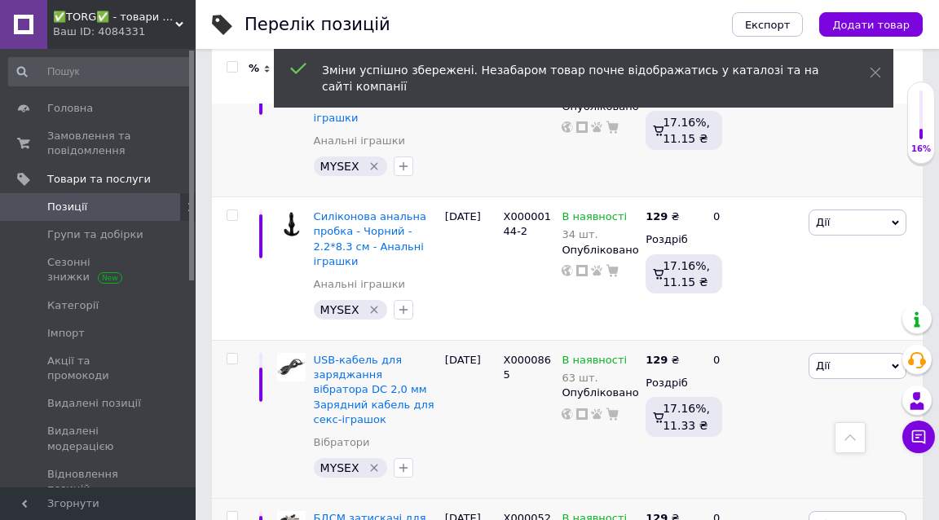
type input "6"
type input "129"
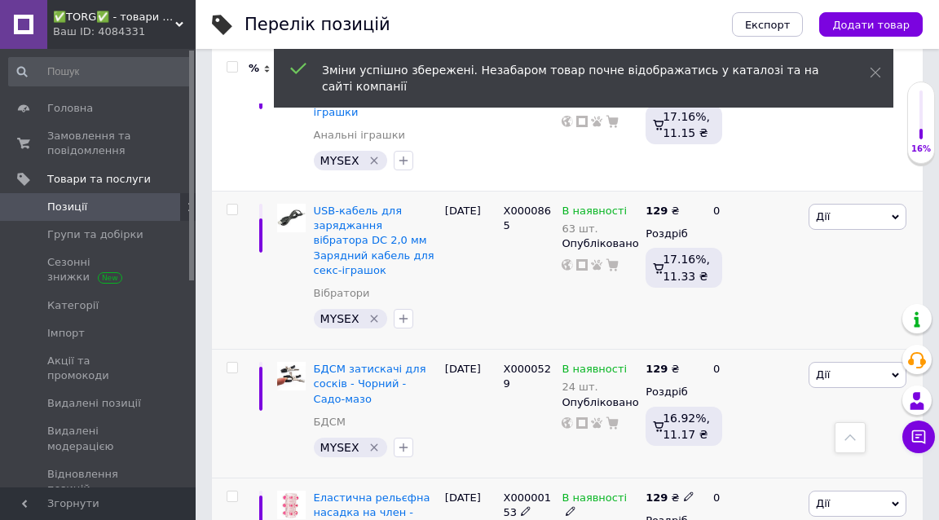
scroll to position [6442, 0]
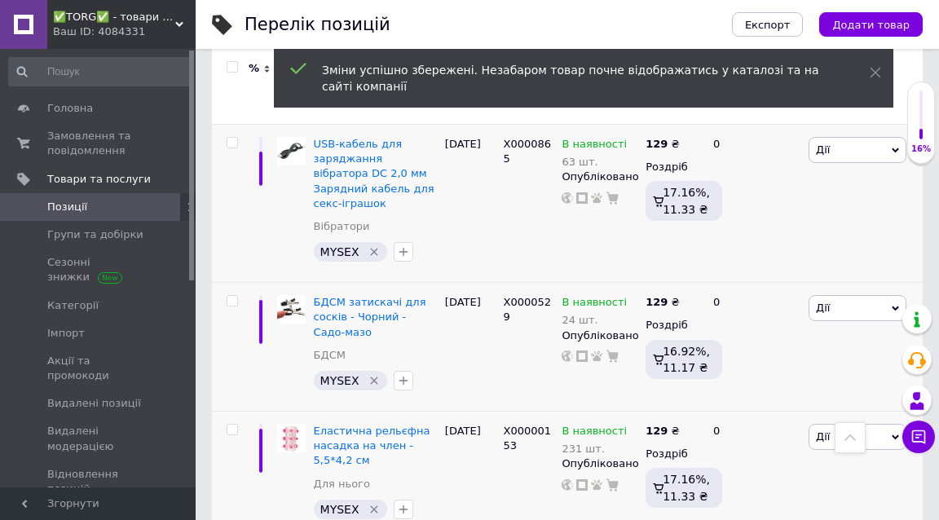
type input "6"
type input "129"
type input "6"
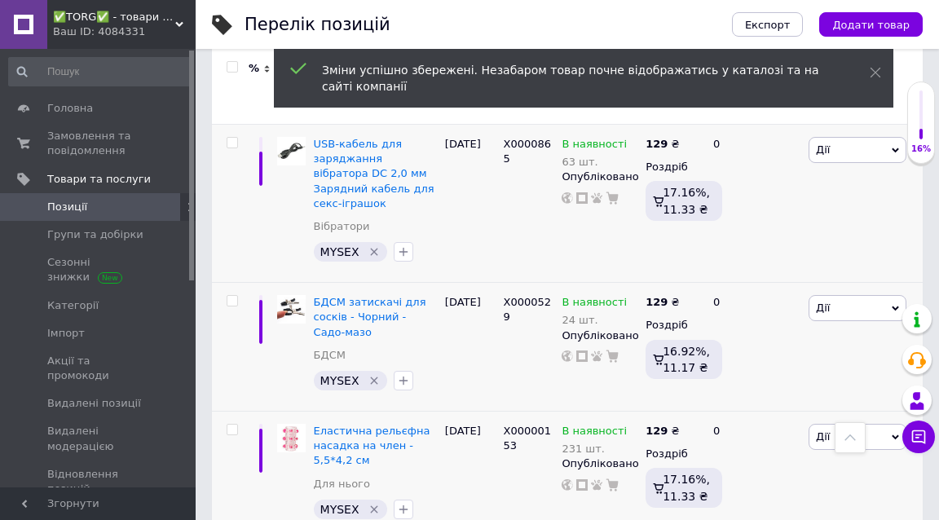
type input "129"
type input "6"
type input "129"
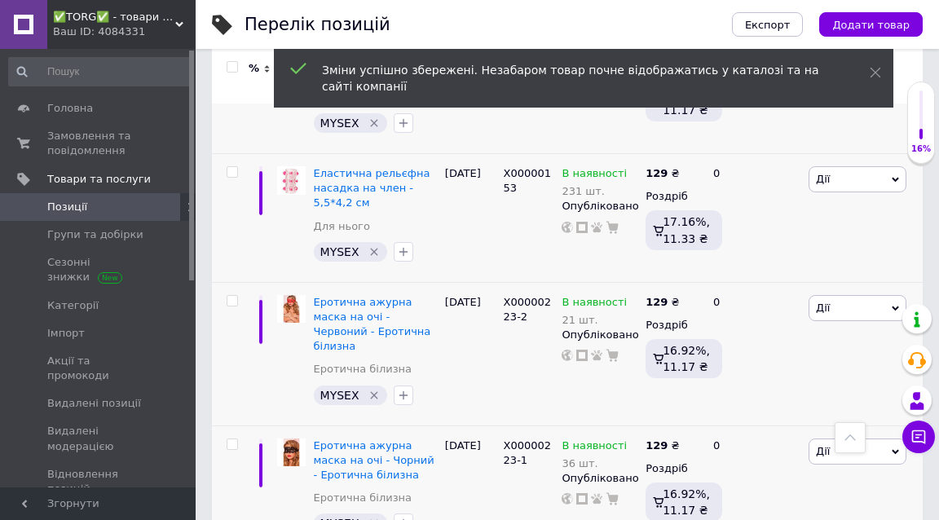
scroll to position [6712, 0]
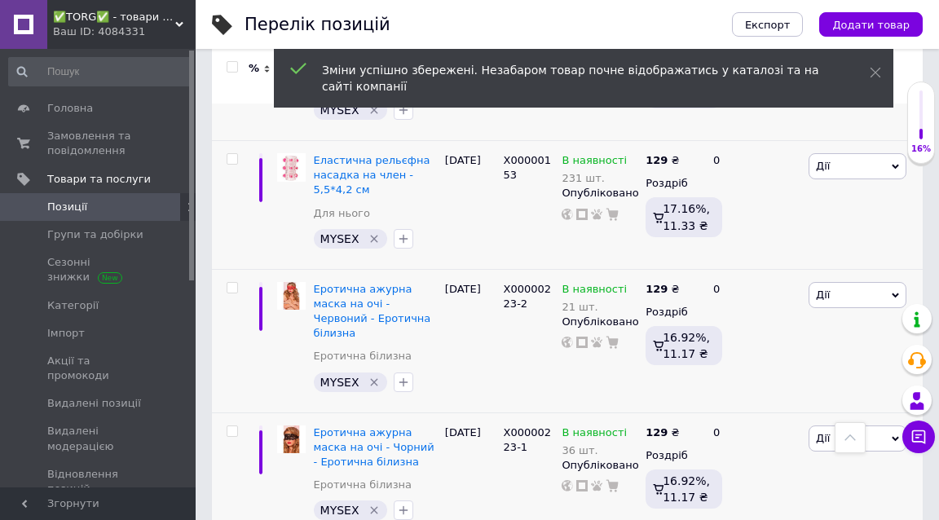
type input "6"
type input "129"
type input "6"
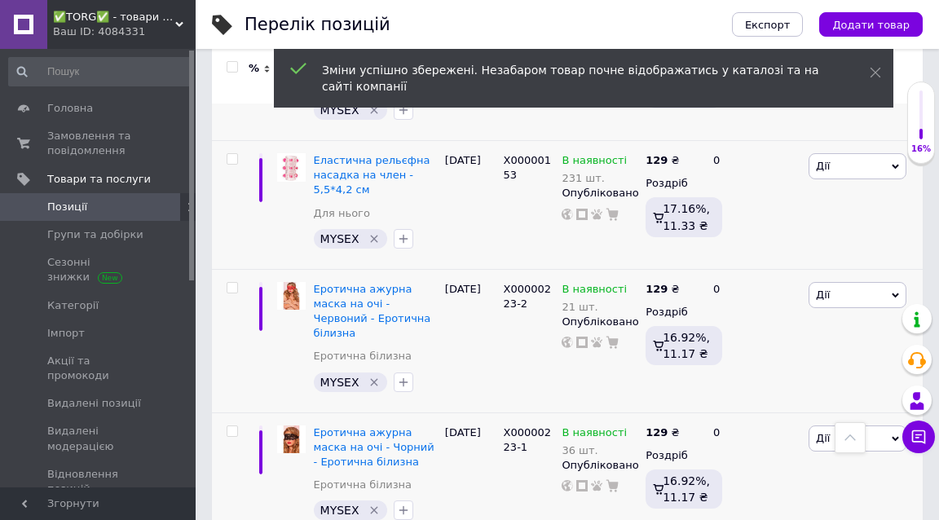
type input "129"
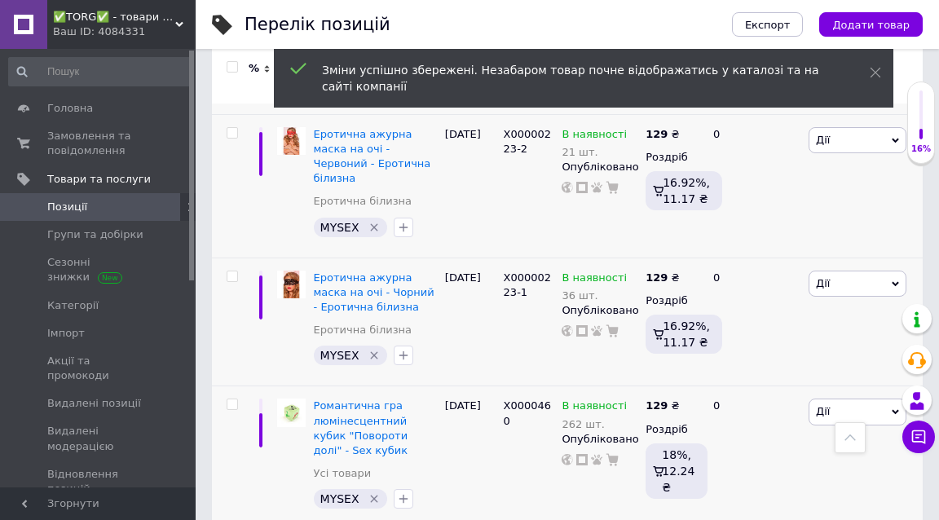
scroll to position [6898, 0]
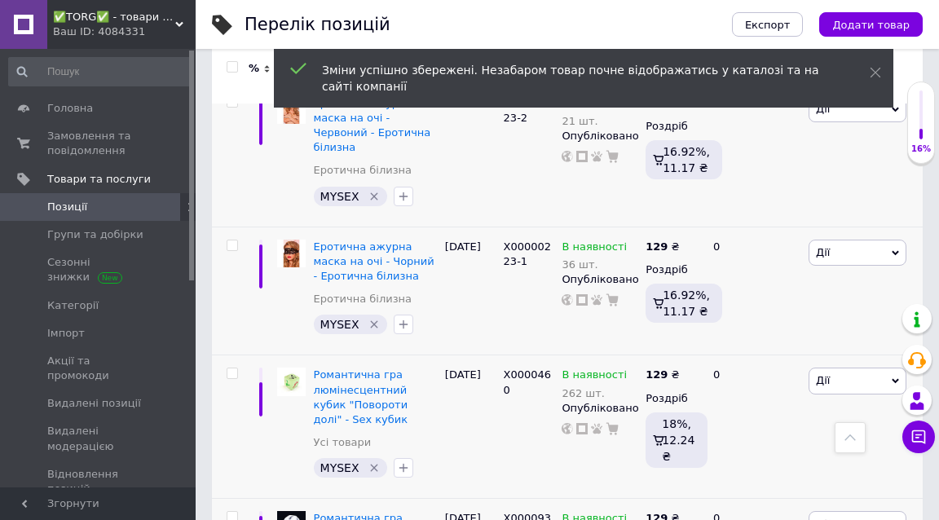
type input "7"
type input "129"
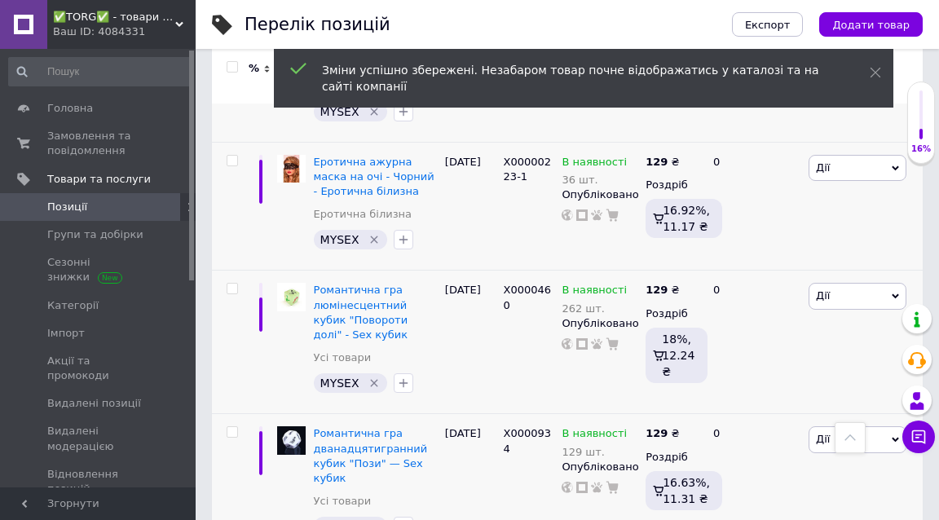
scroll to position [7034, 0]
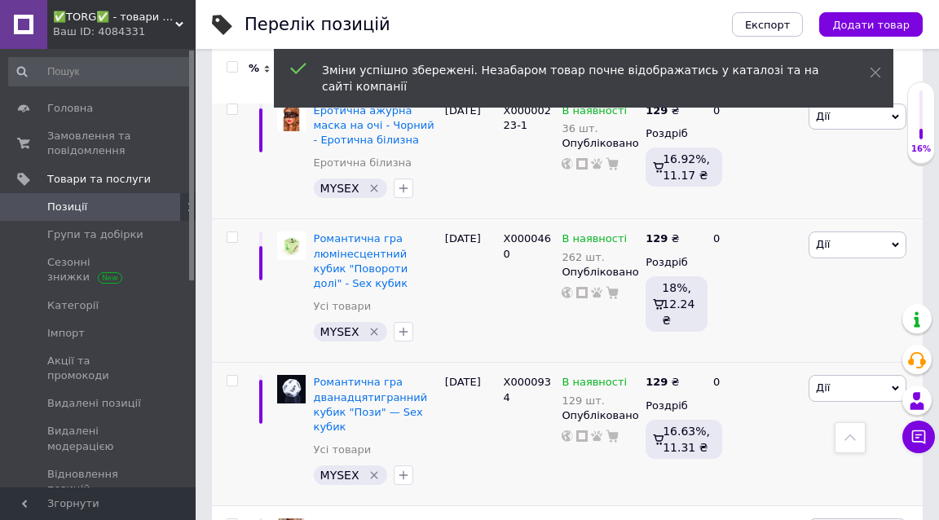
type input "7"
type input "129"
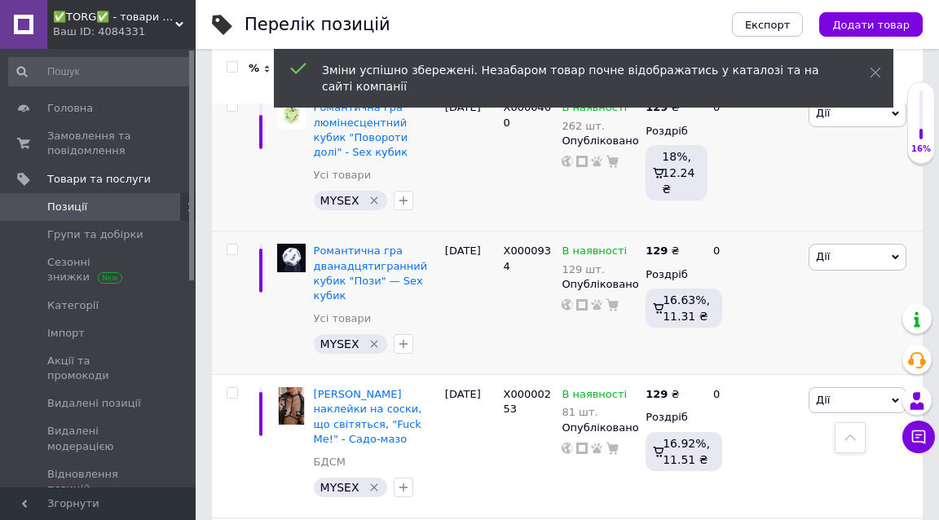
scroll to position [7202, 0]
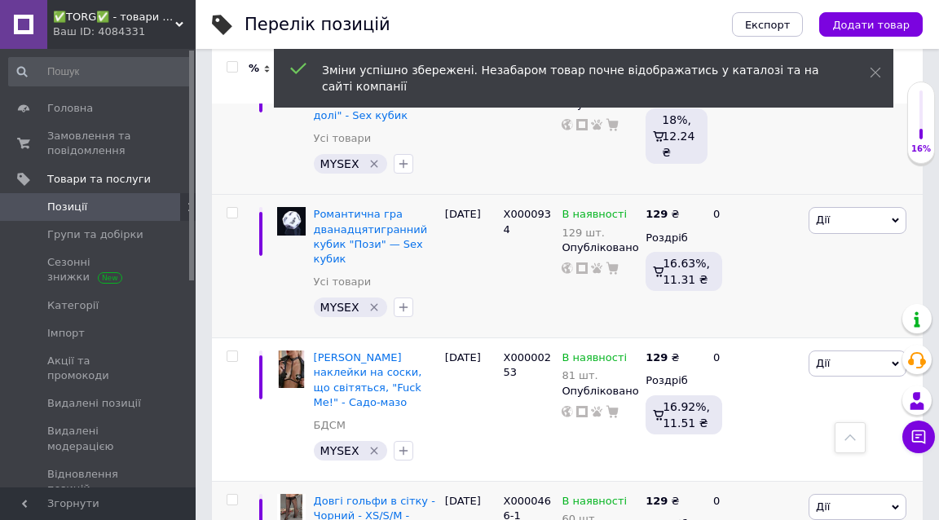
type input "7"
type input "129"
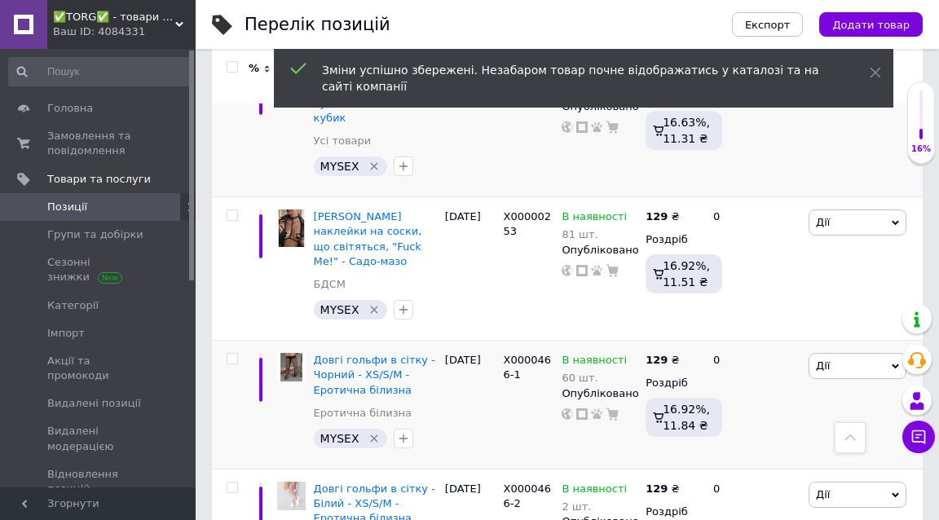
scroll to position [7354, 0]
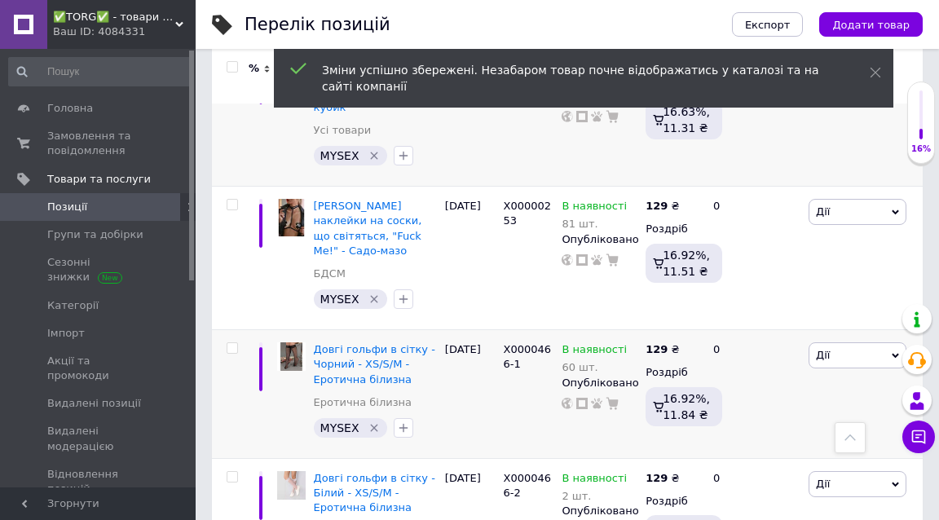
type input "7"
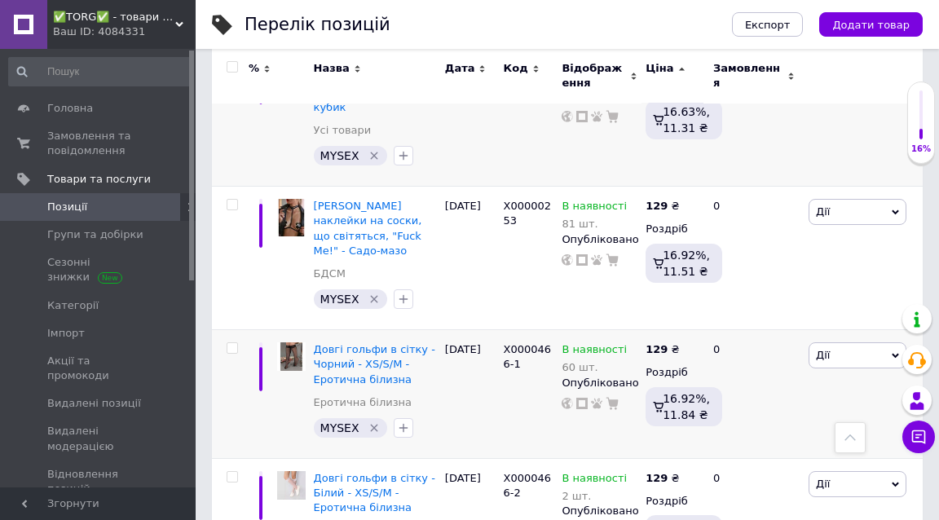
type input "129"
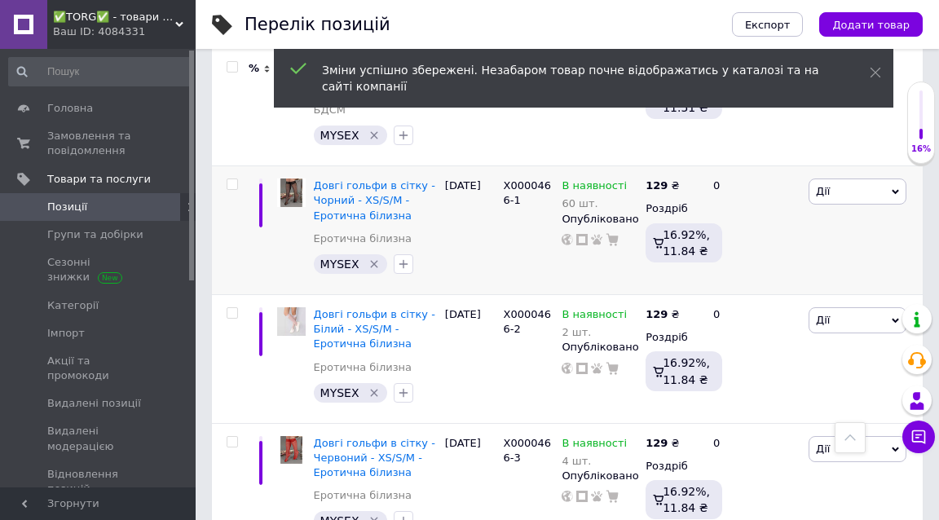
scroll to position [7531, 0]
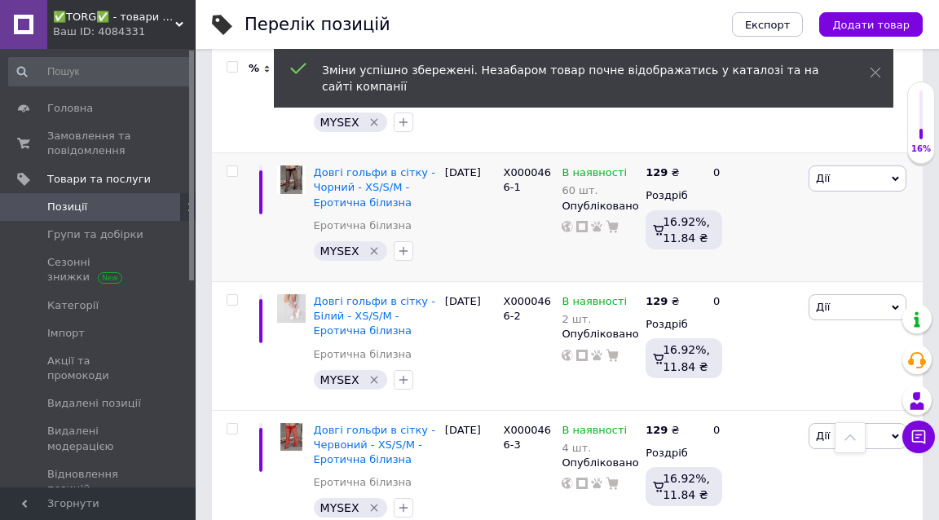
type input "7"
type input "129"
type input "7"
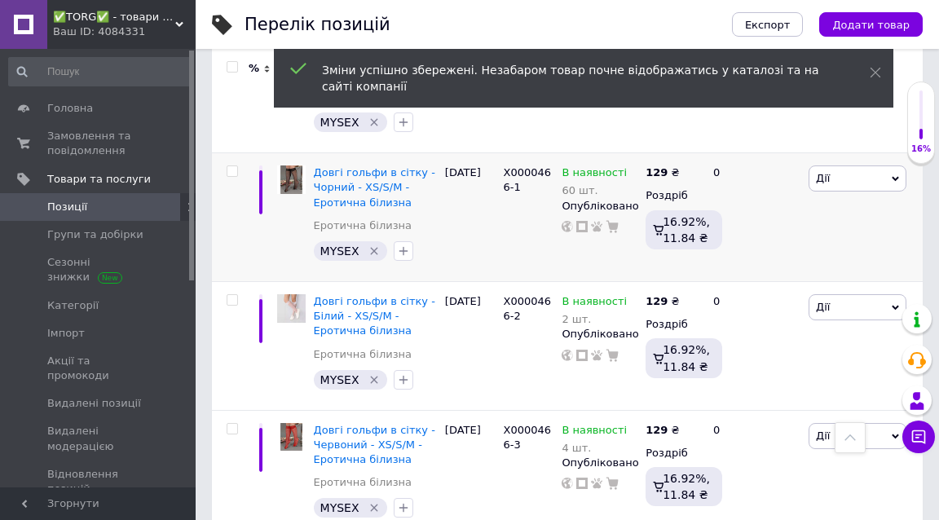
type input "129"
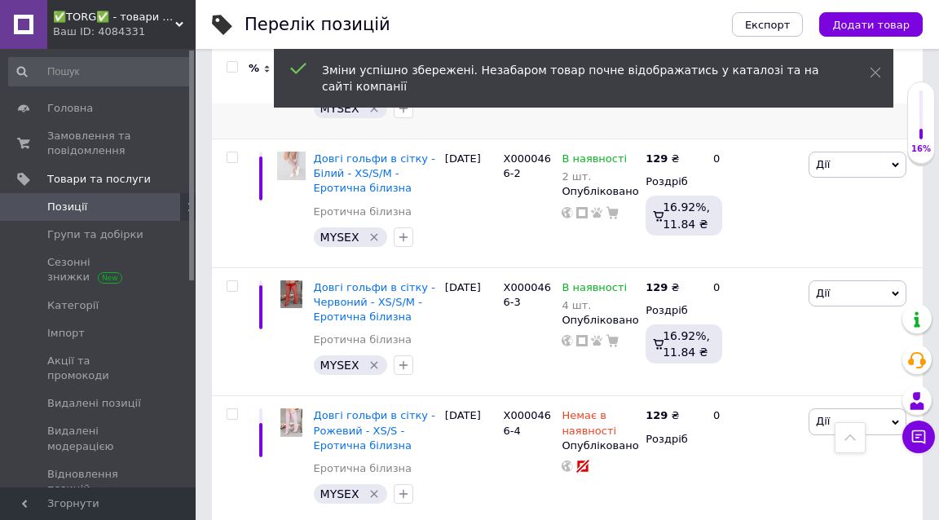
scroll to position [7677, 0]
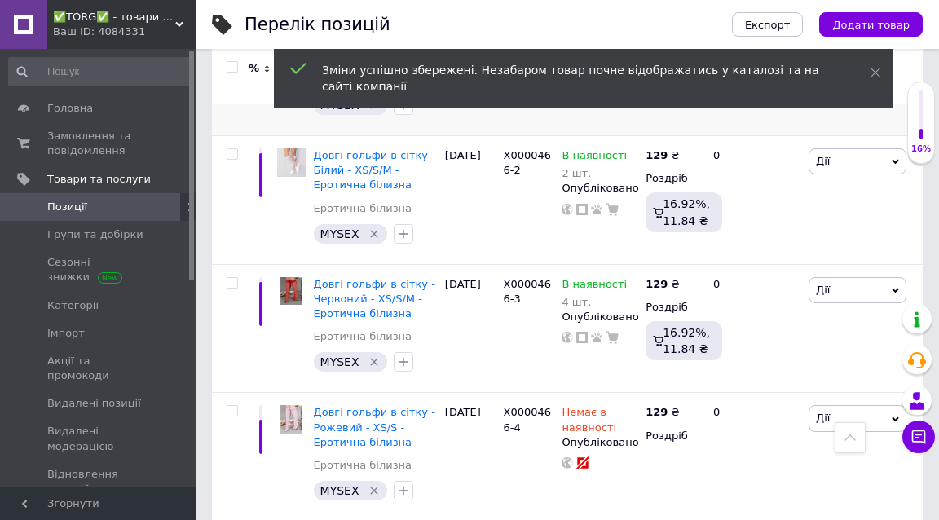
type input "7"
type input "129"
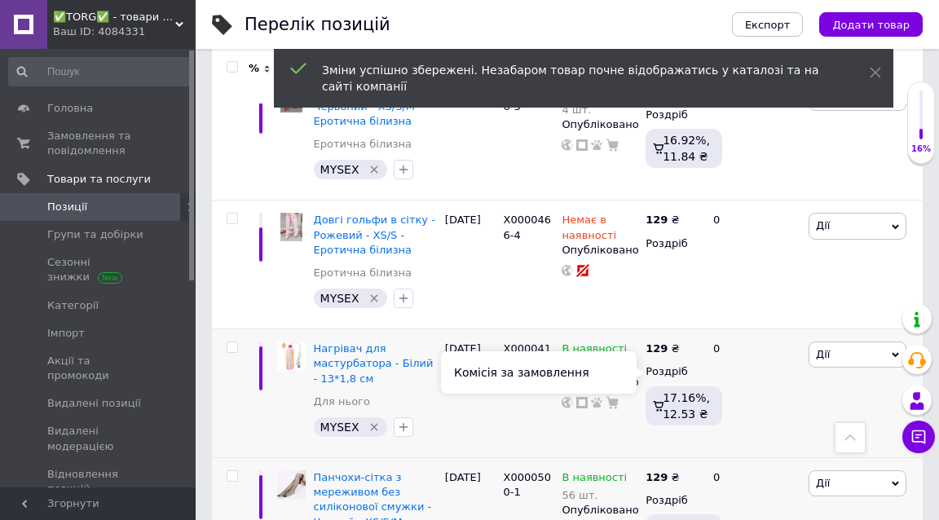
scroll to position [7900, 0]
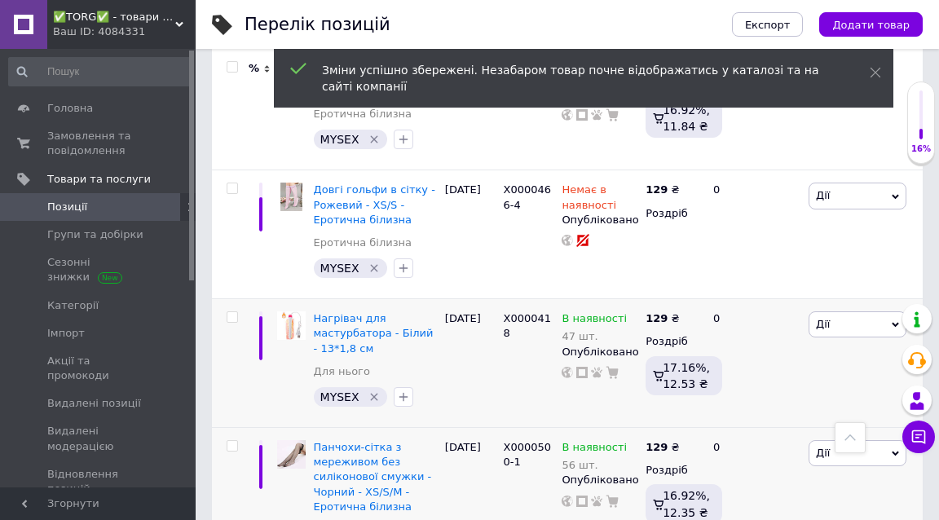
type input "7"
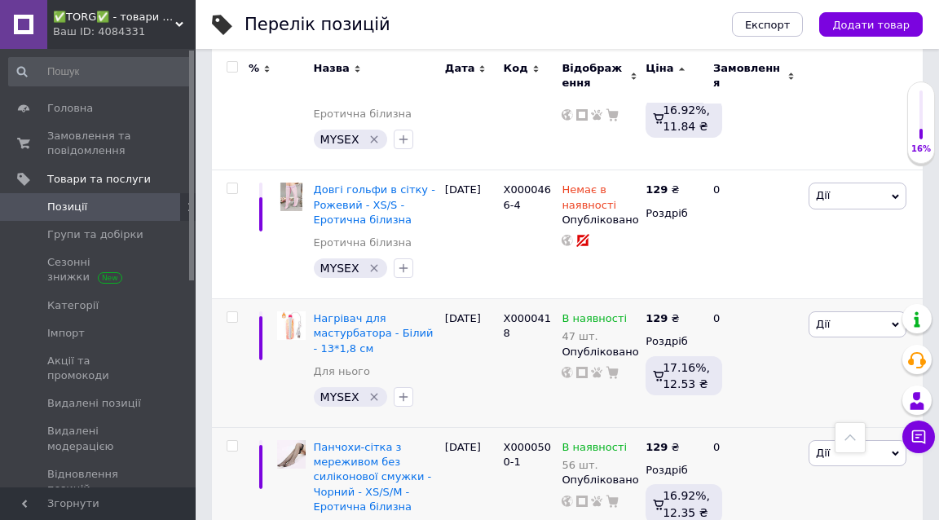
type input "129"
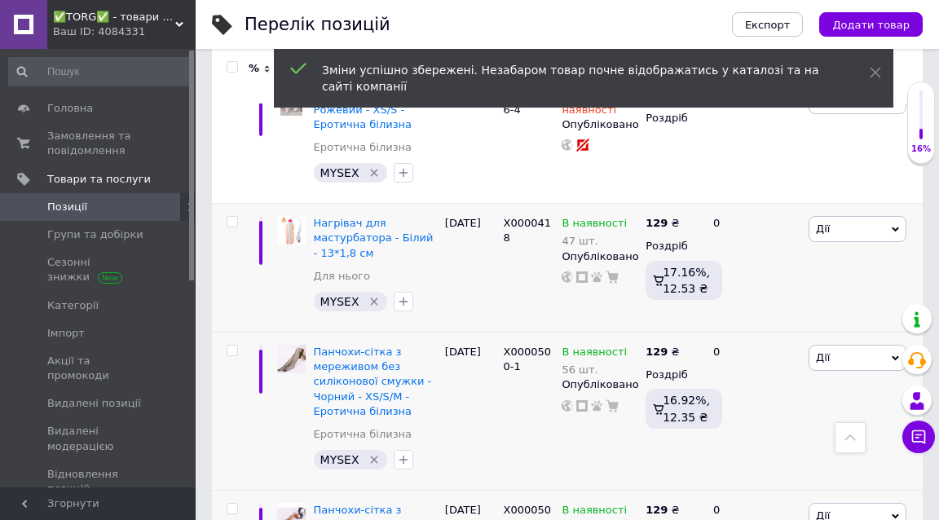
scroll to position [8059, 0]
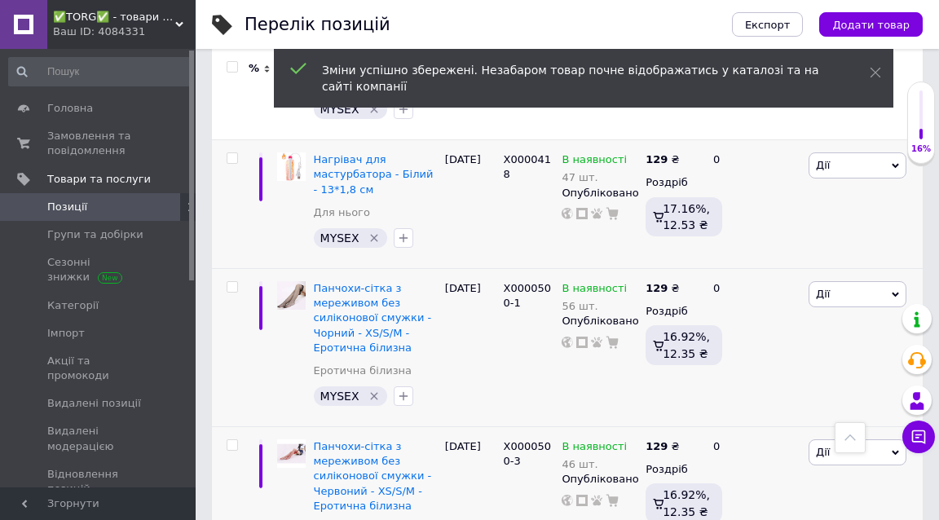
type input "7"
type input "129"
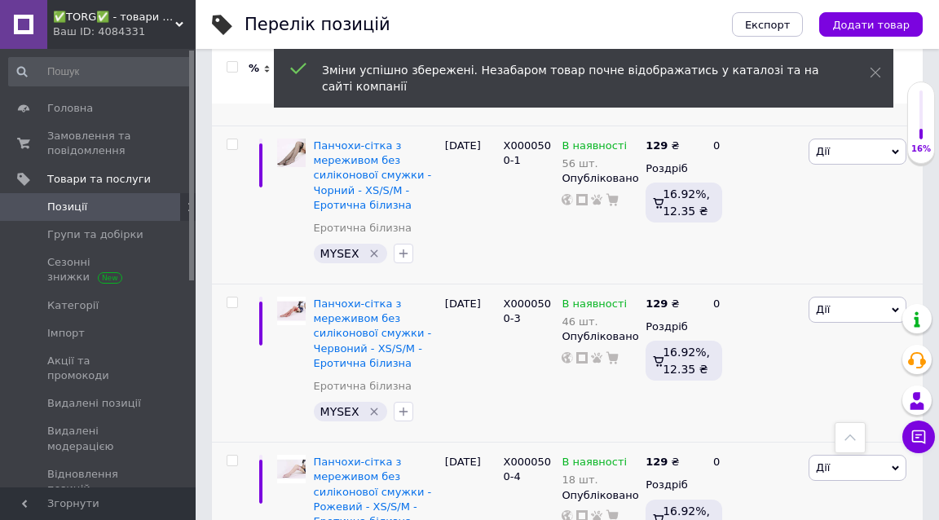
scroll to position [8232, 0]
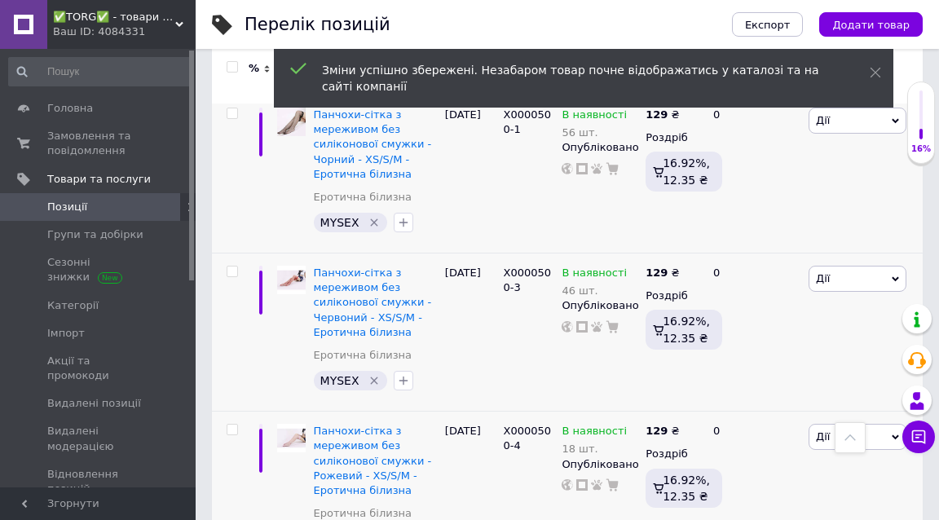
type input "7"
type input "129"
type input "7"
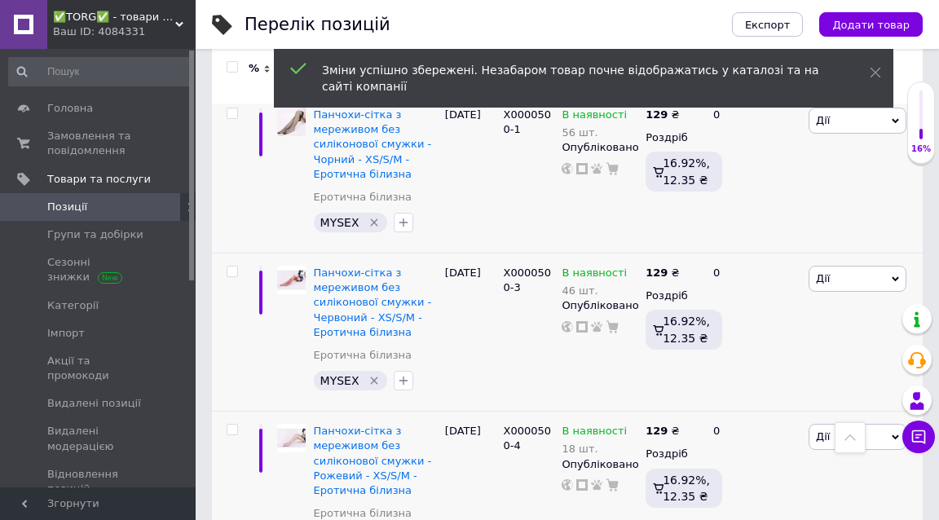
type input "129"
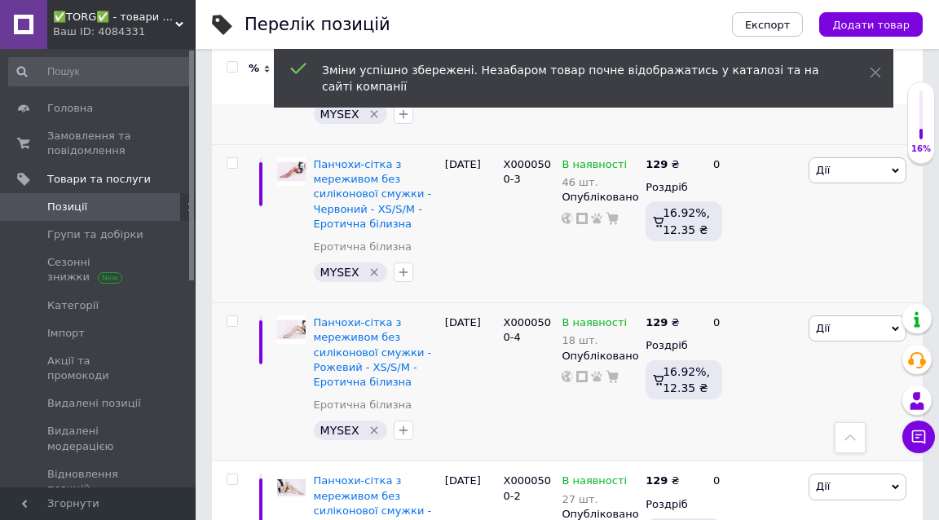
scroll to position [8353, 0]
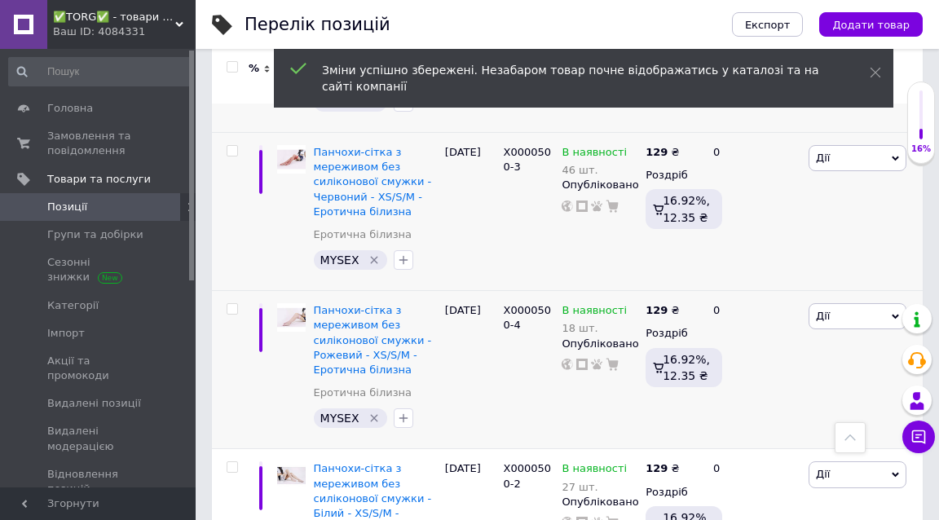
type input "7"
type input "129"
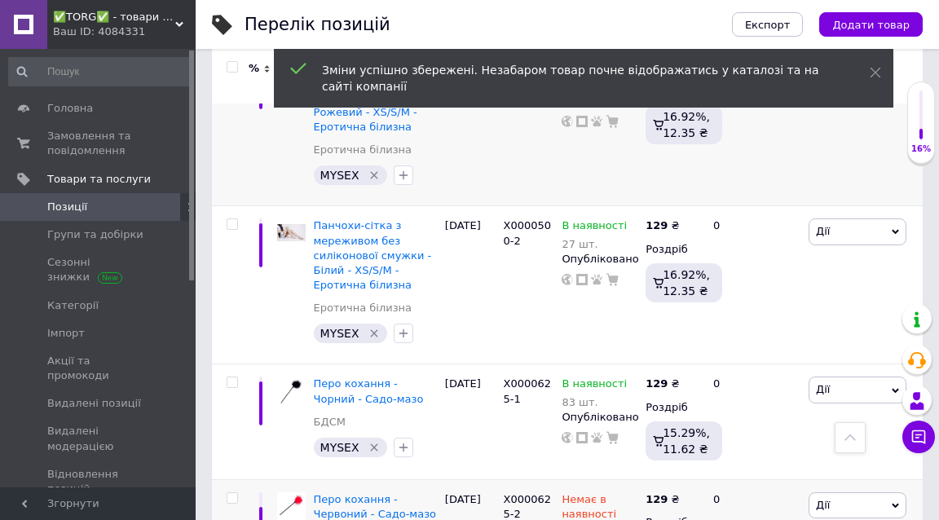
scroll to position [8627, 0]
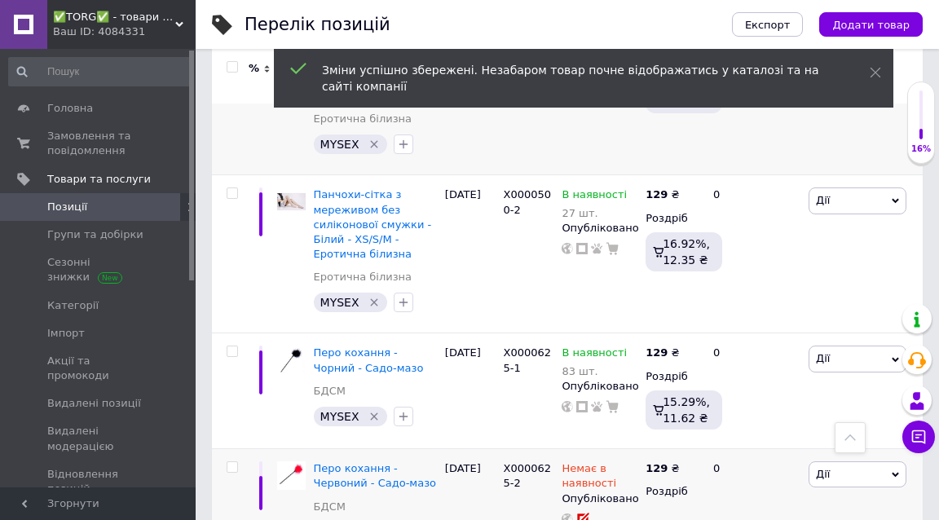
type input "7"
type input "129"
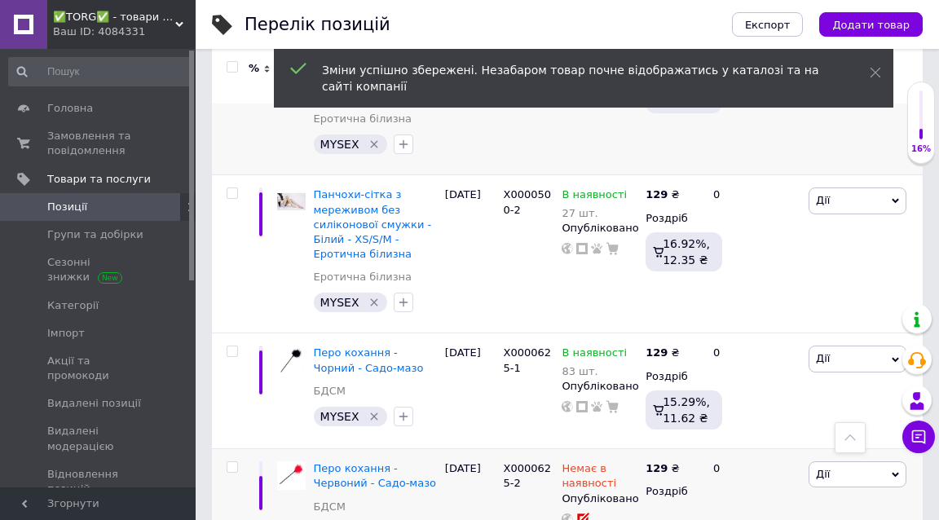
type input "7"
type input "129"
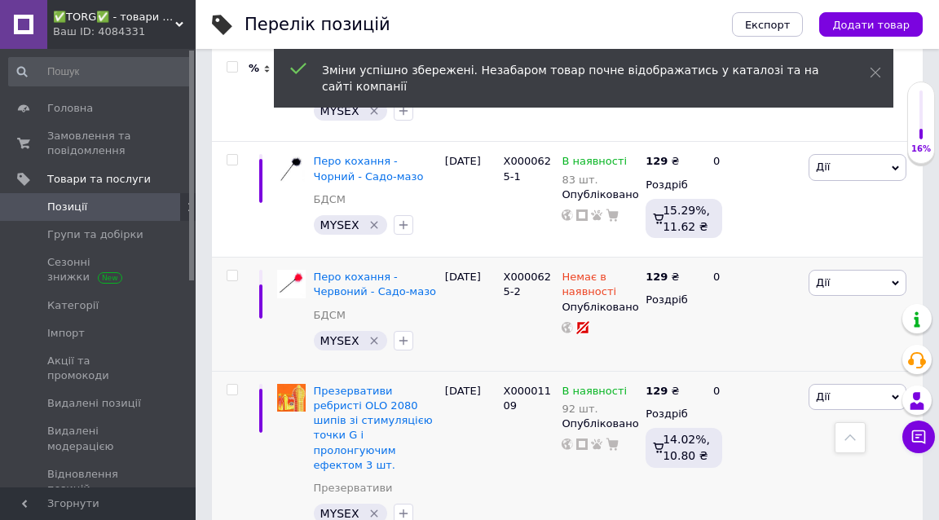
scroll to position [8830, 0]
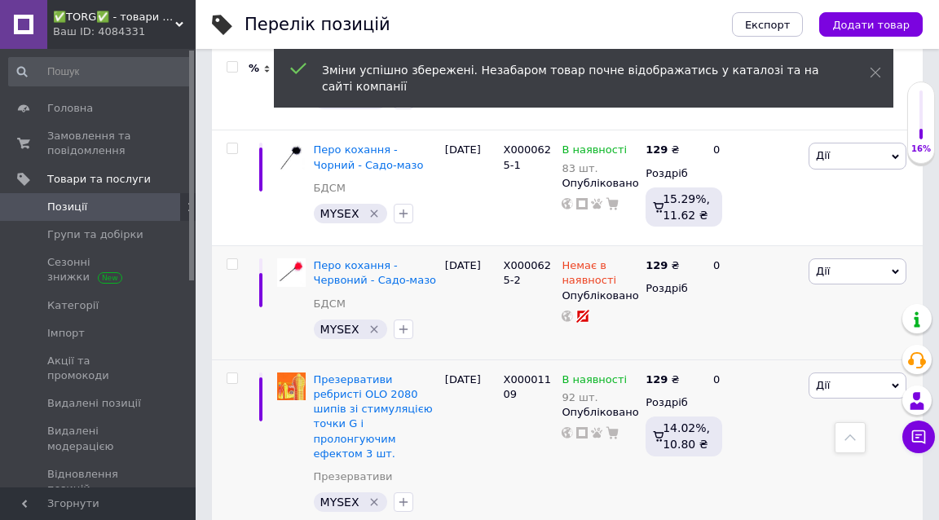
type input "7"
type input "129"
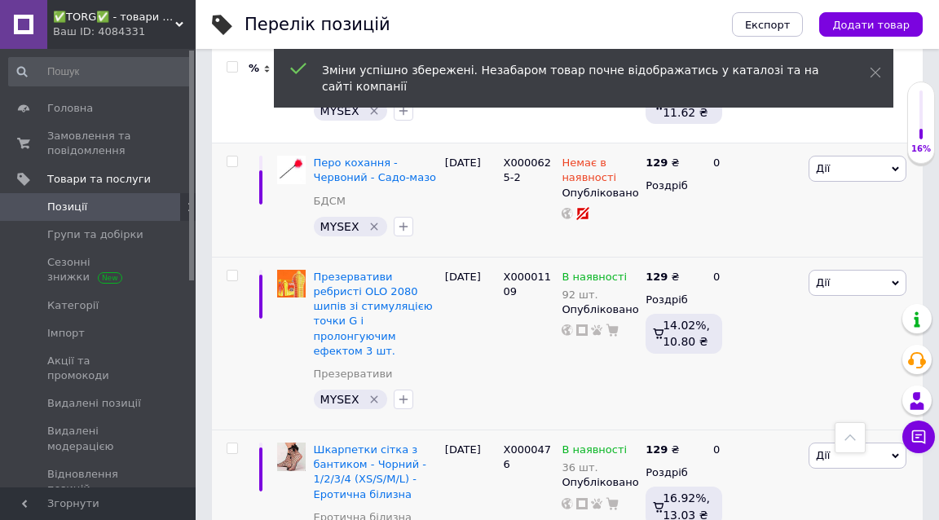
scroll to position [9005, 0]
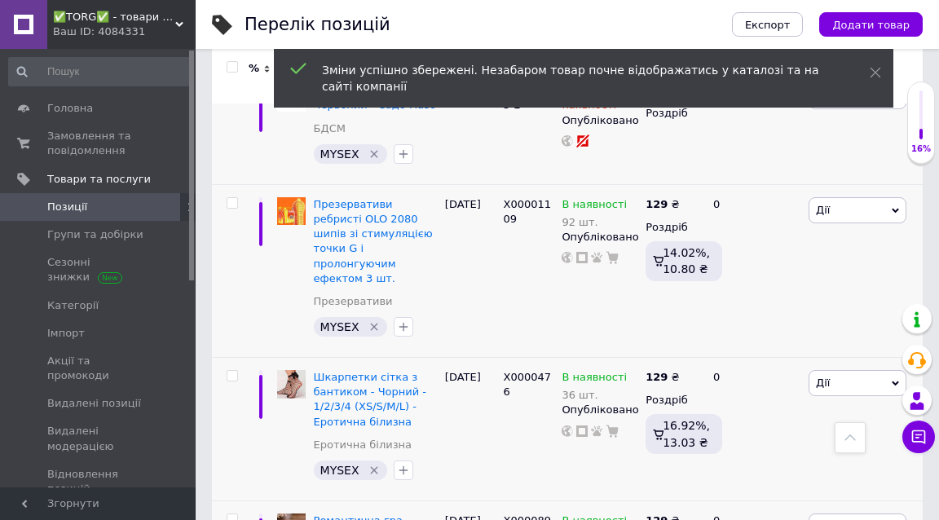
type input "7"
type input "129"
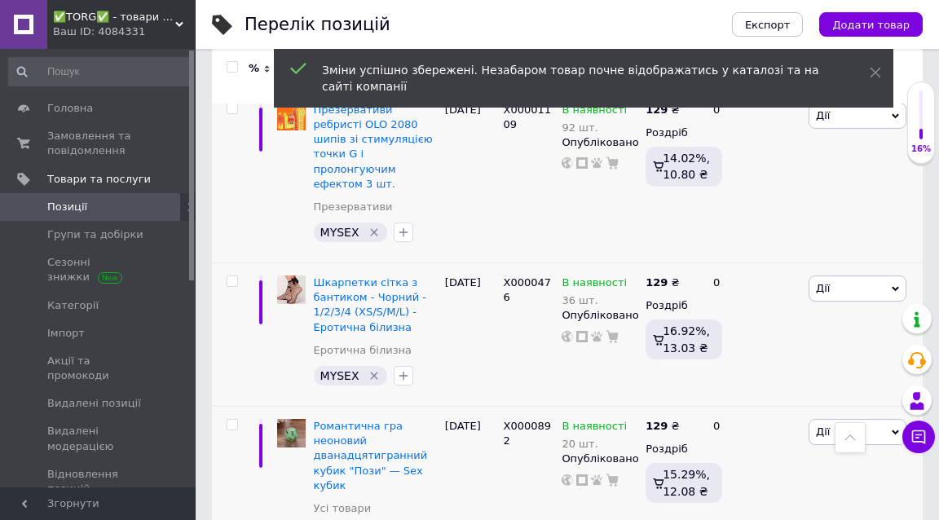
scroll to position [9149, 0]
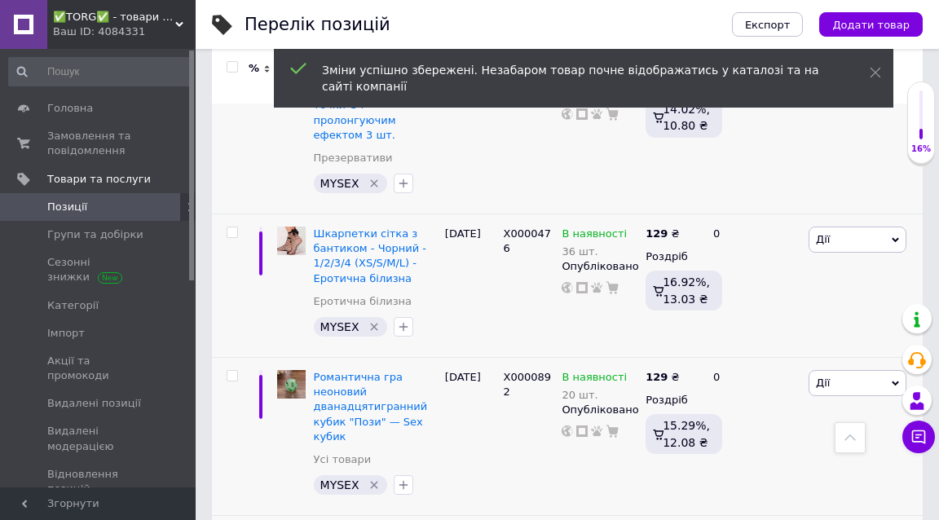
type input "7"
type input "129"
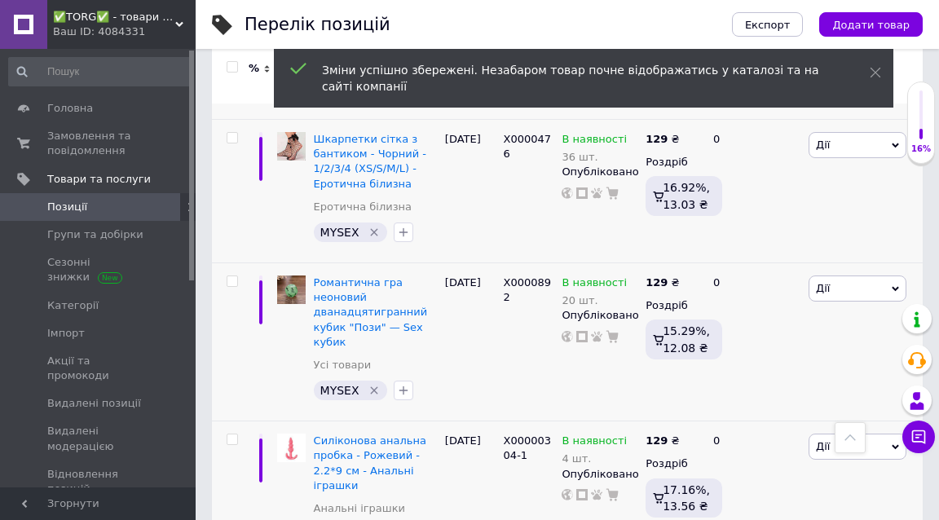
scroll to position [9252, 0]
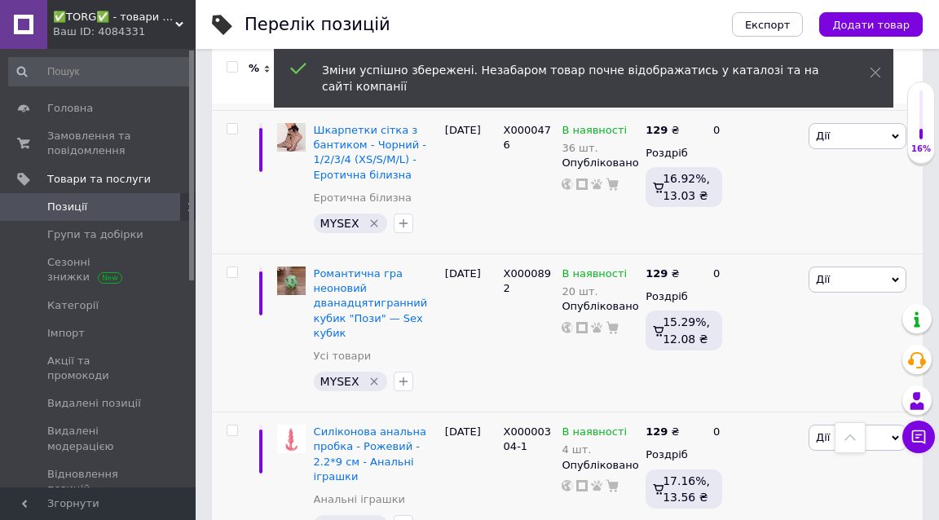
type input "7"
type input "129"
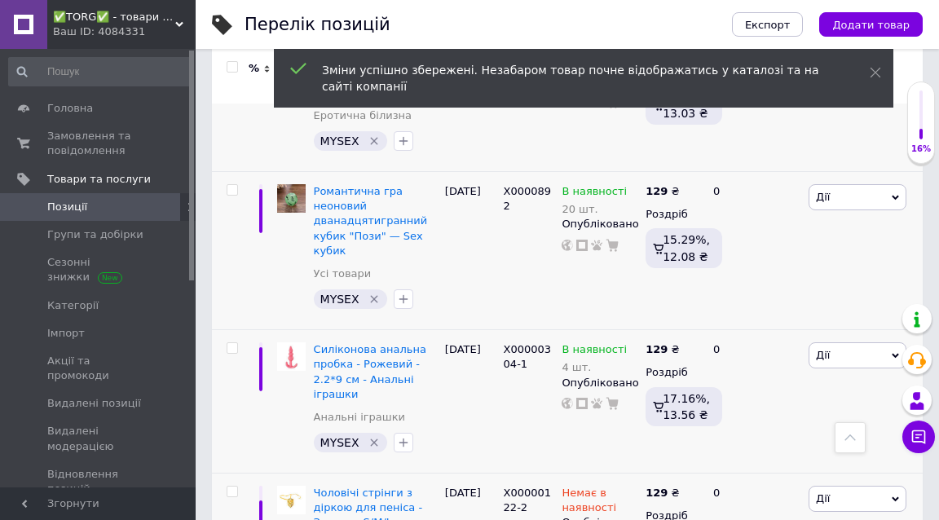
scroll to position [9459, 0]
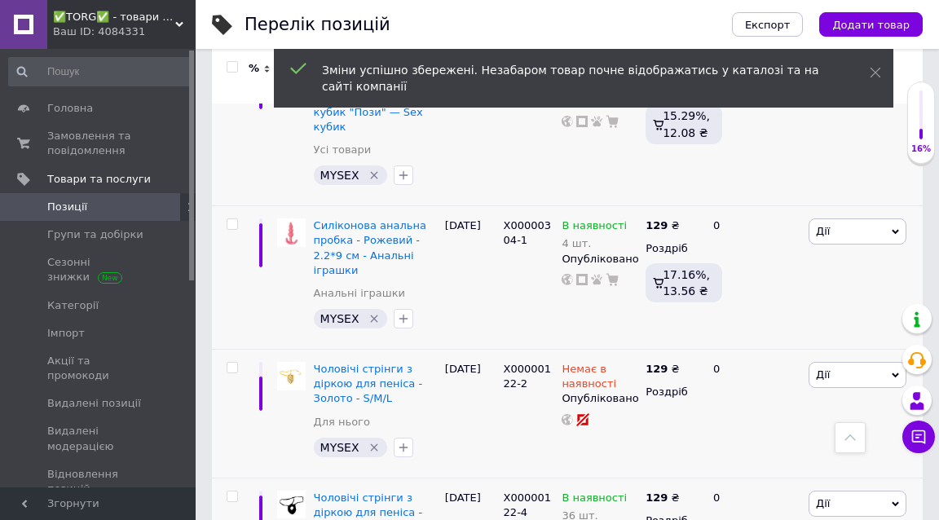
type input "7"
type input "129"
type input "8"
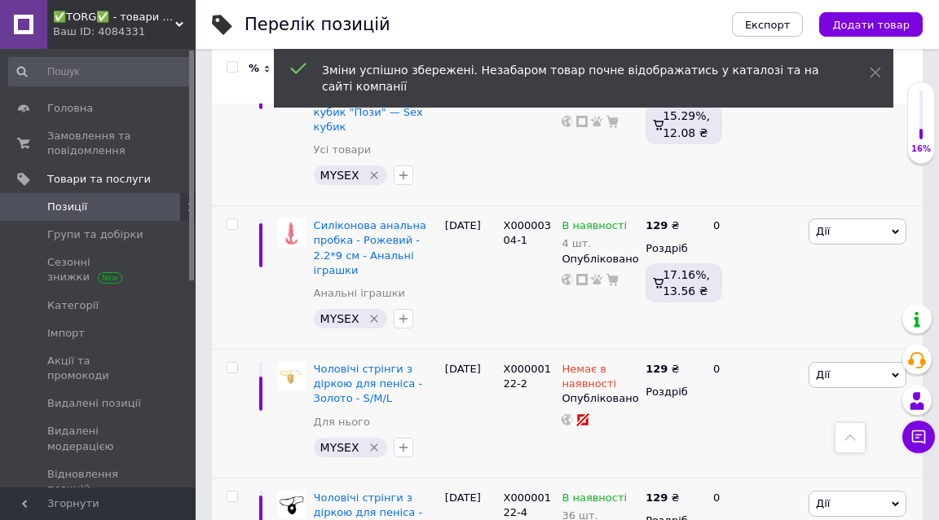
type input "129"
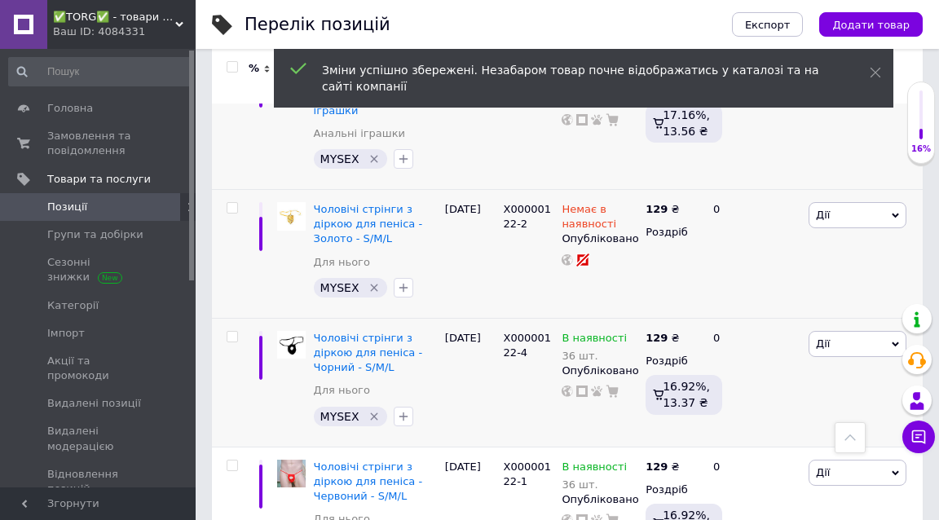
scroll to position [9627, 0]
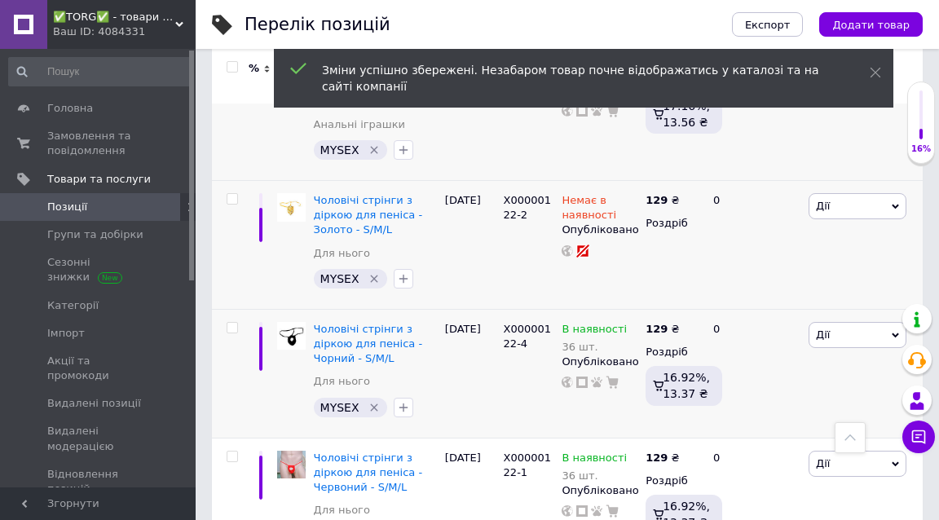
type input "8"
type input "129"
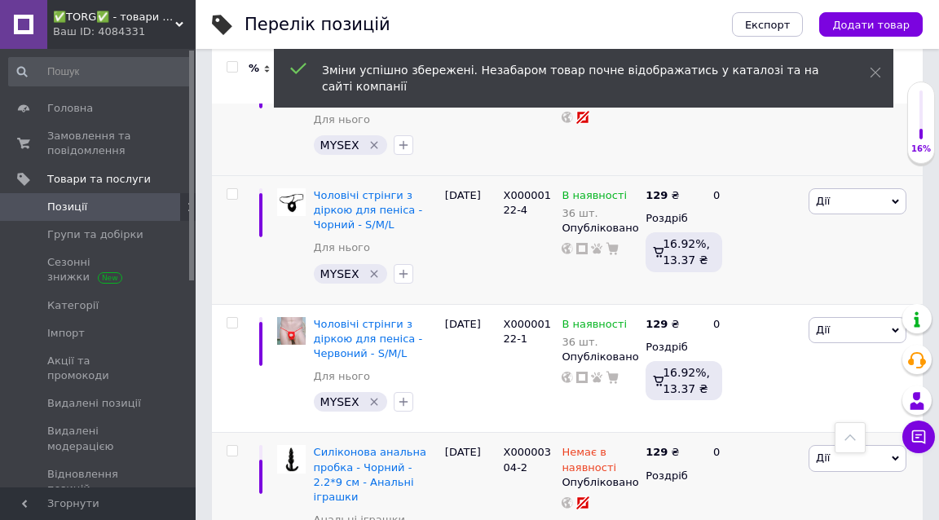
scroll to position [9792, 0]
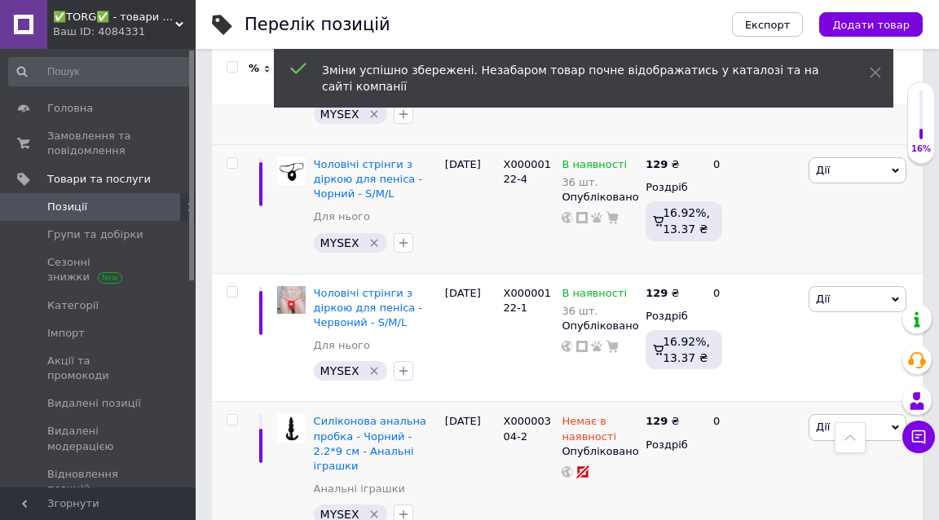
type input "8"
type input "129"
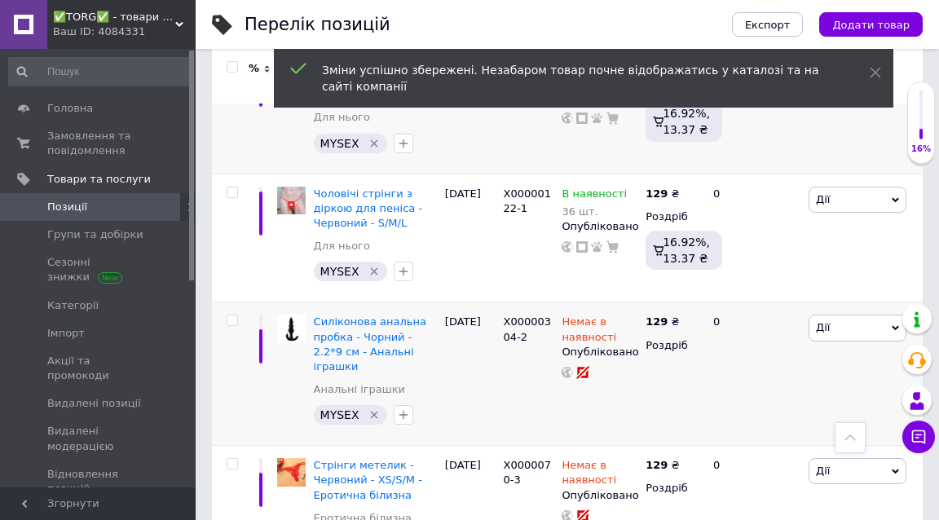
scroll to position [9926, 0]
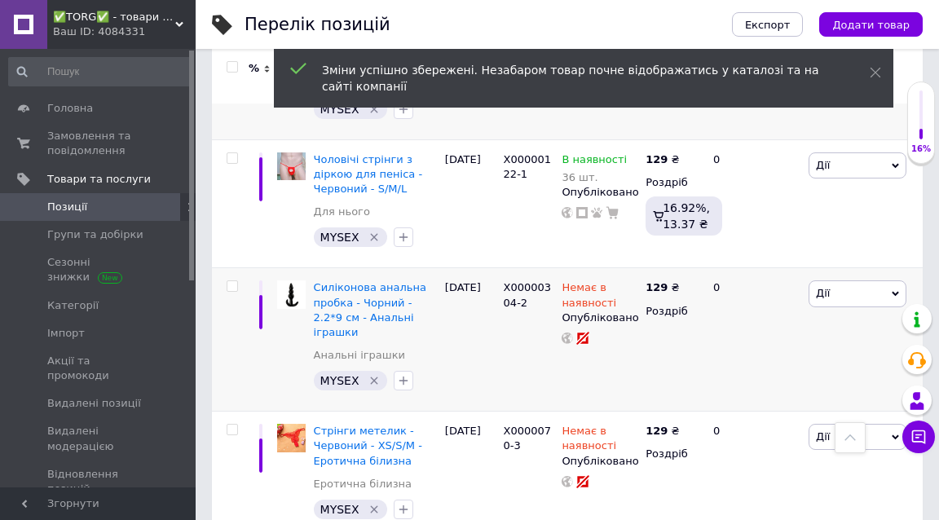
type input "8"
type input "129"
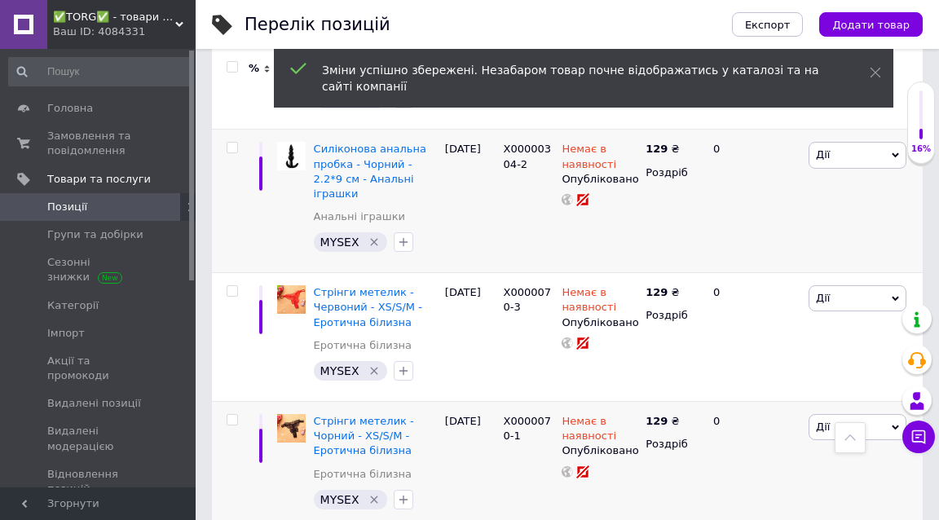
scroll to position [10070, 0]
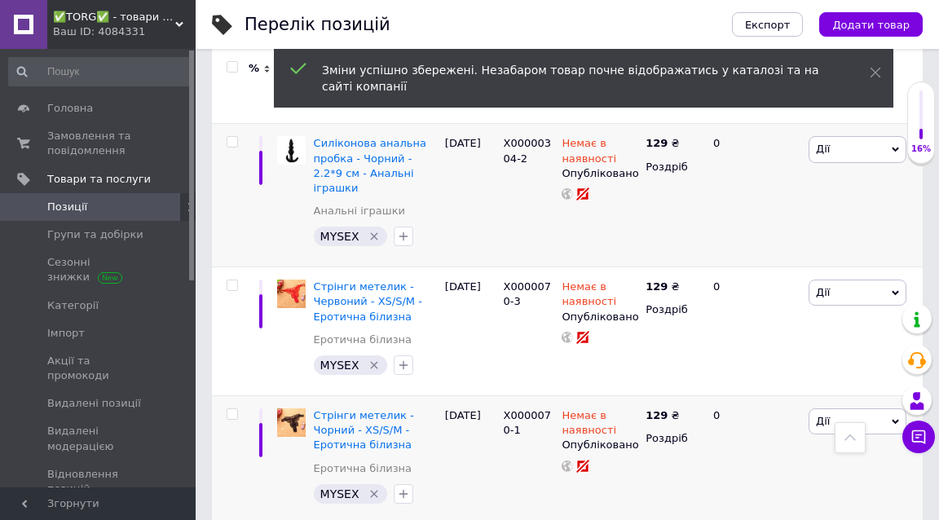
type input "8"
type input "129"
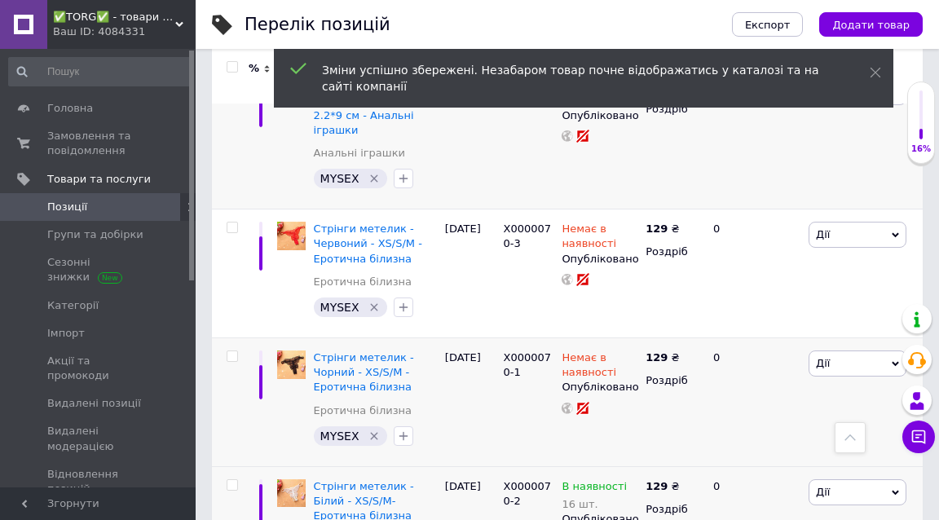
scroll to position [10140, 0]
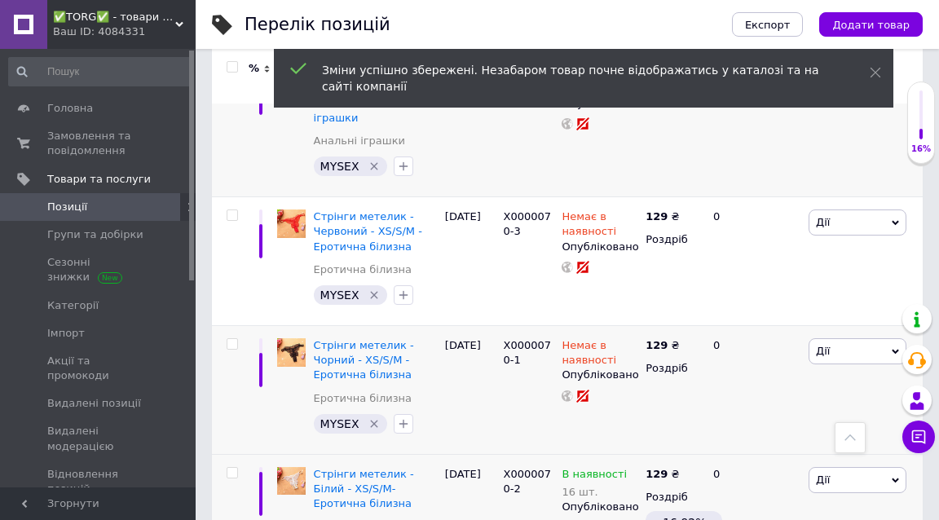
type input "8"
type input "129"
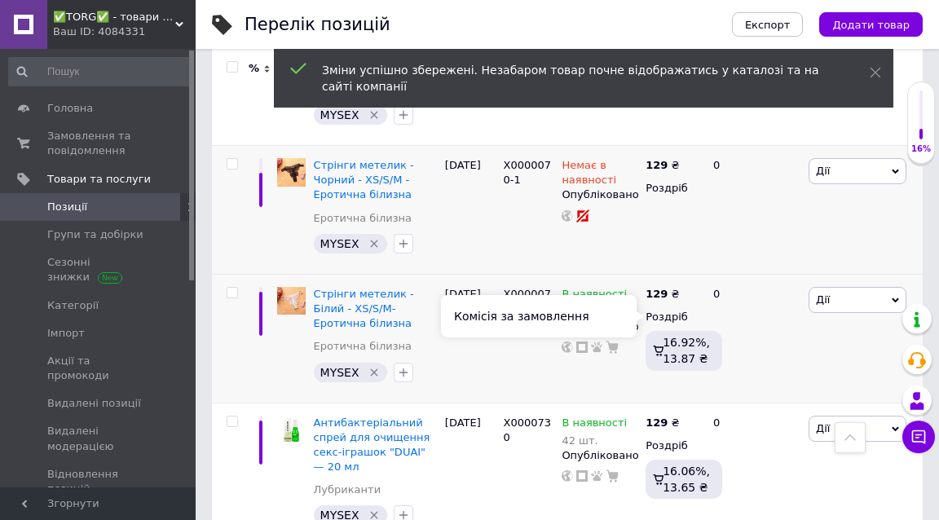
scroll to position [10332, 0]
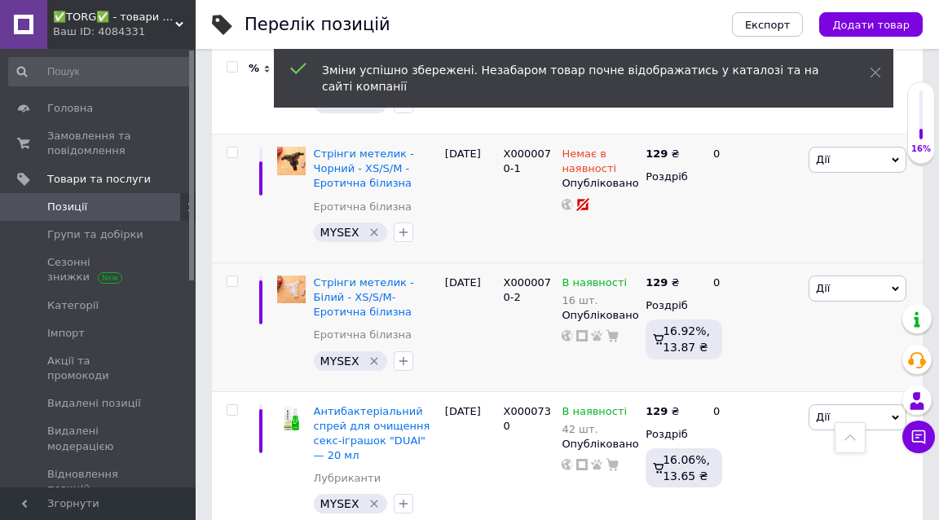
type input "8"
type input "129"
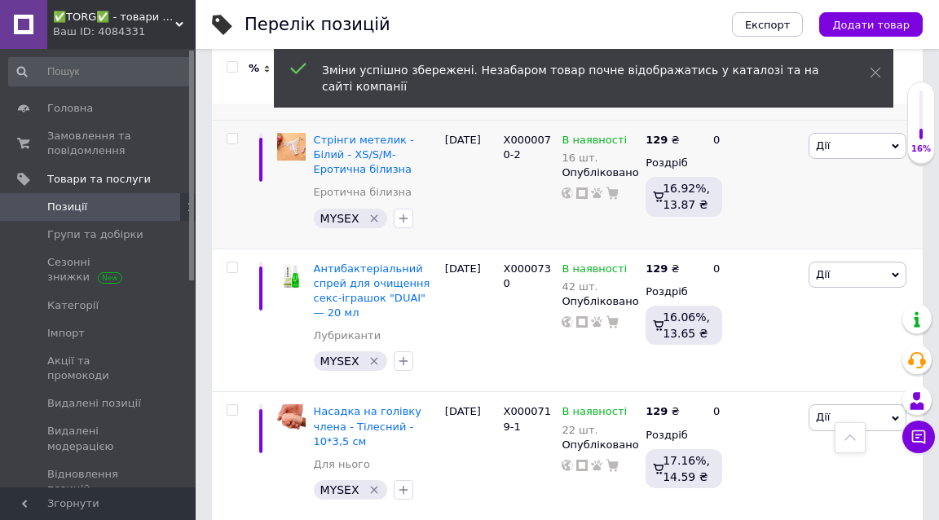
scroll to position [10493, 0]
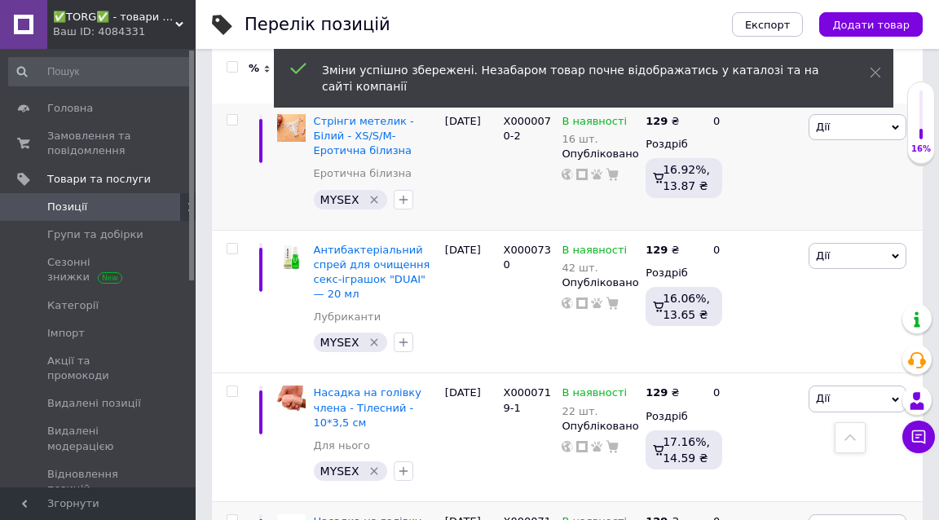
type input "8"
type input "129"
type input "8"
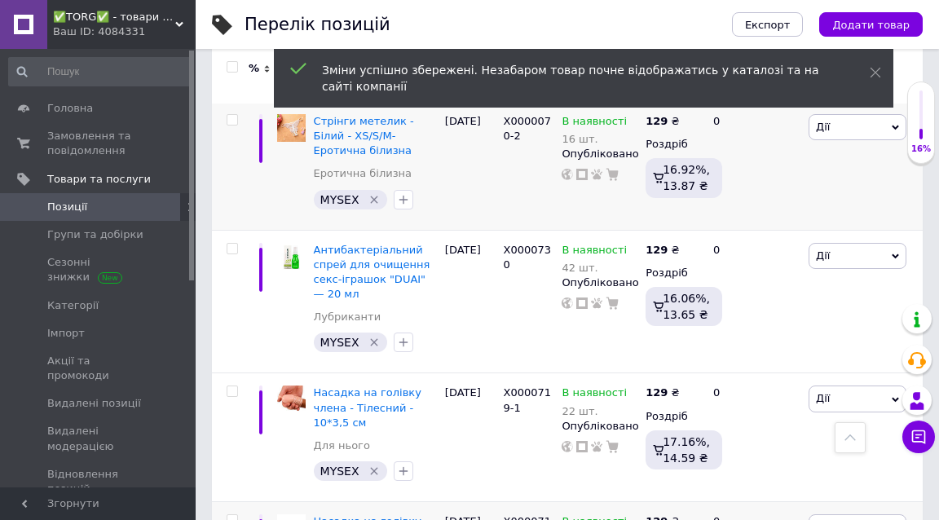
type input "129"
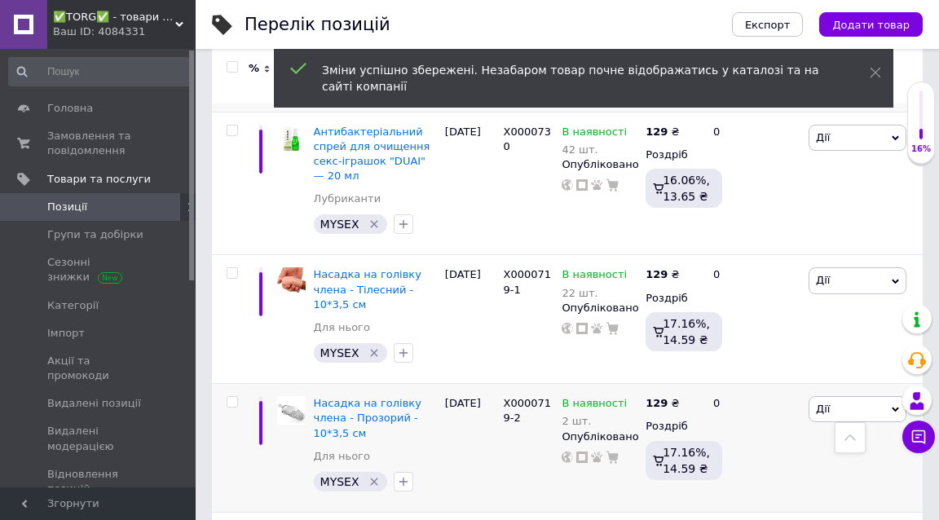
scroll to position [10630, 0]
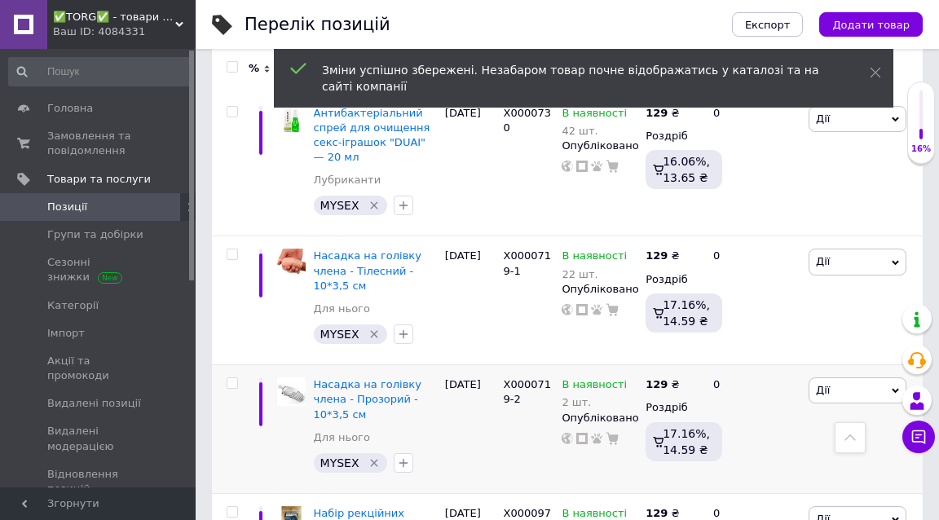
type input "8"
type input "129"
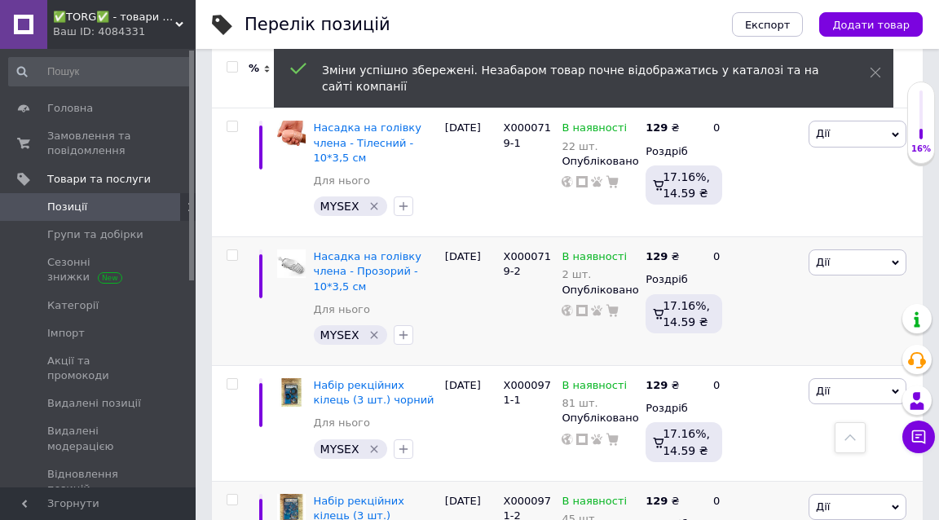
scroll to position [10780, 0]
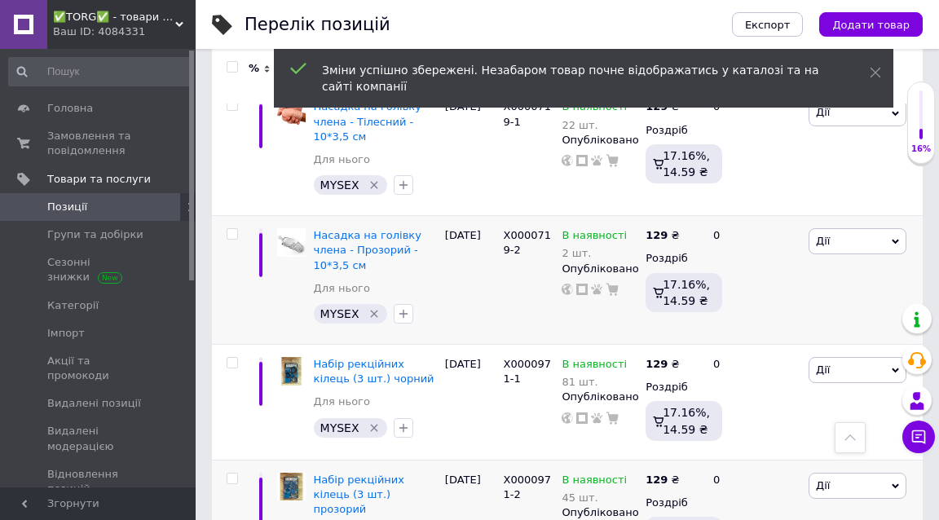
type input "8"
type input "129"
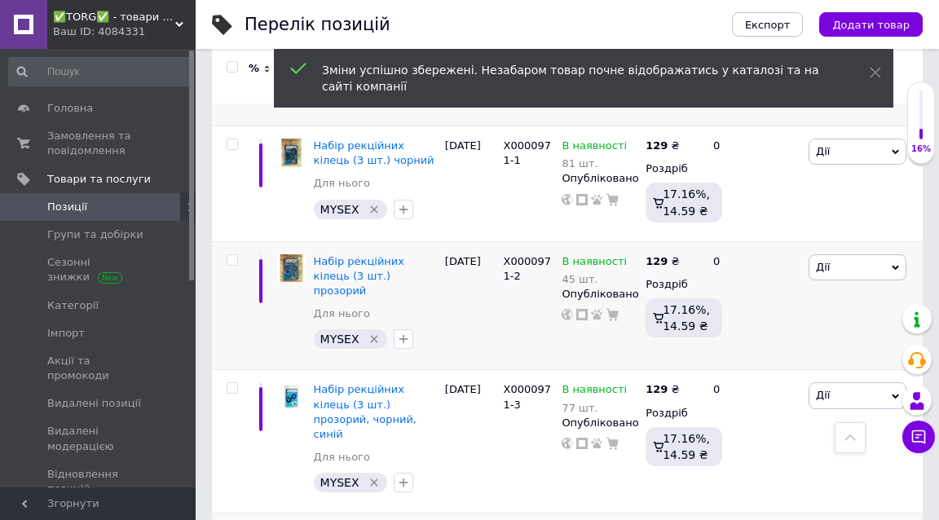
scroll to position [11008, 0]
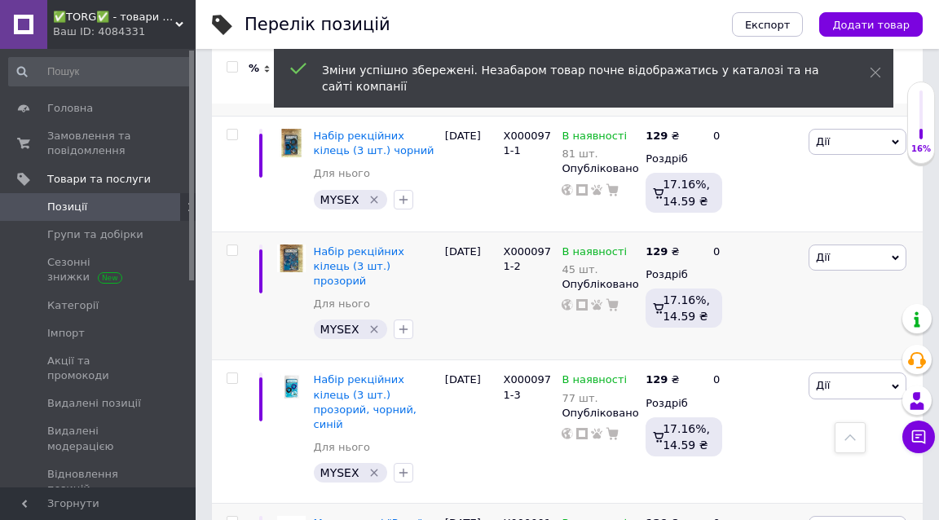
type input "8"
type input "129"
type input "8"
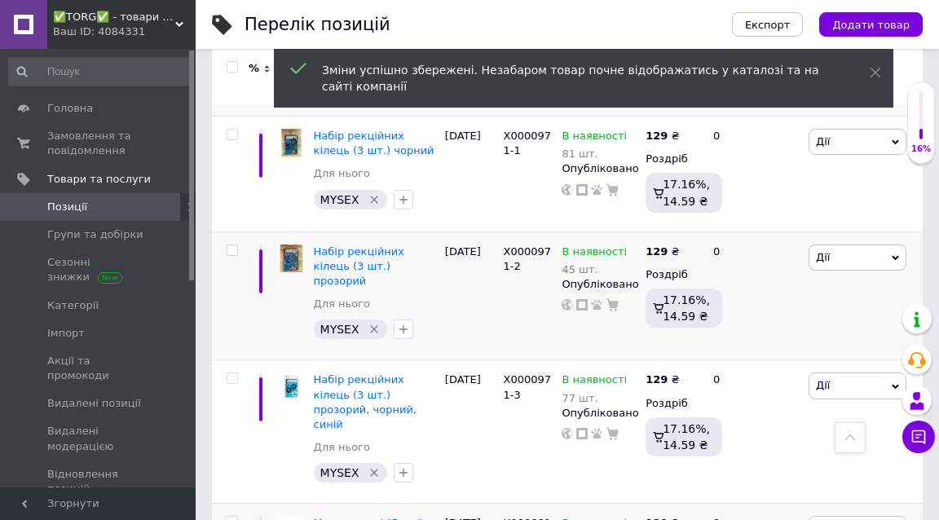
type input "129"
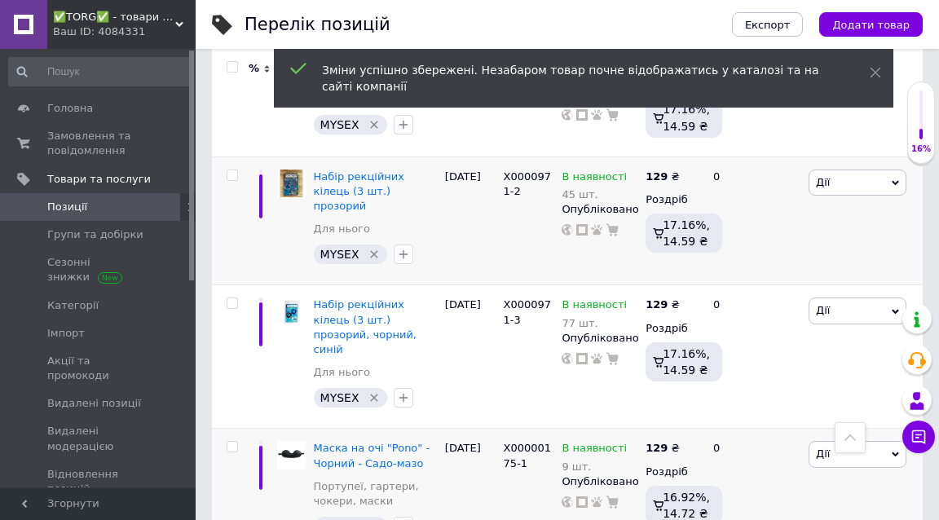
scroll to position [11096, 0]
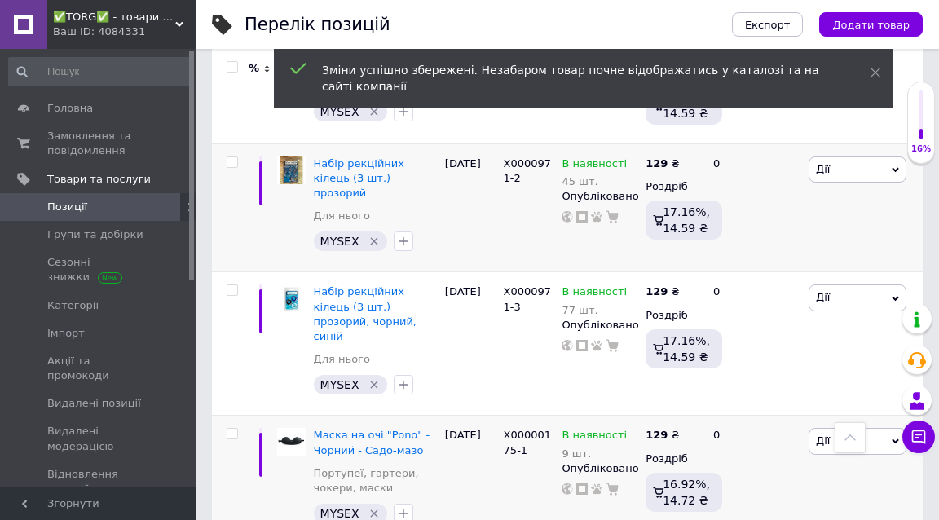
type input "8129"
type input "8"
type input "129"
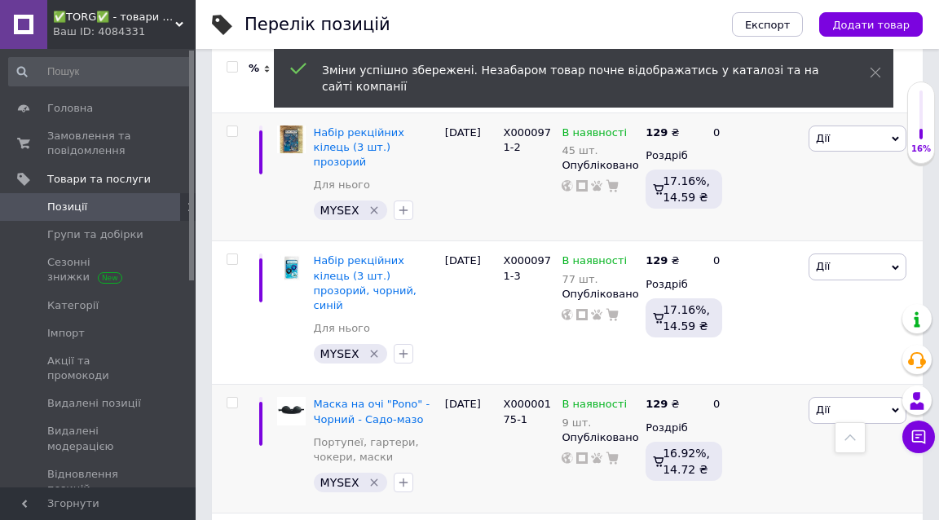
scroll to position [11268, 0]
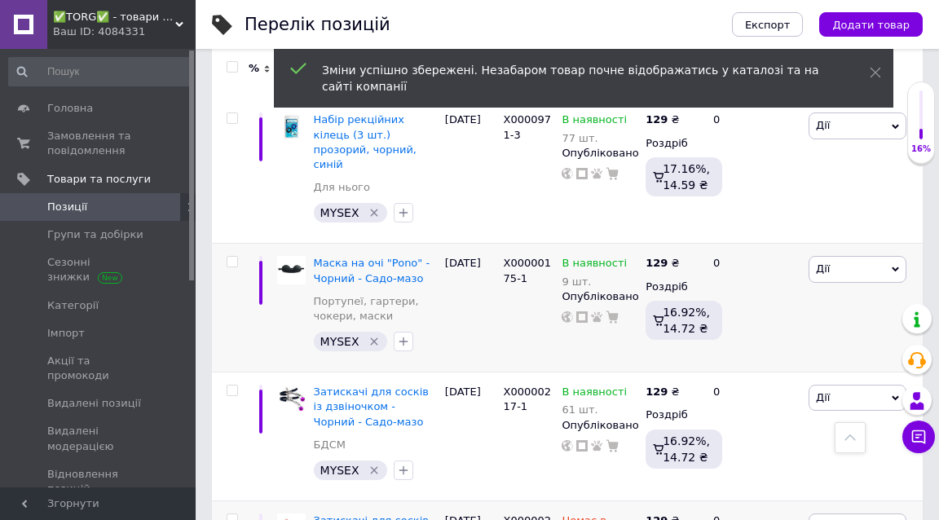
type input "8"
type input "129"
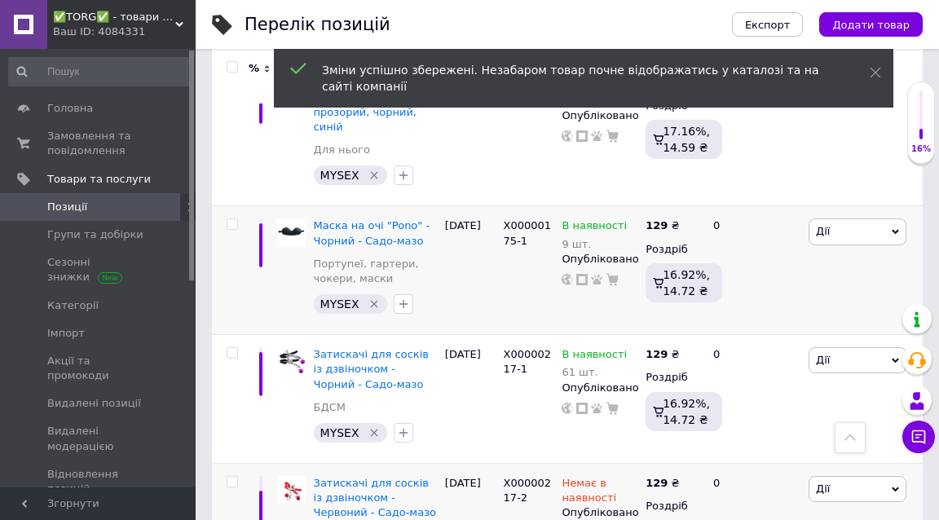
scroll to position [11429, 0]
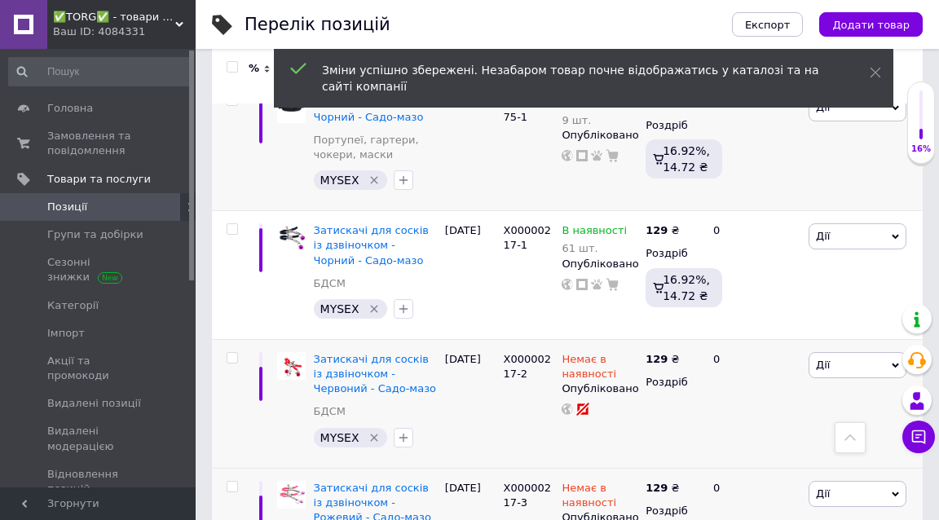
type input "8"
type input "129"
type input "8"
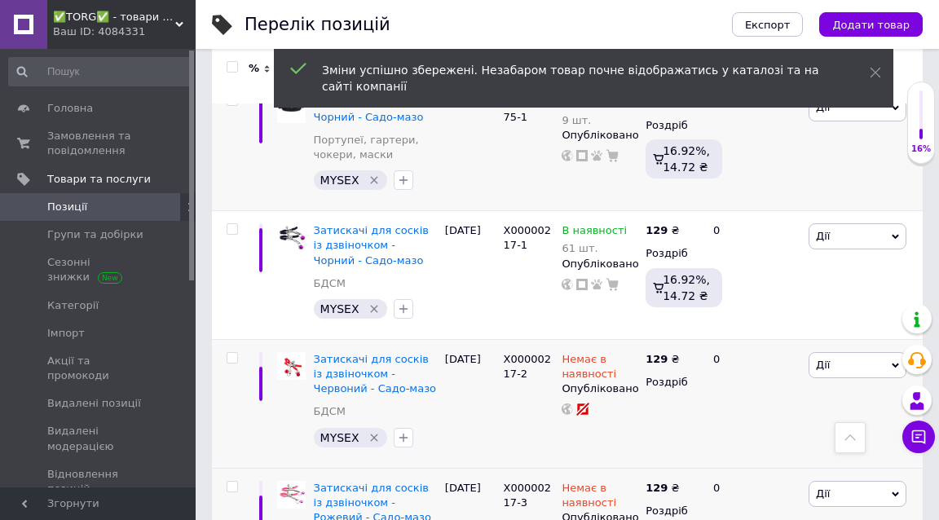
type input "129"
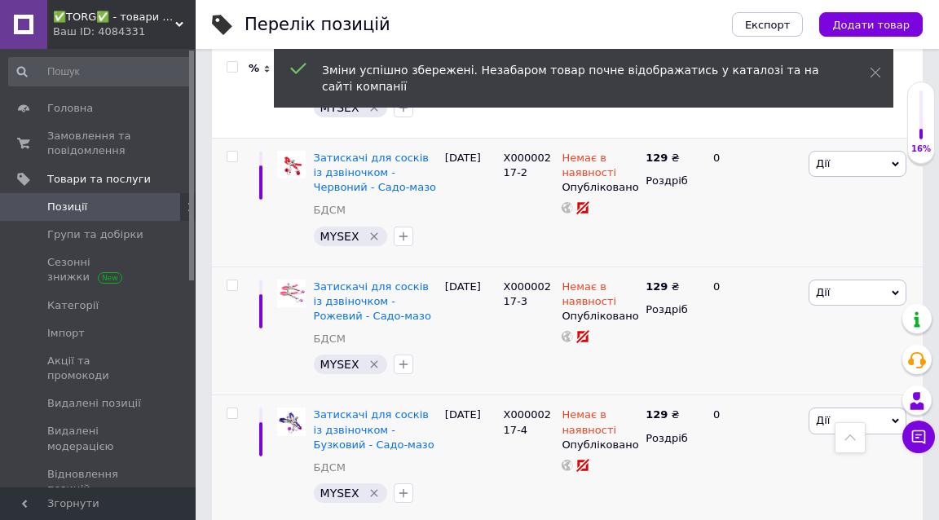
scroll to position [11671, 0]
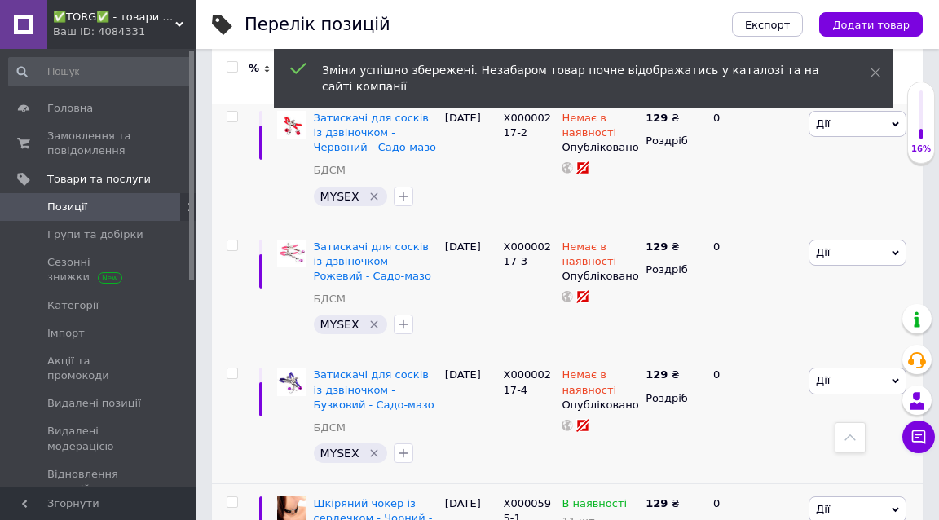
type input "8"
type input "129"
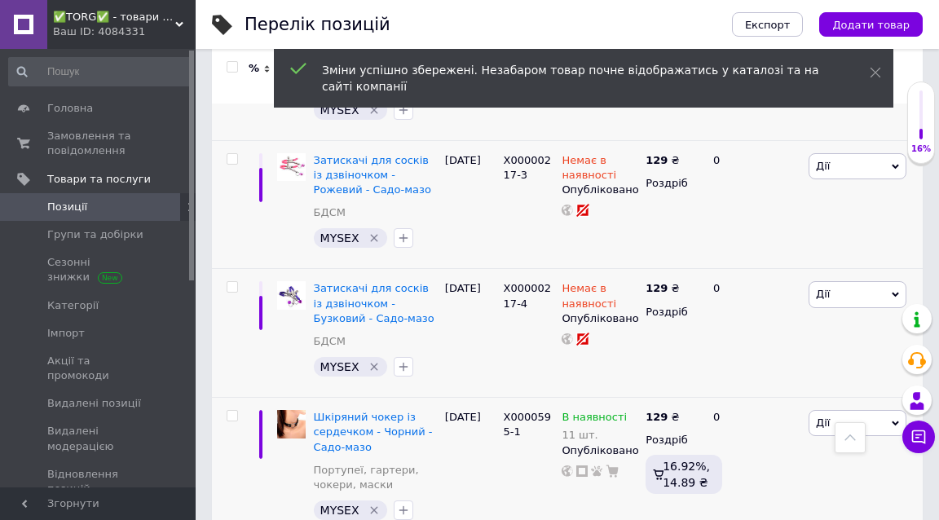
scroll to position [11823, 0]
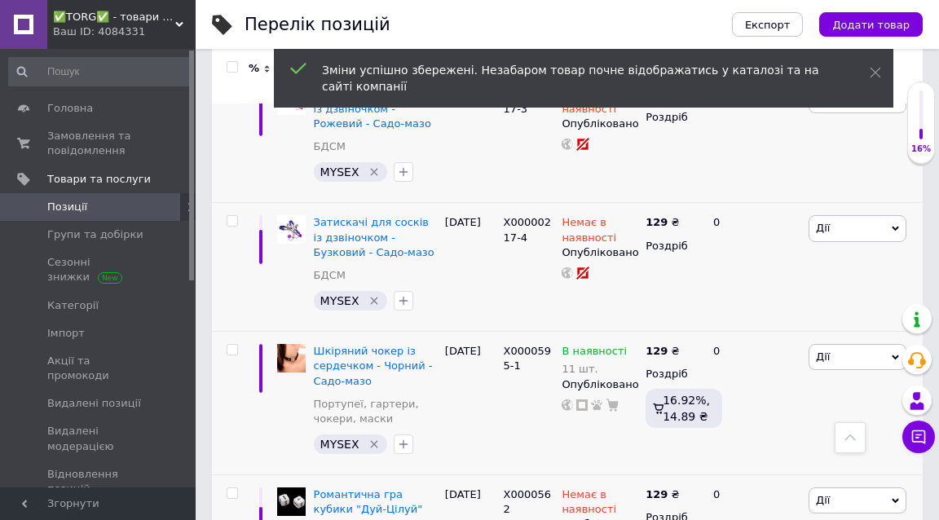
type input "8"
type input "129"
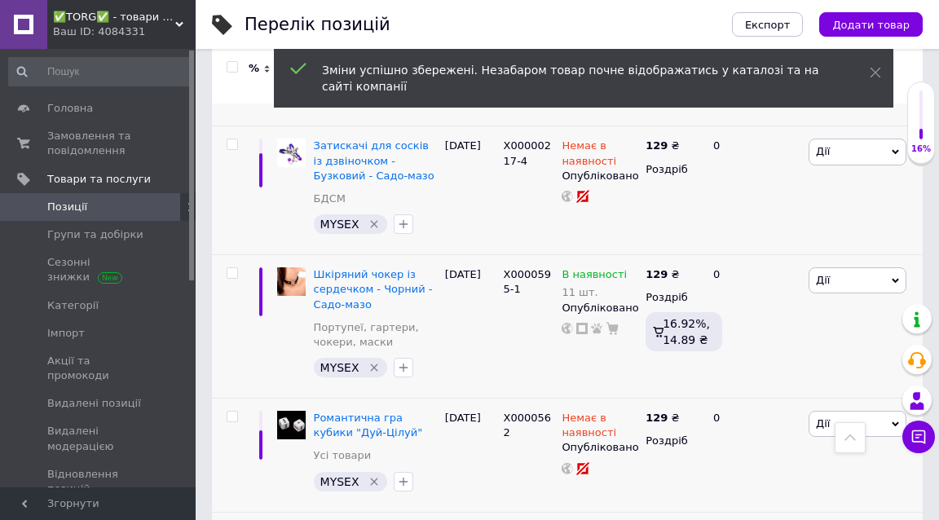
scroll to position [11944, 0]
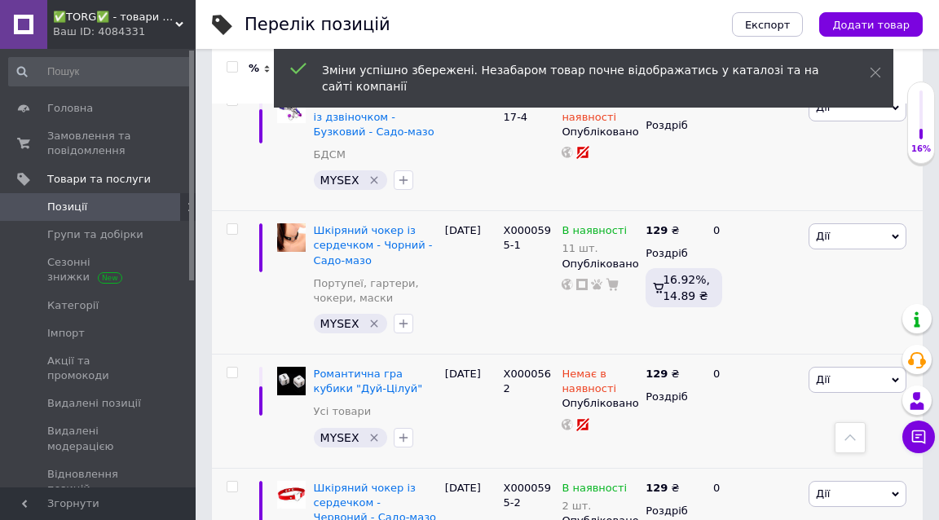
type input "9"
type input "129"
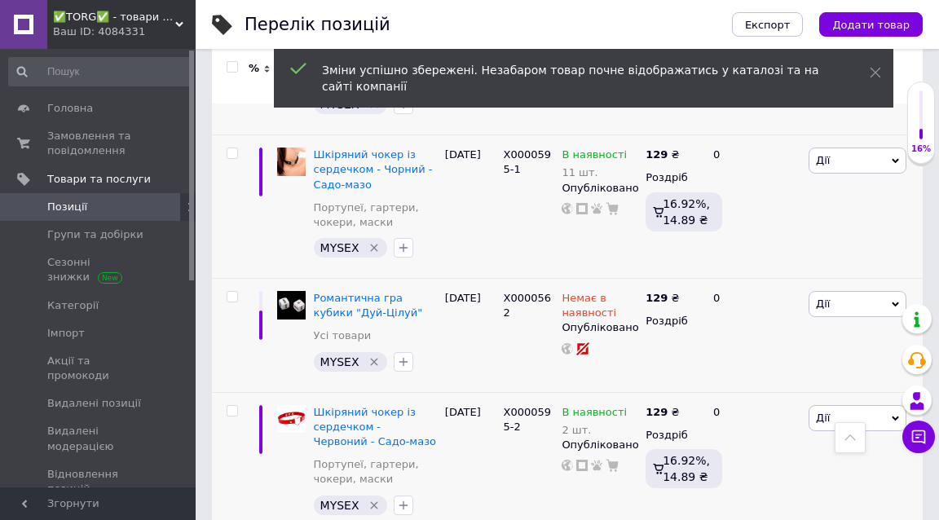
scroll to position [12072, 0]
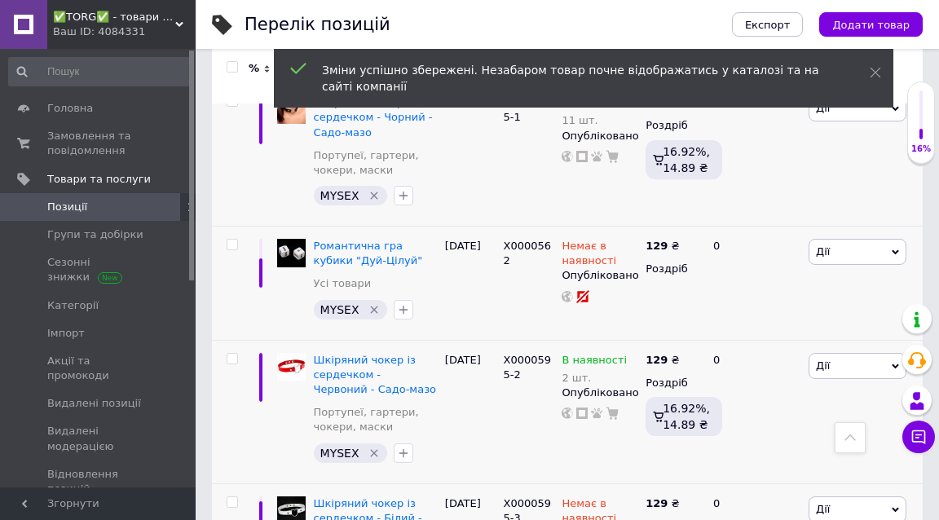
type input "9"
type input "129"
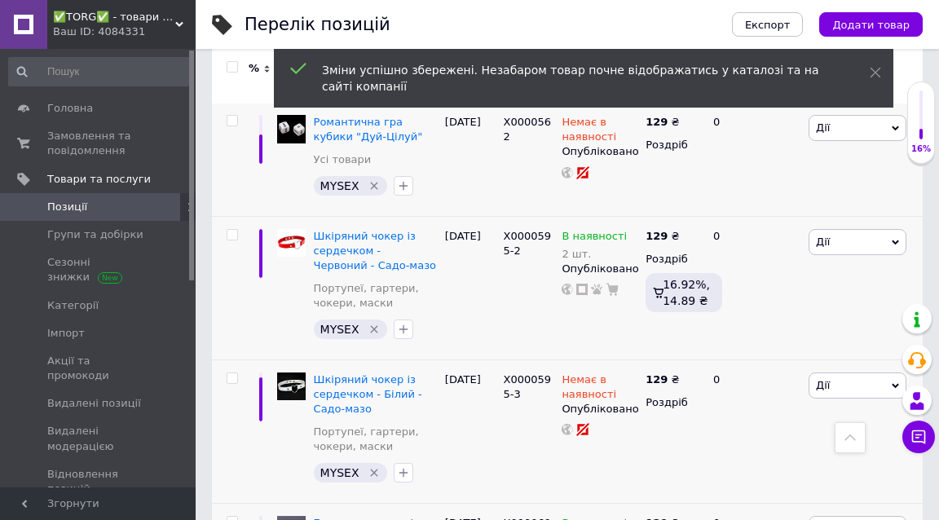
scroll to position [12268, 0]
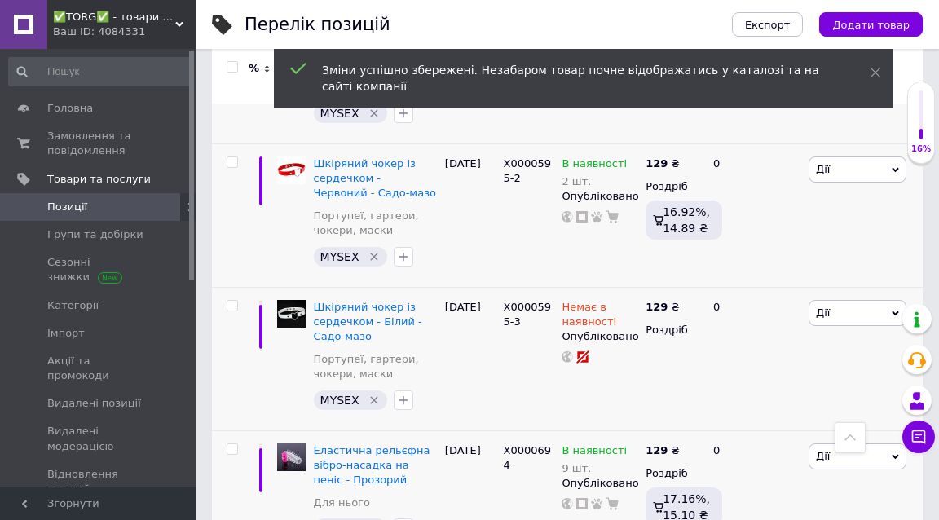
type input "9"
type input "129"
type input "9"
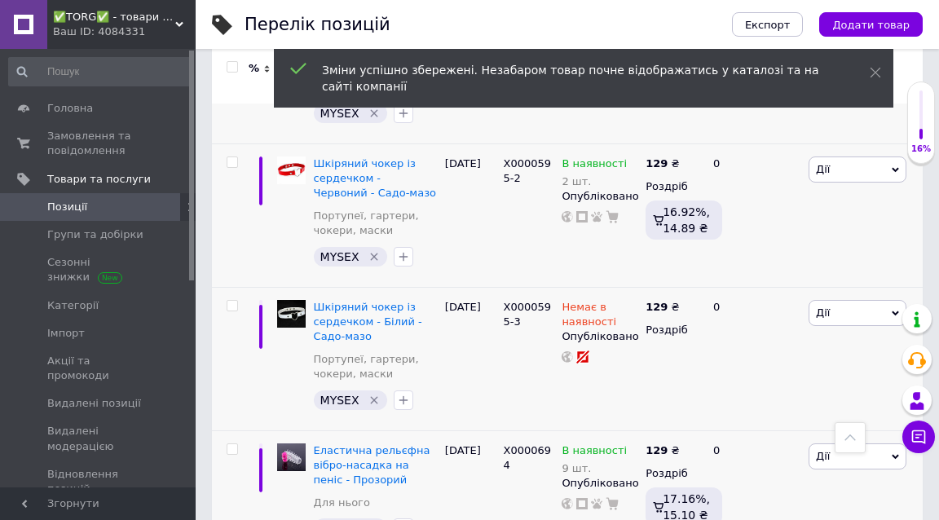
type input "129"
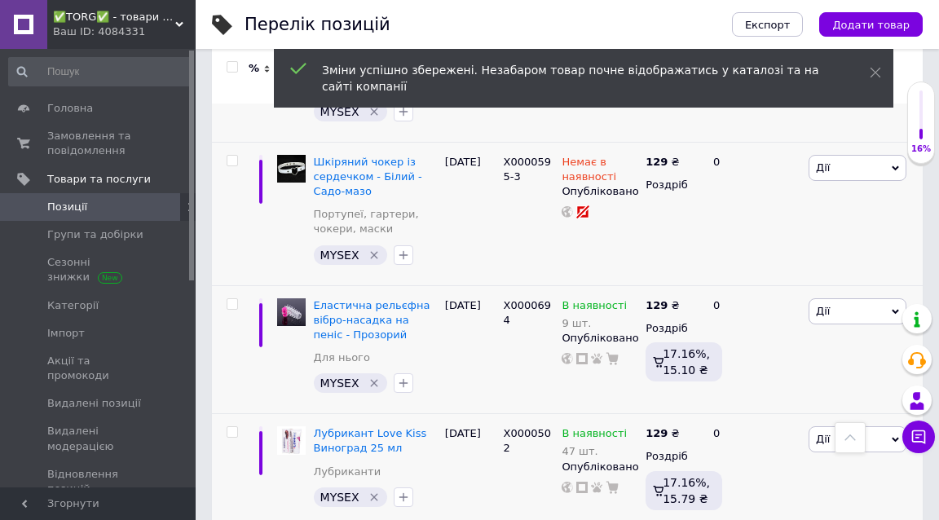
scroll to position [12469, 0]
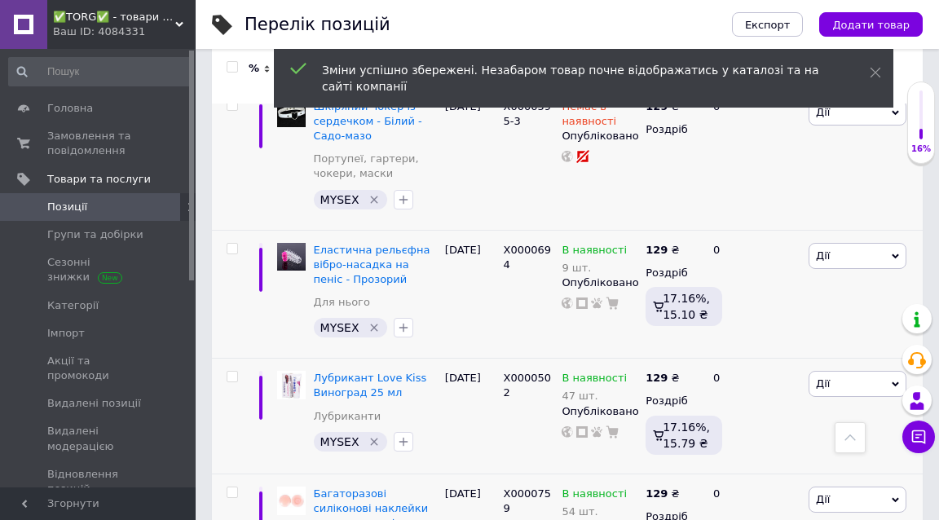
type input "9"
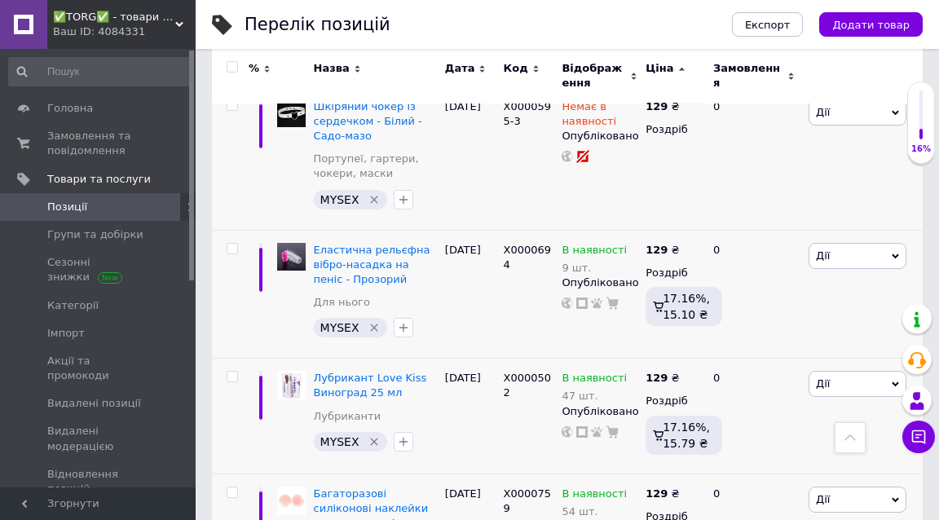
type input "199"
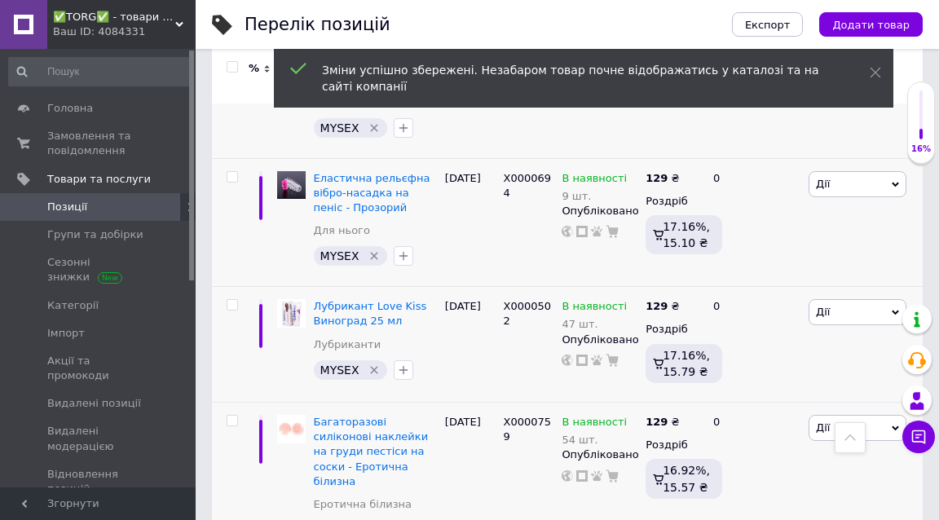
scroll to position [12566, 0]
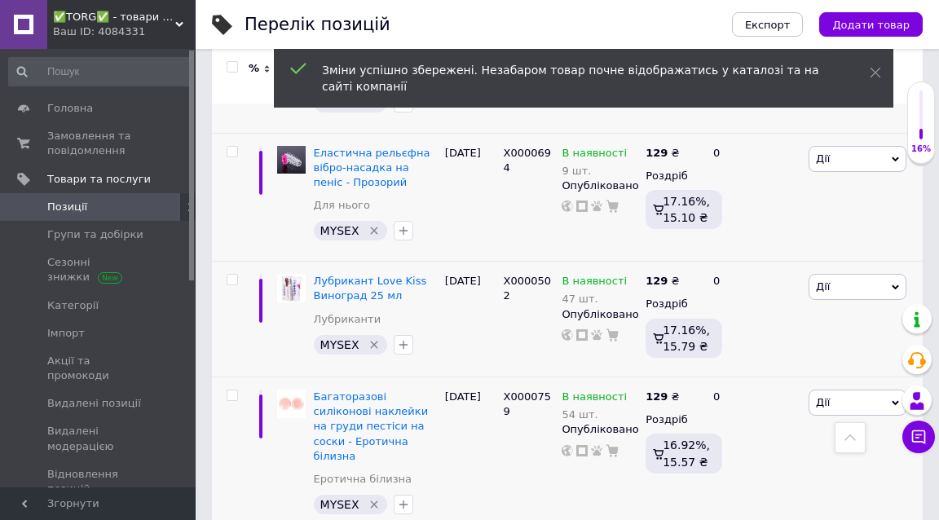
type input "9"
type input "199"
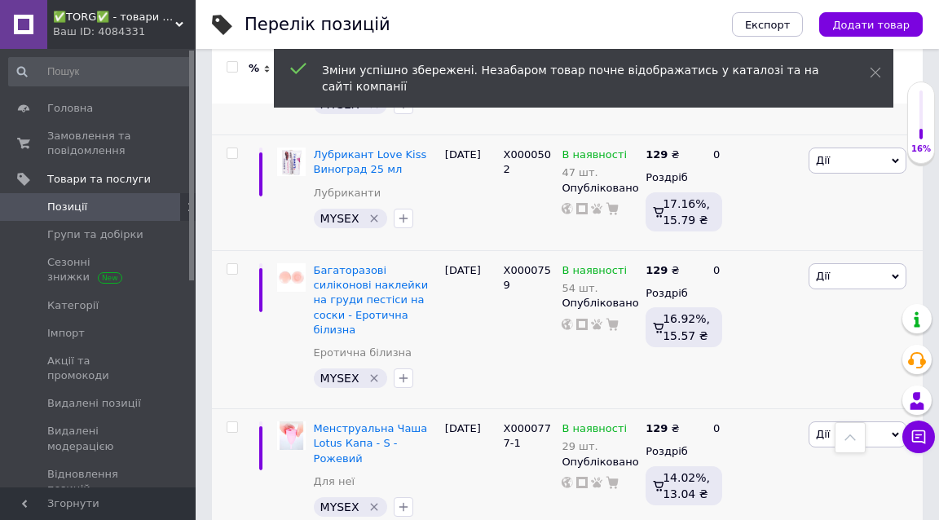
scroll to position [12696, 0]
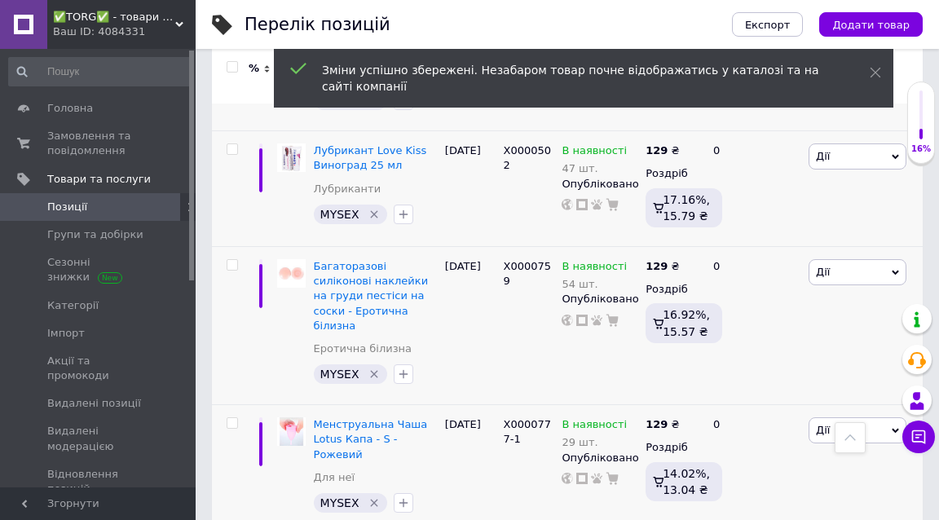
type input "9"
type input "199"
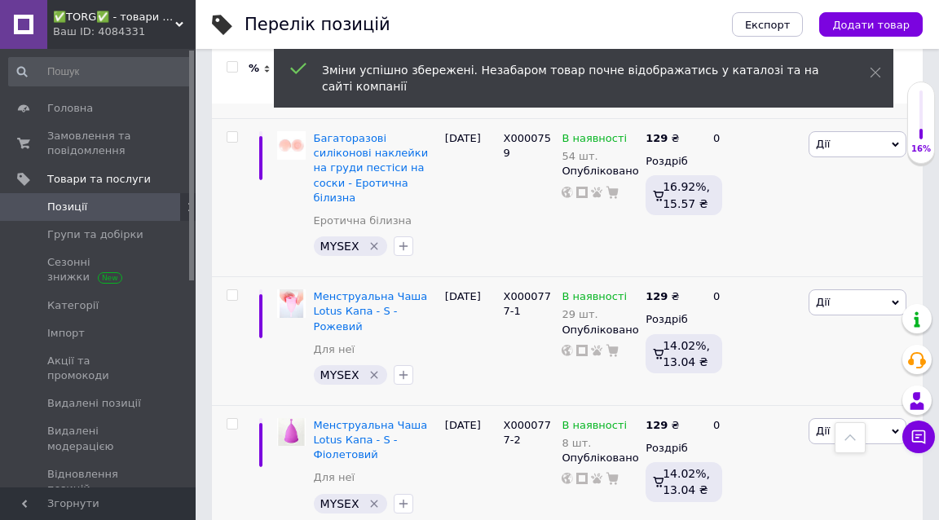
scroll to position [12833, 0]
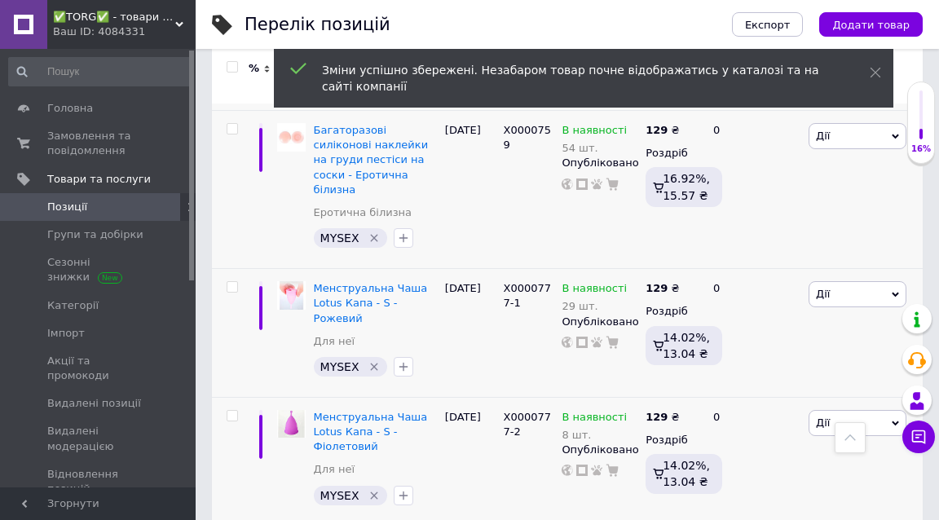
type input "9"
type input "199"
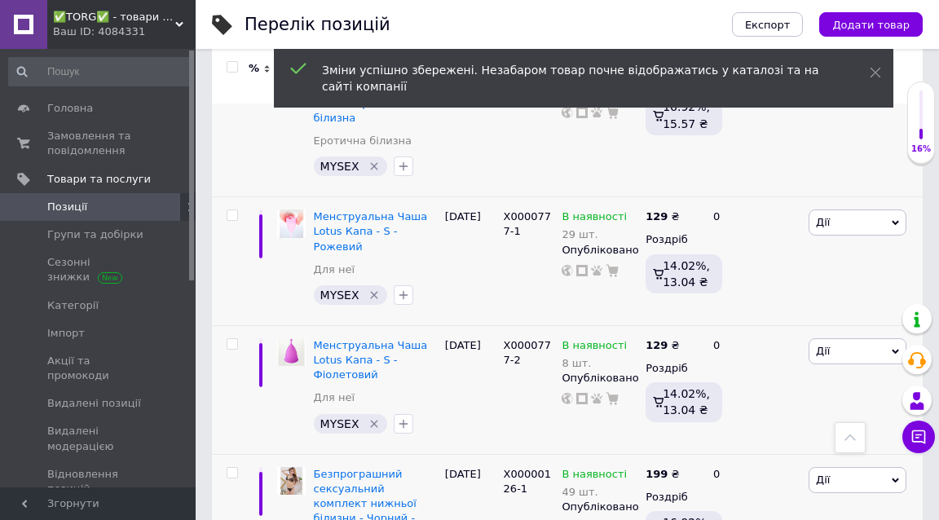
scroll to position [12951, 0]
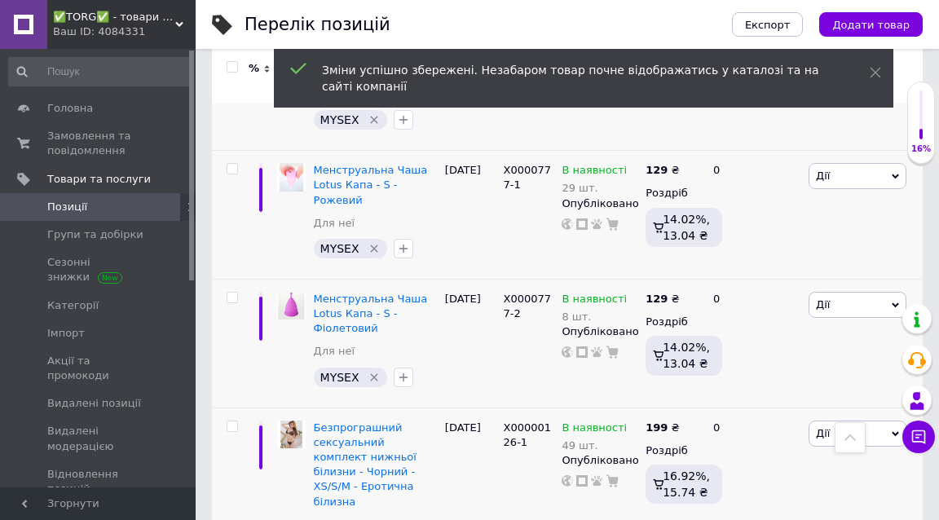
type input "9"
type input "199"
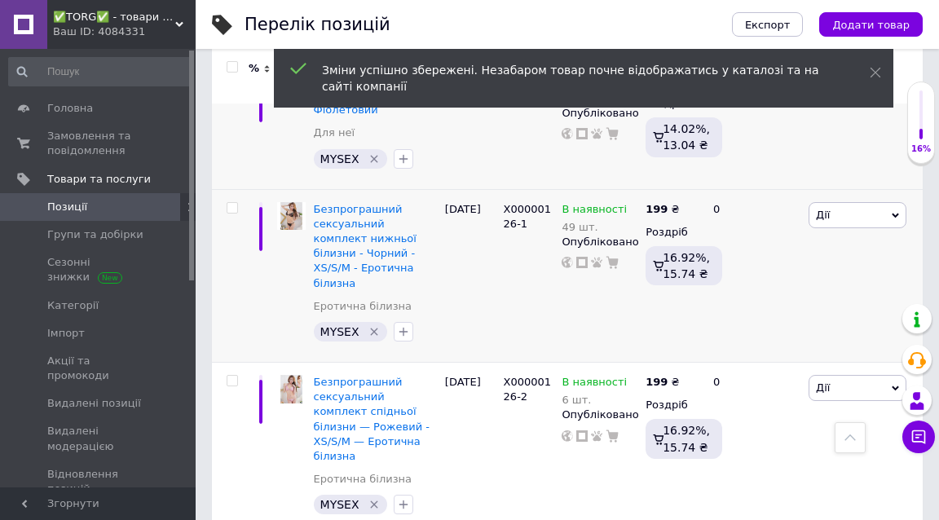
scroll to position [13195, 0]
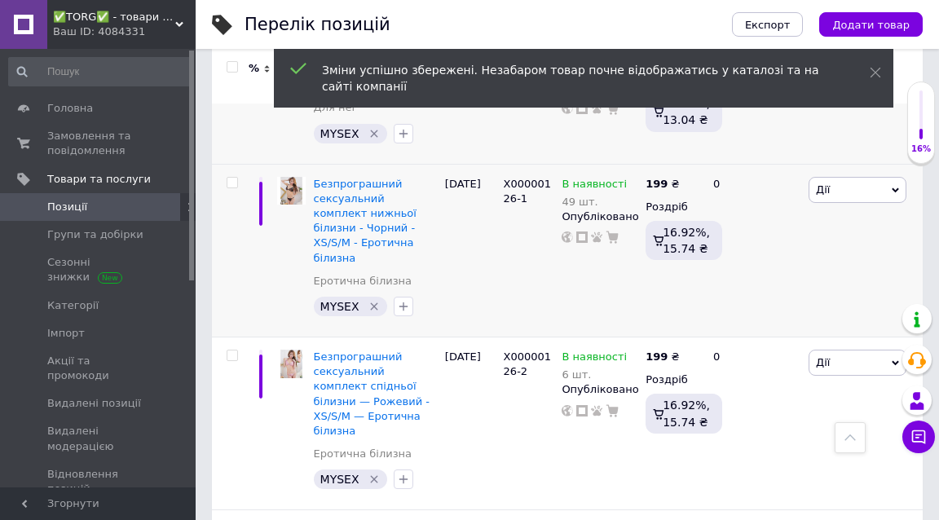
type input "9"
type input "199"
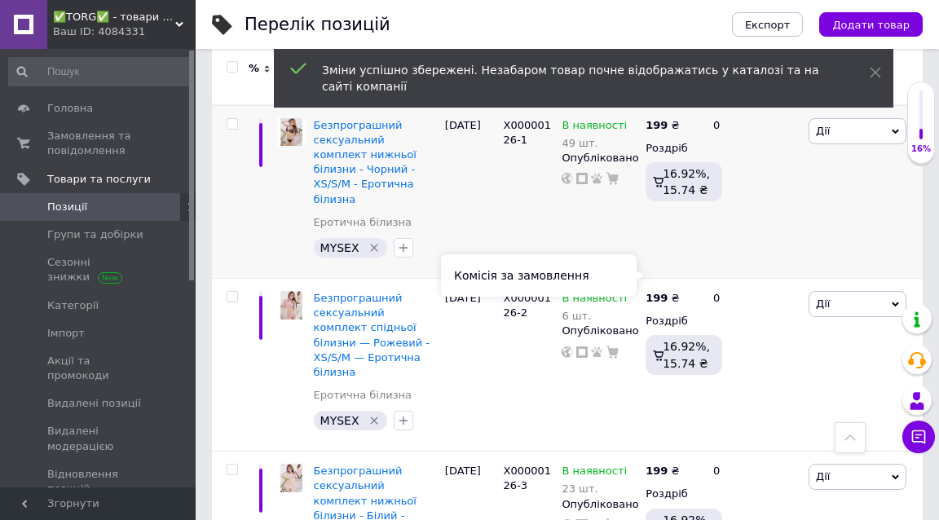
scroll to position [13253, 0]
type input "9"
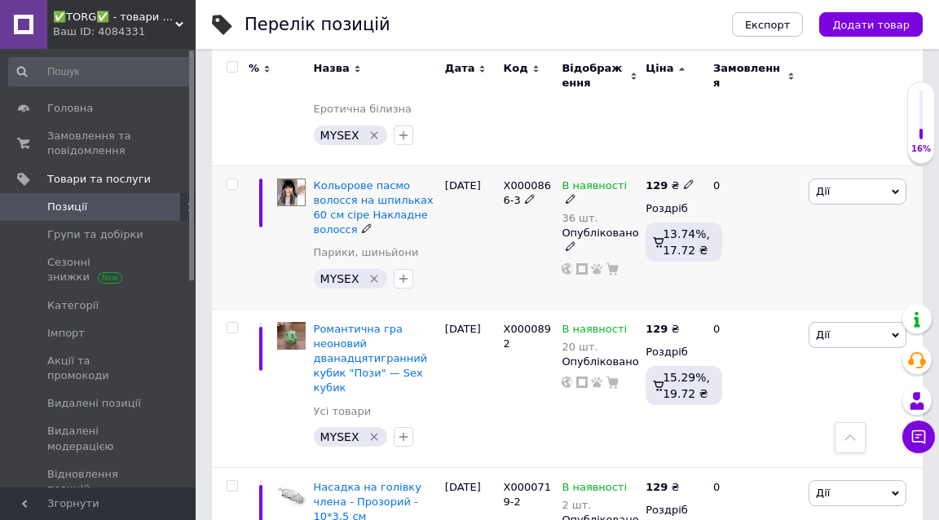
scroll to position [922, 0]
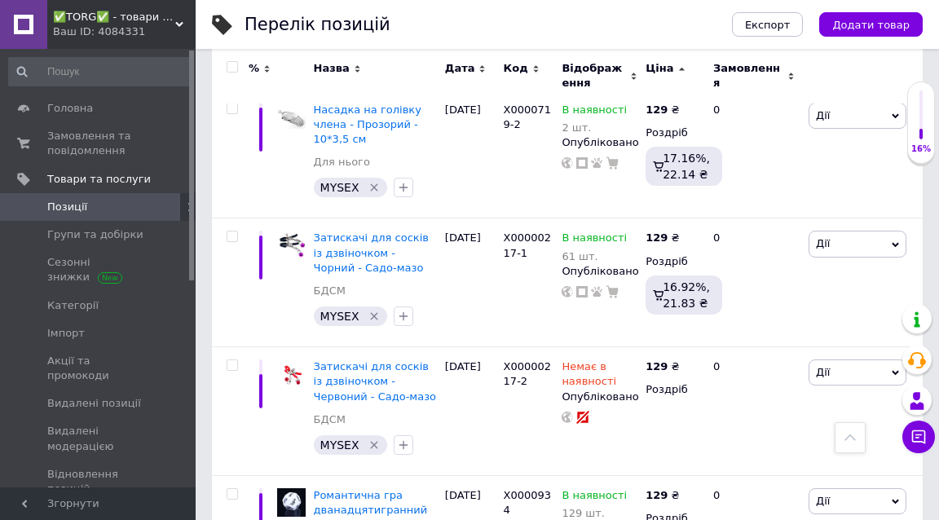
click at [120, 19] on span "✅TORG✅ - товари для дому та відпочинку" at bounding box center [114, 17] width 122 height 15
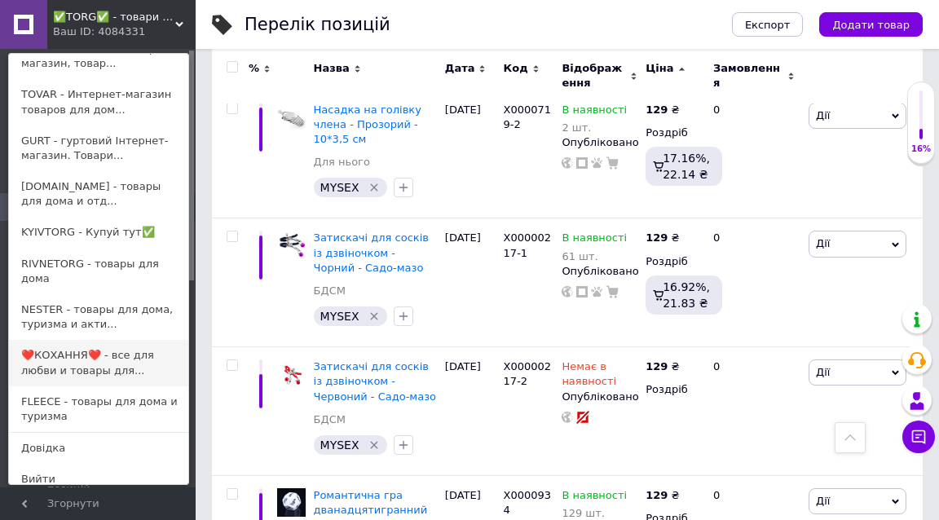
scroll to position [160, 0]
click at [80, 342] on link "❤️КОХАННЯ❤️ - все для любви и товары для..." at bounding box center [98, 364] width 179 height 46
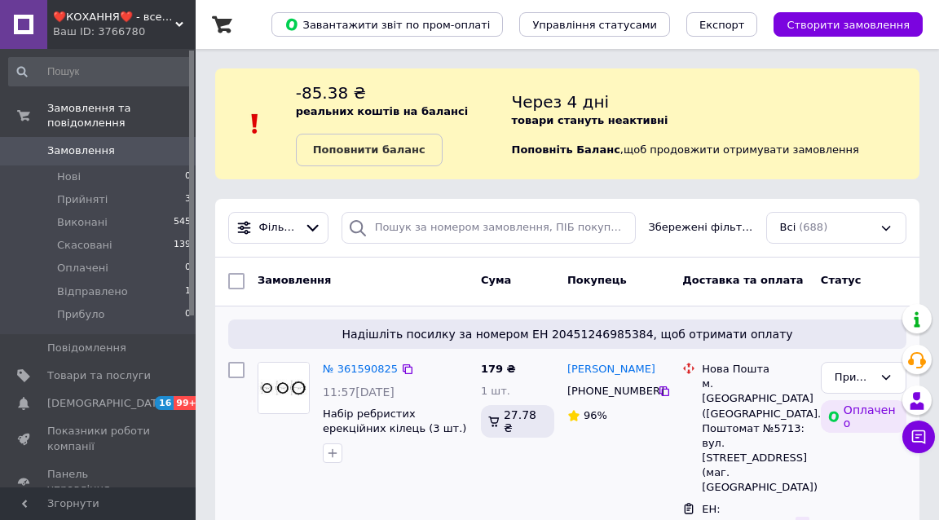
click at [806, 519] on icon at bounding box center [804, 525] width 10 height 10
click at [115, 285] on span "Відправлено" at bounding box center [92, 292] width 71 height 15
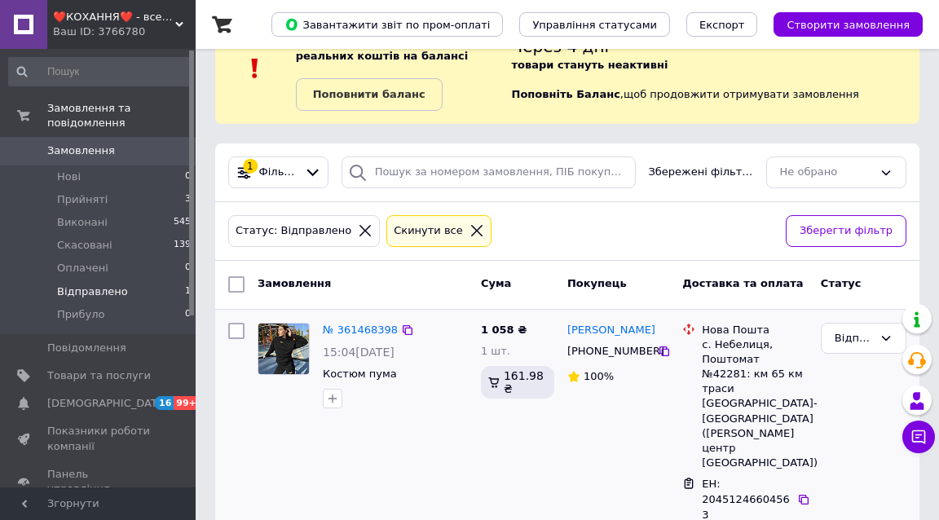
scroll to position [55, 0]
click at [873, 332] on div "Відправлено" at bounding box center [864, 340] width 86 height 32
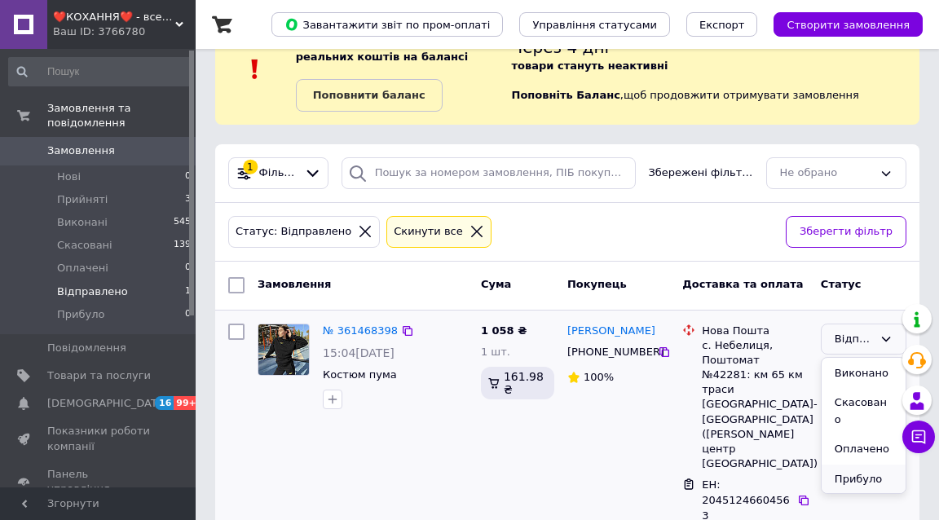
scroll to position [29, 0]
click at [856, 473] on li "Прибуло" at bounding box center [864, 481] width 84 height 30
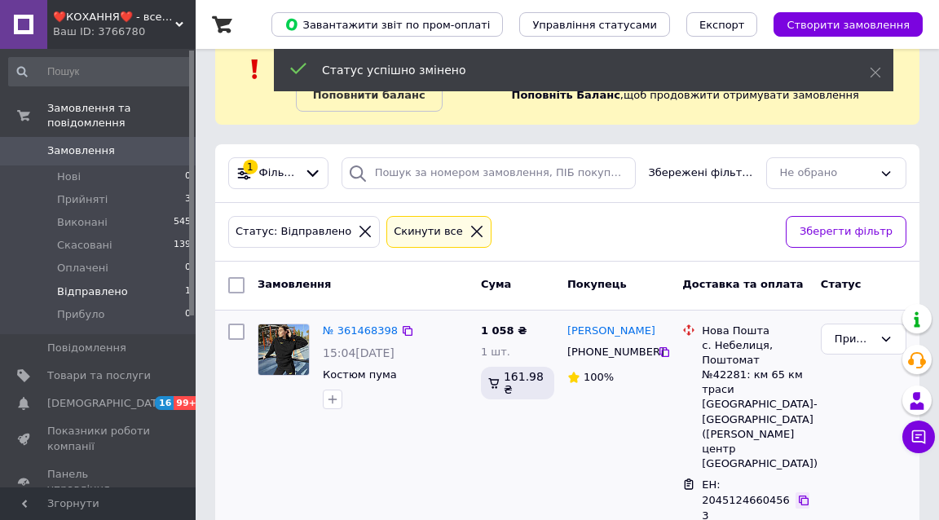
click at [802, 494] on icon at bounding box center [803, 500] width 13 height 13
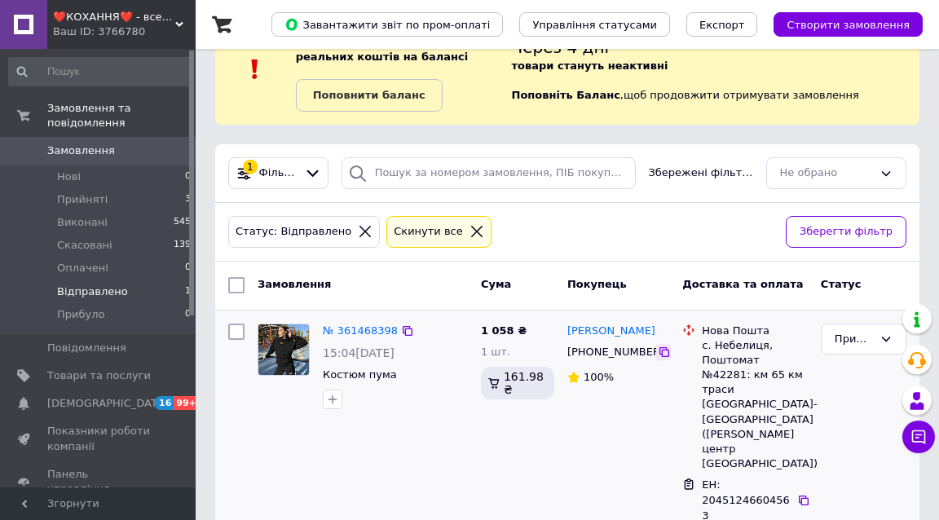
click at [660, 348] on icon at bounding box center [665, 352] width 10 height 10
click at [804, 494] on icon at bounding box center [803, 500] width 13 height 13
click at [157, 22] on span "❤️КОХАННЯ❤️ - все для кохання та товари для дому" at bounding box center [114, 17] width 122 height 15
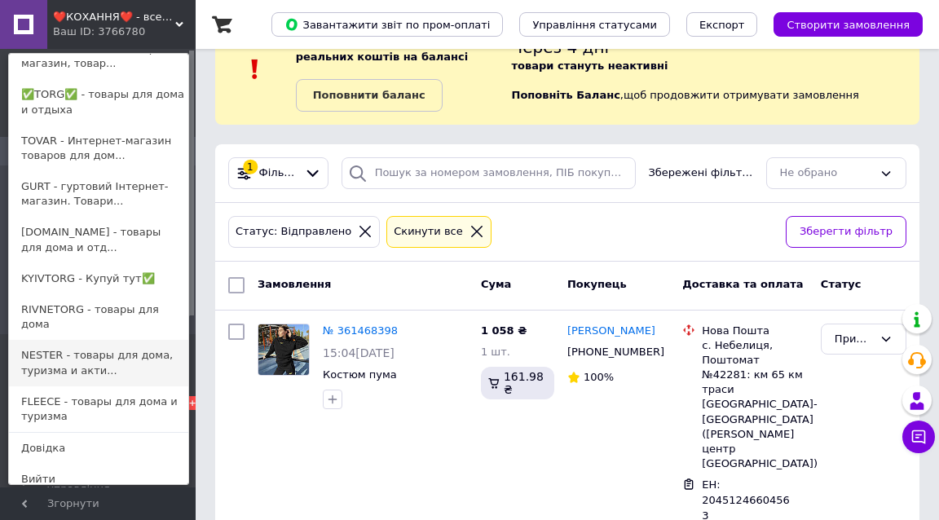
scroll to position [160, 0]
click at [90, 22] on span "❤️КОХАННЯ❤️ - все для кохання та товари для дому" at bounding box center [114, 17] width 122 height 15
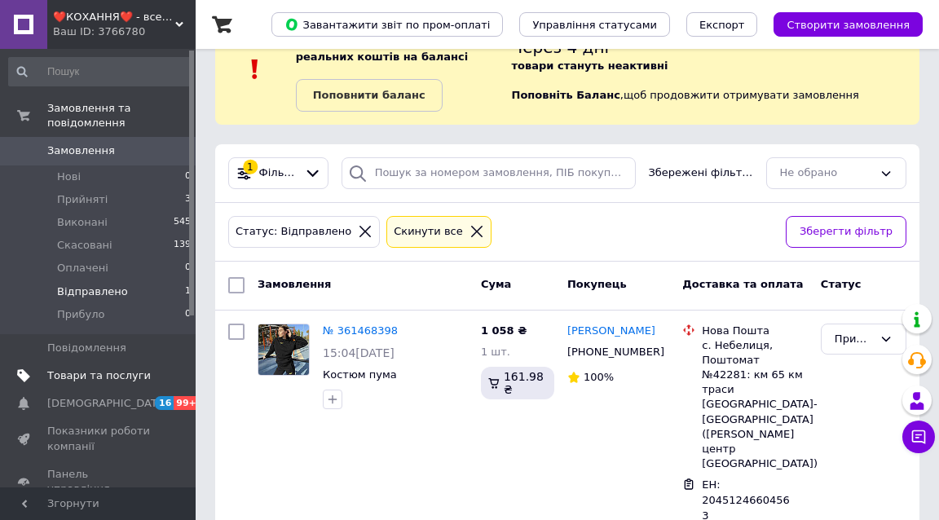
click at [78, 369] on span "Товари та послуги" at bounding box center [99, 376] width 104 height 15
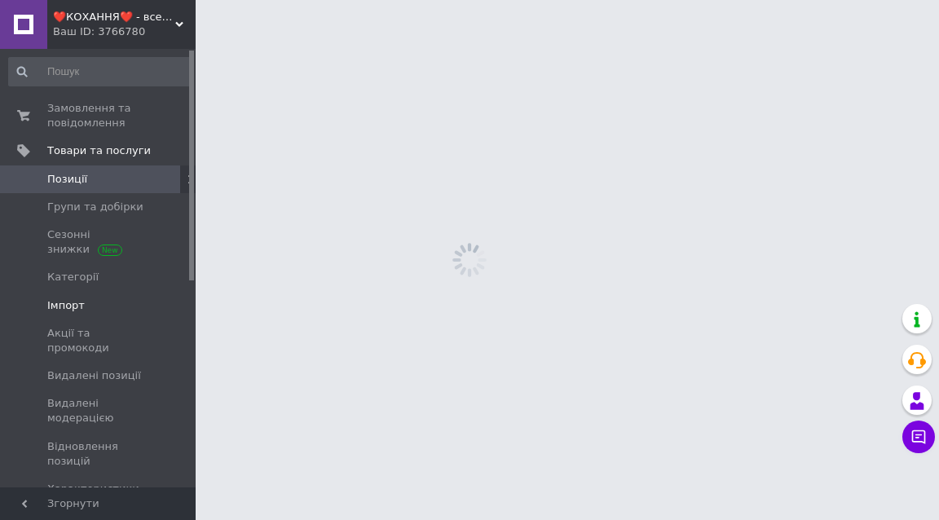
click at [86, 292] on link "Імпорт" at bounding box center [100, 306] width 201 height 28
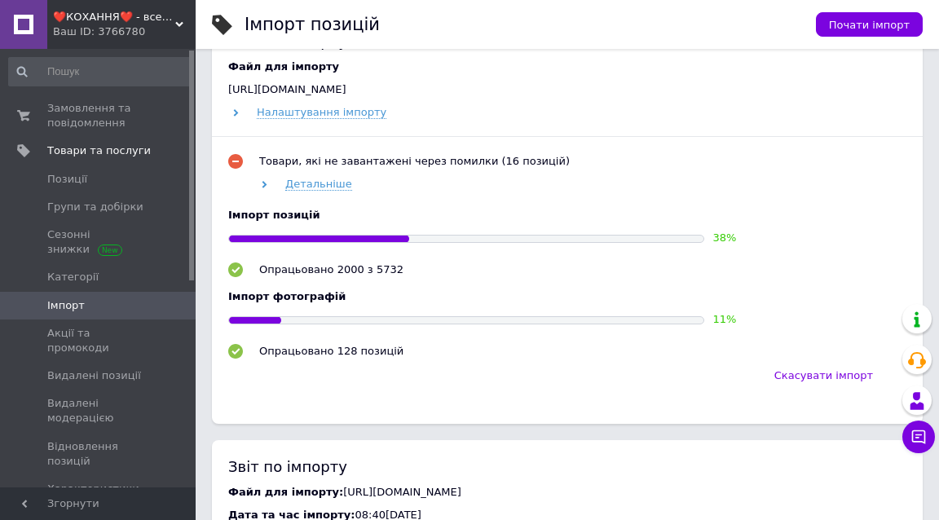
scroll to position [727, 0]
